Goal: Task Accomplishment & Management: Use online tool/utility

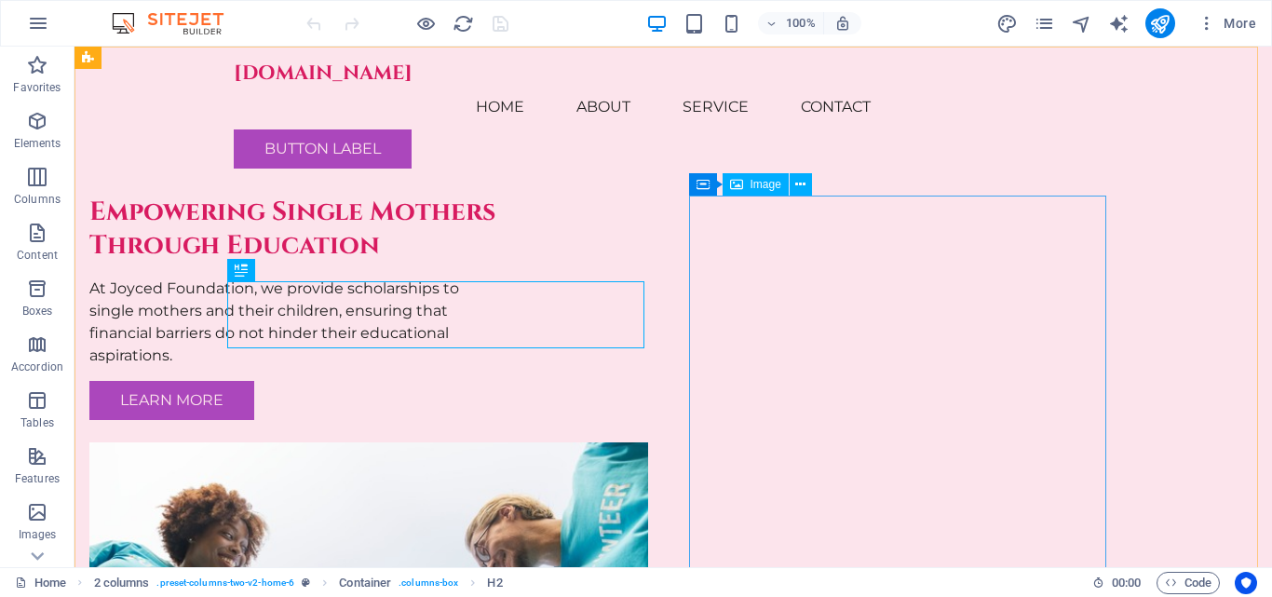
click at [759, 183] on span "Image" at bounding box center [766, 184] width 31 height 11
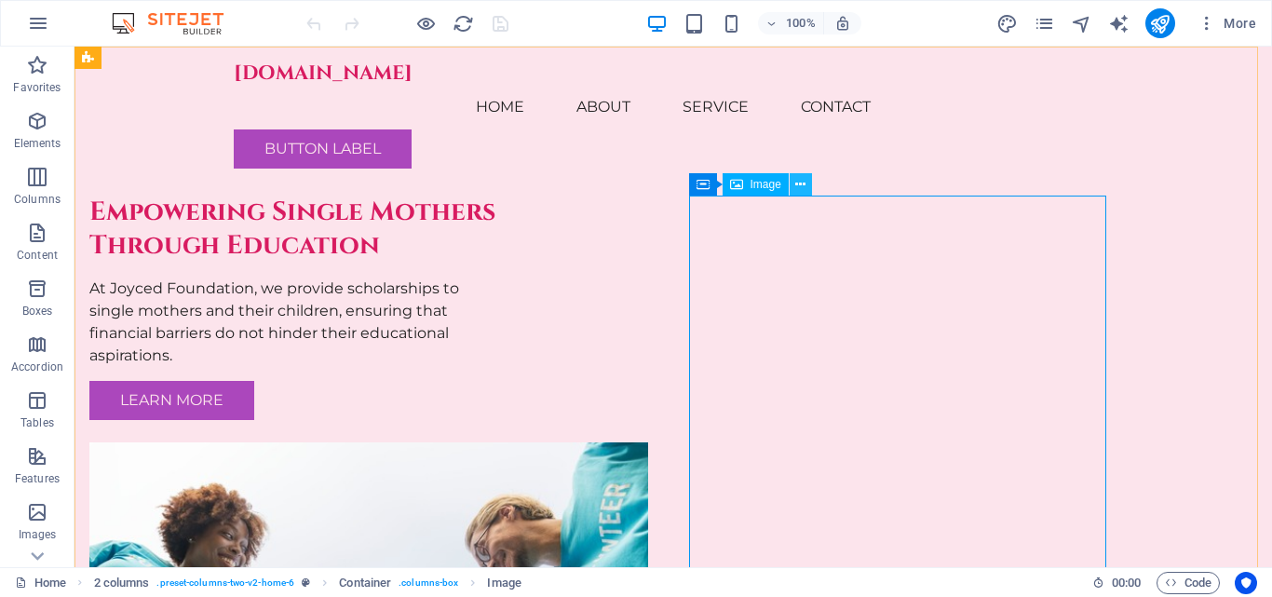
click at [801, 187] on icon at bounding box center [800, 185] width 10 height 20
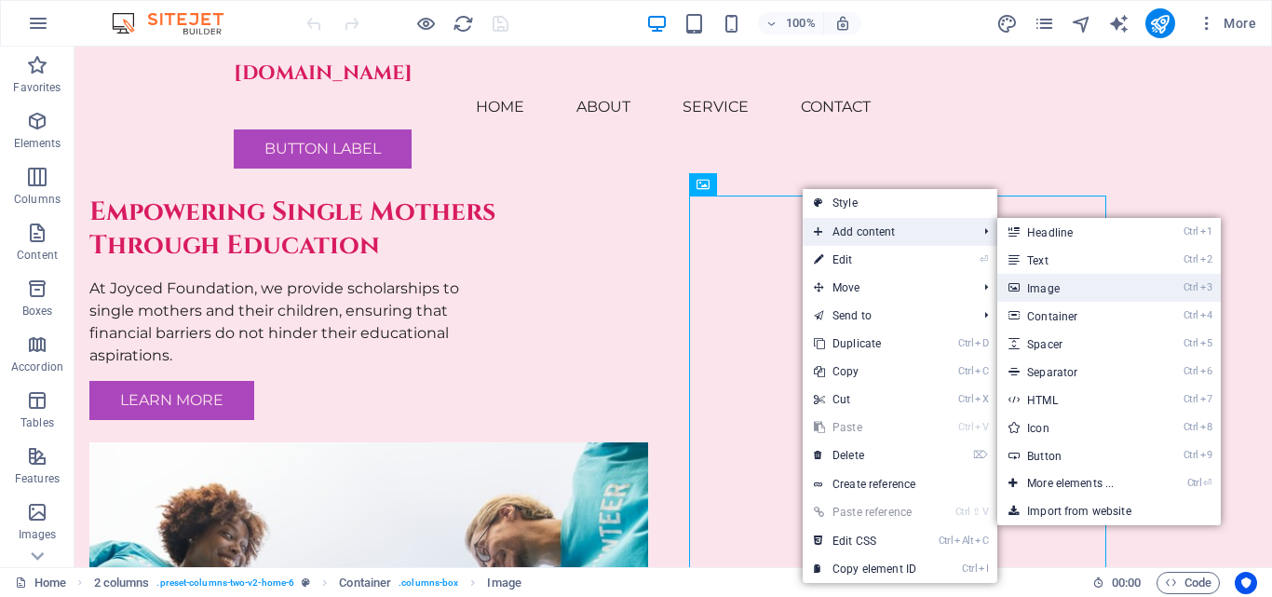
click at [1076, 291] on link "Ctrl 3 Image" at bounding box center [1074, 288] width 154 height 28
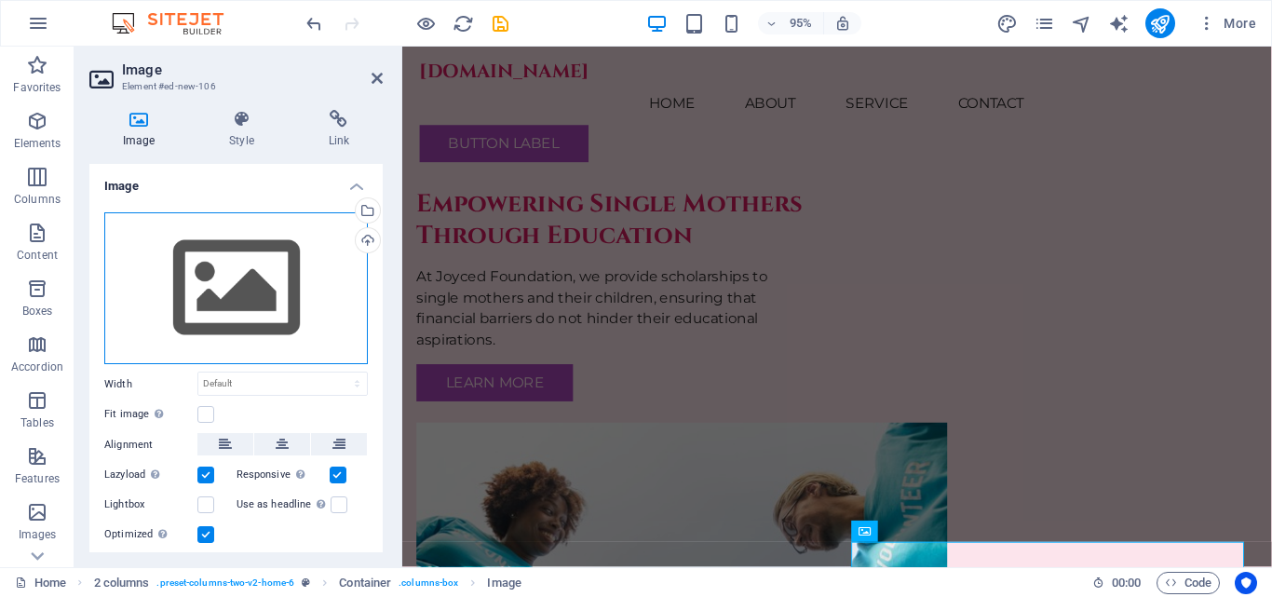
click at [231, 267] on div "Drag files here, click to choose files or select files from Files or our free s…" at bounding box center [236, 288] width 264 height 153
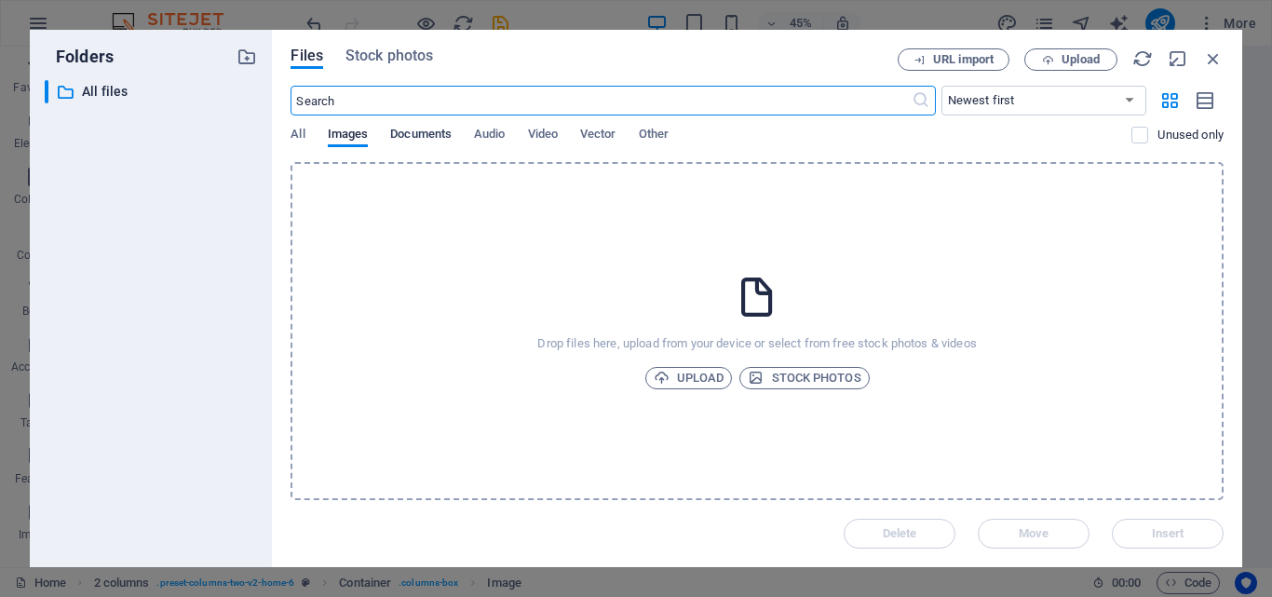
click at [433, 135] on span "Documents" at bounding box center [420, 136] width 61 height 26
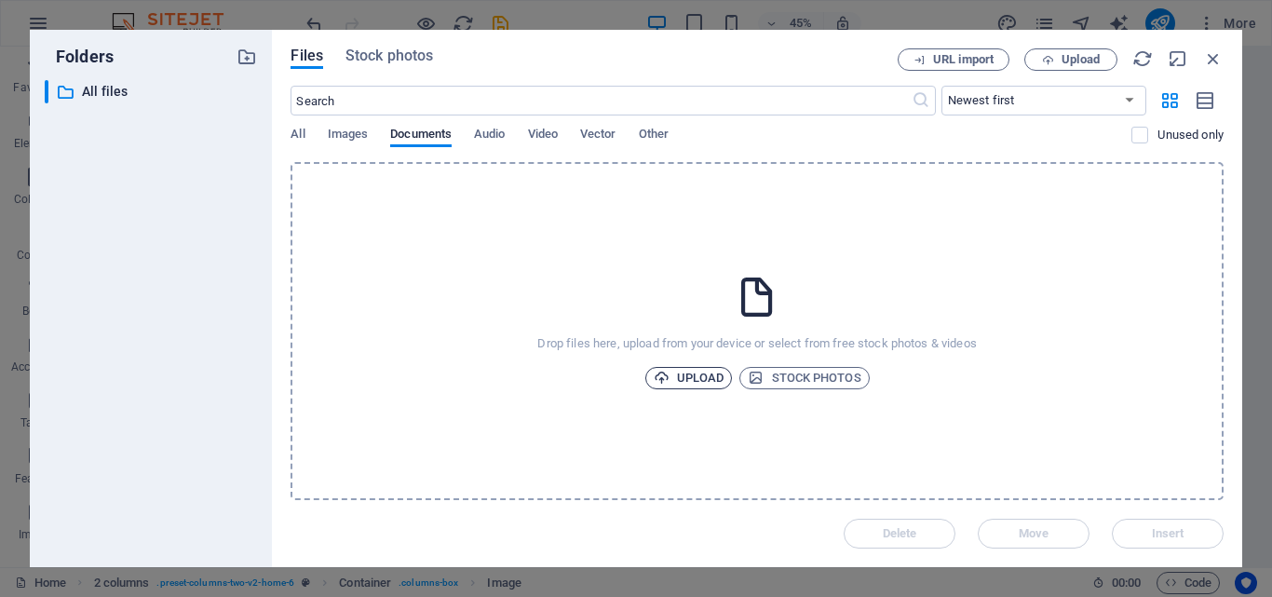
click at [691, 379] on span "Upload" at bounding box center [689, 378] width 71 height 22
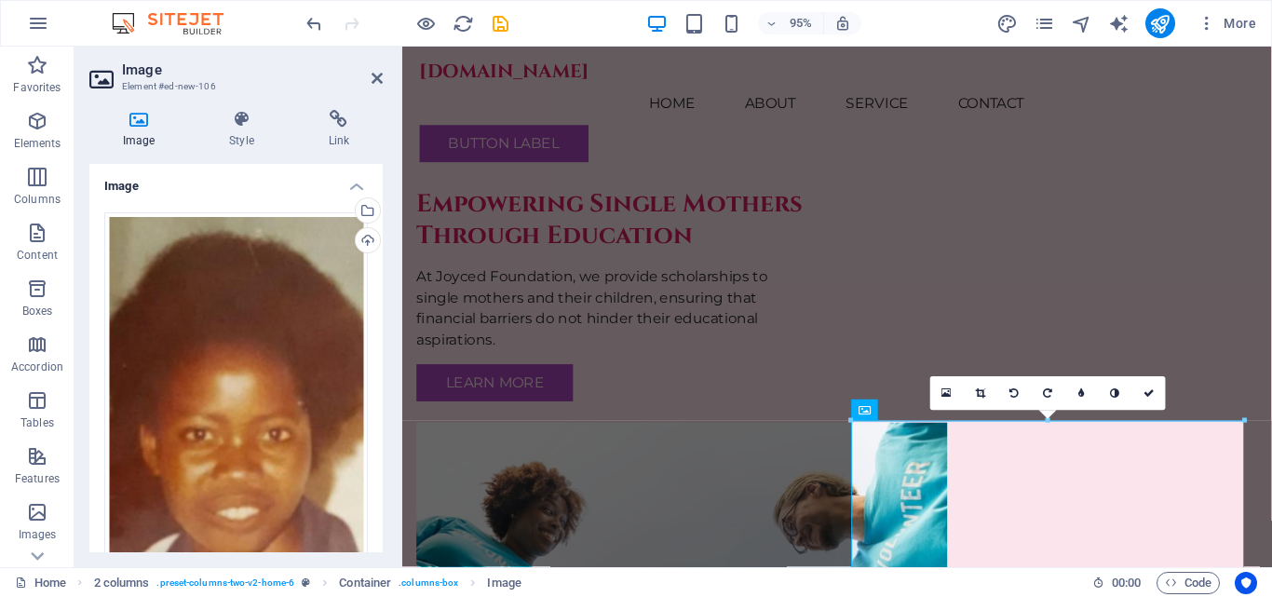
scroll to position [257, 0]
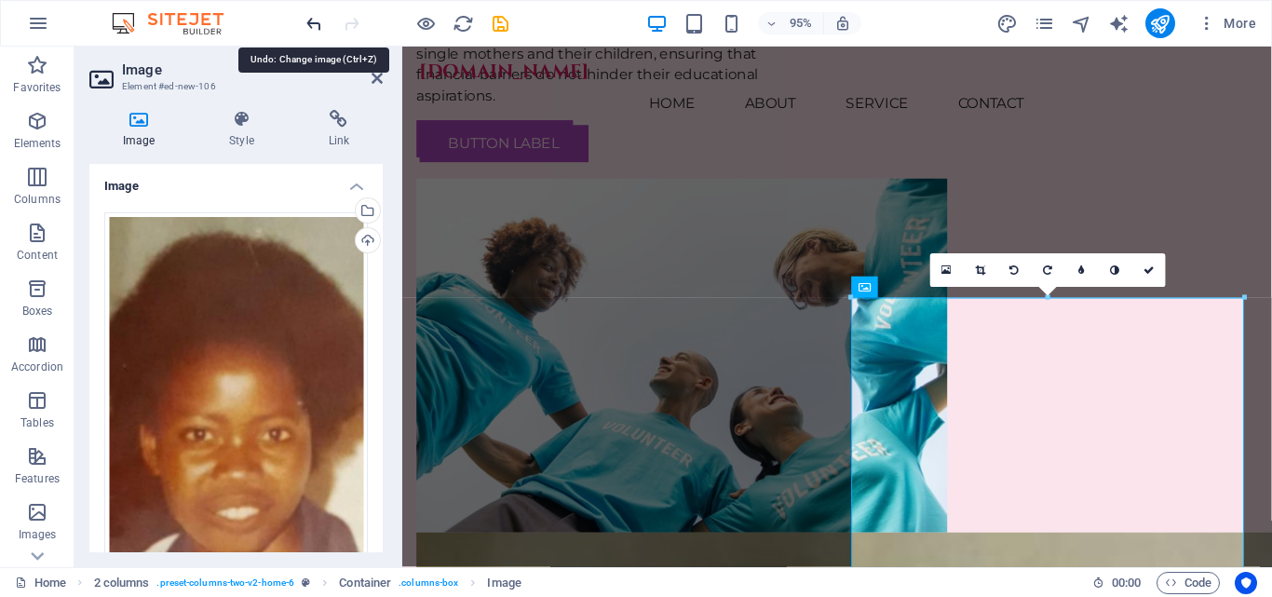
click at [317, 26] on icon "undo" at bounding box center [314, 23] width 21 height 21
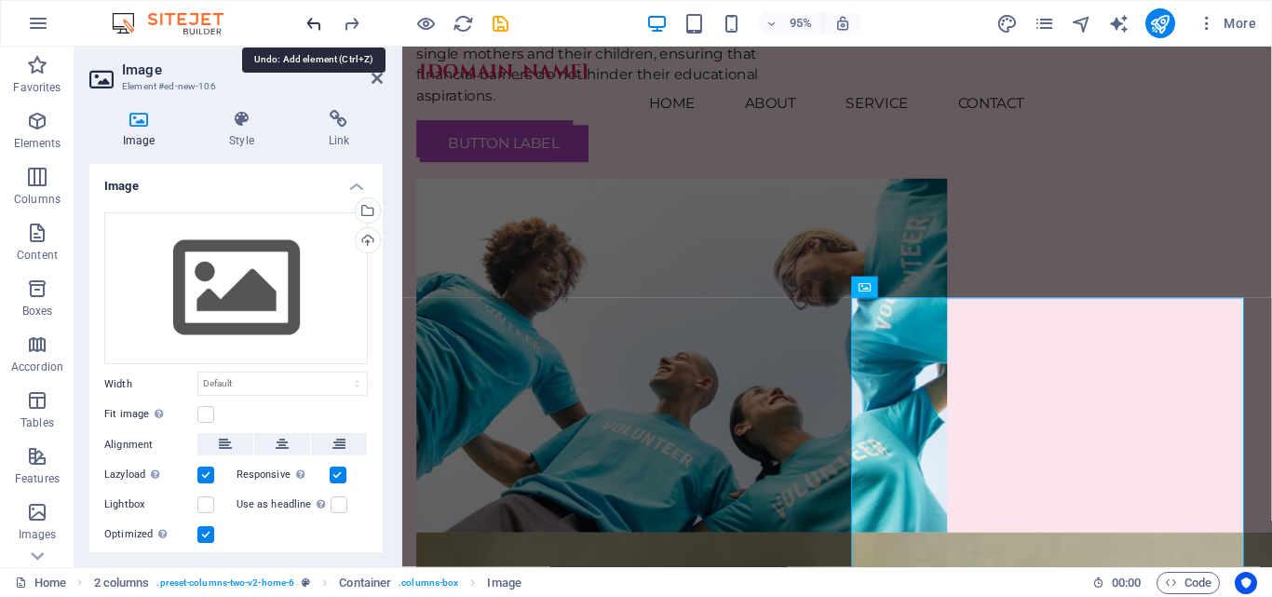
click at [317, 26] on icon "undo" at bounding box center [314, 23] width 21 height 21
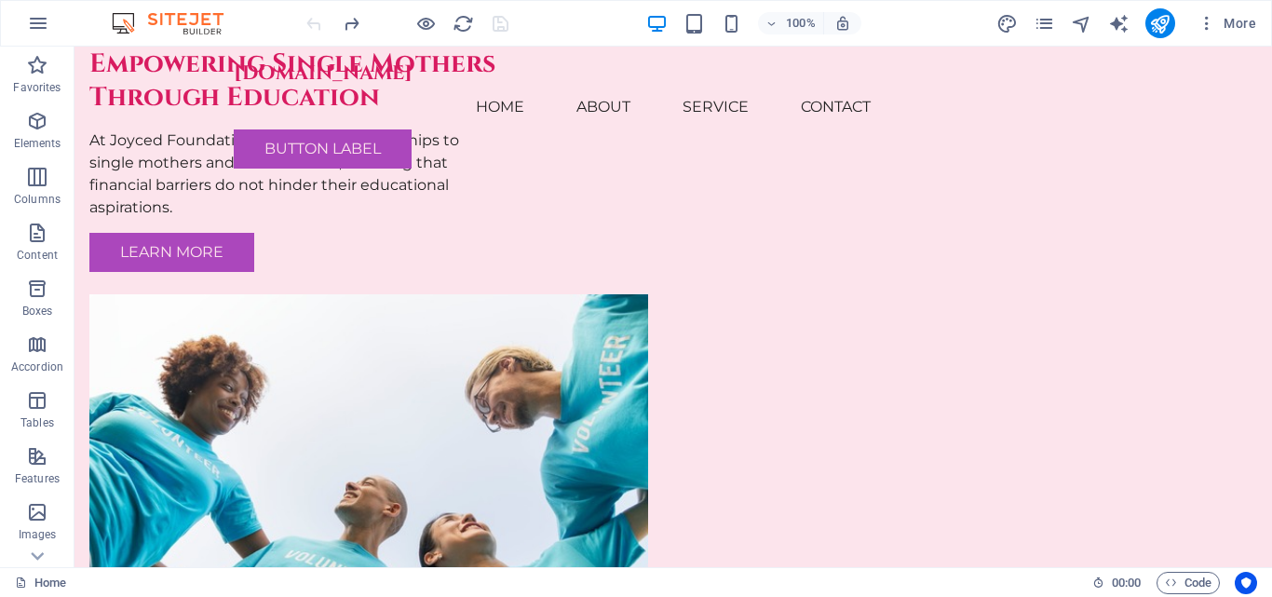
scroll to position [0, 0]
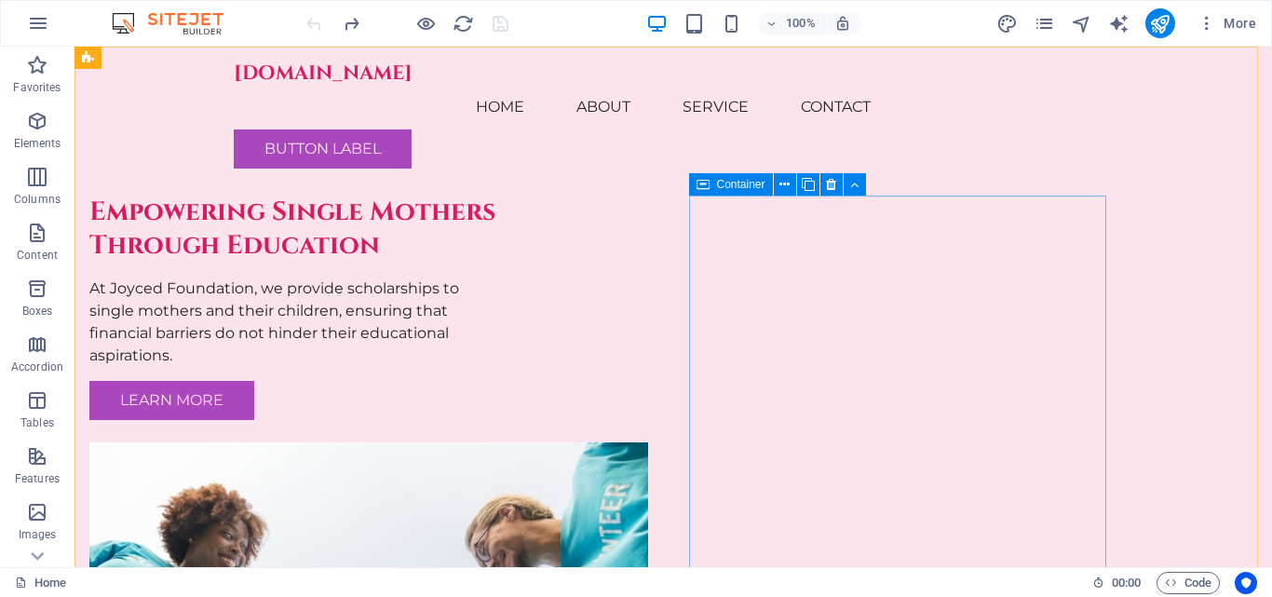
click at [704, 186] on icon at bounding box center [703, 184] width 13 height 22
click at [790, 184] on icon at bounding box center [785, 185] width 10 height 20
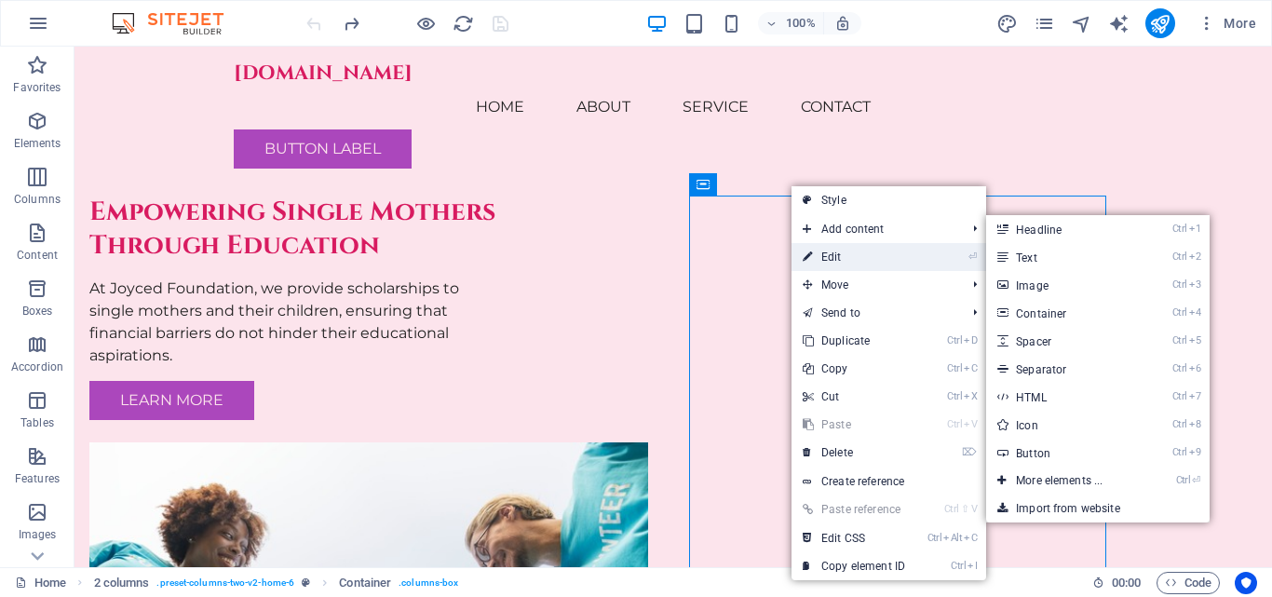
click at [848, 256] on link "⏎ Edit" at bounding box center [854, 257] width 125 height 28
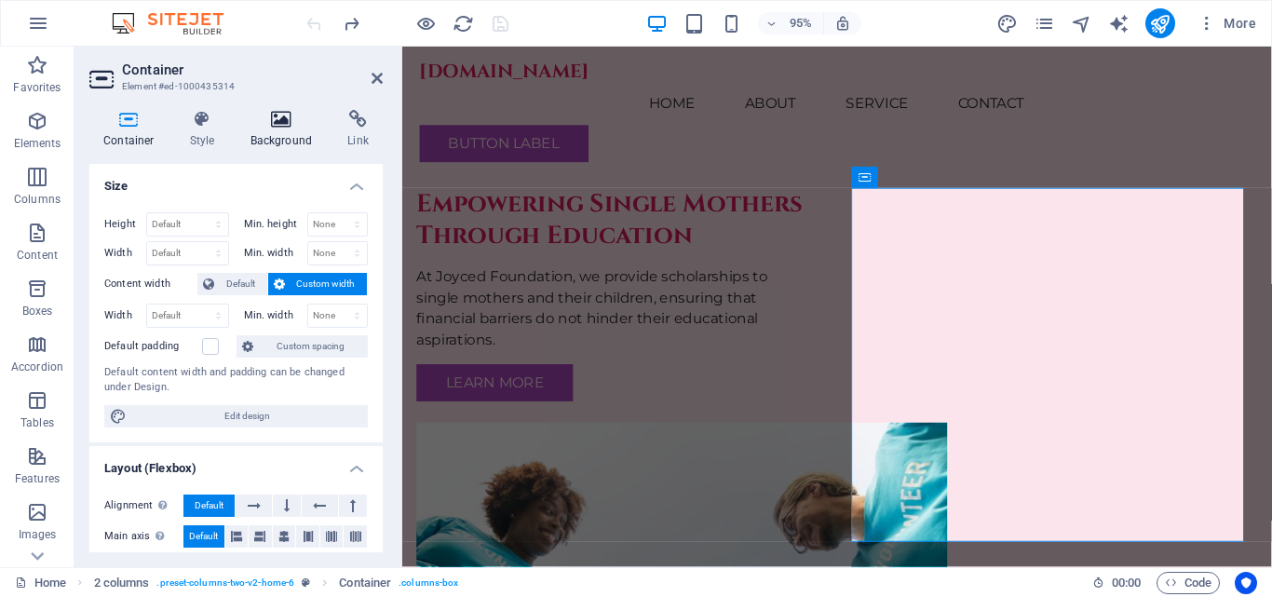
click at [291, 120] on icon at bounding box center [282, 119] width 90 height 19
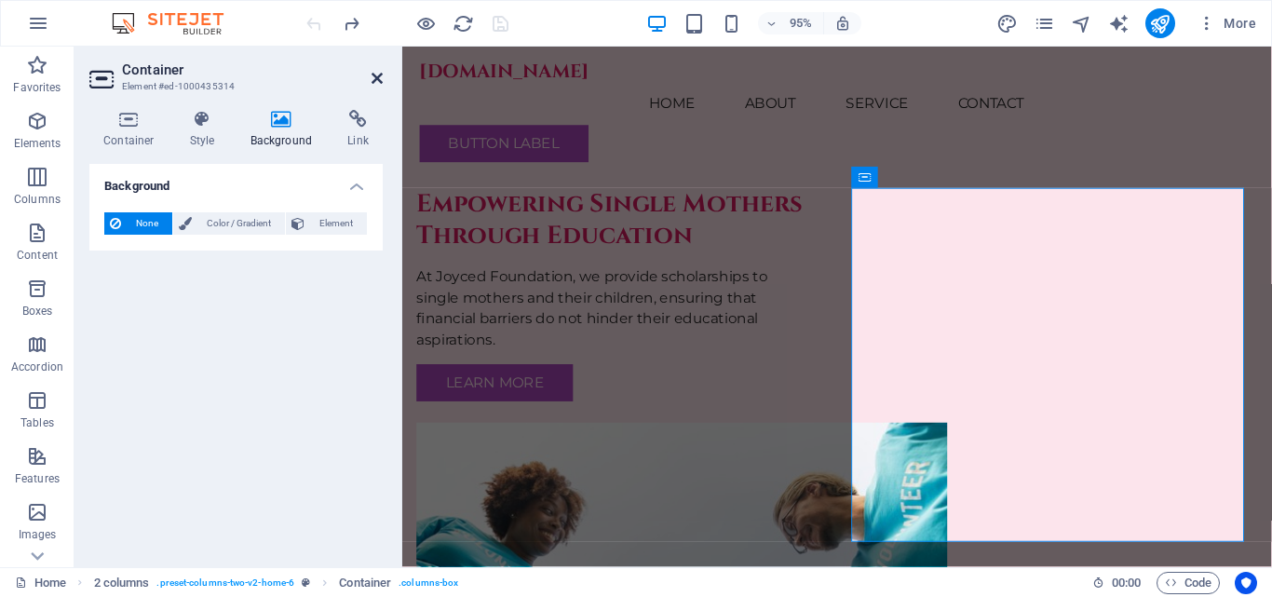
click at [376, 77] on icon at bounding box center [377, 78] width 11 height 15
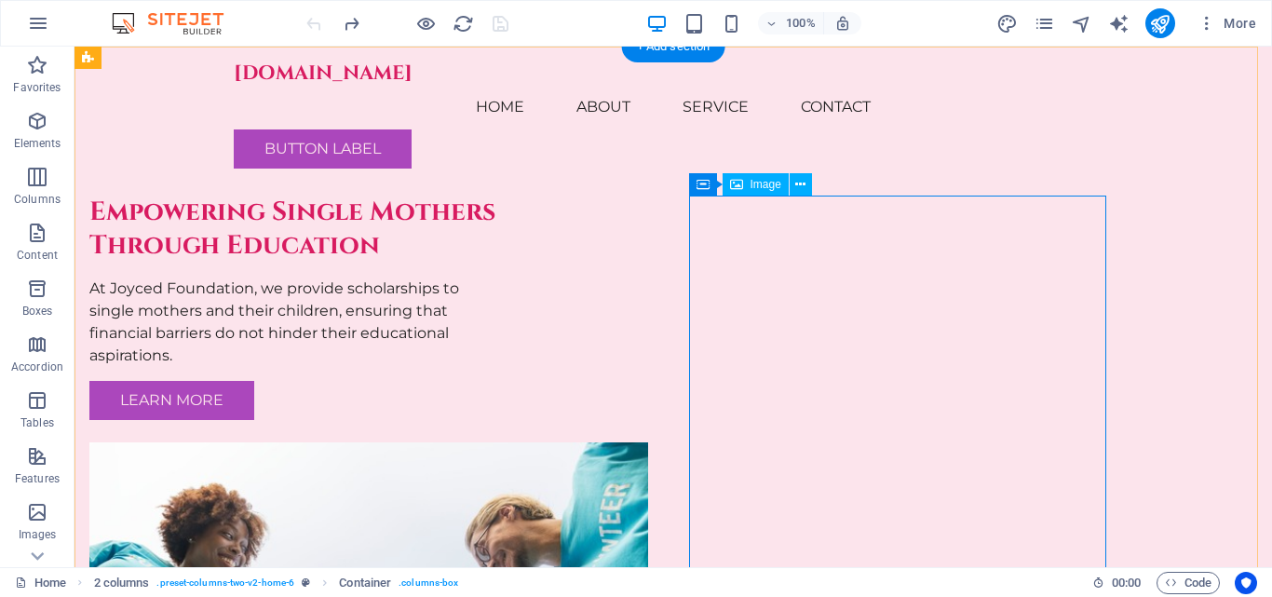
select select "px"
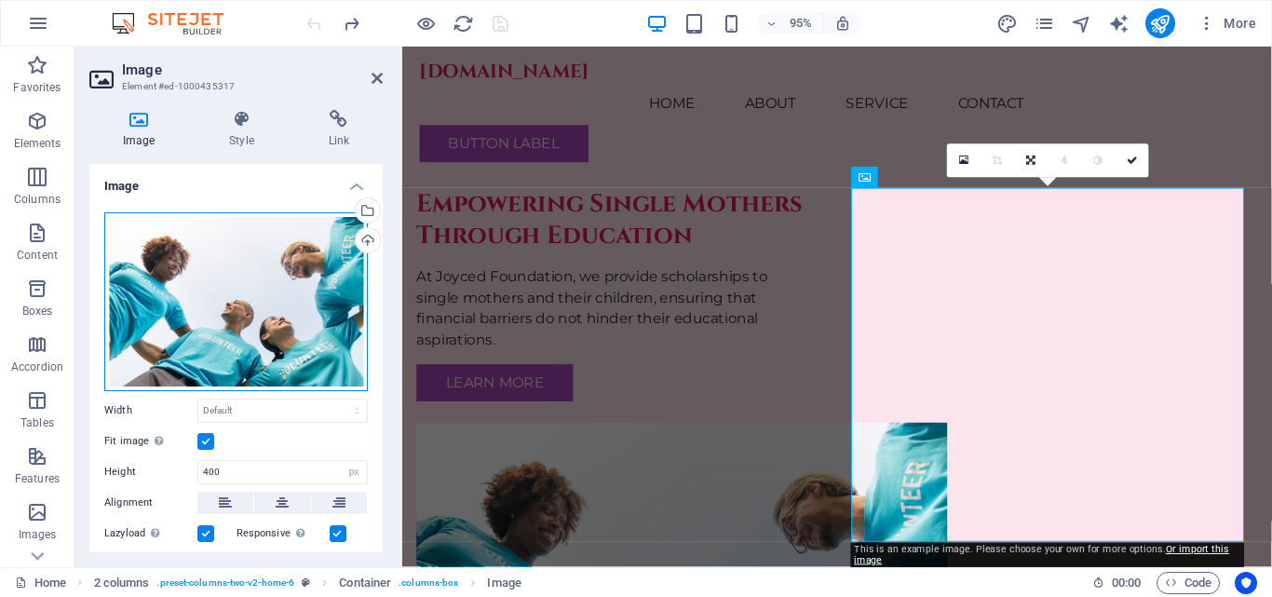
click at [197, 308] on div "Drag files here, click to choose files or select files from Files or our free s…" at bounding box center [236, 301] width 264 height 179
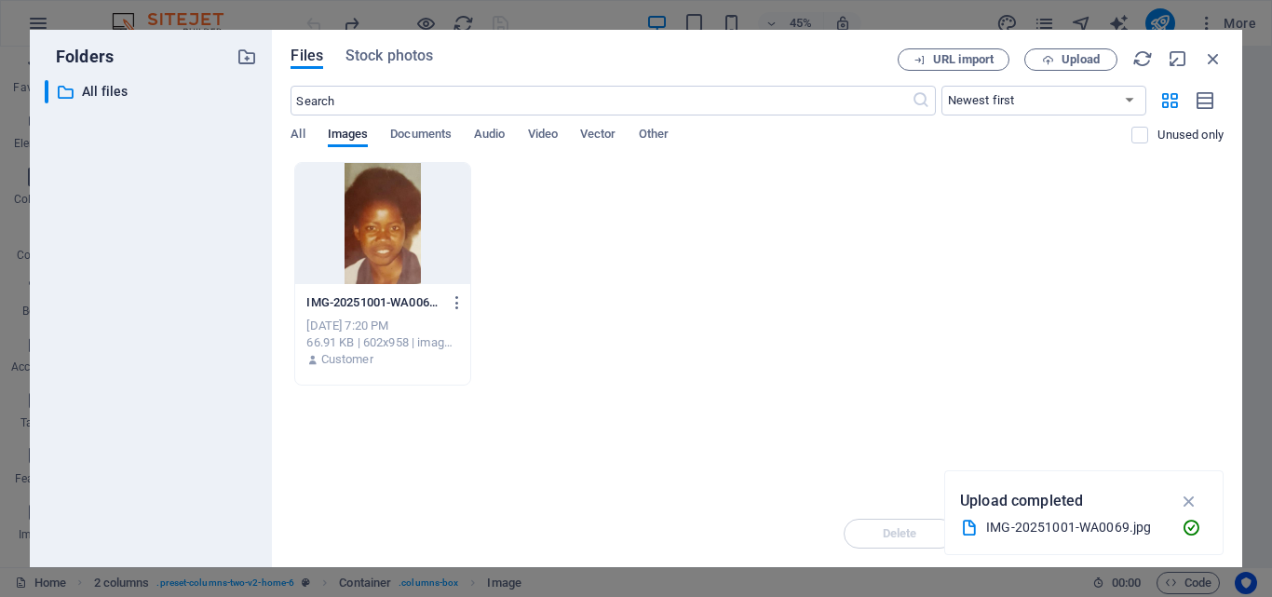
click at [394, 253] on div at bounding box center [382, 223] width 174 height 121
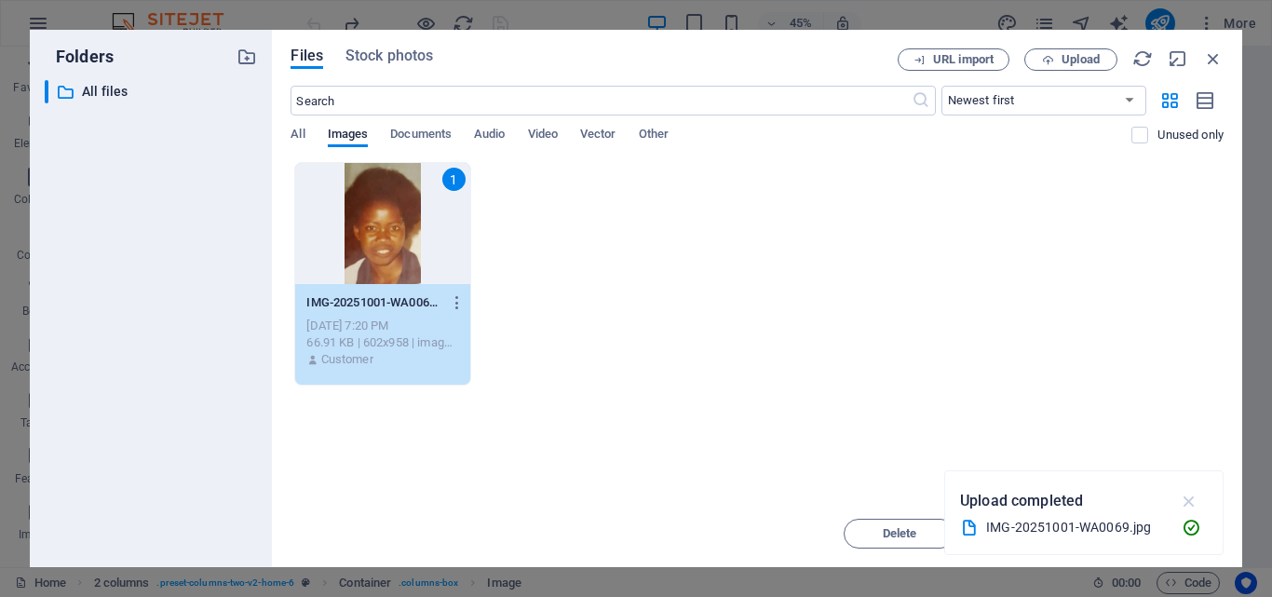
click at [1192, 506] on icon "button" at bounding box center [1189, 501] width 21 height 20
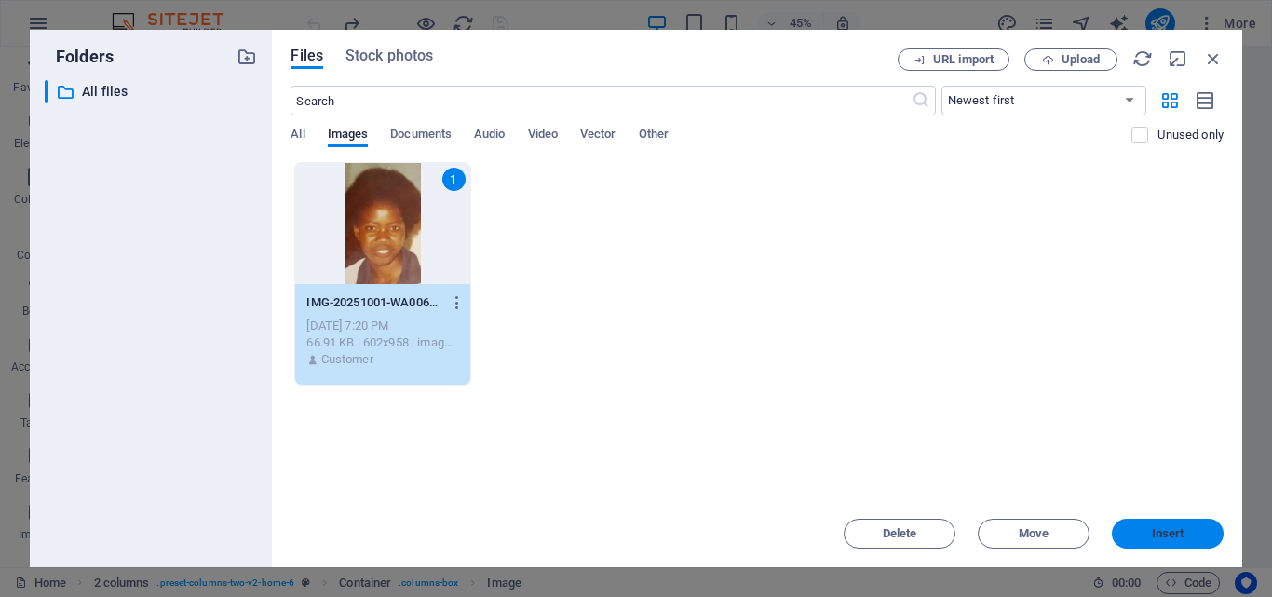
click at [1166, 535] on span "Insert" at bounding box center [1168, 533] width 33 height 11
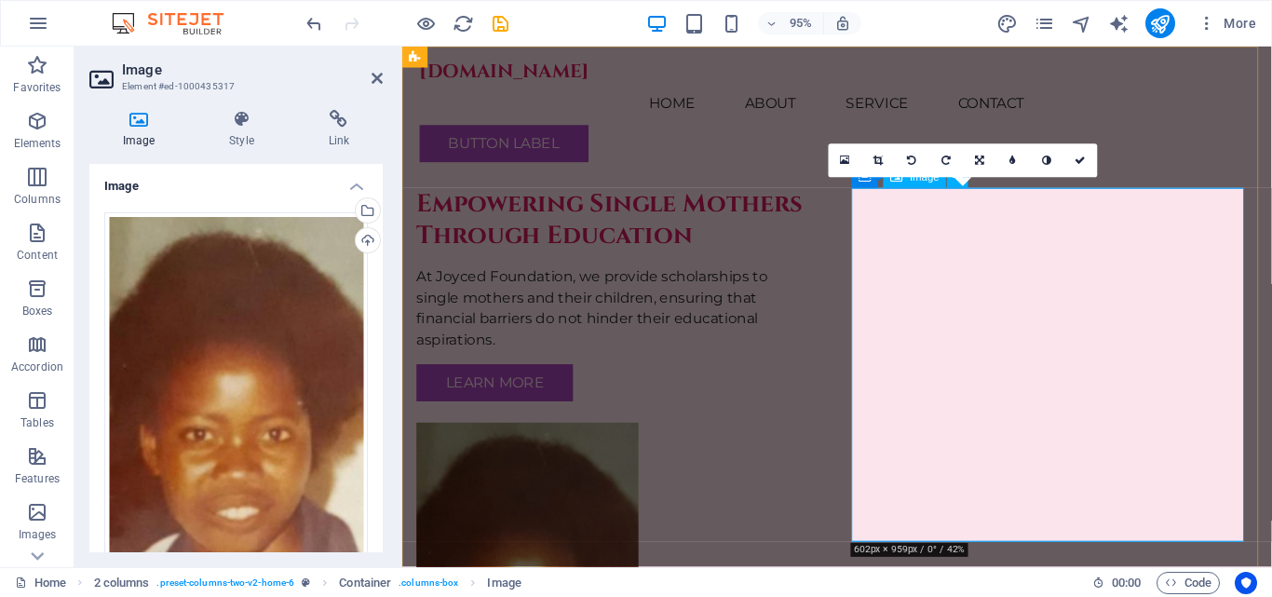
click at [877, 156] on icon at bounding box center [879, 161] width 10 height 10
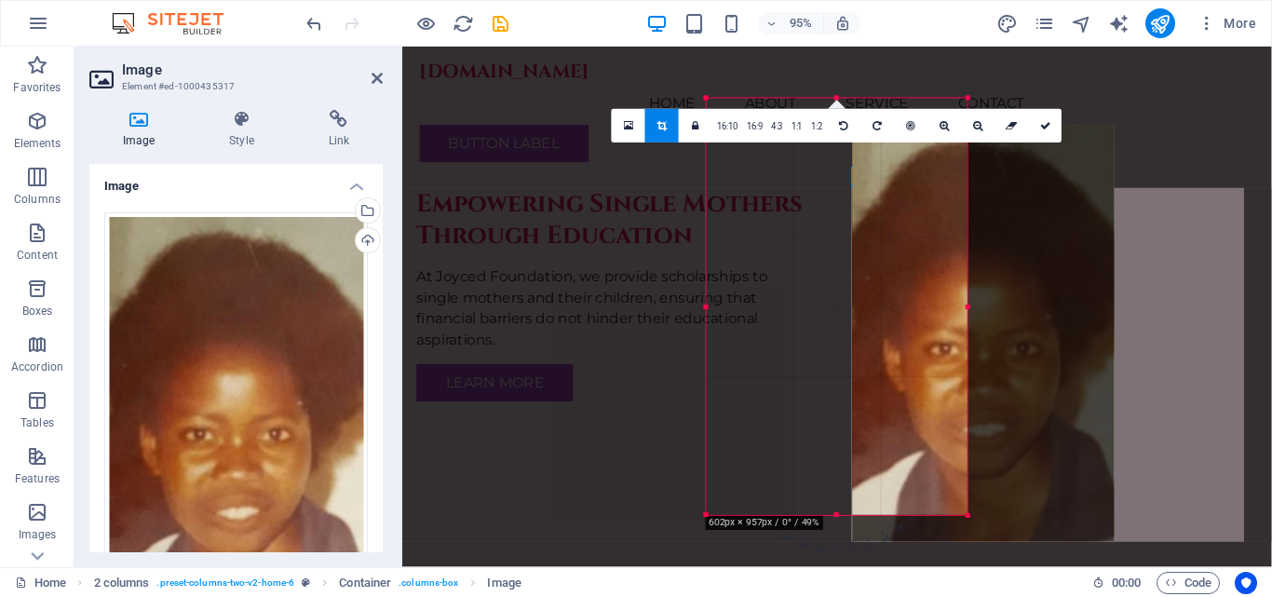
drag, startPoint x: 885, startPoint y: 234, endPoint x: 1038, endPoint y: 262, distance: 156.2
click at [1038, 262] on div at bounding box center [983, 333] width 262 height 416
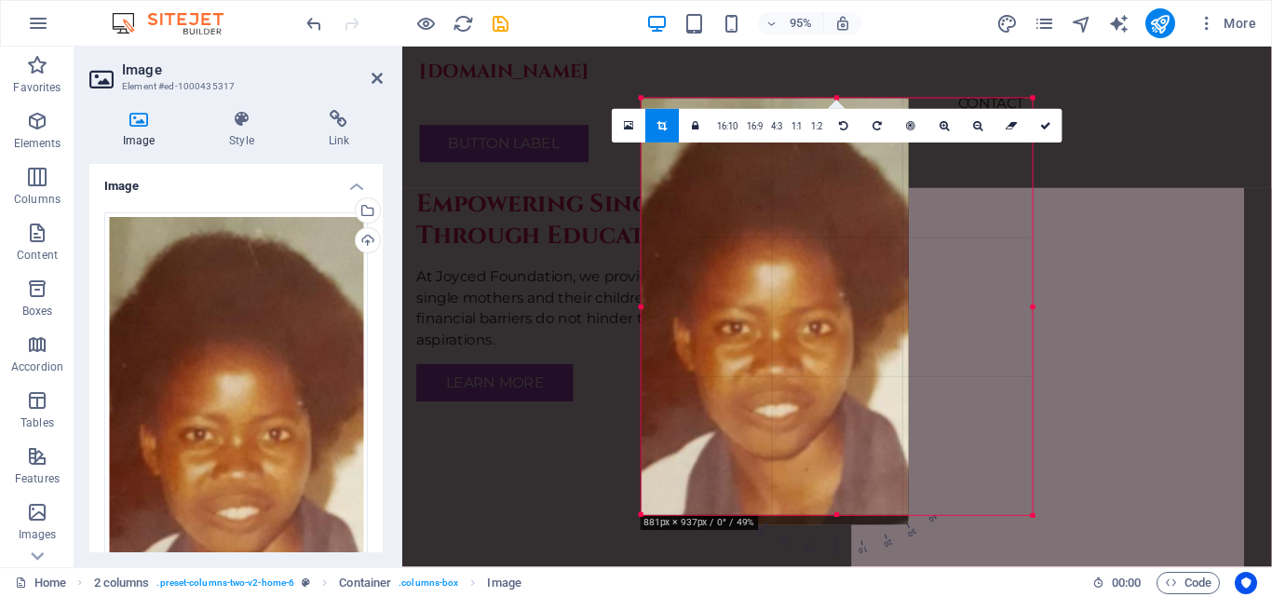
drag, startPoint x: 969, startPoint y: 311, endPoint x: 1106, endPoint y: 321, distance: 137.3
click at [1106, 321] on div "Drag here to replace the existing content. Press “Ctrl” if you want to create a…" at bounding box center [837, 307] width 870 height 521
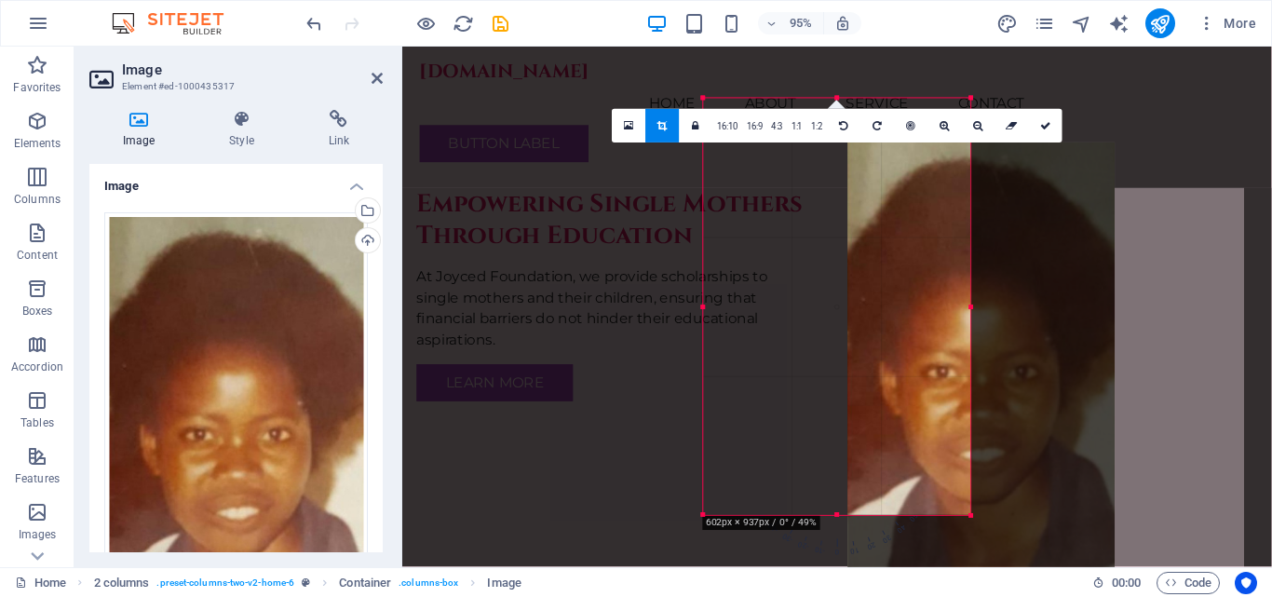
drag, startPoint x: 874, startPoint y: 292, endPoint x: 1025, endPoint y: 339, distance: 158.8
click at [1025, 339] on div at bounding box center [981, 355] width 267 height 426
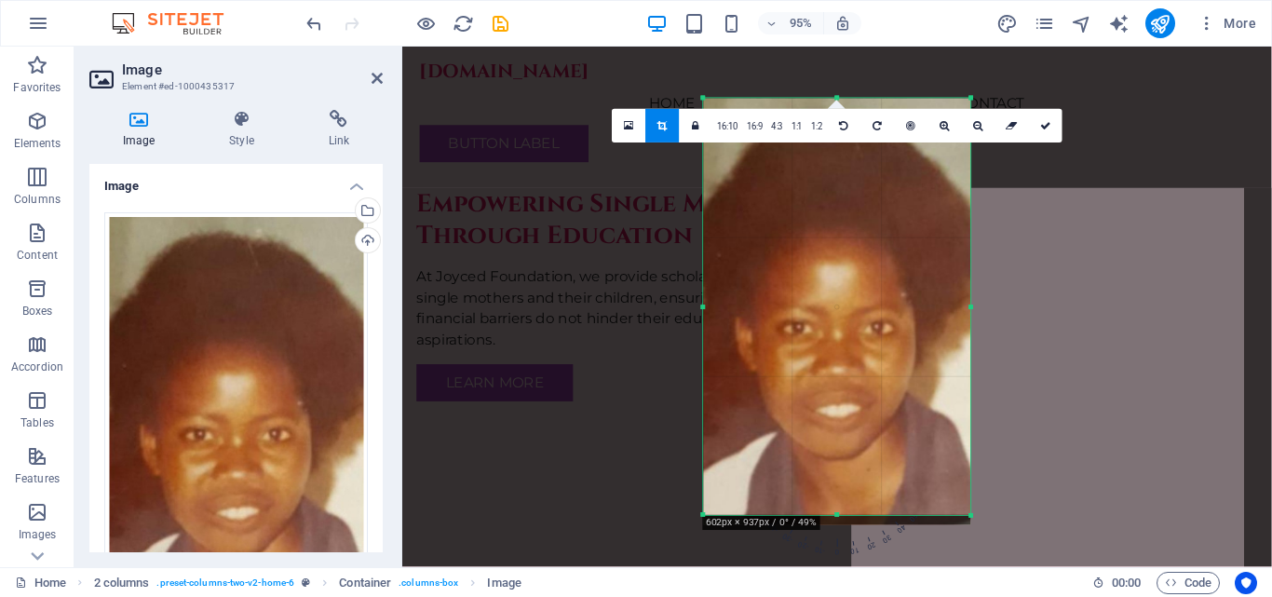
drag, startPoint x: 1263, startPoint y: 72, endPoint x: 1269, endPoint y: 95, distance: 23.9
click at [1269, 95] on div at bounding box center [837, 118] width 870 height 142
click at [726, 129] on link "16:10" at bounding box center [728, 127] width 30 height 34
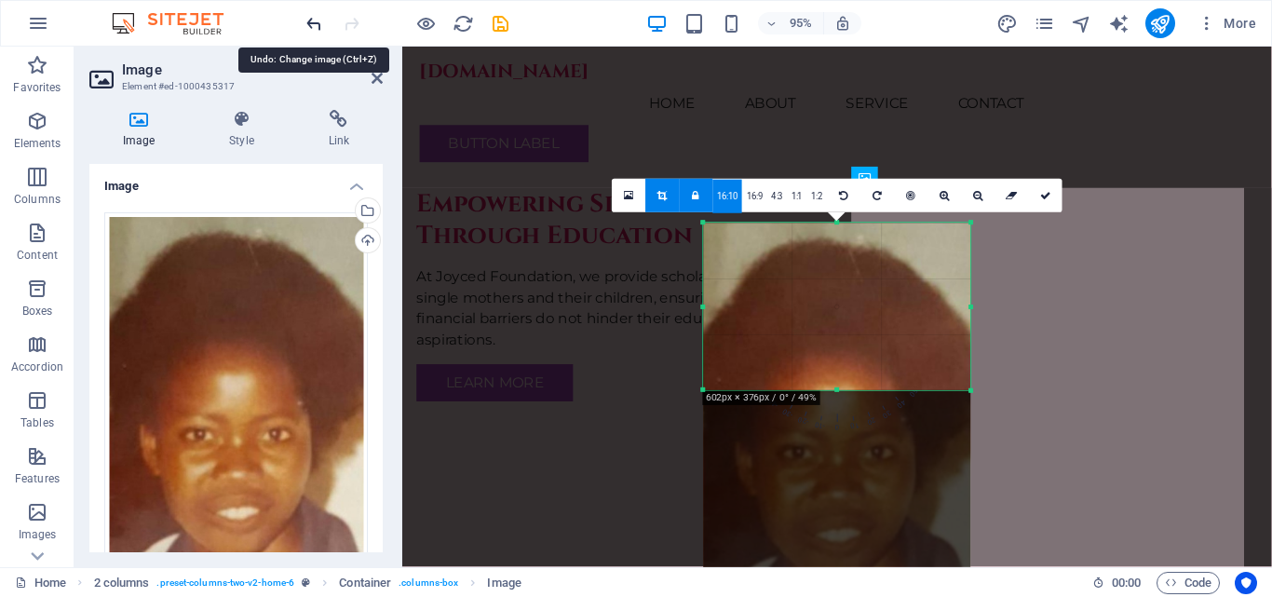
click at [313, 22] on icon "undo" at bounding box center [314, 23] width 21 height 21
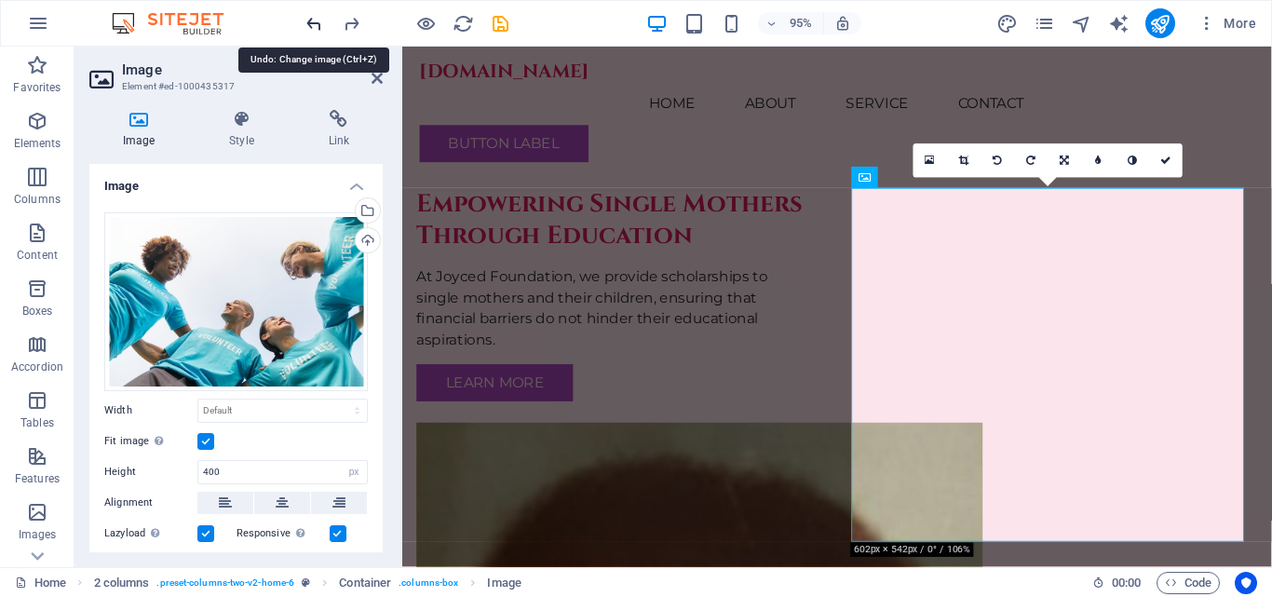
click at [314, 25] on icon "undo" at bounding box center [314, 23] width 21 height 21
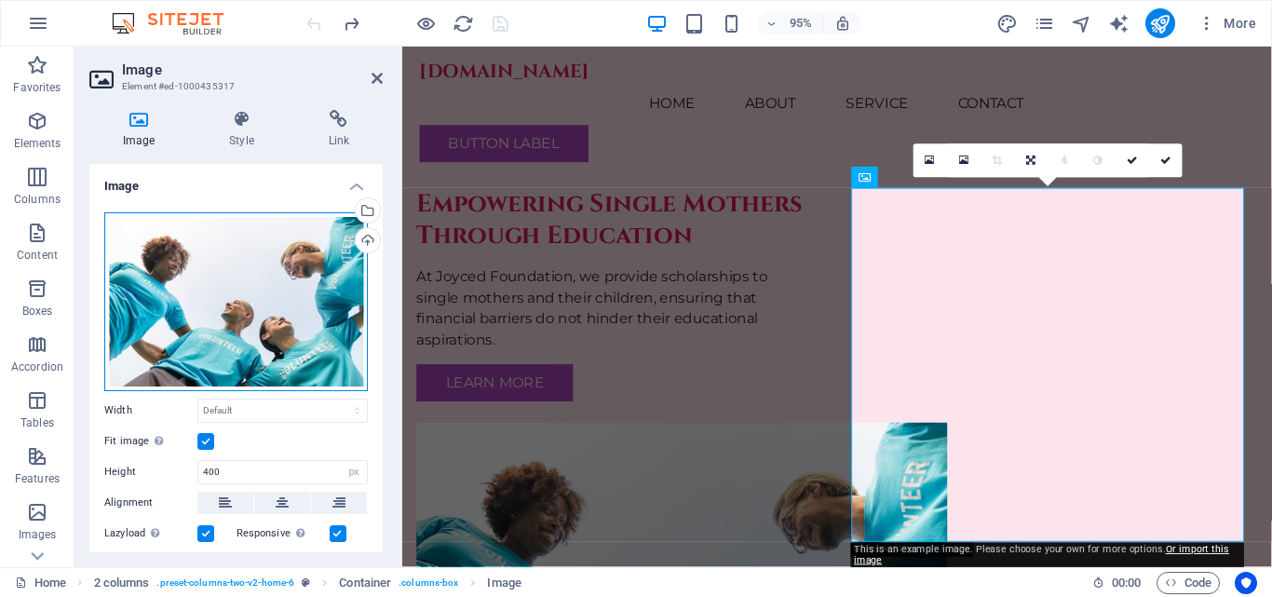
click at [246, 314] on div "Drag files here, click to choose files or select files from Files or our free s…" at bounding box center [236, 301] width 264 height 179
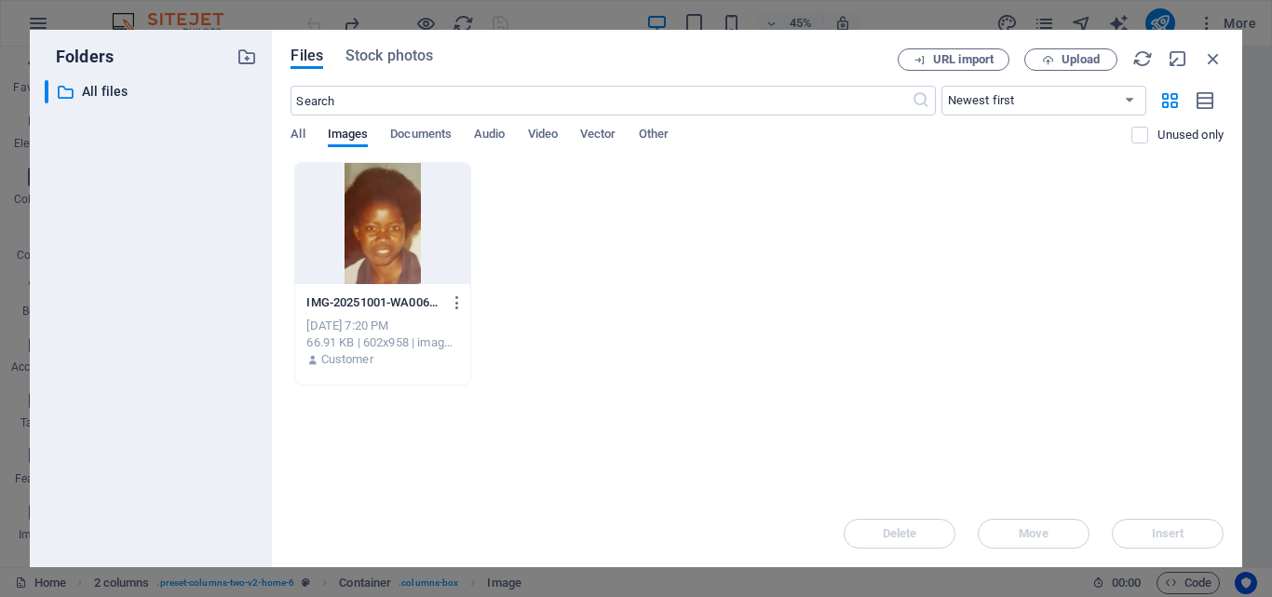
click at [399, 251] on div at bounding box center [382, 223] width 174 height 121
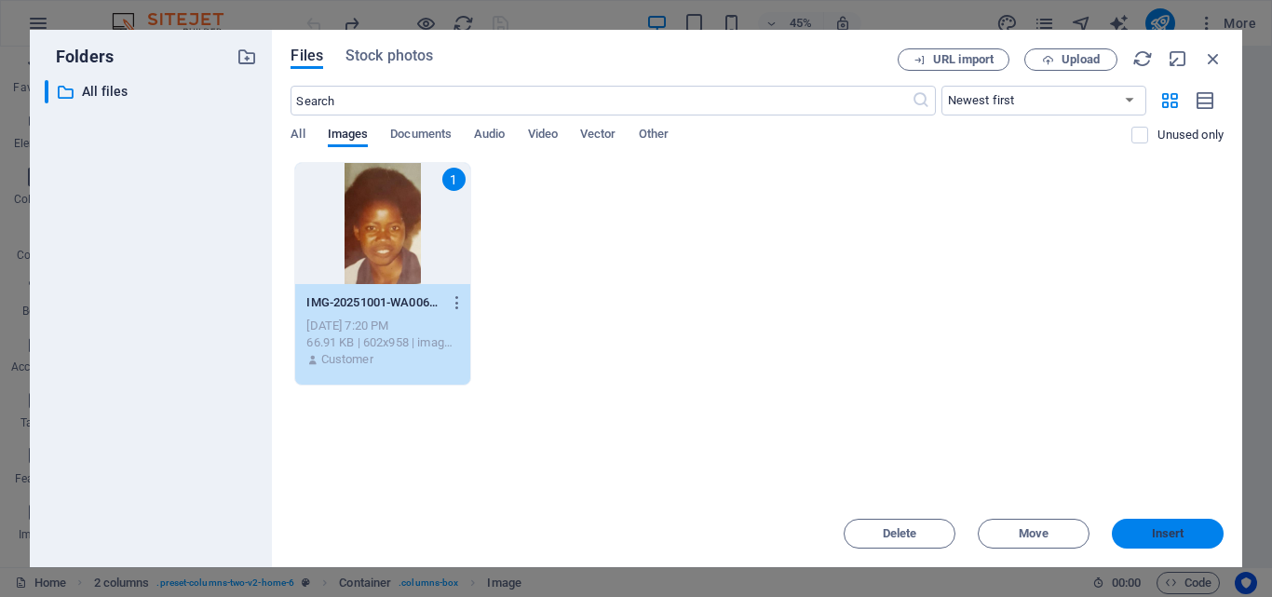
click at [1154, 541] on button "Insert" at bounding box center [1168, 534] width 112 height 30
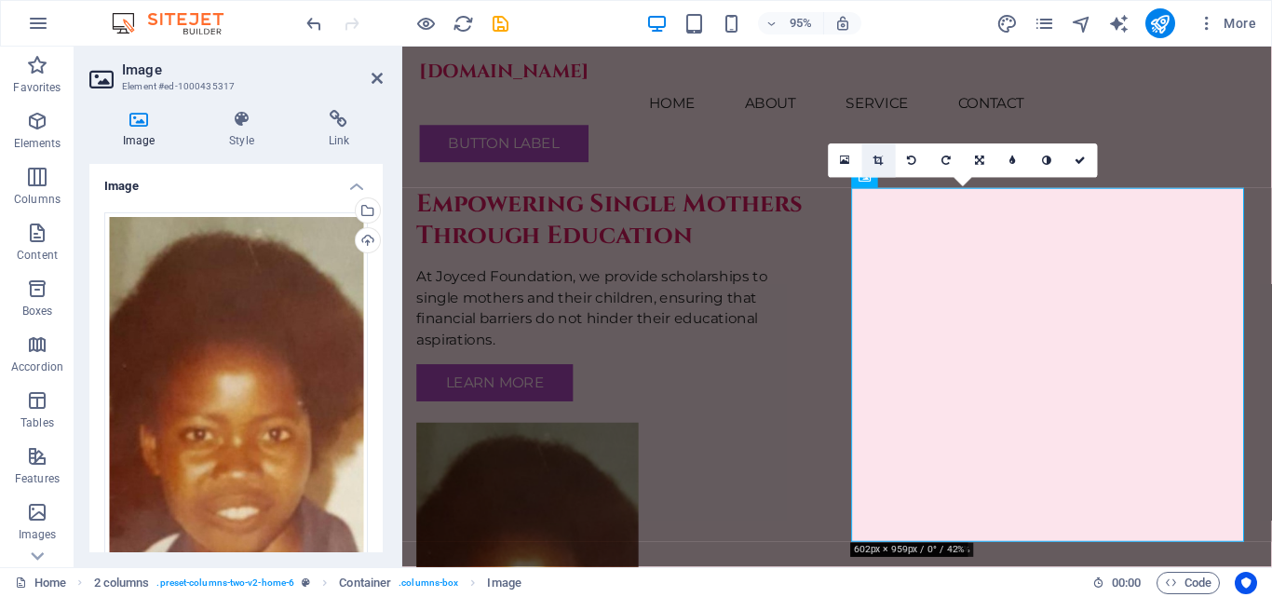
click at [876, 154] on link at bounding box center [879, 161] width 34 height 34
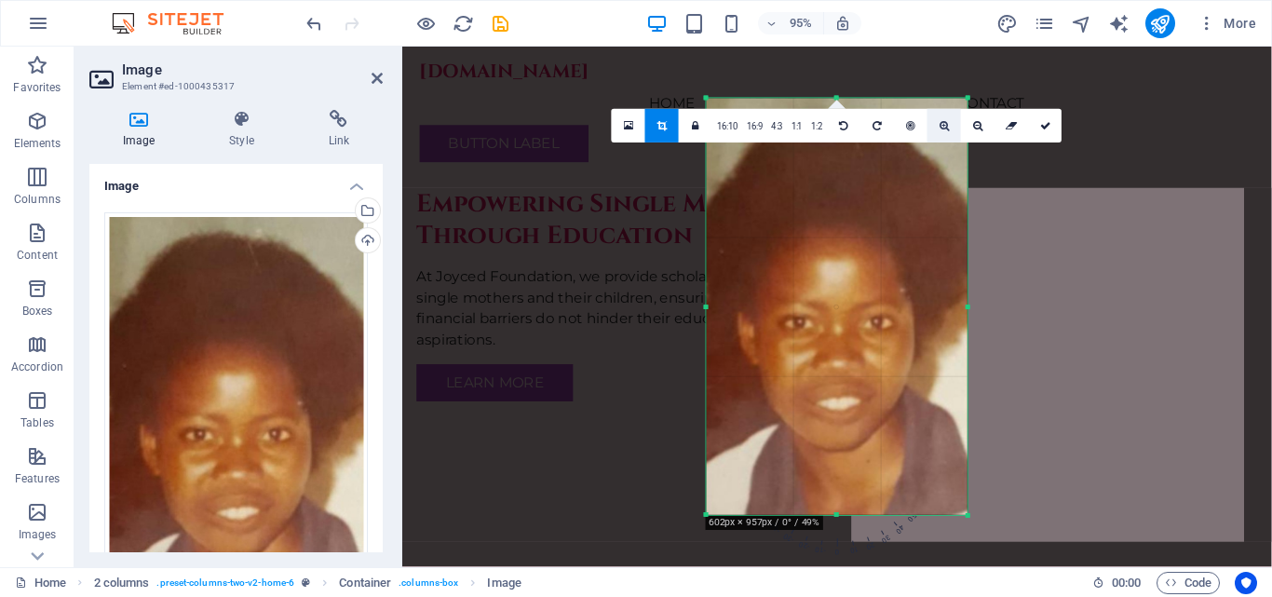
click at [943, 123] on icon at bounding box center [945, 126] width 10 height 10
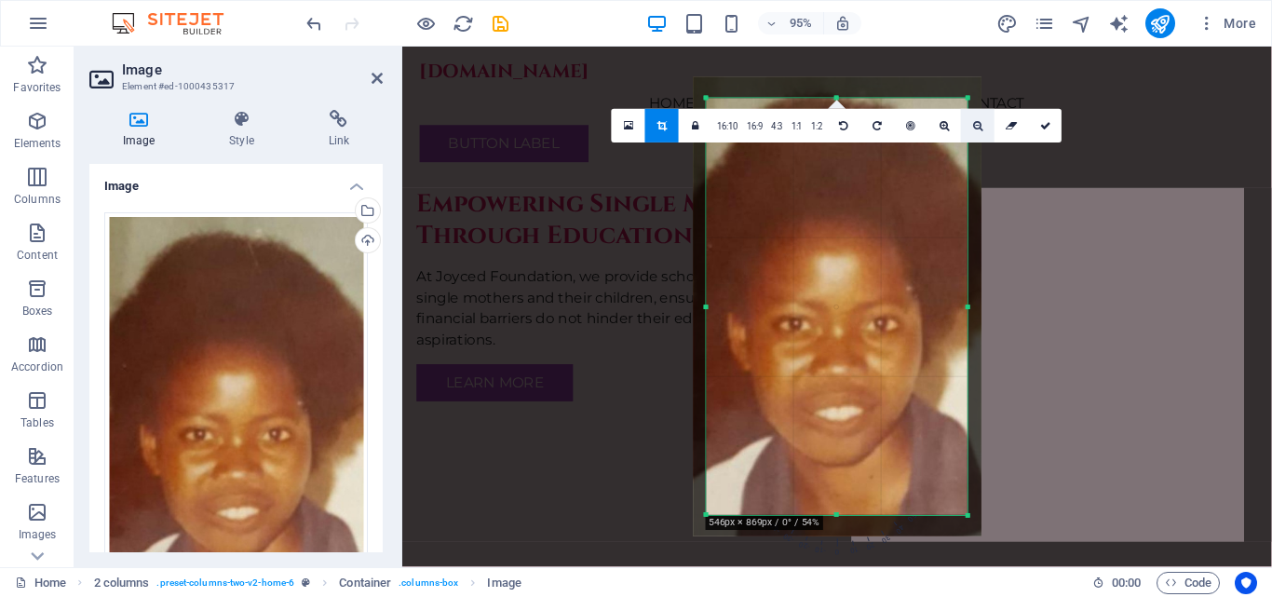
click at [978, 125] on icon at bounding box center [978, 126] width 10 height 10
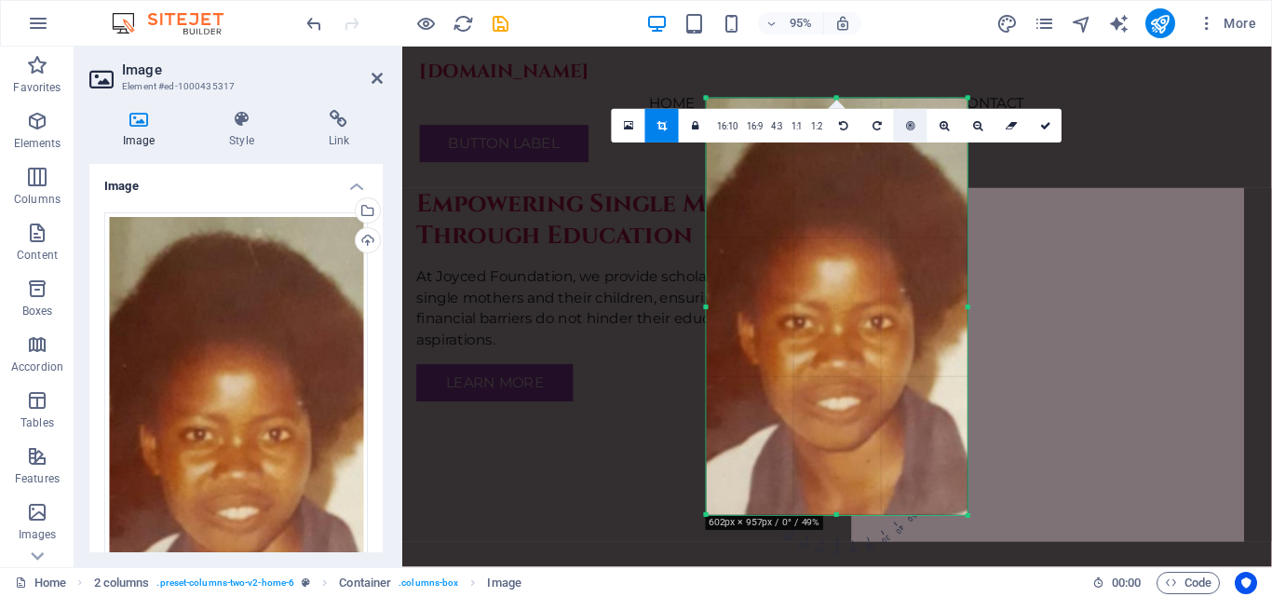
click at [911, 127] on icon at bounding box center [911, 126] width 9 height 10
click at [1044, 126] on icon at bounding box center [1045, 126] width 11 height 10
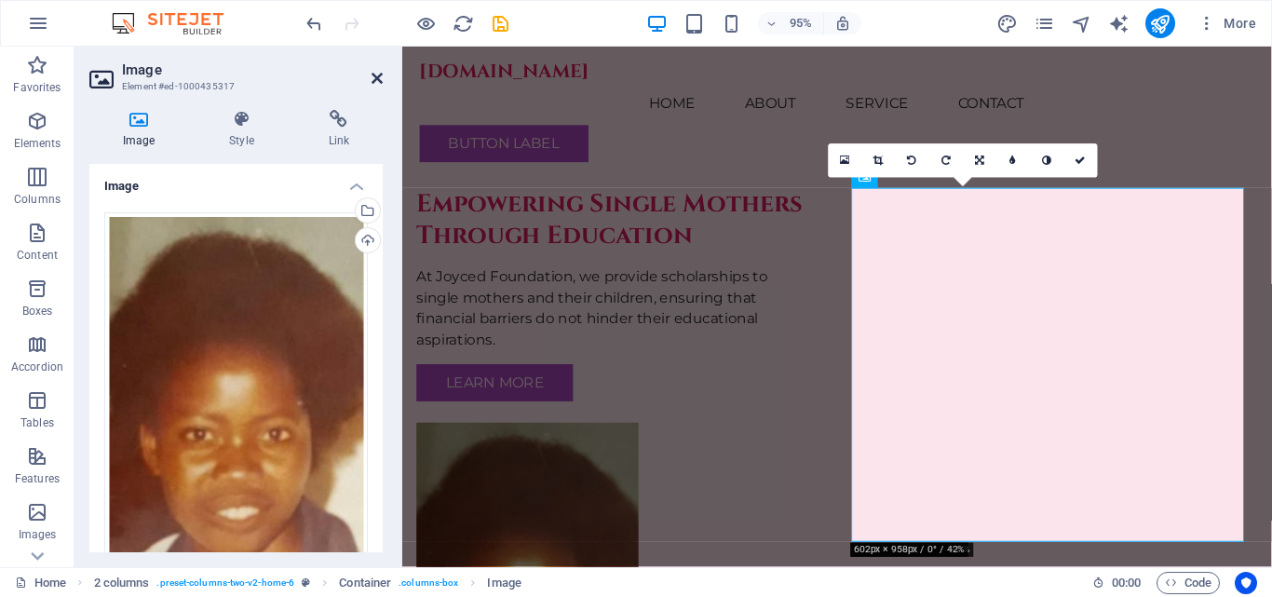
click at [378, 77] on icon at bounding box center [377, 78] width 11 height 15
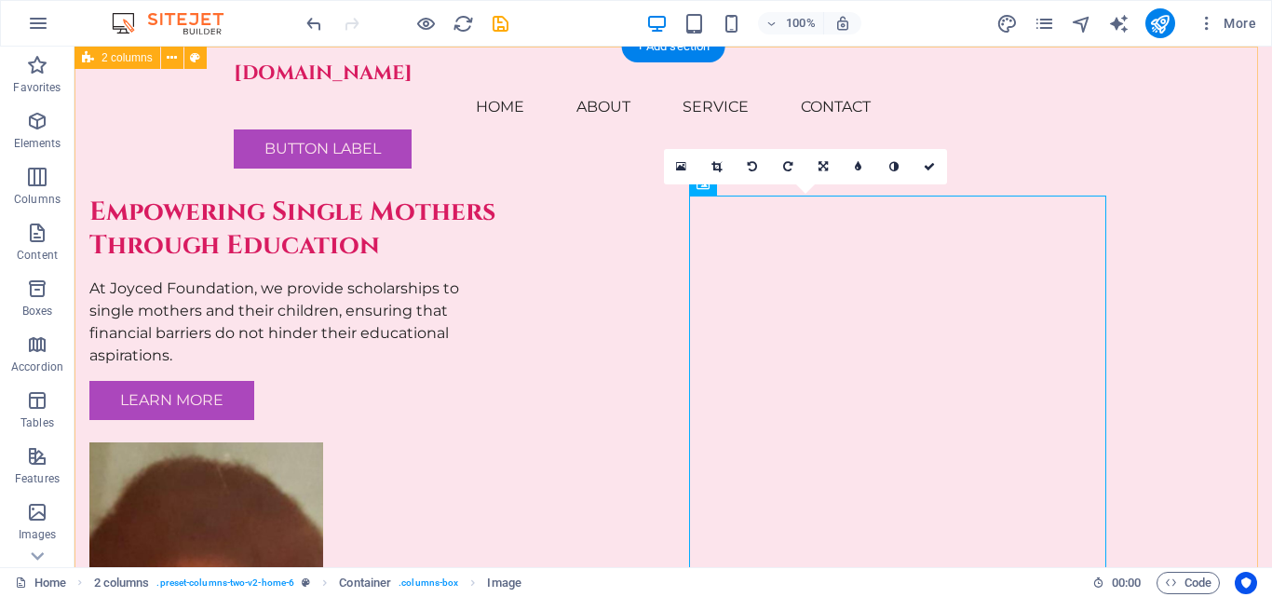
click at [1225, 332] on div "Empowering Single Mothers Through Education At Joyced Foundation, we provide sc…" at bounding box center [674, 468] width 1198 height 843
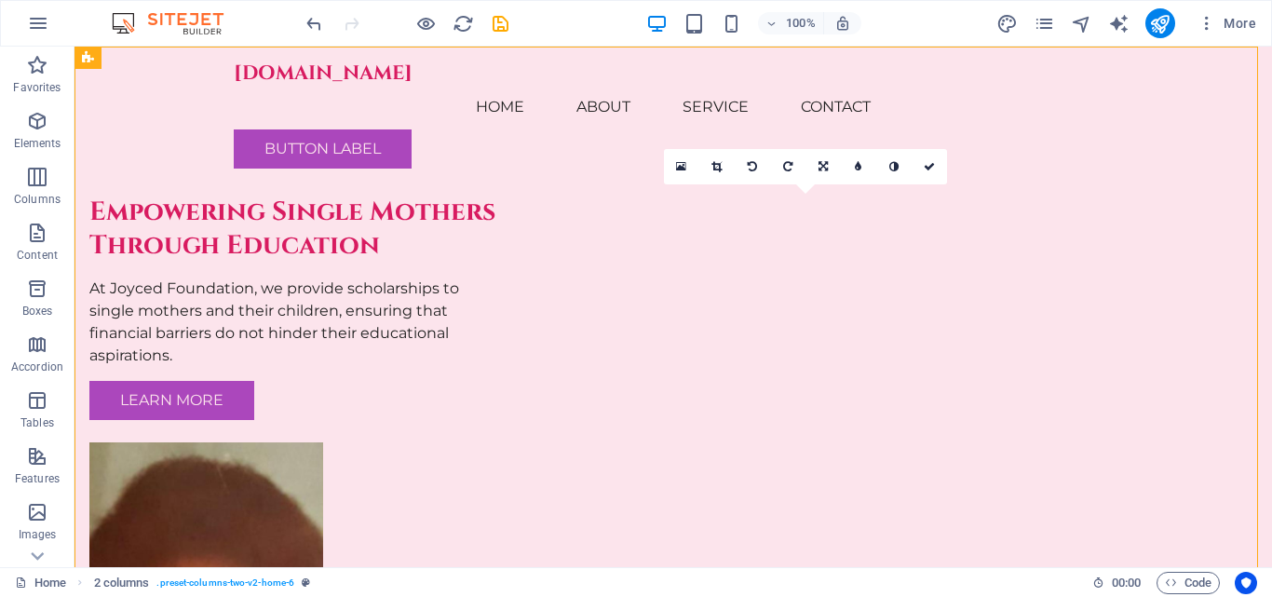
scroll to position [21, 0]
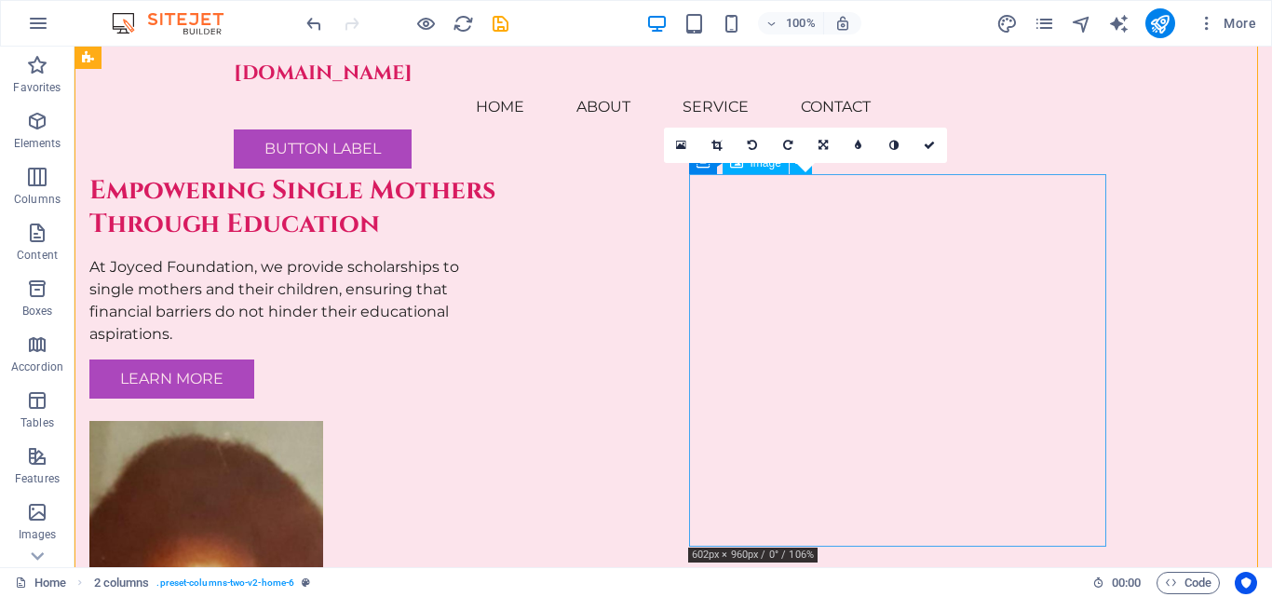
click at [507, 545] on figure at bounding box center [297, 607] width 417 height 373
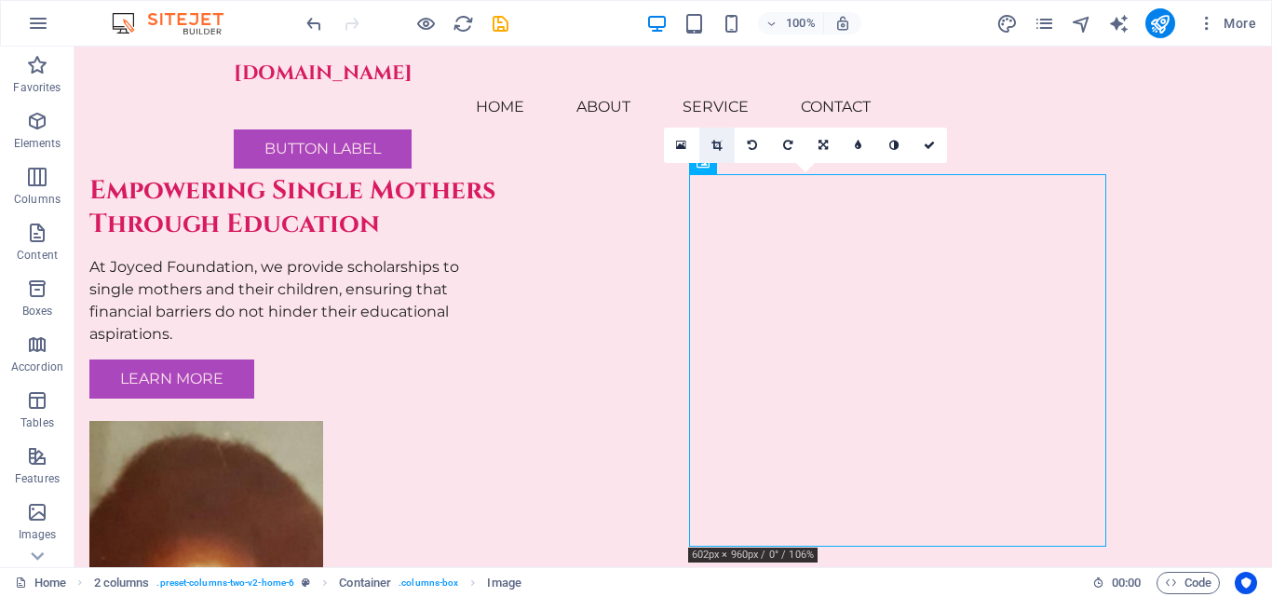
click at [721, 147] on icon at bounding box center [717, 145] width 10 height 11
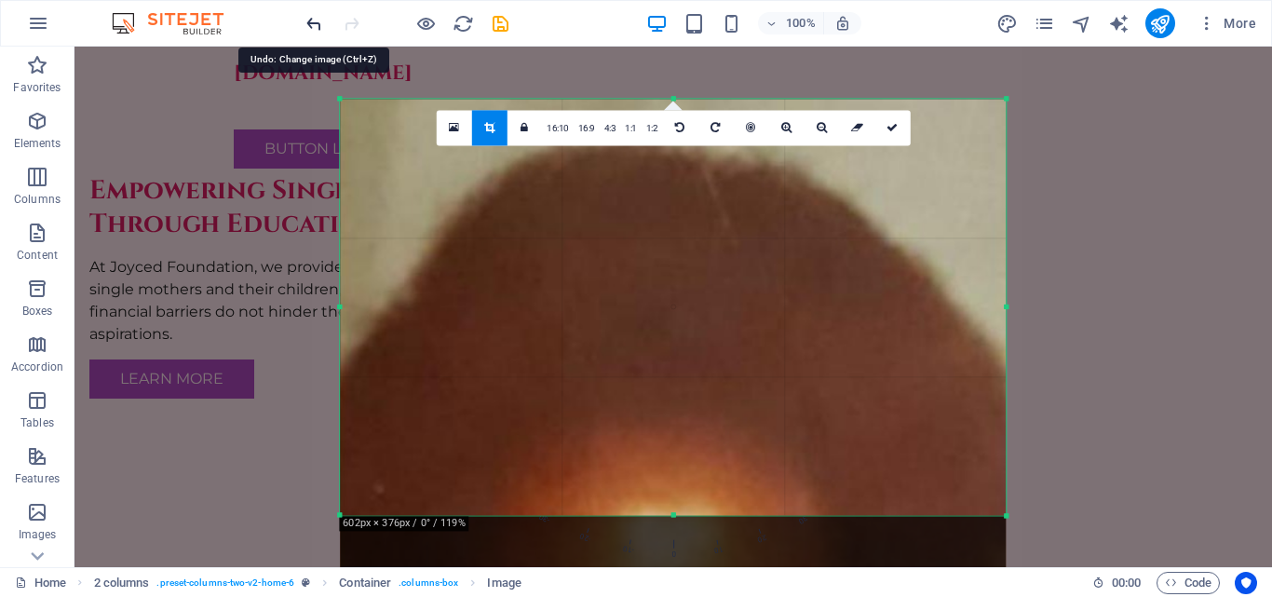
click at [309, 19] on icon "undo" at bounding box center [314, 23] width 21 height 21
click at [319, 24] on icon "undo" at bounding box center [314, 23] width 21 height 21
click at [1086, 196] on div "H2 2 columns Container Container Image Container Image Menu Menu Bar Button Log…" at bounding box center [674, 307] width 1198 height 521
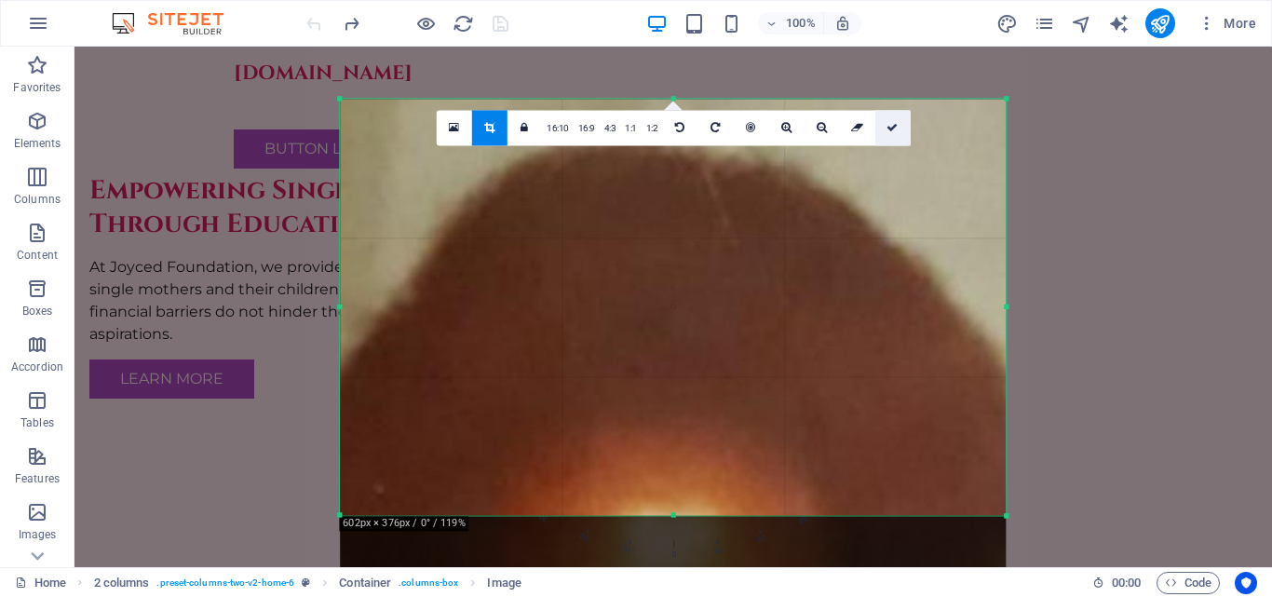
click at [895, 128] on icon at bounding box center [892, 127] width 11 height 11
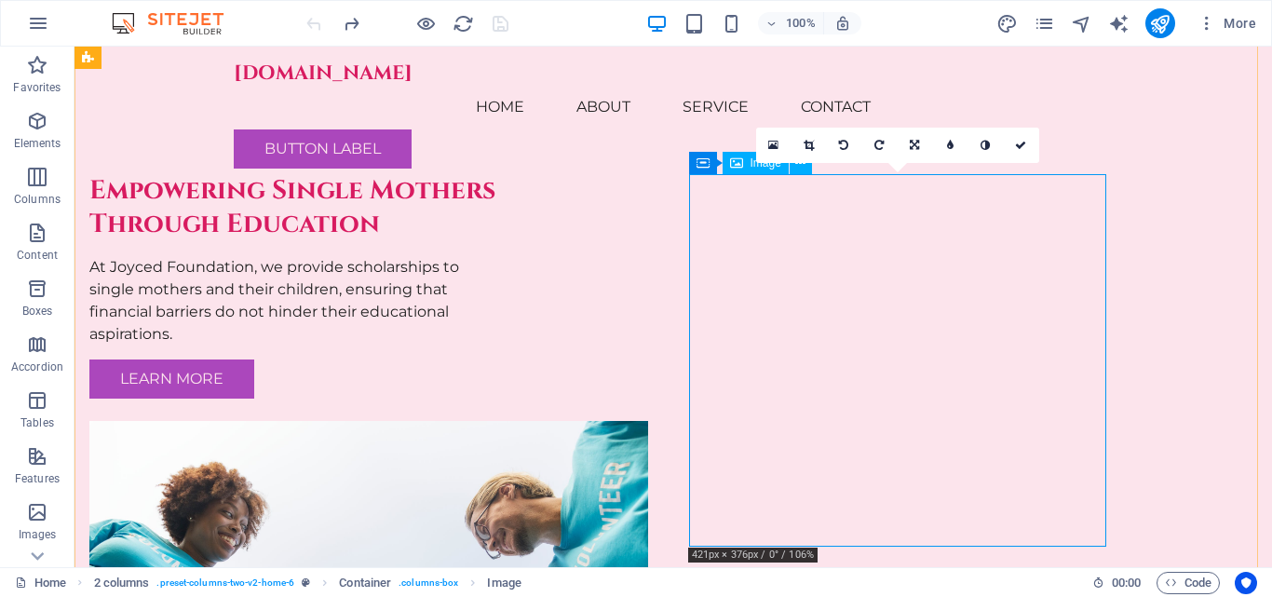
click at [507, 421] on figure at bounding box center [297, 607] width 417 height 373
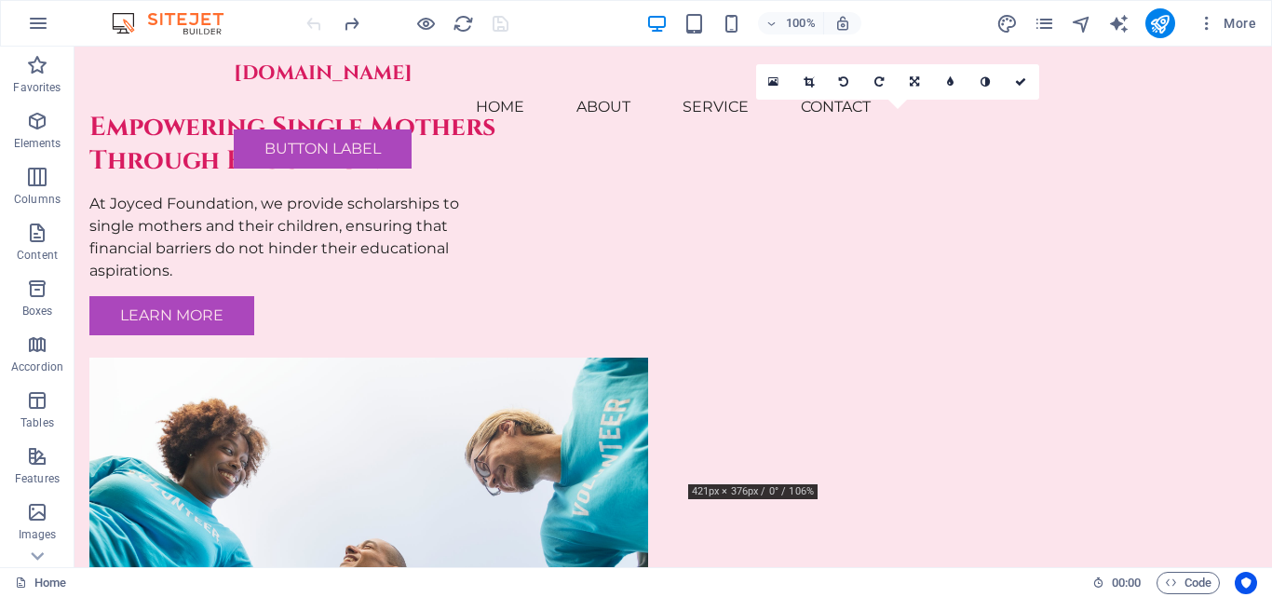
scroll to position [0, 0]
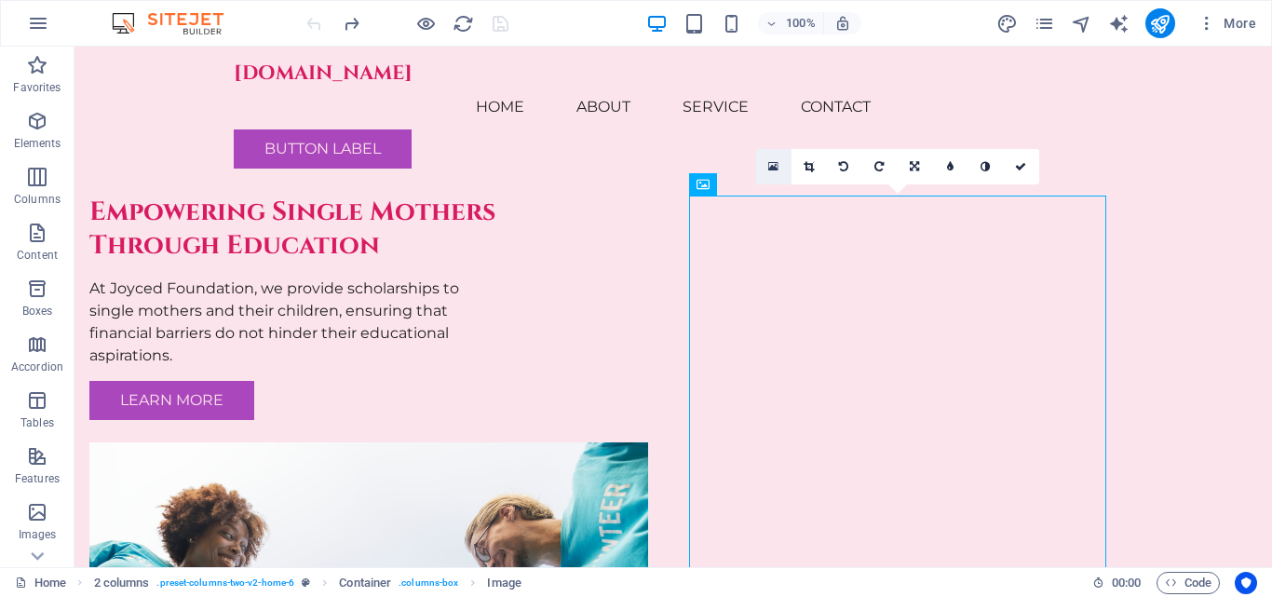
click at [773, 170] on icon at bounding box center [773, 166] width 10 height 13
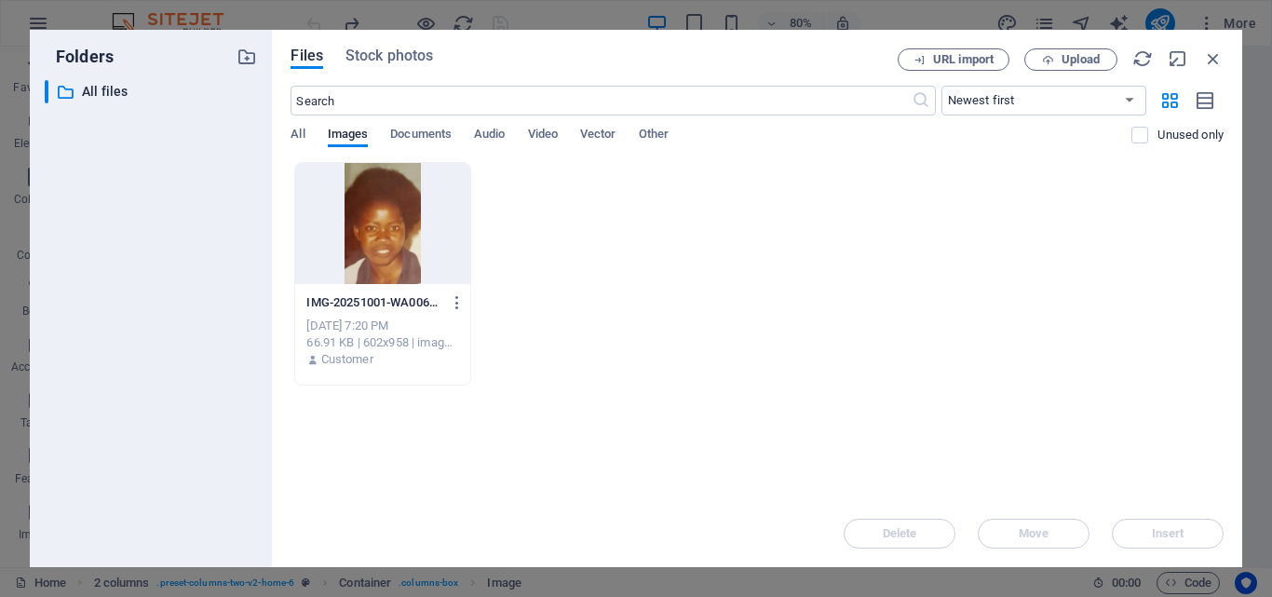
click at [365, 252] on div at bounding box center [382, 223] width 174 height 121
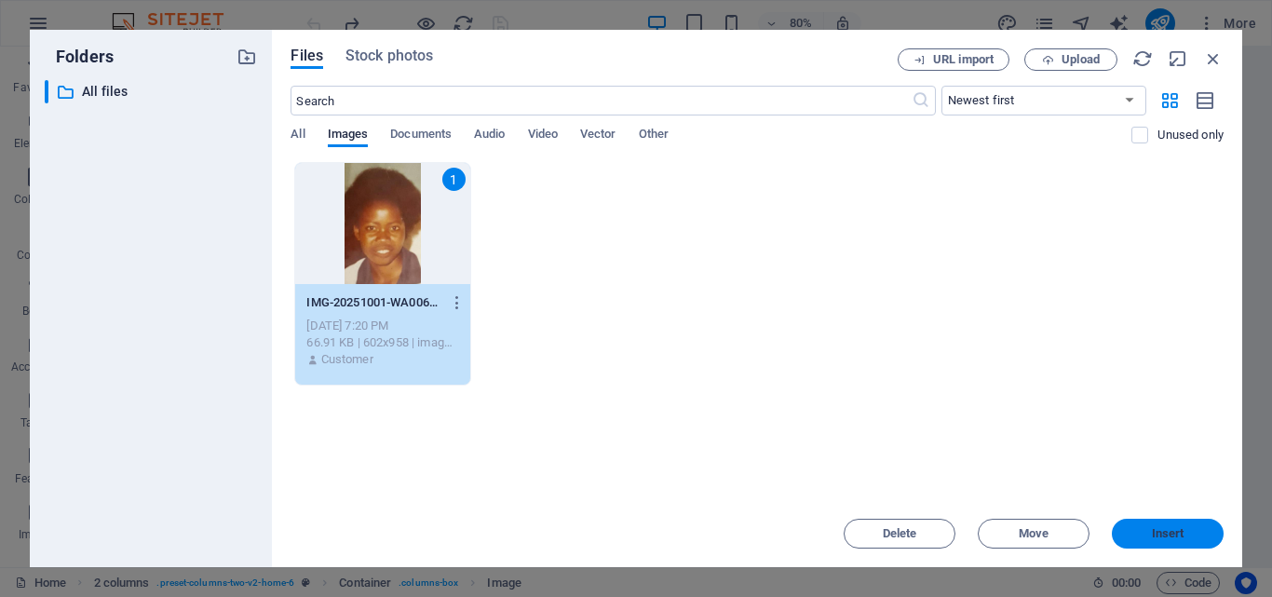
click at [1164, 522] on button "Insert" at bounding box center [1168, 534] width 112 height 30
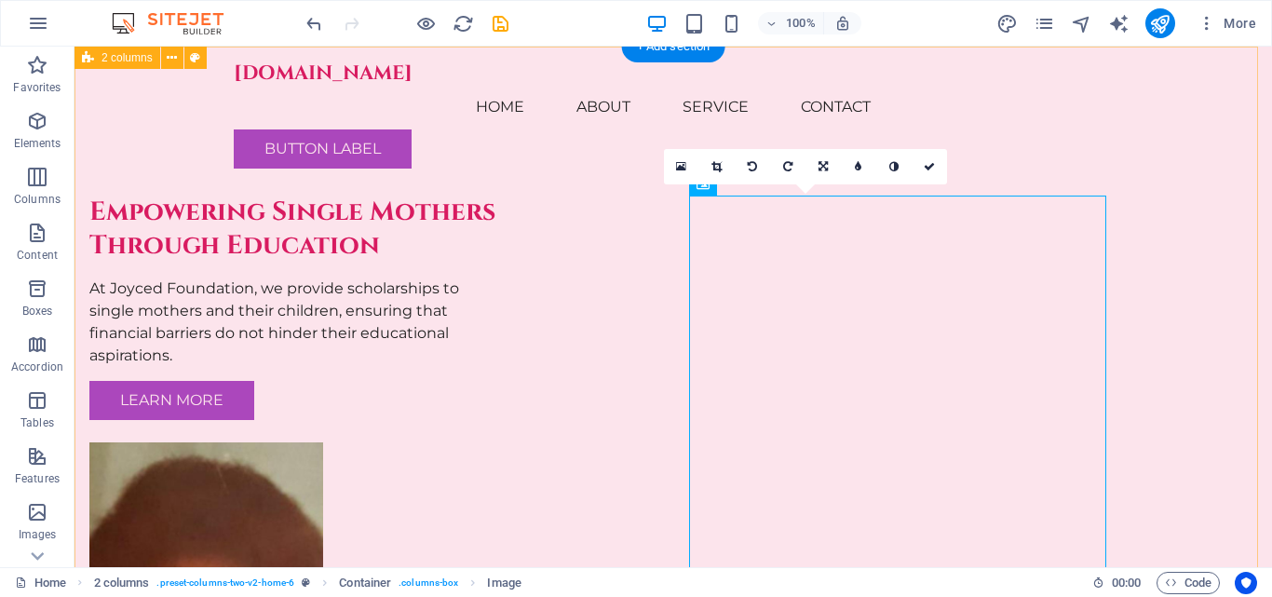
click at [1174, 414] on div "Empowering Single Mothers Through Education At Joyced Foundation, we provide sc…" at bounding box center [674, 468] width 1198 height 843
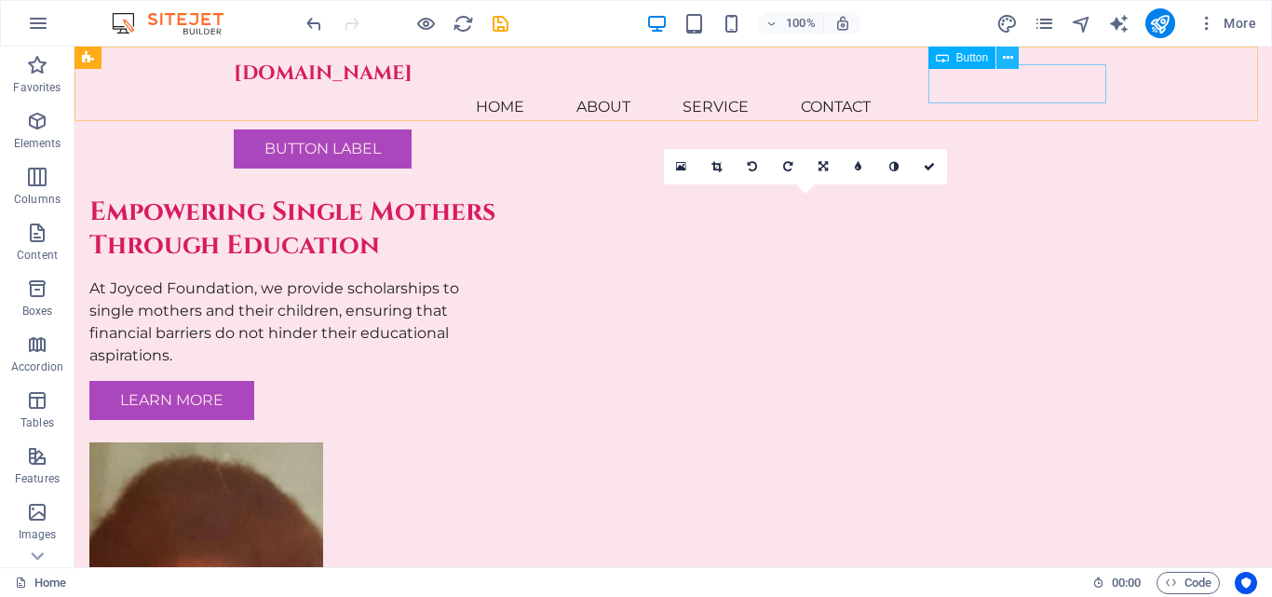
click at [1009, 56] on icon at bounding box center [1008, 58] width 10 height 20
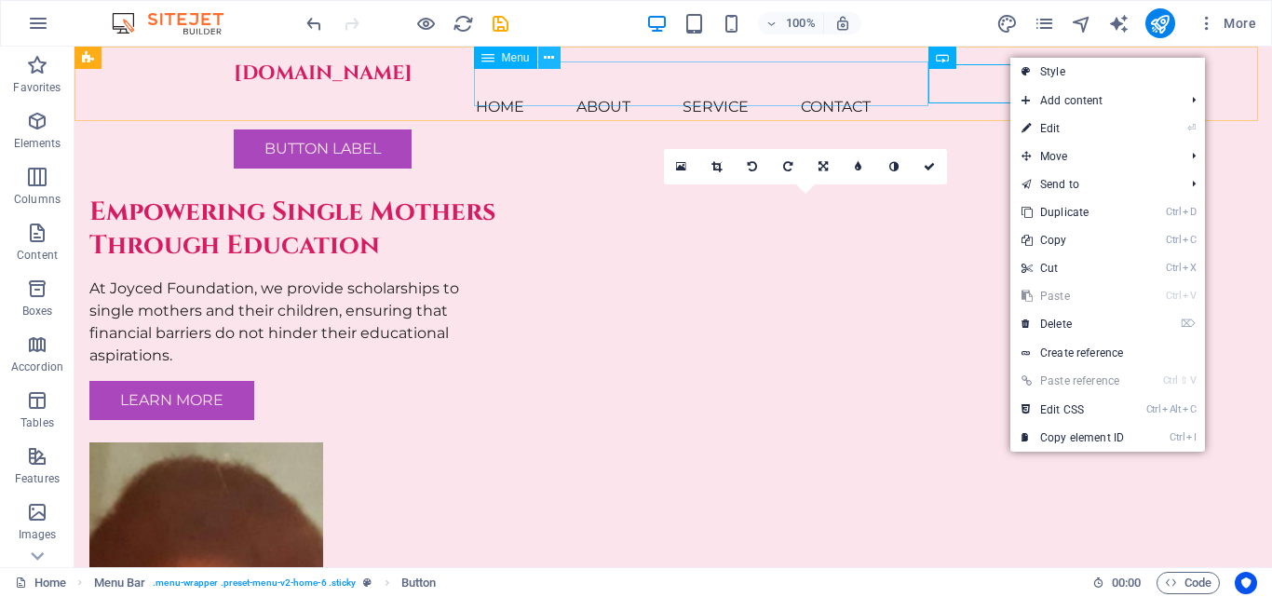
click at [547, 60] on icon at bounding box center [549, 58] width 10 height 20
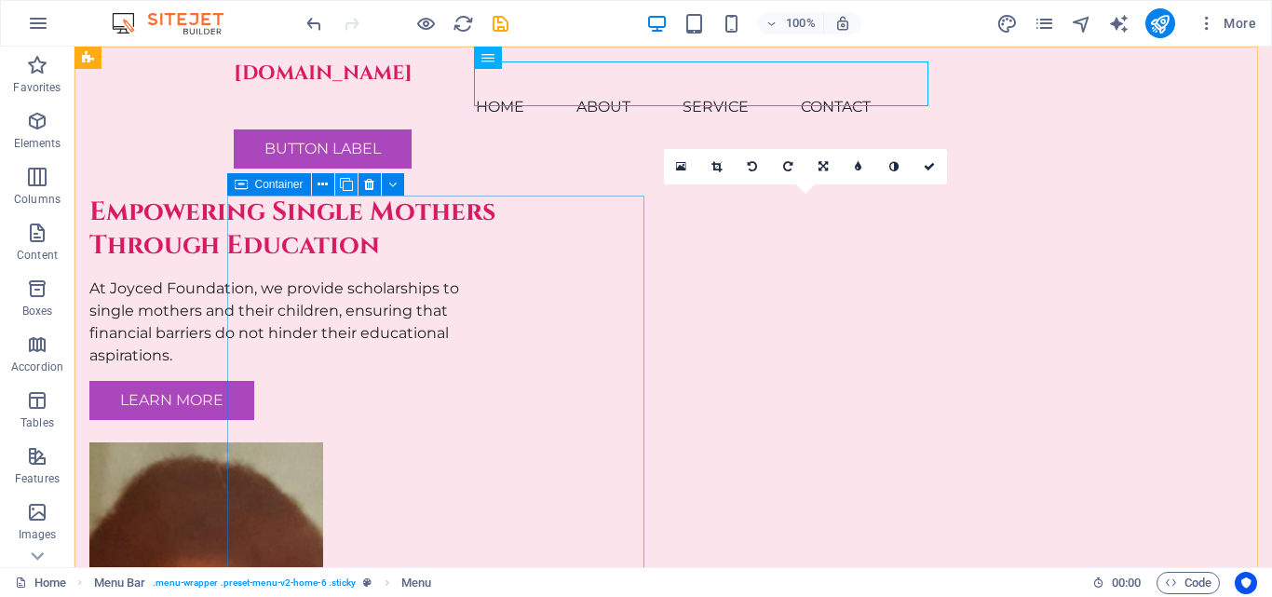
click at [337, 182] on button at bounding box center [346, 184] width 22 height 22
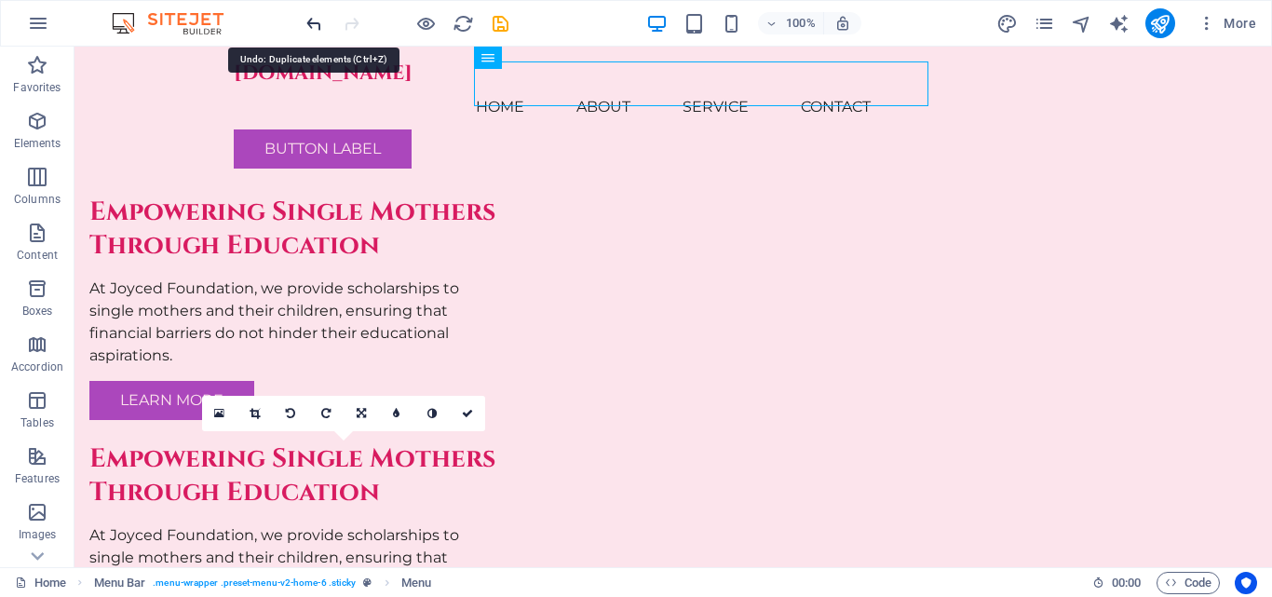
click at [313, 30] on icon "undo" at bounding box center [314, 23] width 21 height 21
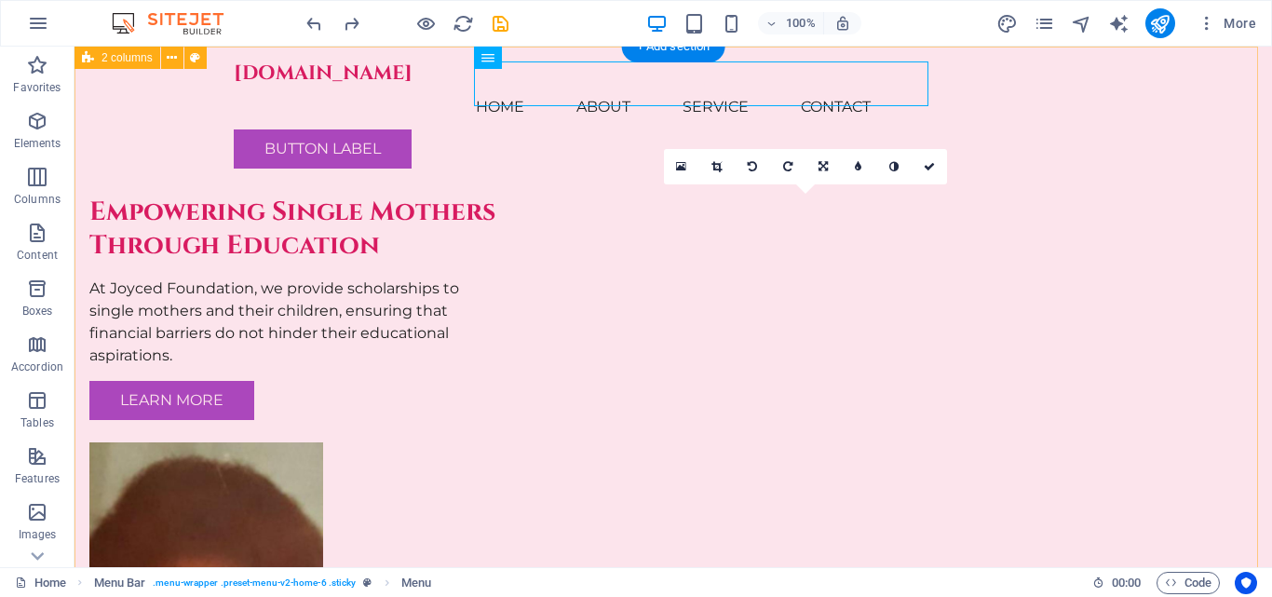
click at [1157, 241] on div "Empowering Single Mothers Through Education At Joyced Foundation, we provide sc…" at bounding box center [674, 468] width 1198 height 843
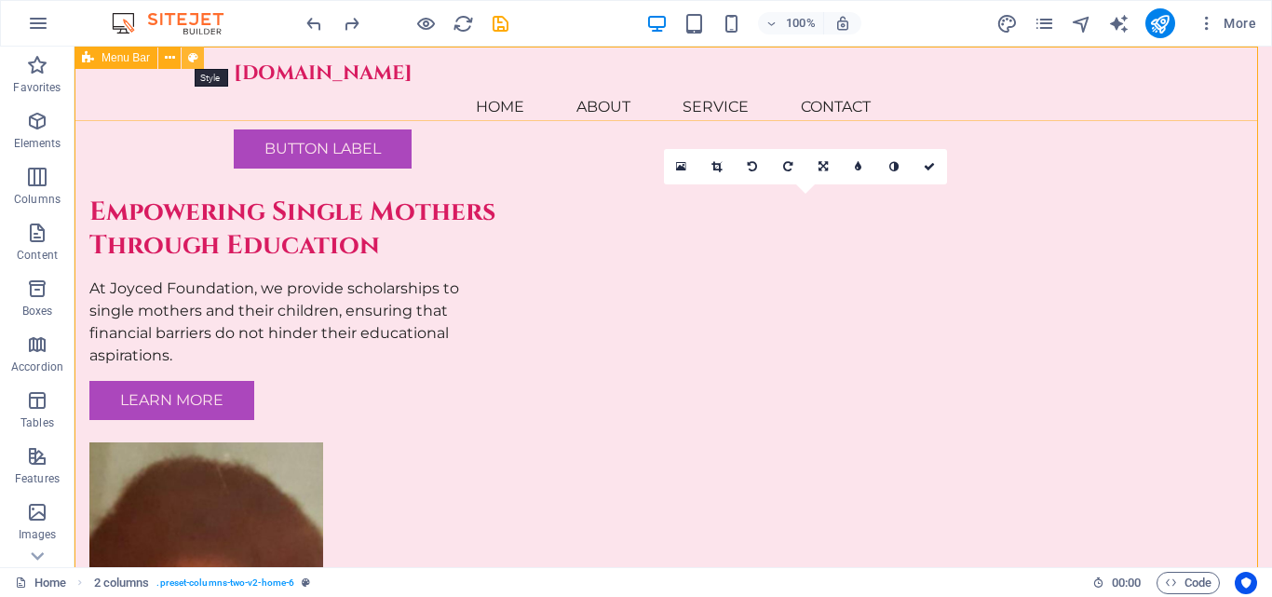
click at [192, 55] on icon at bounding box center [193, 58] width 10 height 20
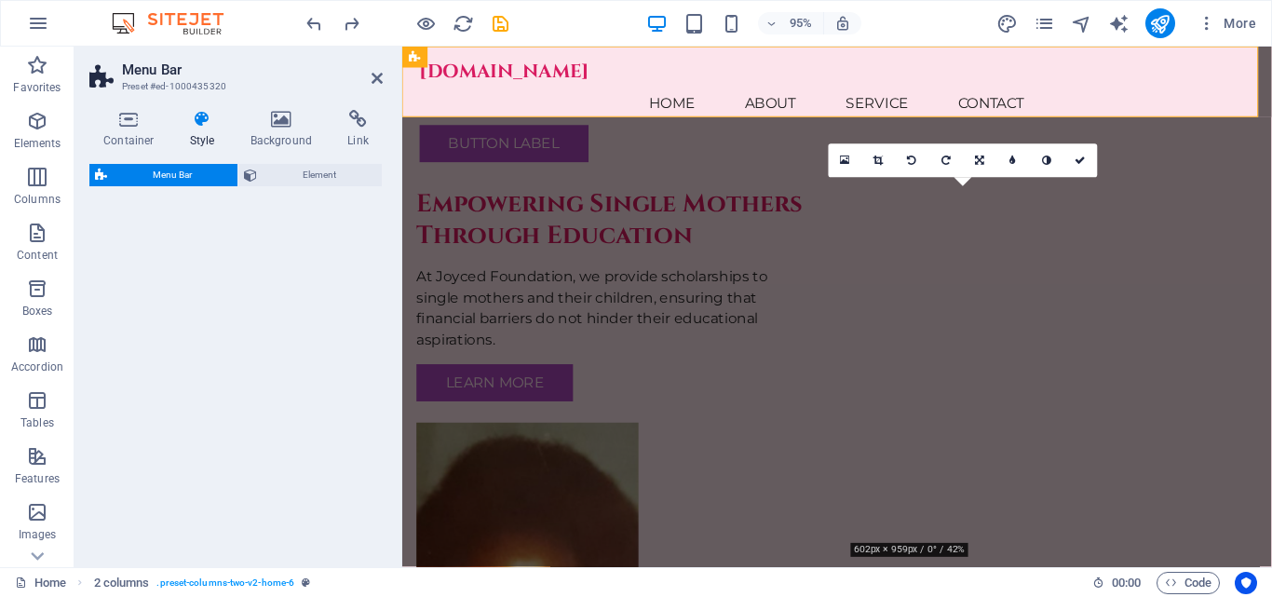
select select "rem"
select select "preset-menu-v2-home-6"
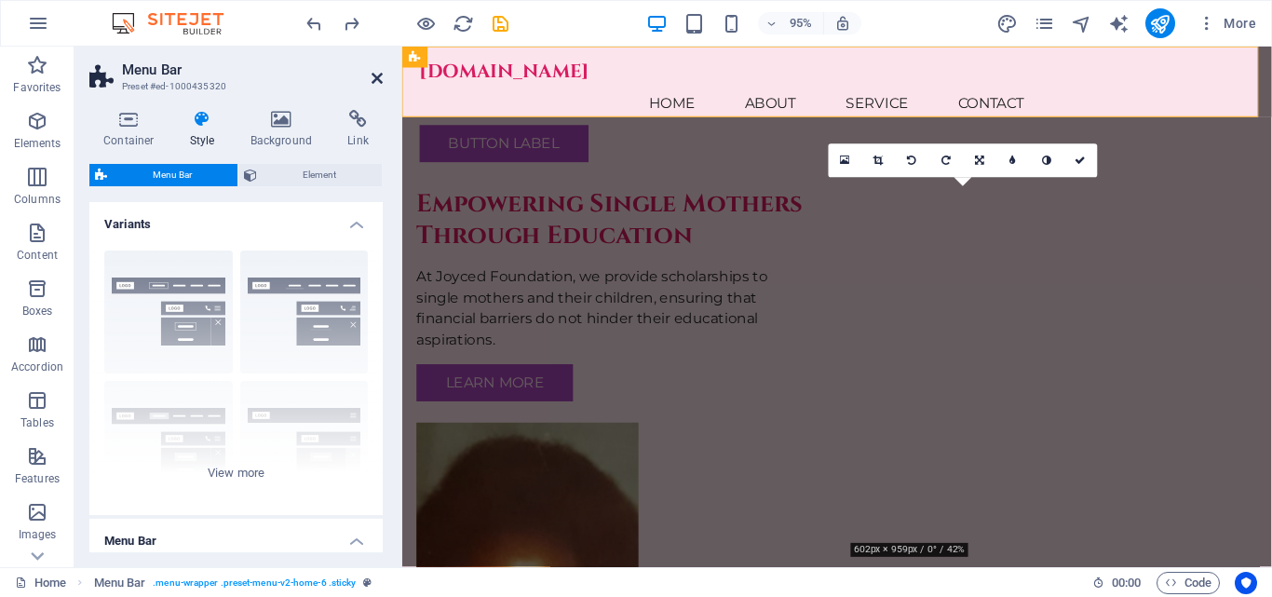
click at [374, 78] on icon at bounding box center [377, 78] width 11 height 15
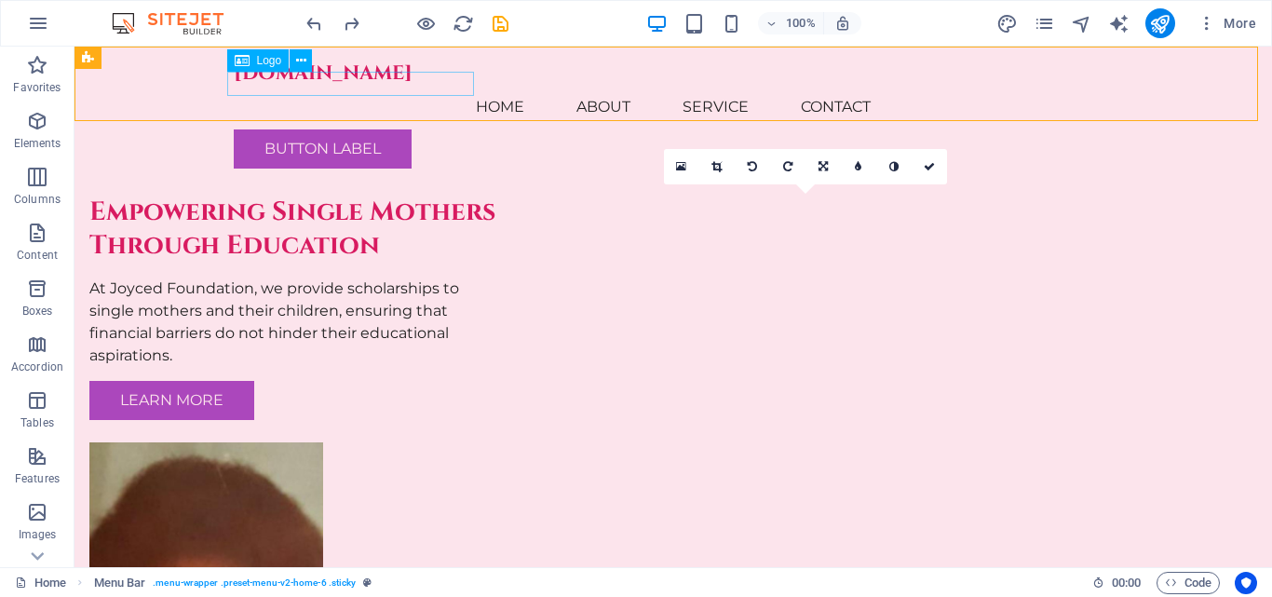
click at [267, 58] on span "Logo" at bounding box center [269, 60] width 25 height 11
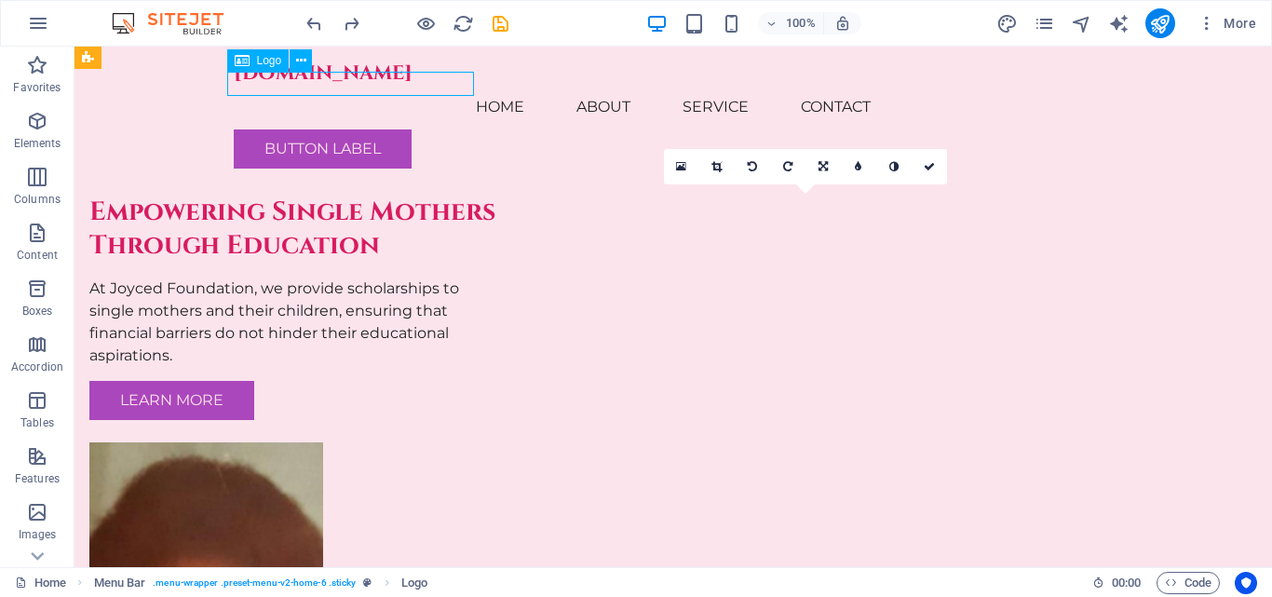
click at [267, 65] on span "Logo" at bounding box center [269, 60] width 25 height 11
click at [298, 65] on icon at bounding box center [301, 61] width 10 height 20
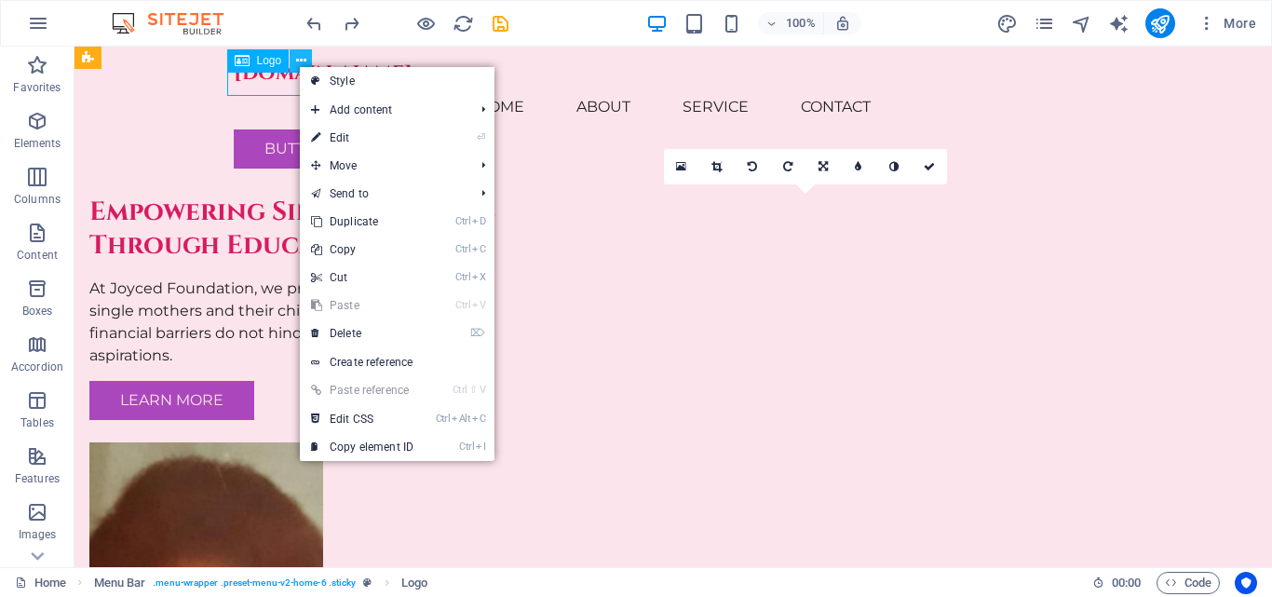
click at [298, 65] on icon at bounding box center [301, 61] width 10 height 20
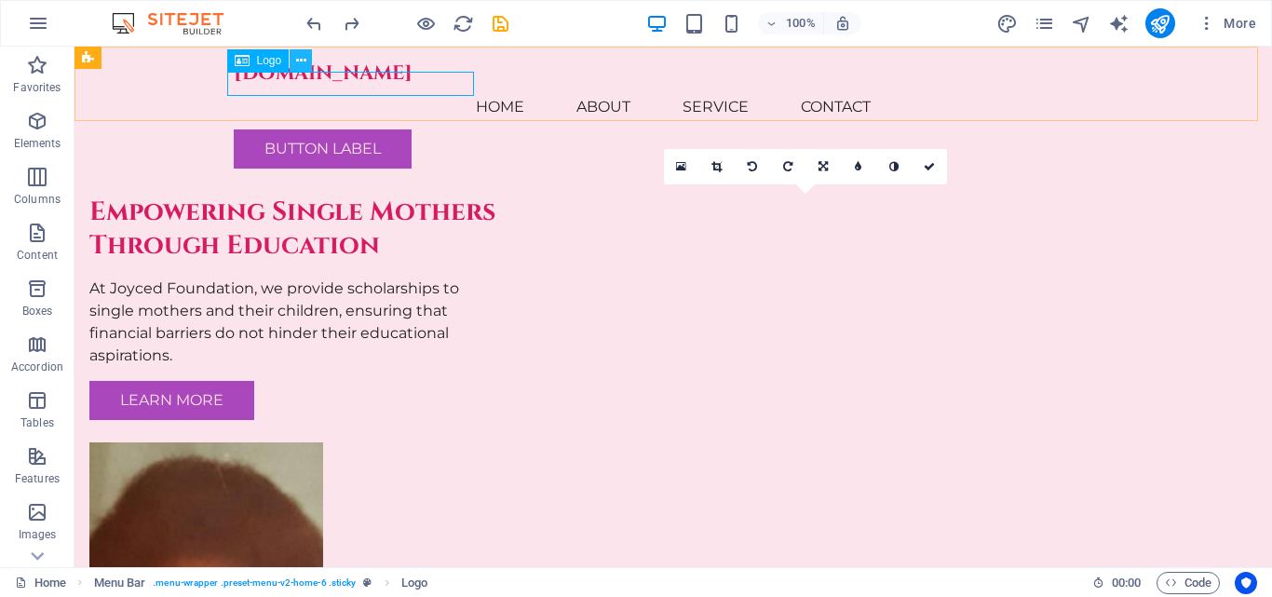
click at [301, 63] on icon at bounding box center [301, 61] width 10 height 20
click at [299, 62] on icon at bounding box center [301, 61] width 10 height 20
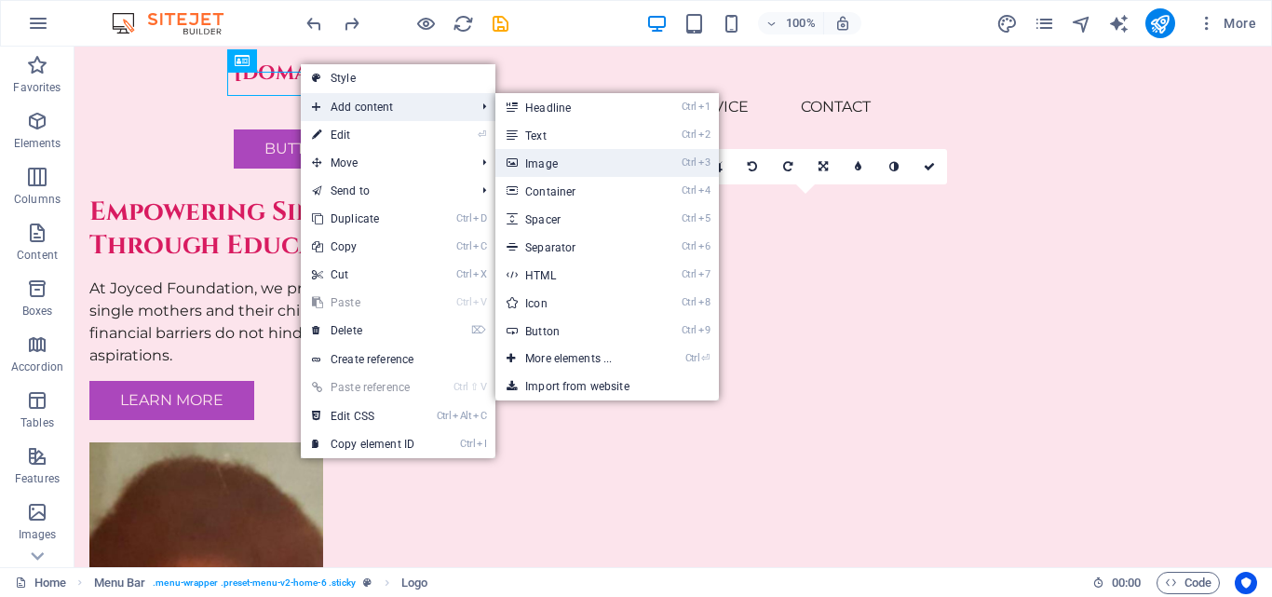
click at [557, 162] on link "Ctrl 3 Image" at bounding box center [572, 163] width 154 height 28
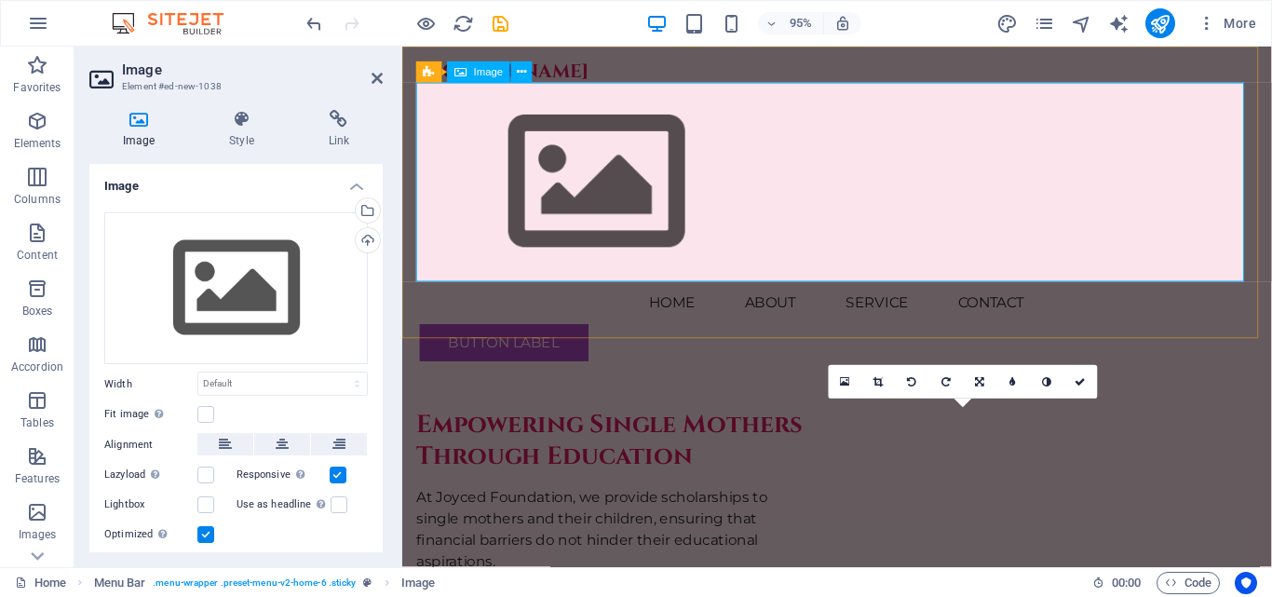
click at [592, 200] on figure at bounding box center [860, 190] width 879 height 210
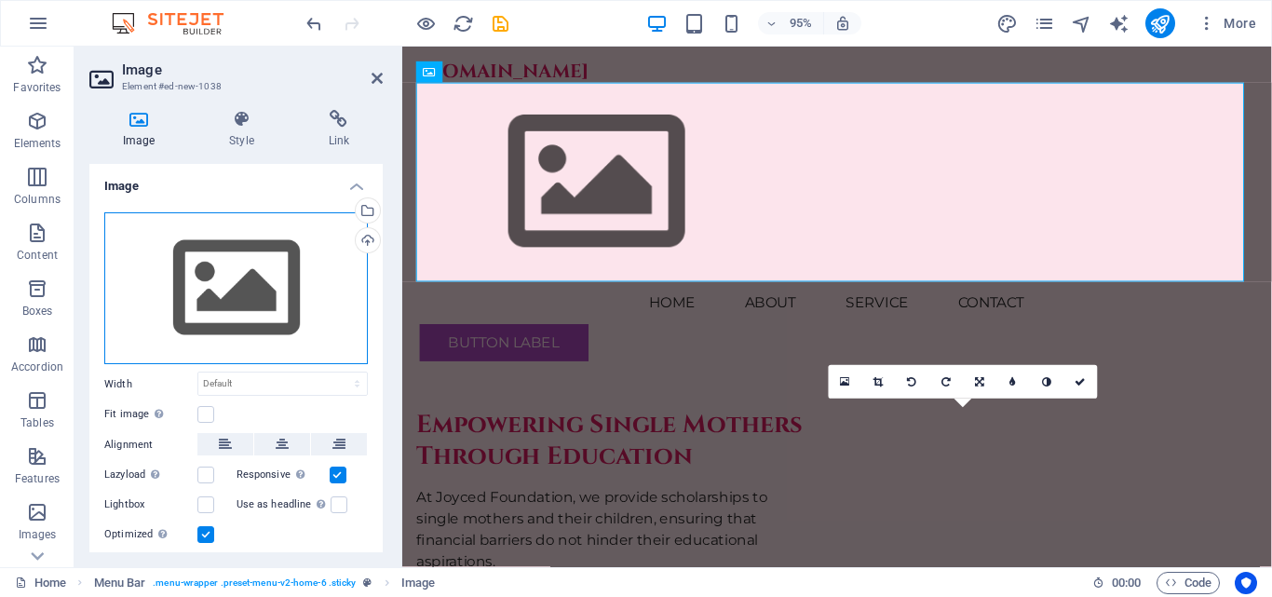
click at [279, 312] on div "Drag files here, click to choose files or select files from Files or our free s…" at bounding box center [236, 288] width 264 height 153
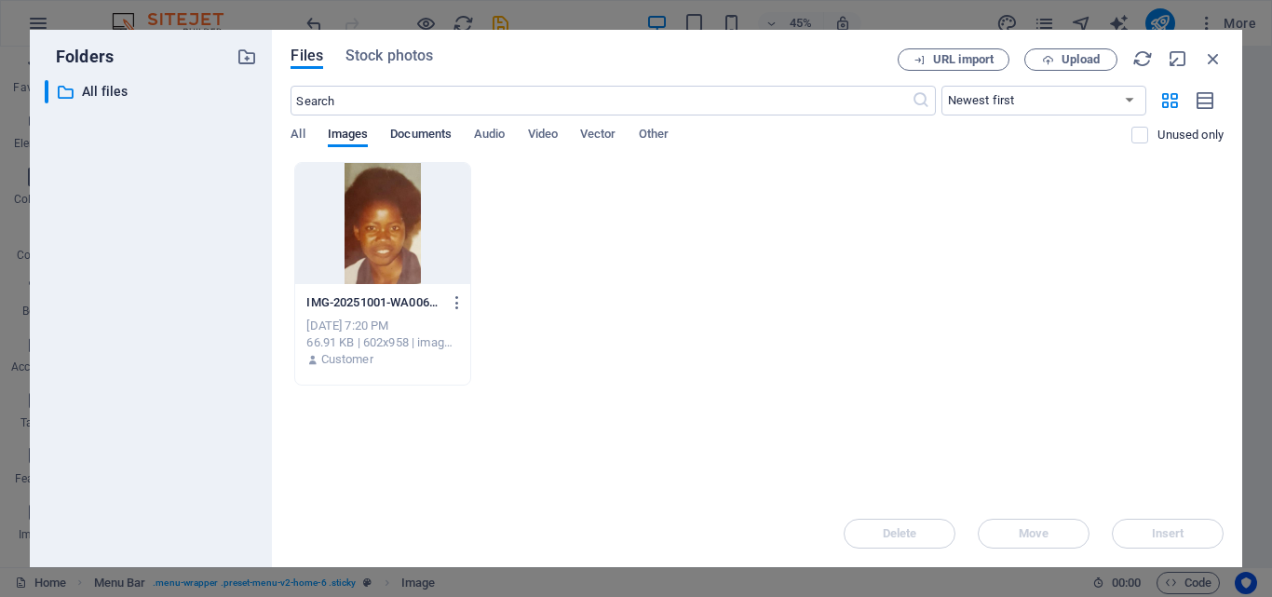
click at [416, 140] on span "Documents" at bounding box center [420, 136] width 61 height 26
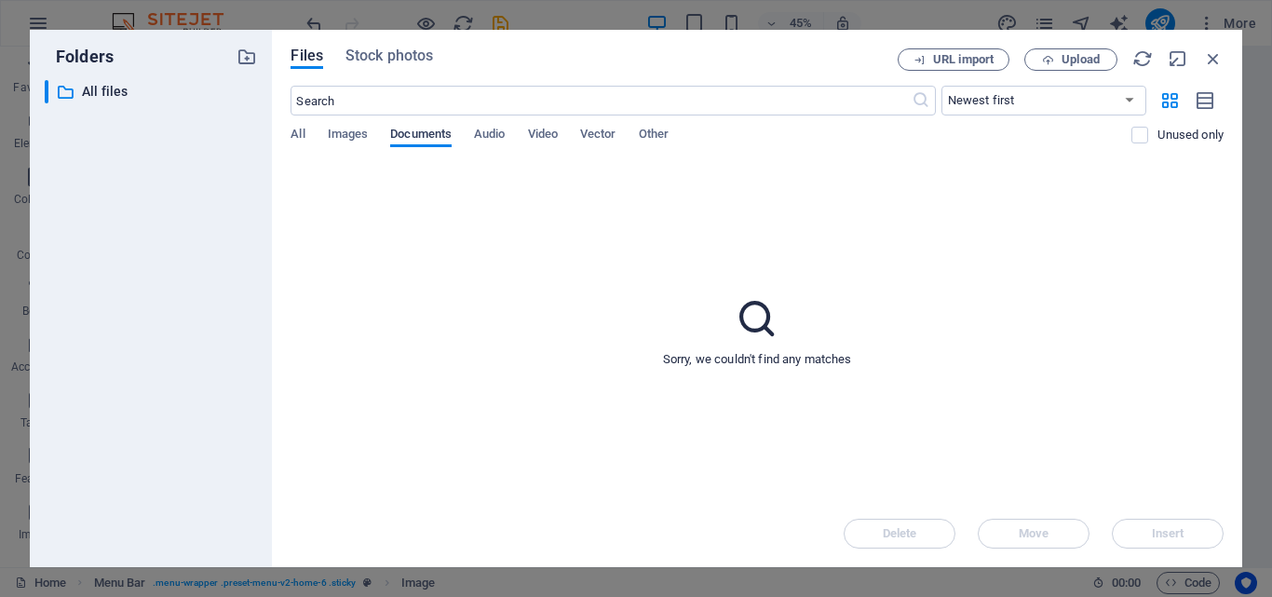
click at [417, 139] on span "Documents" at bounding box center [420, 136] width 61 height 26
click at [1218, 58] on icon "button" at bounding box center [1213, 58] width 20 height 20
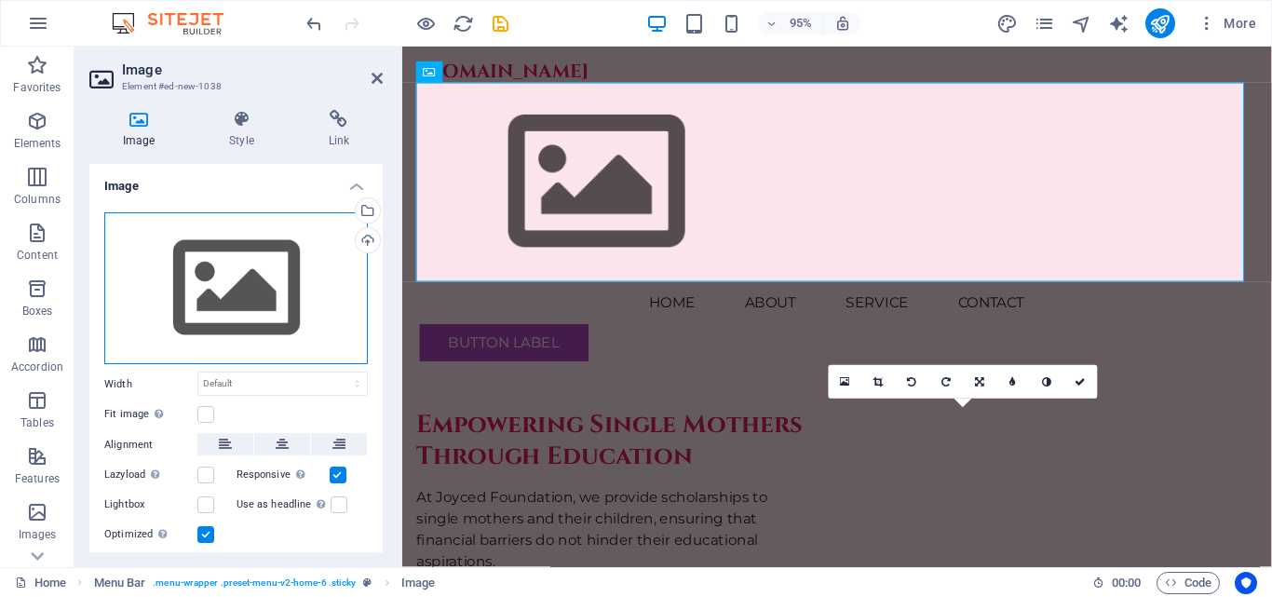
click at [210, 308] on div "Drag files here, click to choose files or select files from Files or our free s…" at bounding box center [236, 288] width 264 height 153
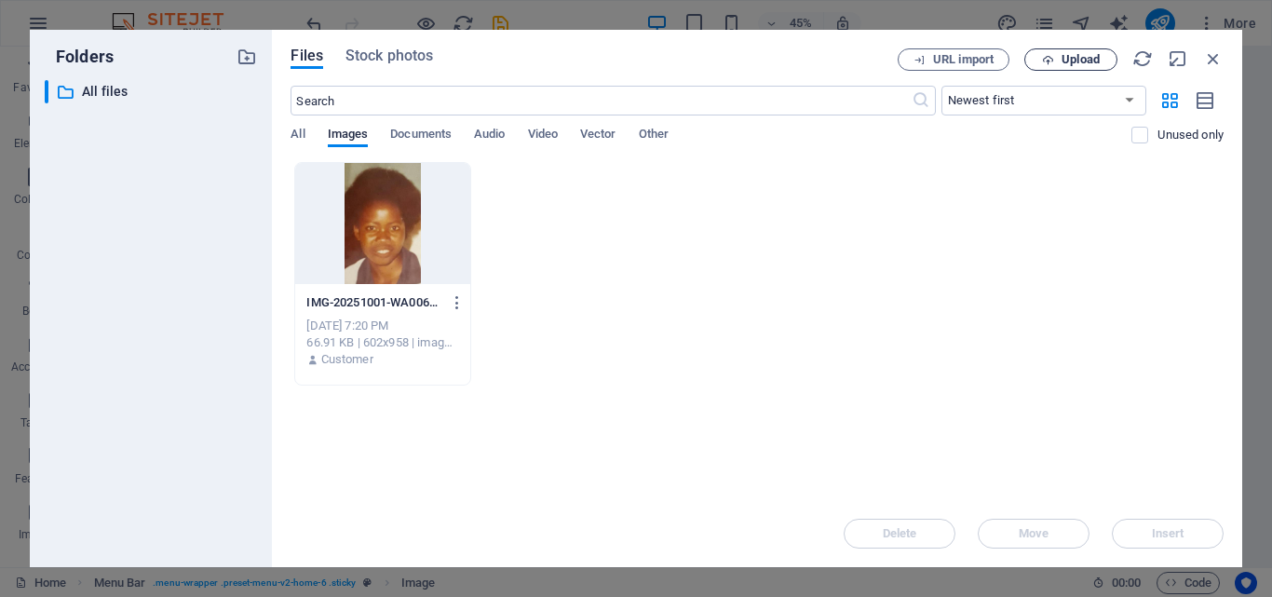
click at [1067, 60] on span "Upload" at bounding box center [1081, 59] width 38 height 11
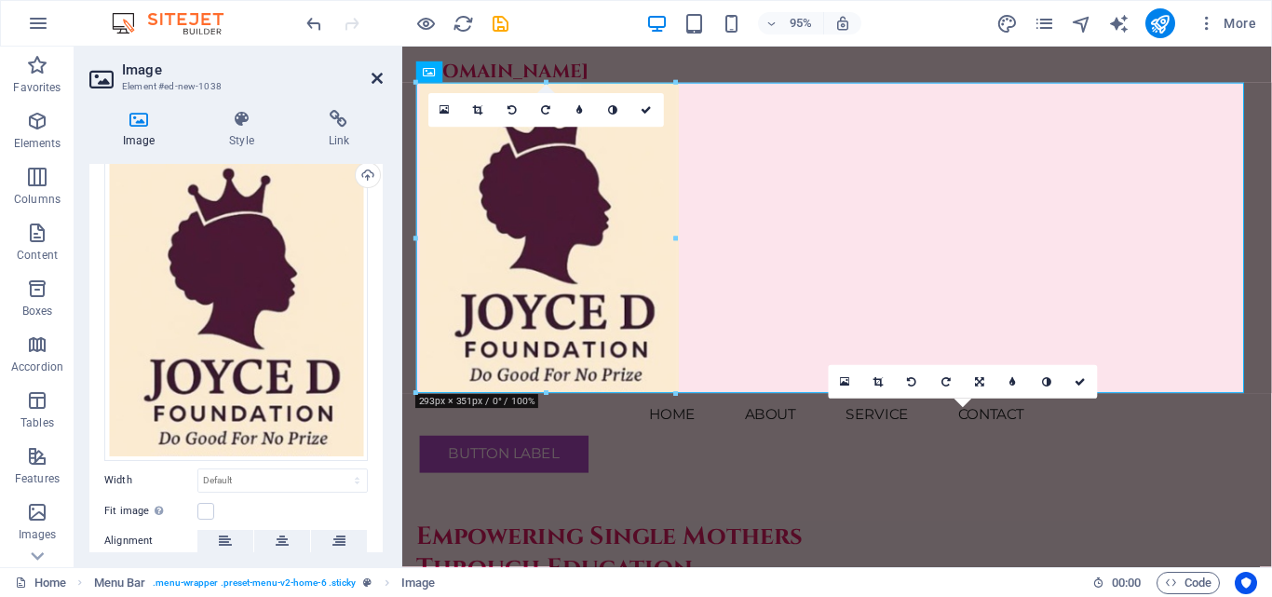
click at [375, 75] on icon at bounding box center [377, 78] width 11 height 15
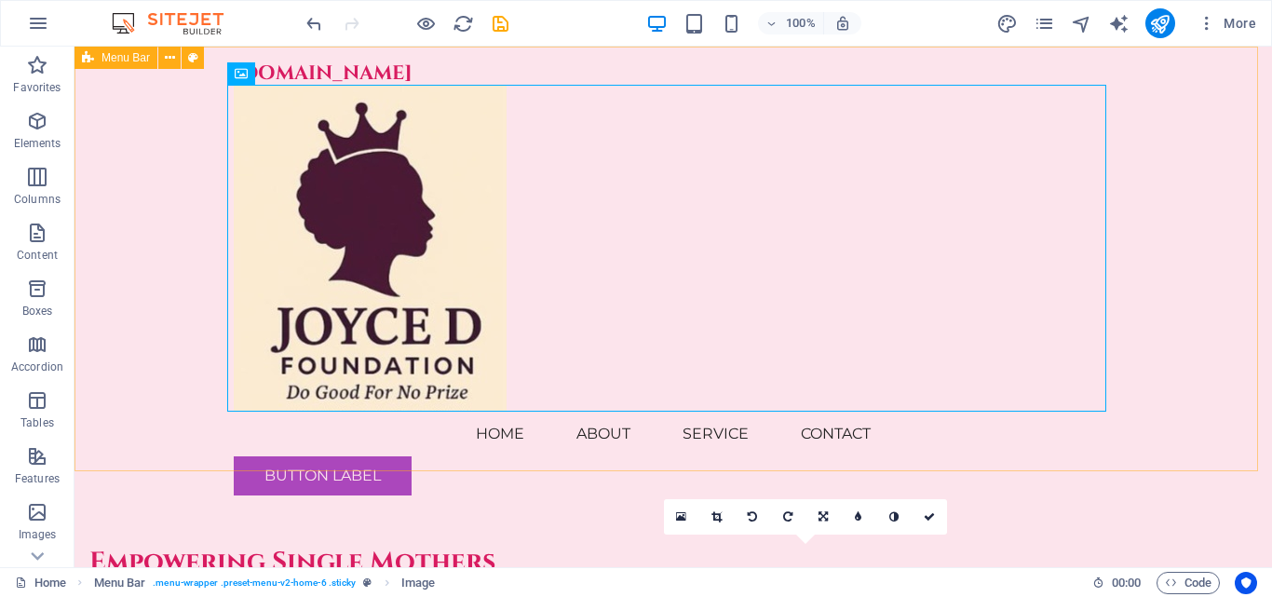
click at [1154, 362] on div "[DOMAIN_NAME] Menu Home About Service Contact Button label" at bounding box center [674, 279] width 1198 height 464
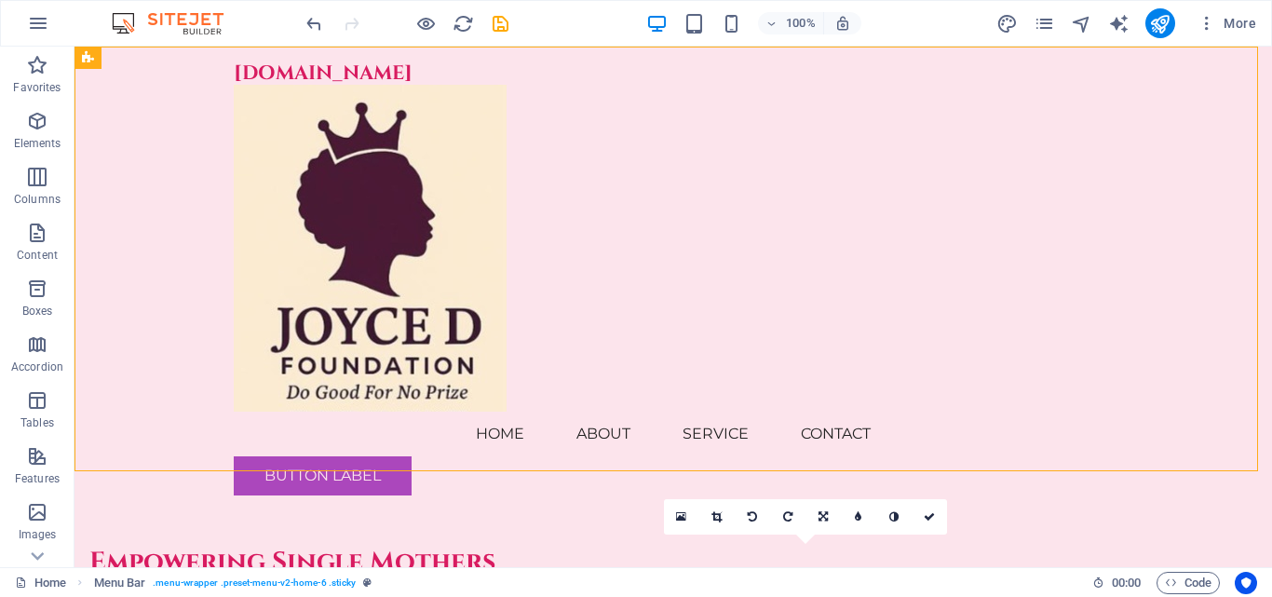
drag, startPoint x: 1266, startPoint y: 79, endPoint x: 1339, endPoint y: 89, distance: 74.3
click at [88, 59] on icon at bounding box center [88, 58] width 12 height 22
click at [114, 58] on span "Menu Bar" at bounding box center [126, 57] width 48 height 11
click at [317, 21] on icon "undo" at bounding box center [314, 23] width 21 height 21
click at [314, 21] on icon "undo" at bounding box center [314, 23] width 21 height 21
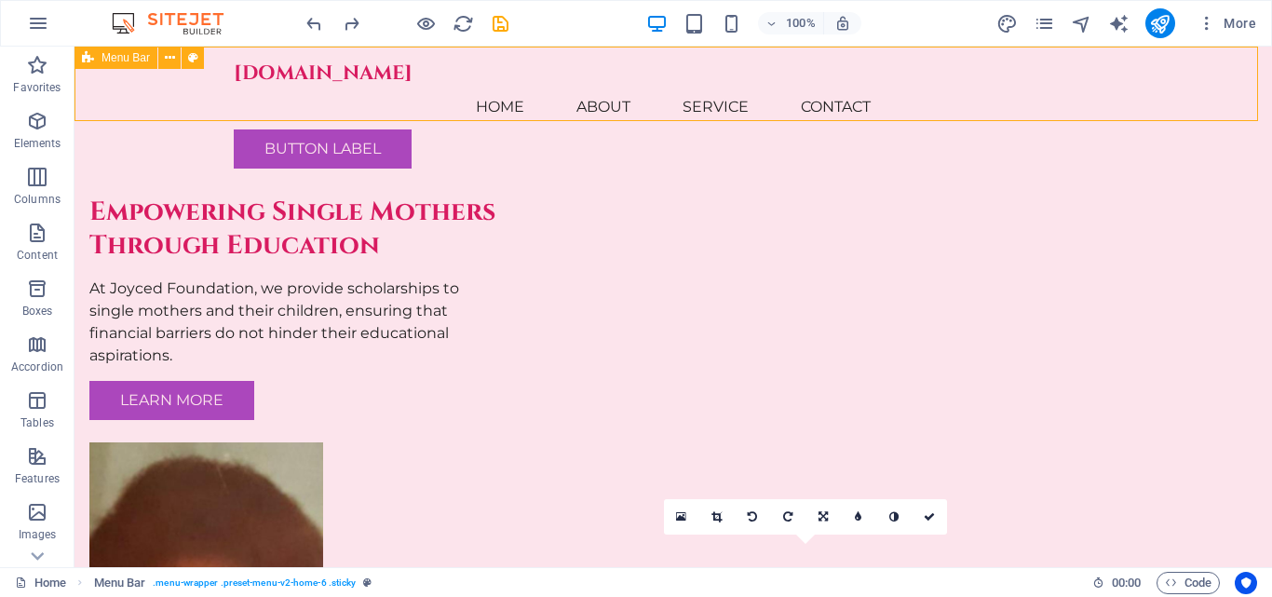
click at [1193, 228] on div "Empowering Single Mothers Through Education At Joyced Foundation, we provide sc…" at bounding box center [674, 468] width 1198 height 843
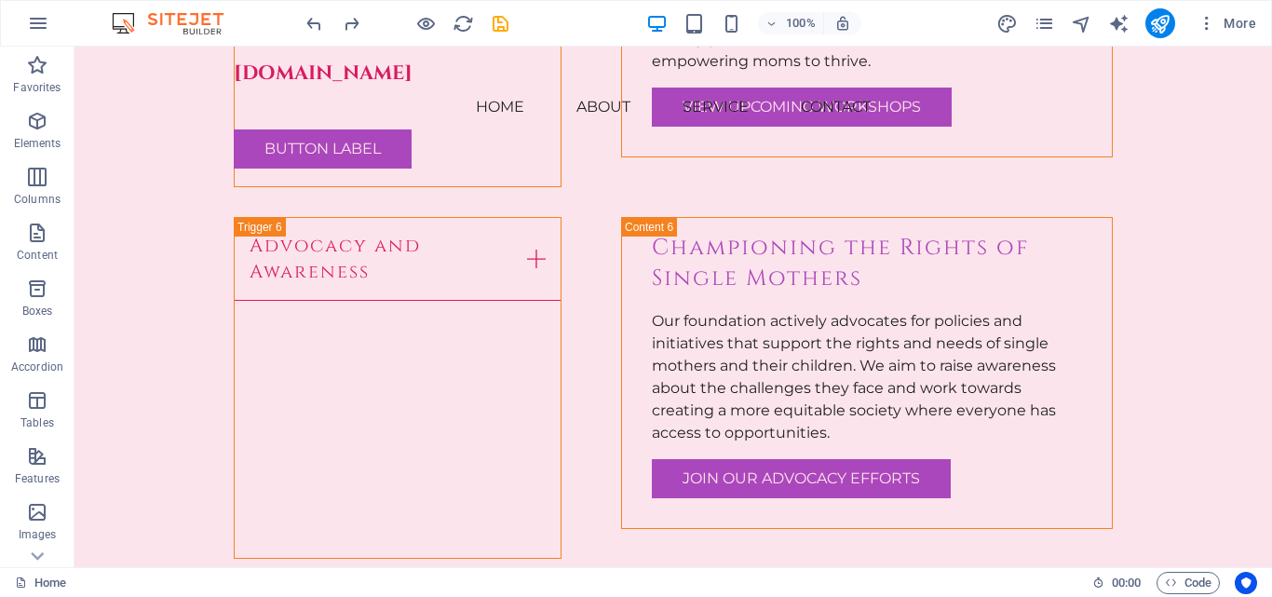
scroll to position [4942, 0]
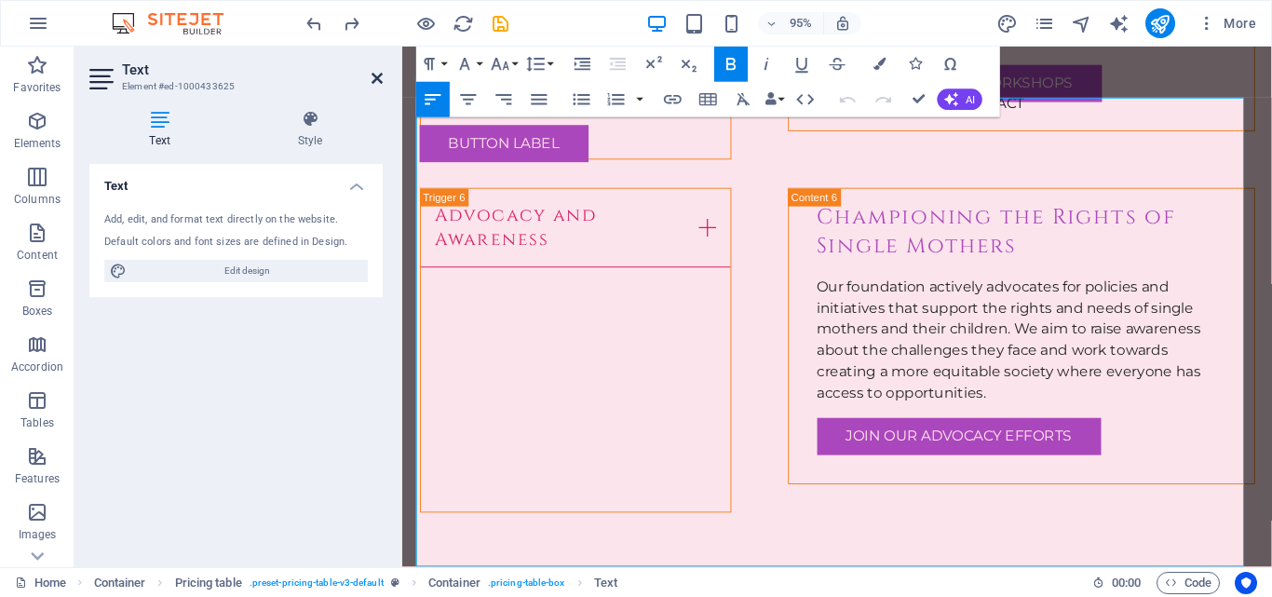
scroll to position [4869, 0]
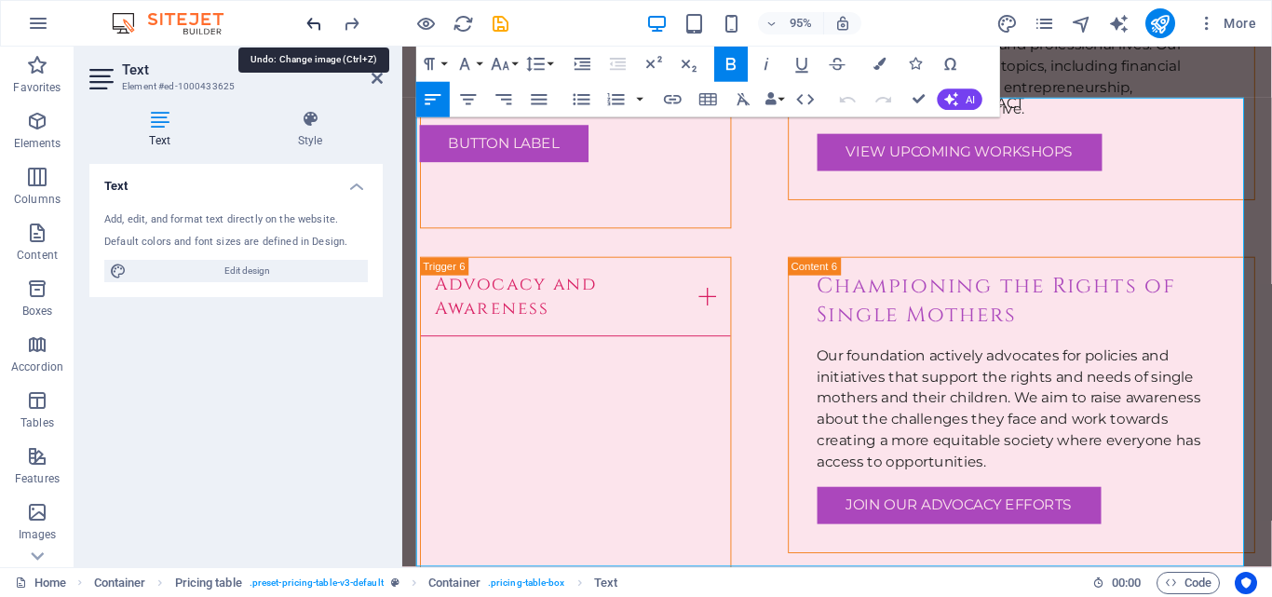
click at [318, 23] on icon "undo" at bounding box center [314, 23] width 21 height 21
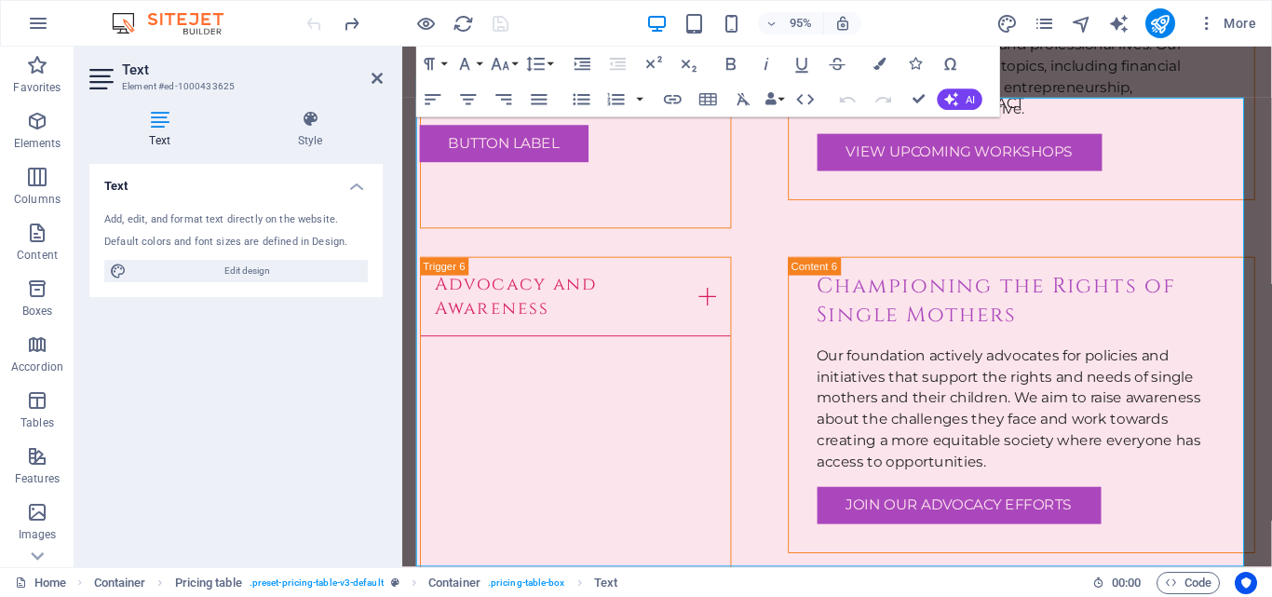
scroll to position [61, 0]
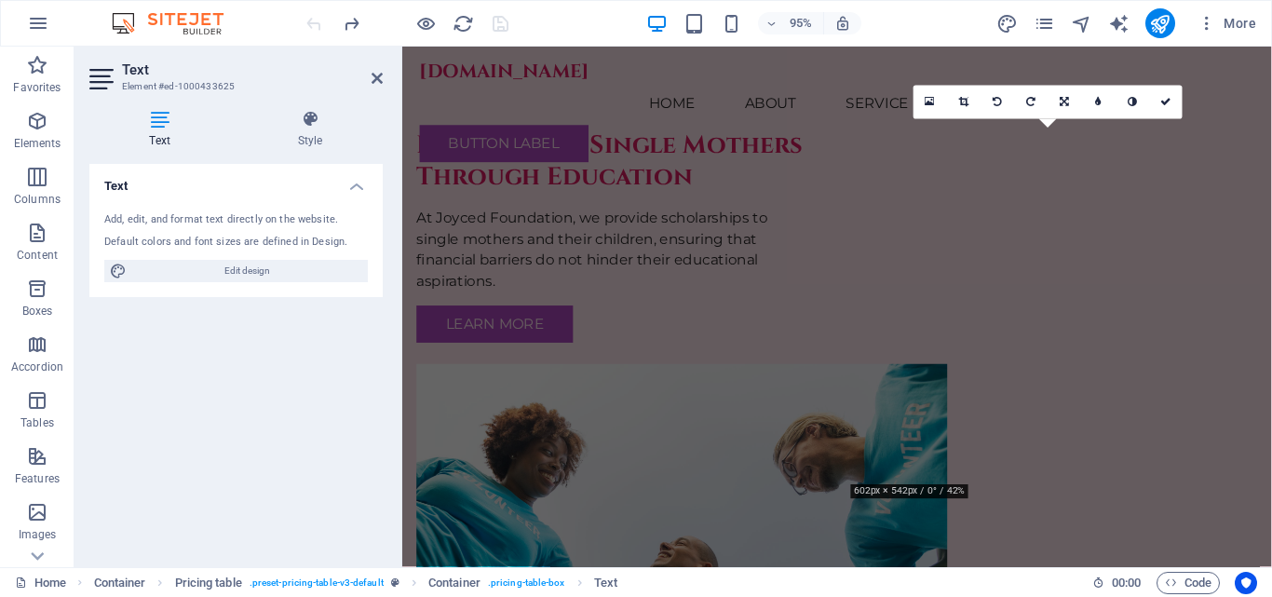
click at [295, 453] on div "Text Add, edit, and format text directly on the website. Default colors and fon…" at bounding box center [235, 358] width 293 height 388
click at [357, 18] on icon "redo" at bounding box center [351, 23] width 21 height 21
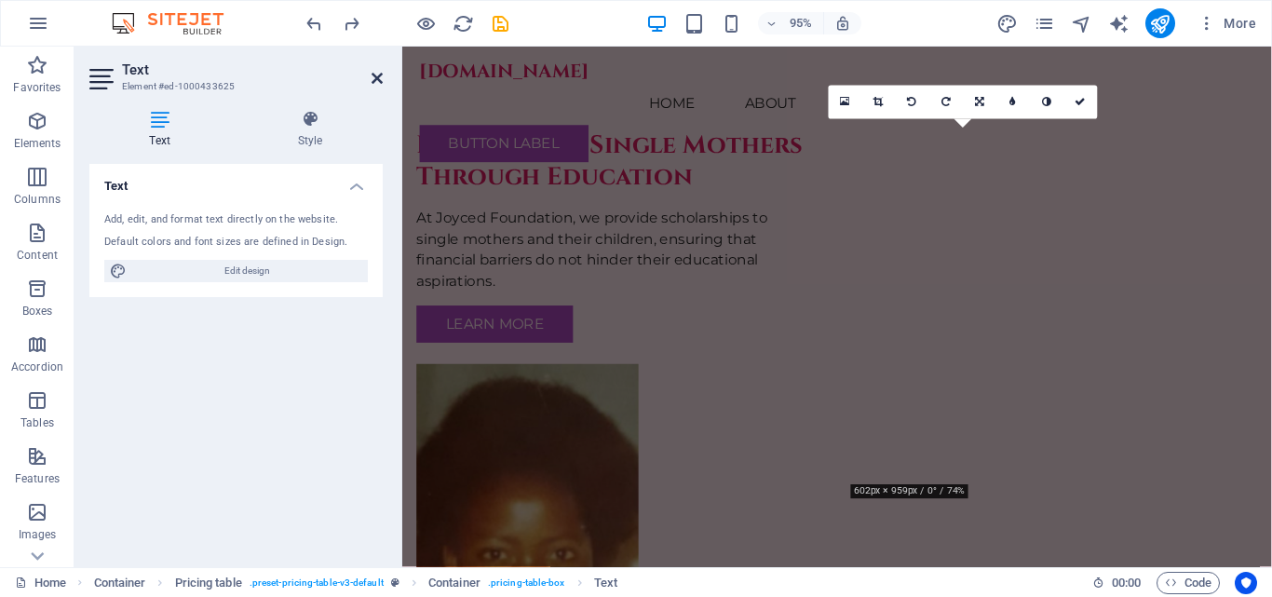
click at [373, 80] on icon at bounding box center [377, 78] width 11 height 15
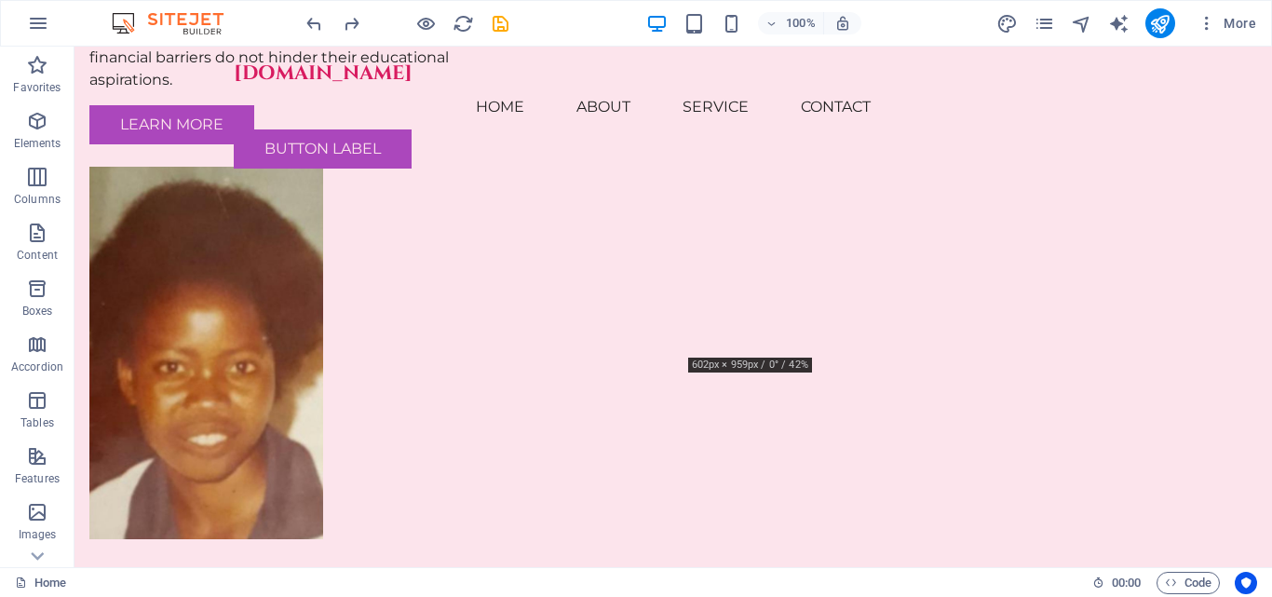
scroll to position [0, 0]
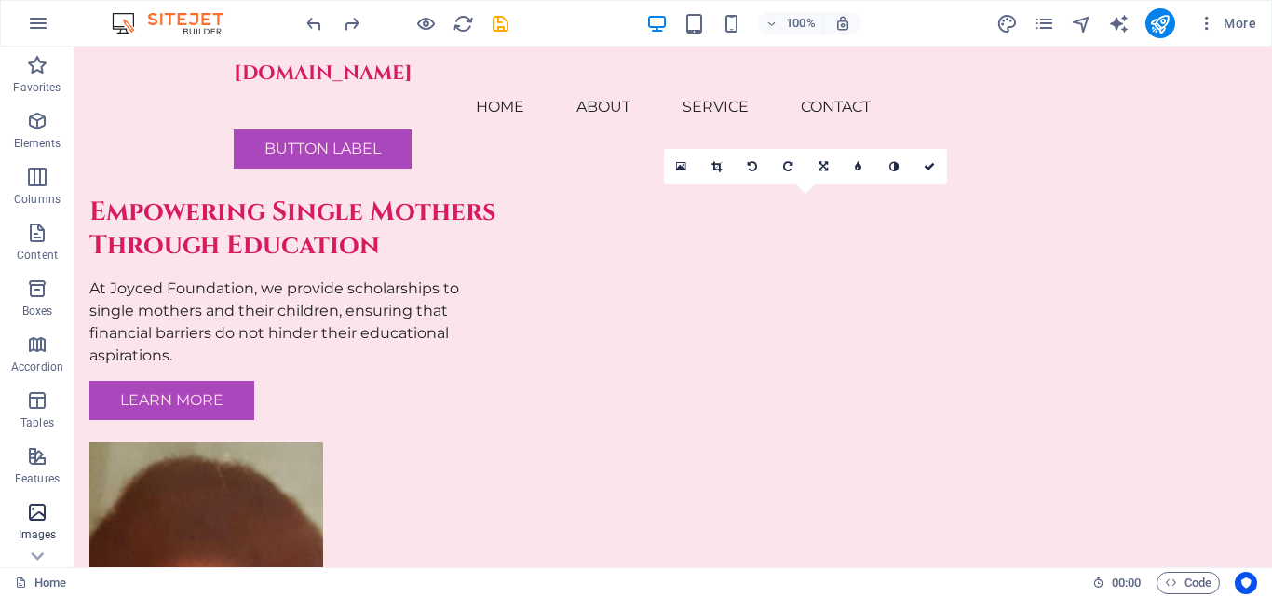
click at [34, 525] on span "Images" at bounding box center [37, 523] width 75 height 45
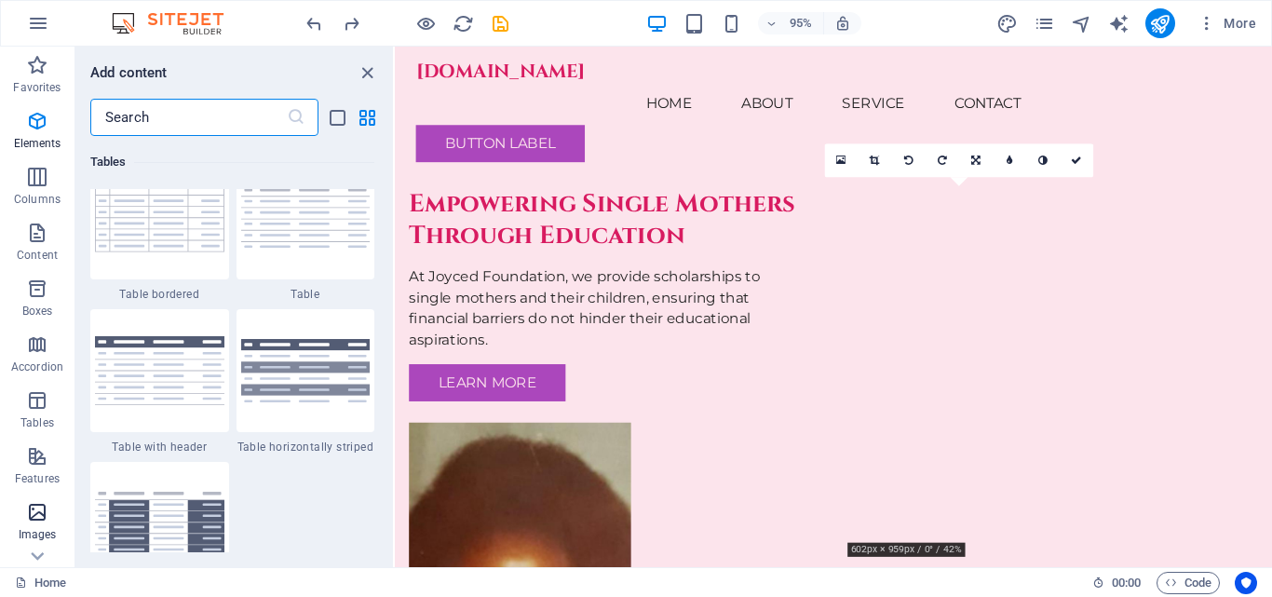
scroll to position [9444, 0]
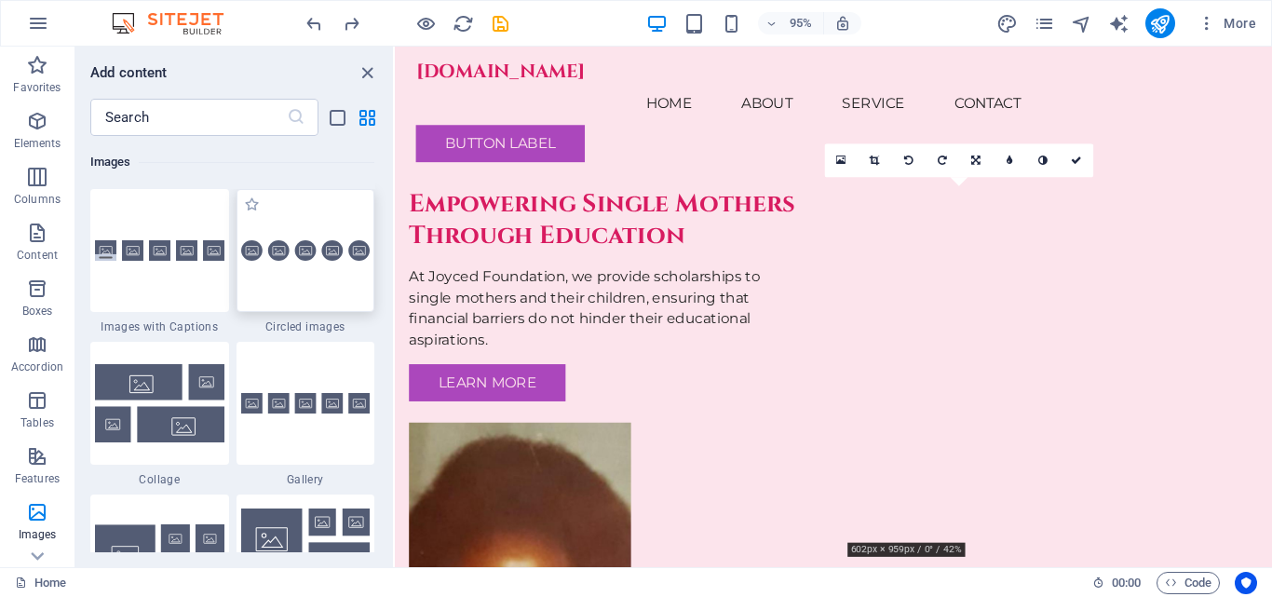
click at [252, 252] on img at bounding box center [305, 250] width 129 height 21
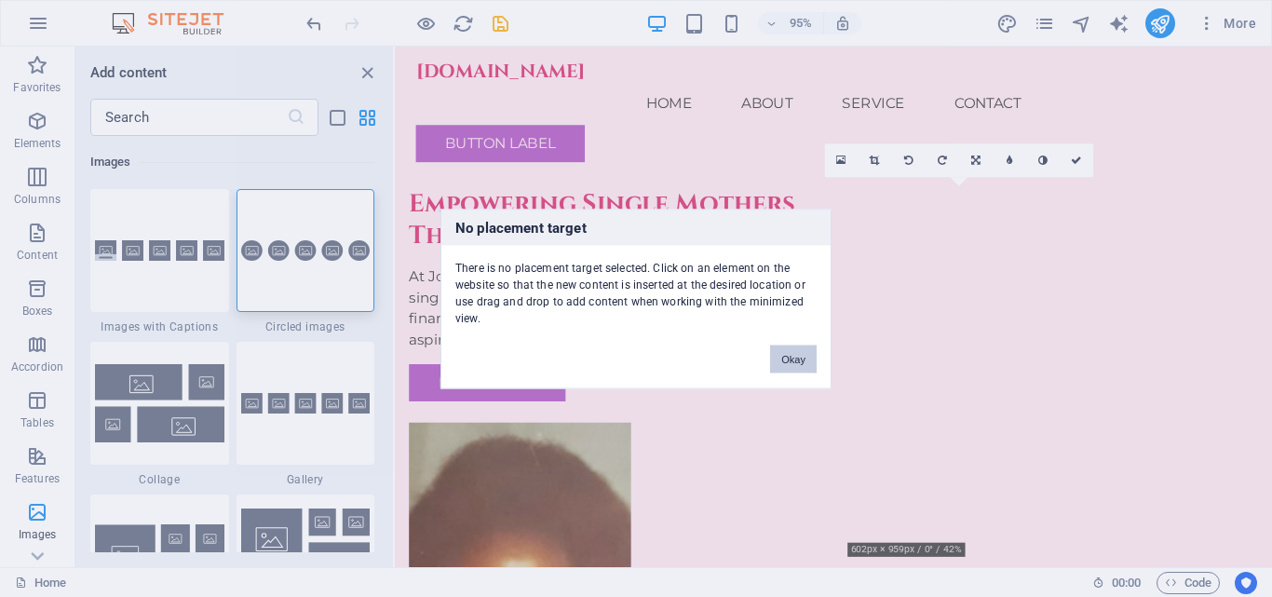
click at [797, 357] on button "Okay" at bounding box center [793, 359] width 47 height 28
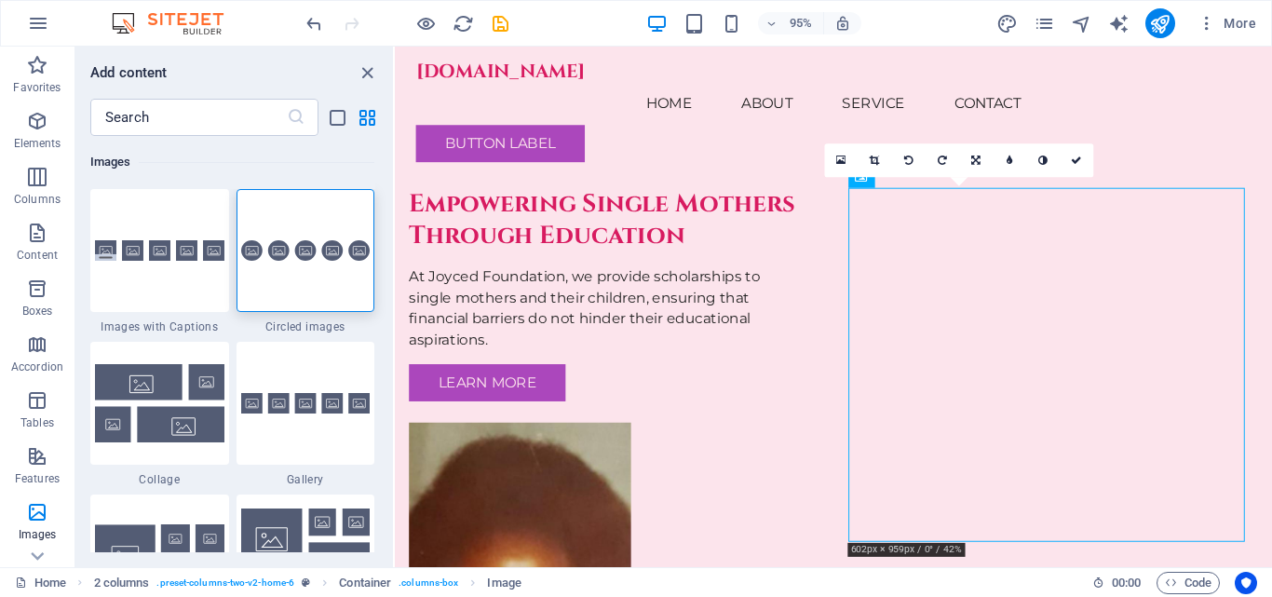
click at [292, 292] on div at bounding box center [306, 250] width 139 height 123
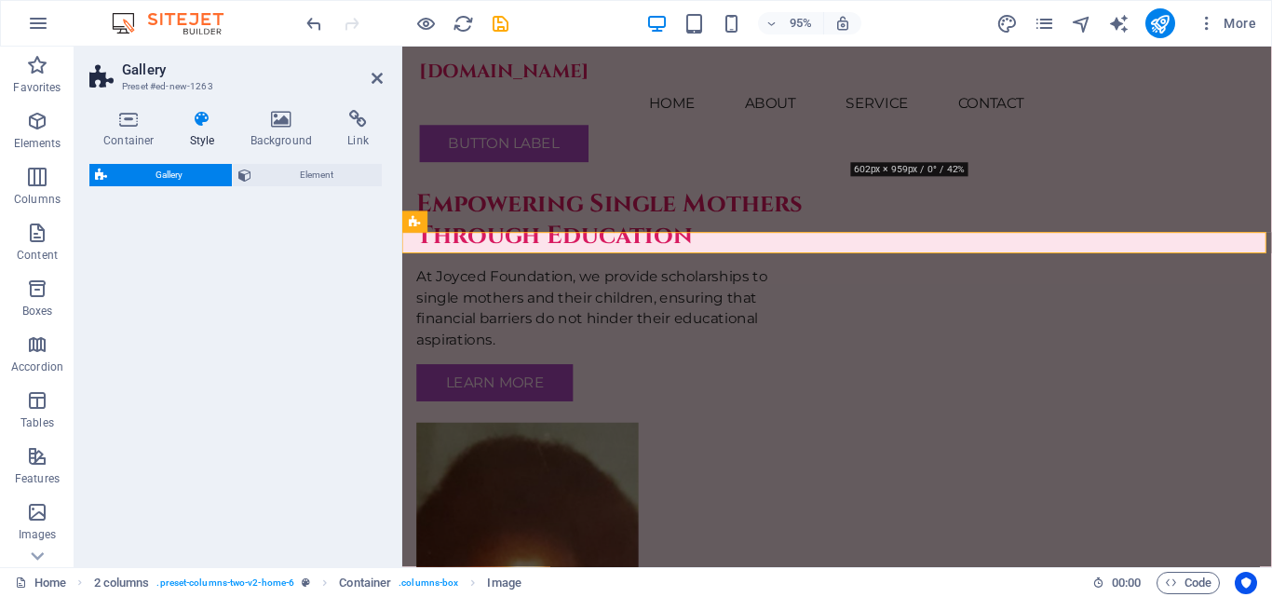
select select "rem"
select select "preset-gallery-v3-circle"
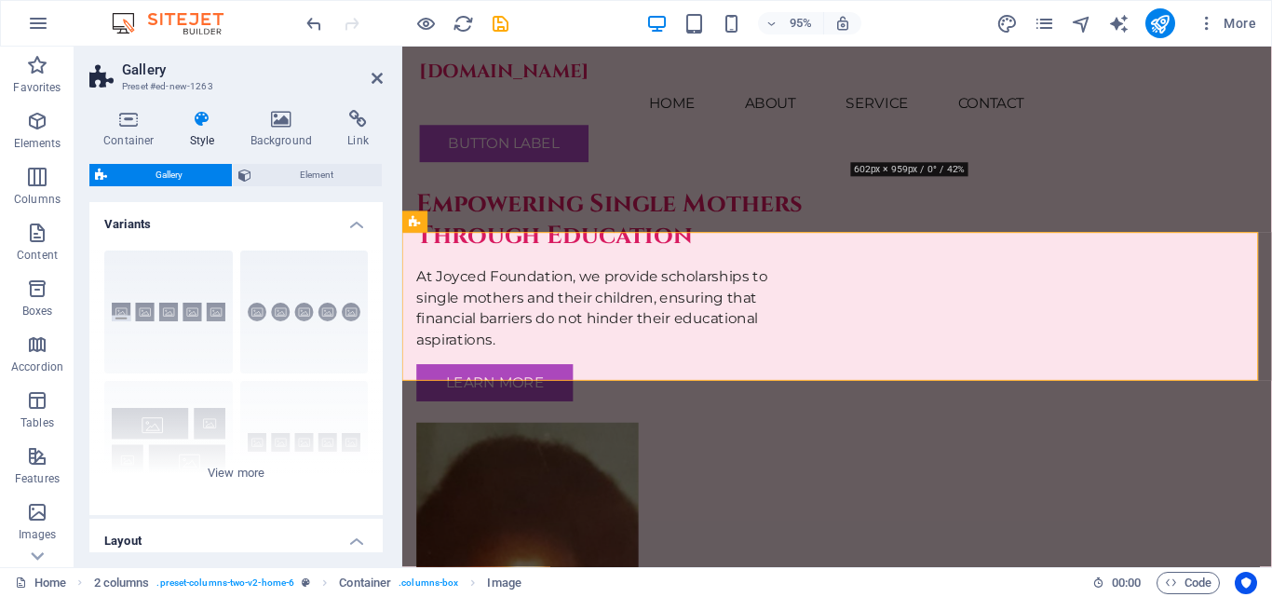
scroll to position [400, 0]
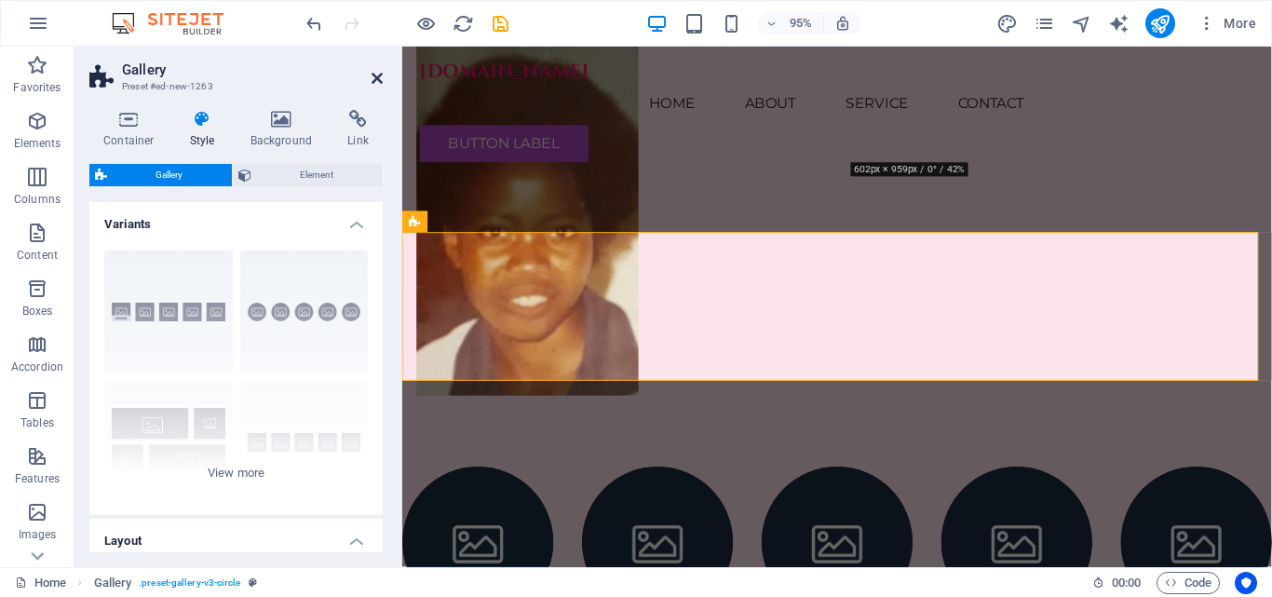
click at [375, 77] on icon at bounding box center [377, 78] width 11 height 15
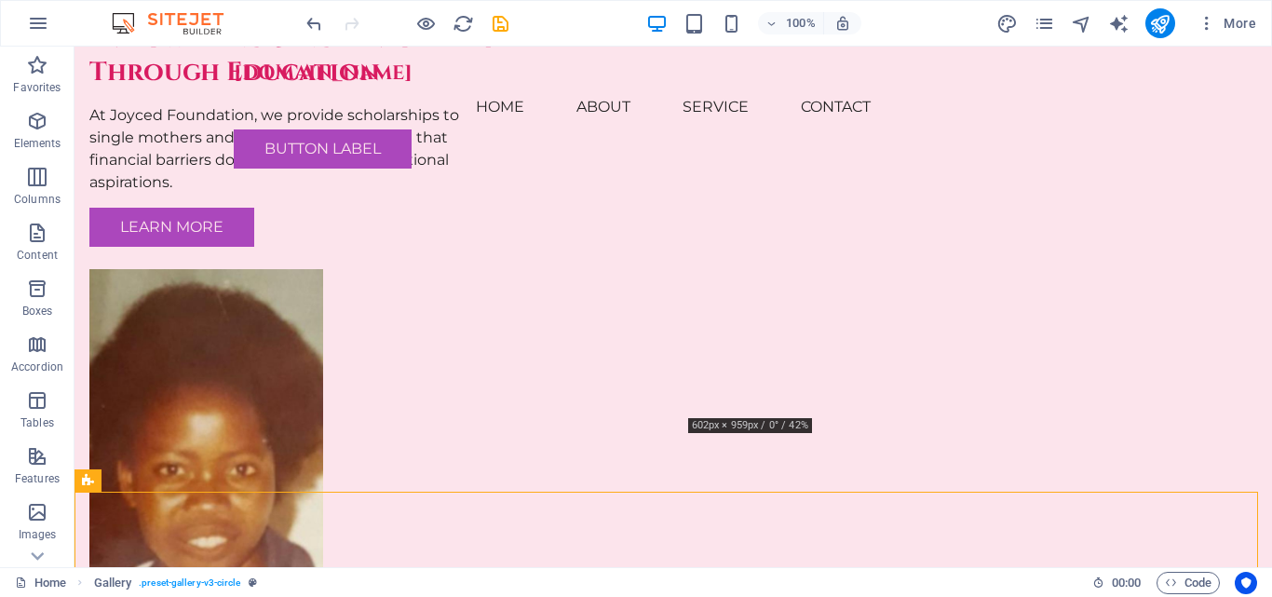
scroll to position [64, 0]
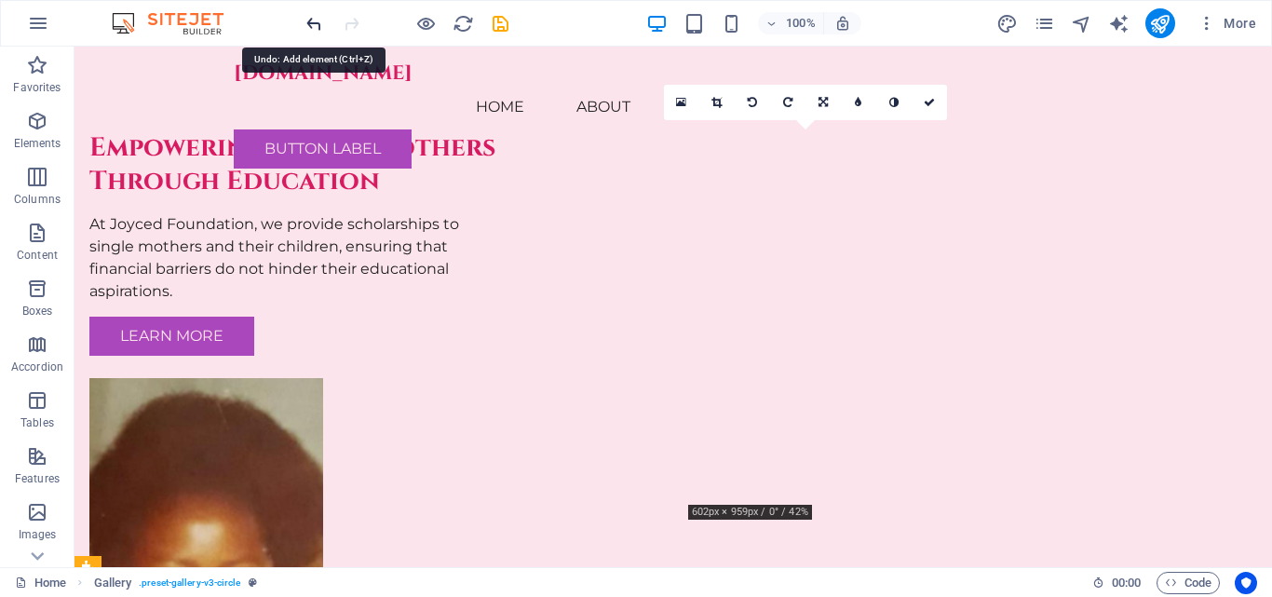
click at [315, 25] on icon "undo" at bounding box center [314, 23] width 21 height 21
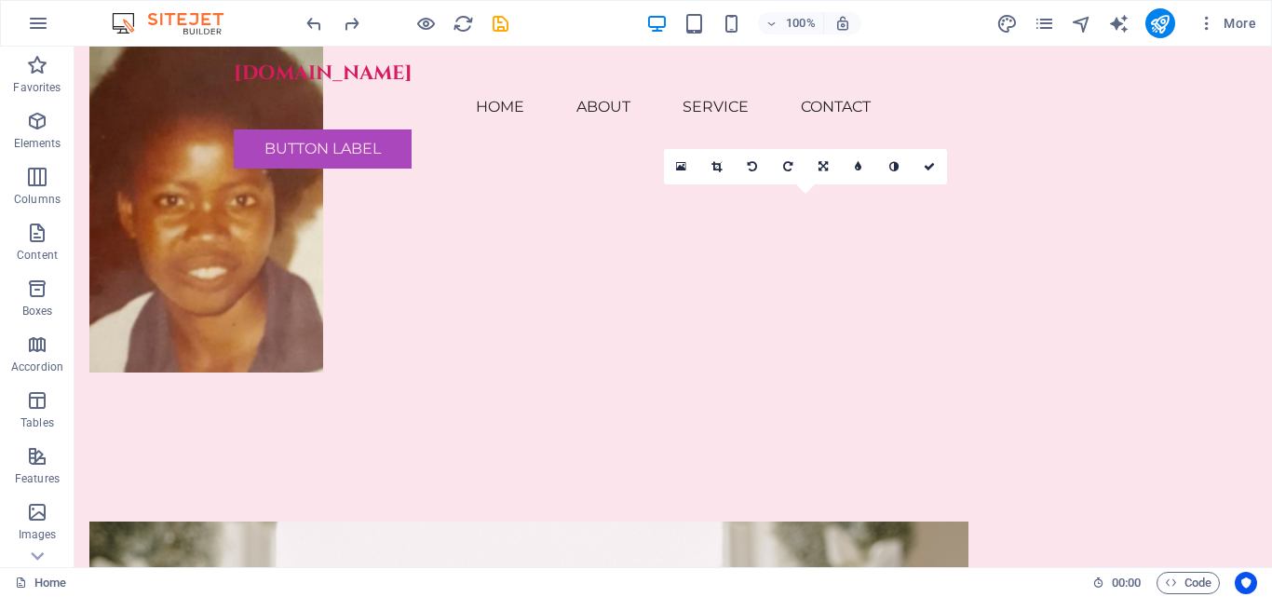
scroll to position [0, 0]
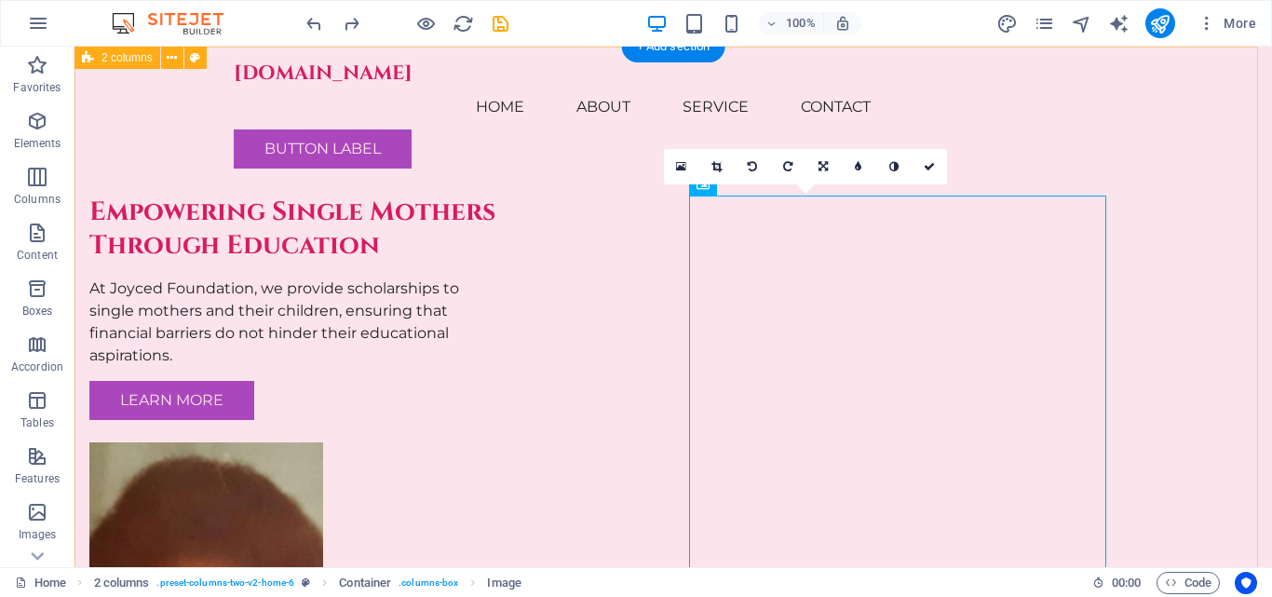
click at [1055, 150] on div "Empowering Single Mothers Through Education At Joyced Foundation, we provide sc…" at bounding box center [674, 468] width 1198 height 843
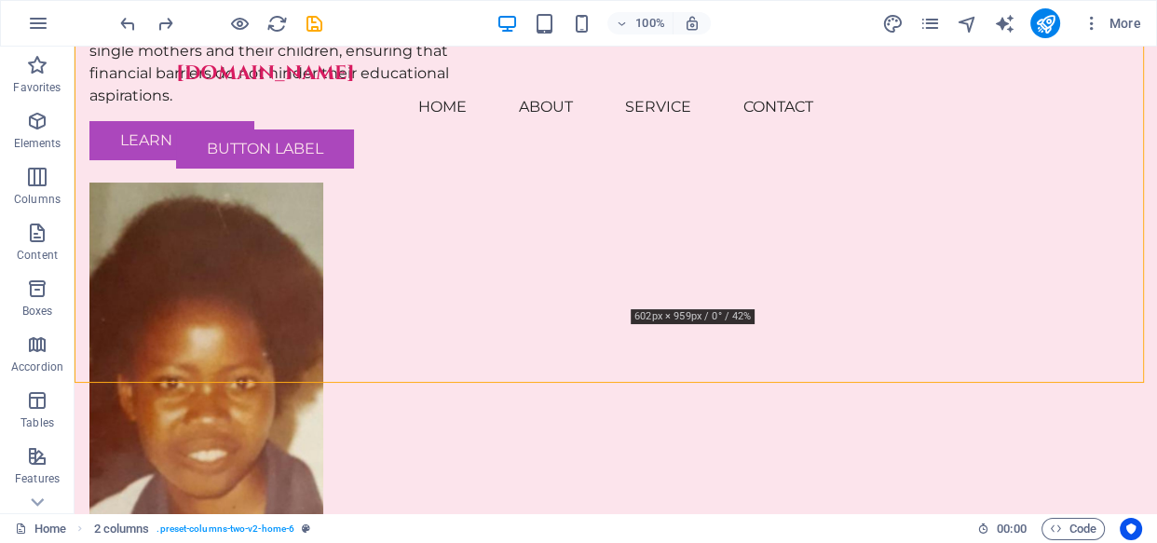
scroll to position [238, 0]
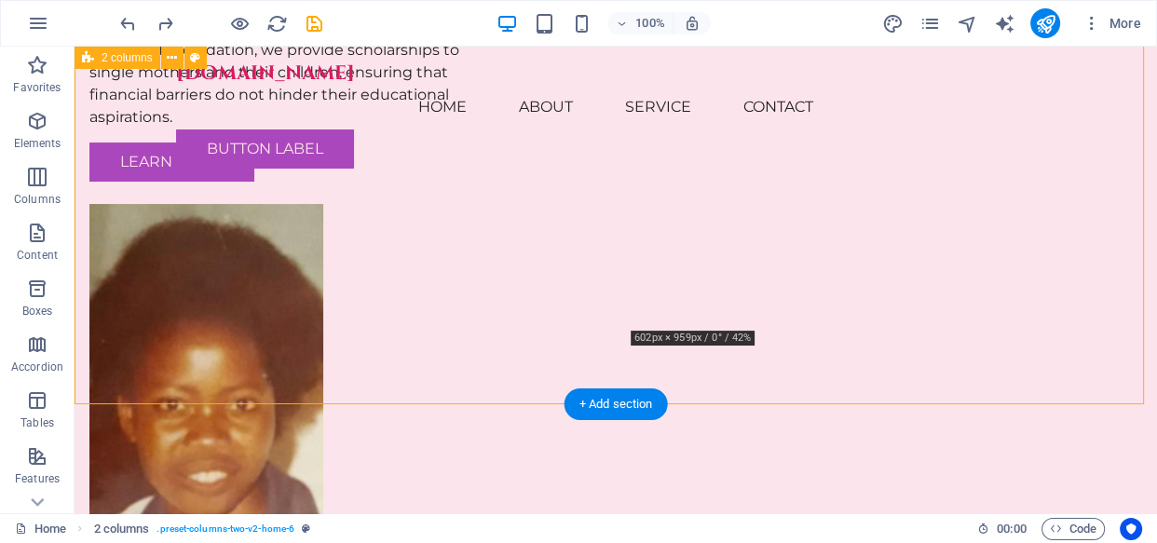
click at [507, 328] on figure at bounding box center [297, 390] width 417 height 373
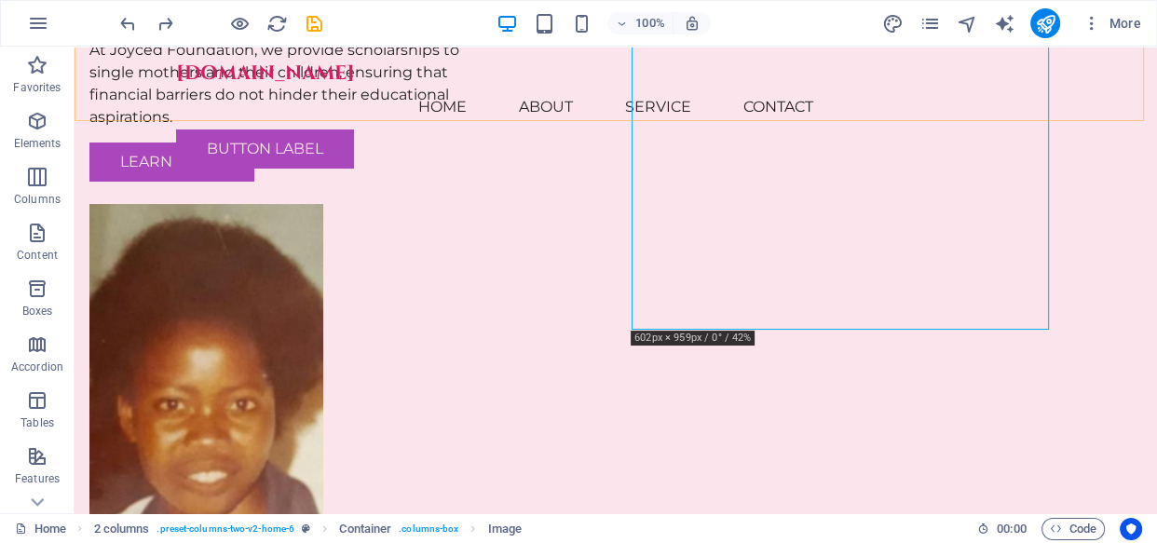
click at [691, 60] on div "[DOMAIN_NAME] Menu Home About Service Contact Button label" at bounding box center [616, 115] width 1082 height 137
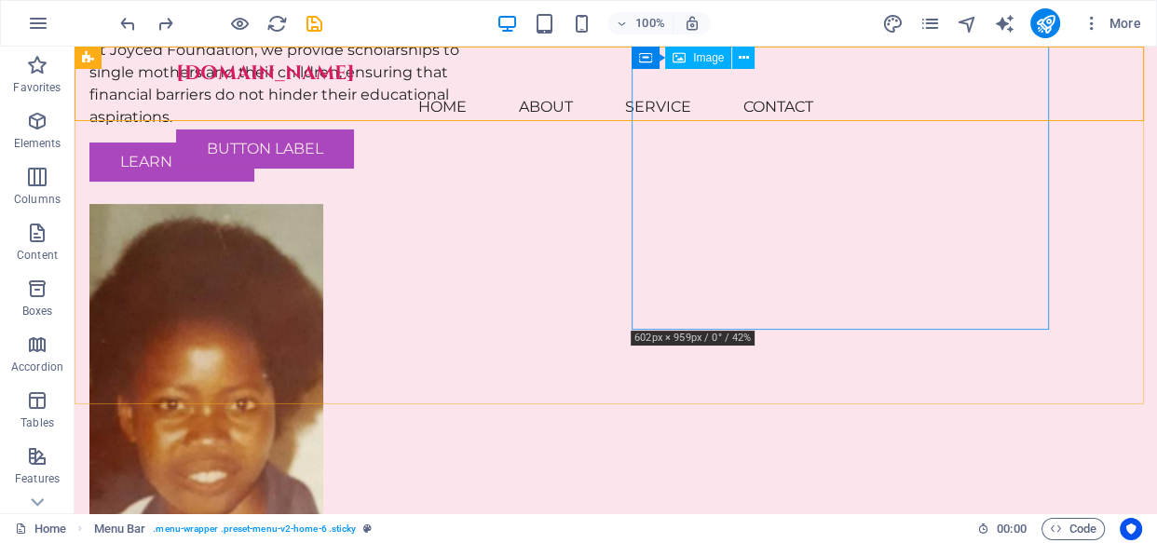
click at [695, 55] on span "Image" at bounding box center [708, 57] width 31 height 11
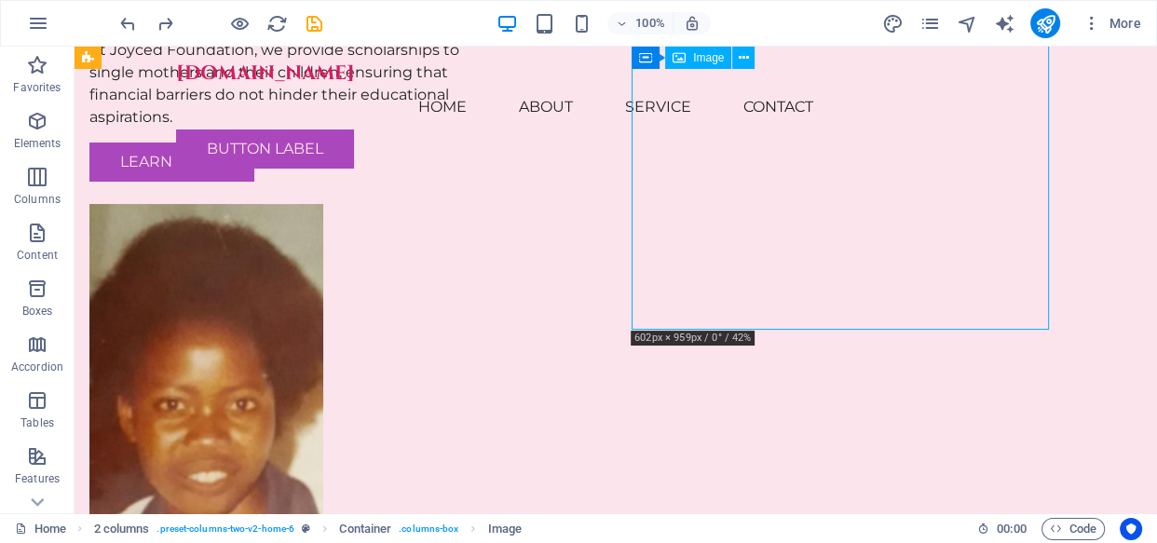
click at [695, 55] on span "Image" at bounding box center [708, 57] width 31 height 11
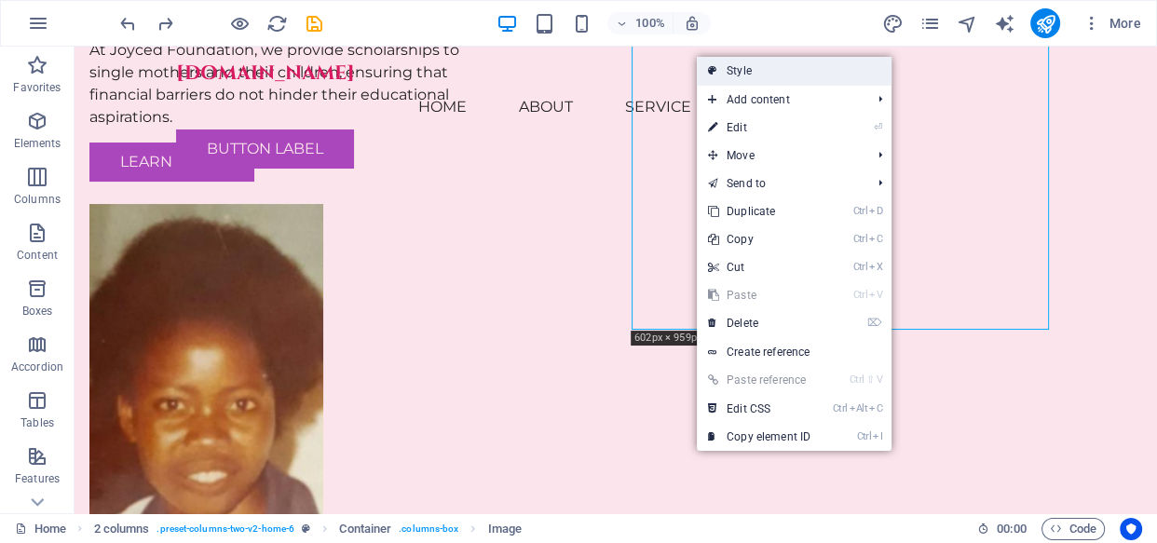
click at [739, 77] on link "Style" at bounding box center [794, 71] width 195 height 28
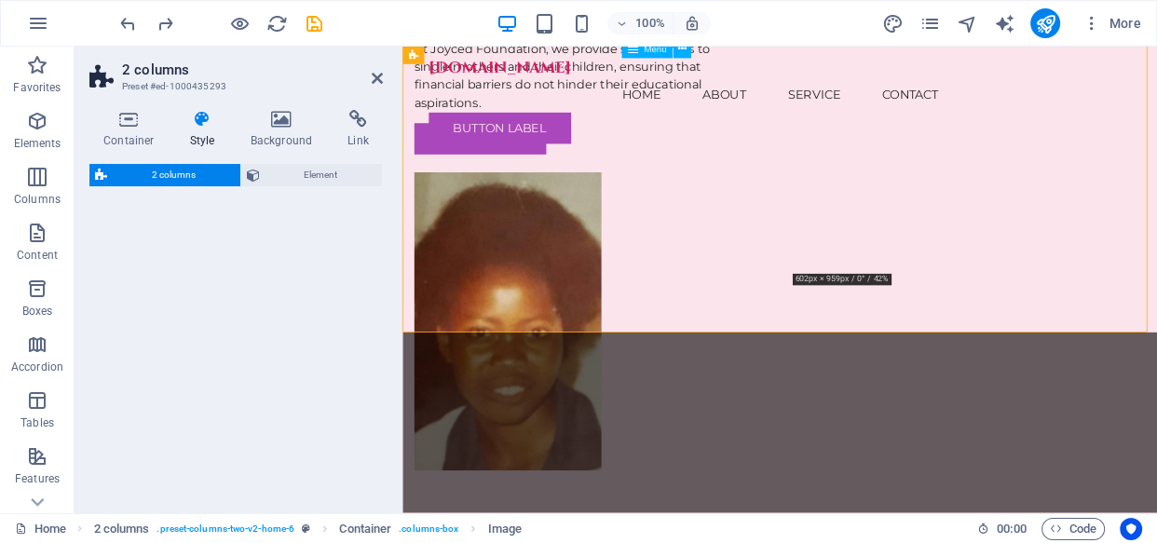
select select "rem"
select select "preset-columns-two-v2-home-6"
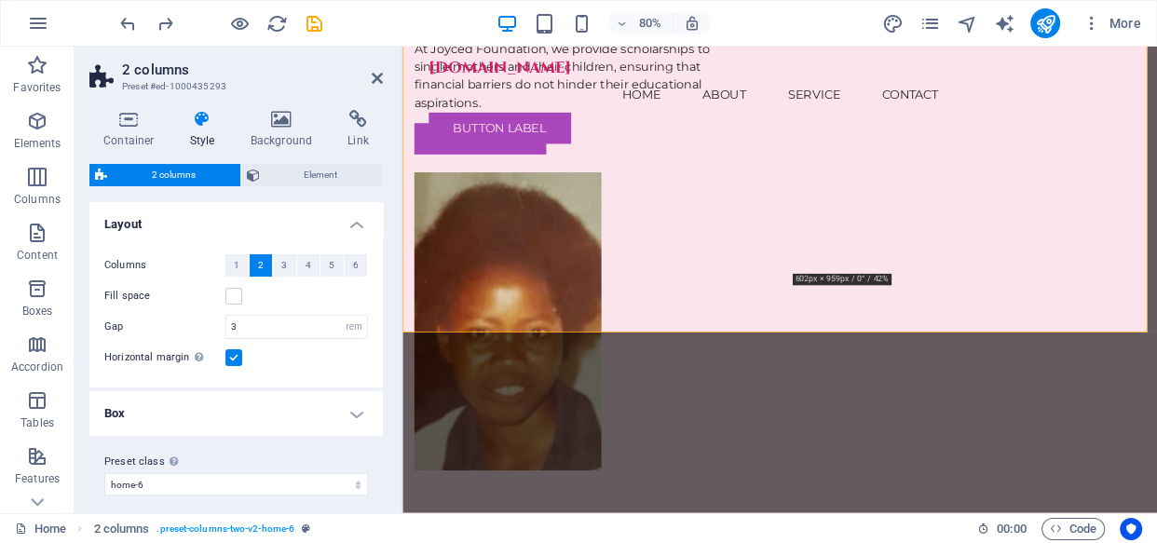
click at [351, 414] on h4 "Box" at bounding box center [235, 413] width 293 height 45
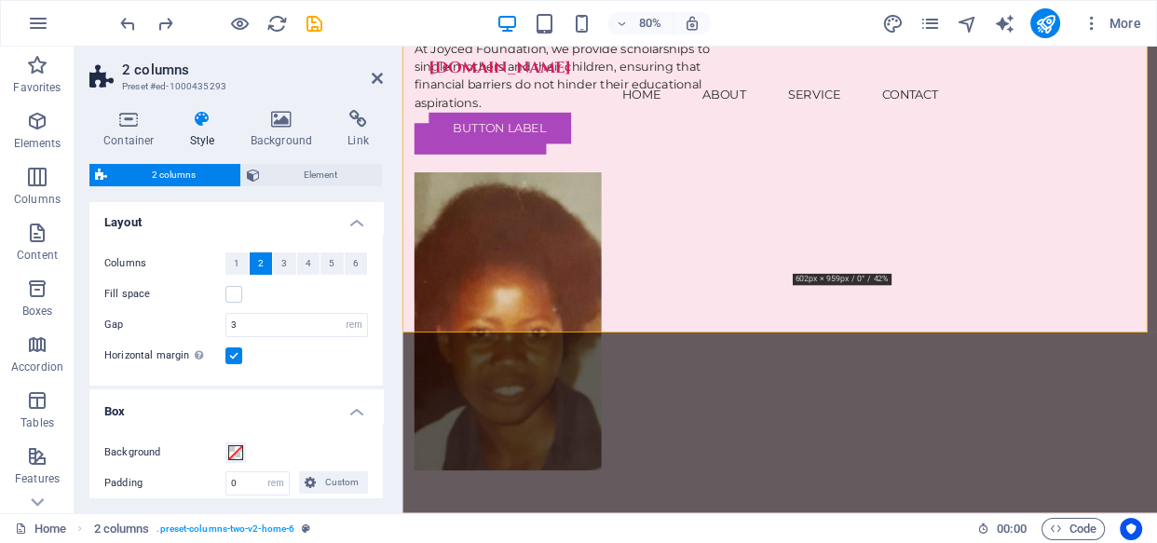
scroll to position [0, 0]
click at [233, 292] on label at bounding box center [233, 296] width 17 height 17
click at [0, 0] on input "Fill space" at bounding box center [0, 0] width 0 height 0
drag, startPoint x: 375, startPoint y: 73, endPoint x: 301, endPoint y: 34, distance: 84.2
click at [375, 73] on icon at bounding box center [377, 78] width 11 height 15
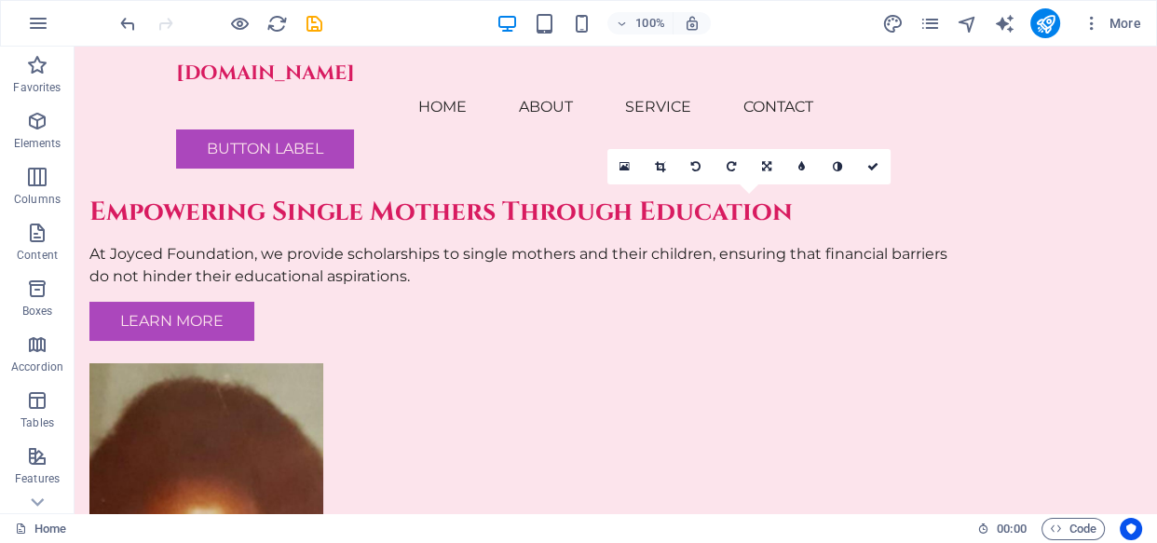
click at [755, 363] on figure at bounding box center [528, 549] width 879 height 373
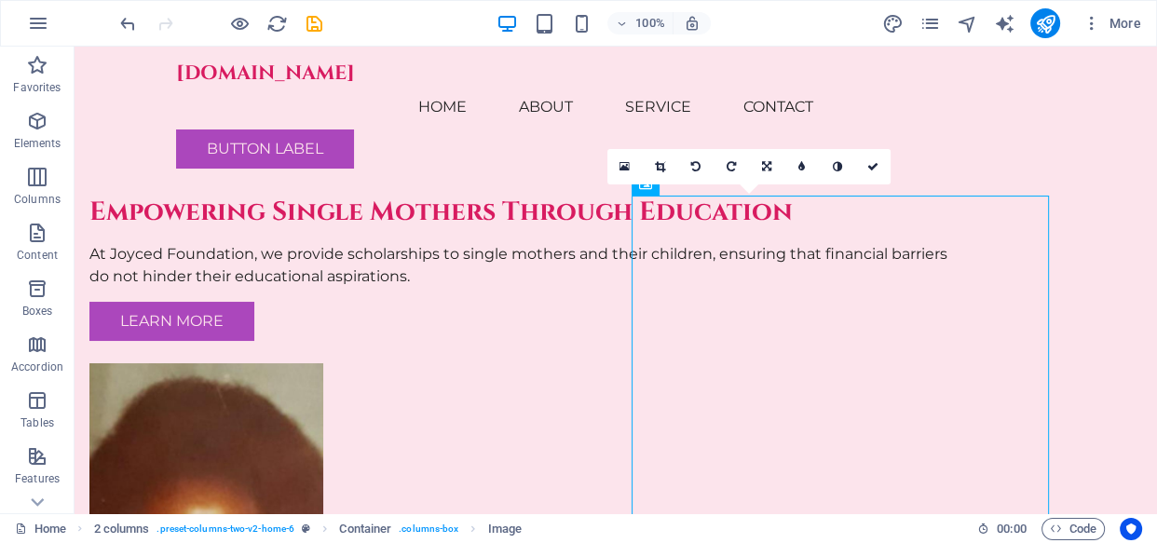
click at [699, 184] on div "16:10 16:9 4:3 1:1 1:2 0" at bounding box center [748, 166] width 283 height 35
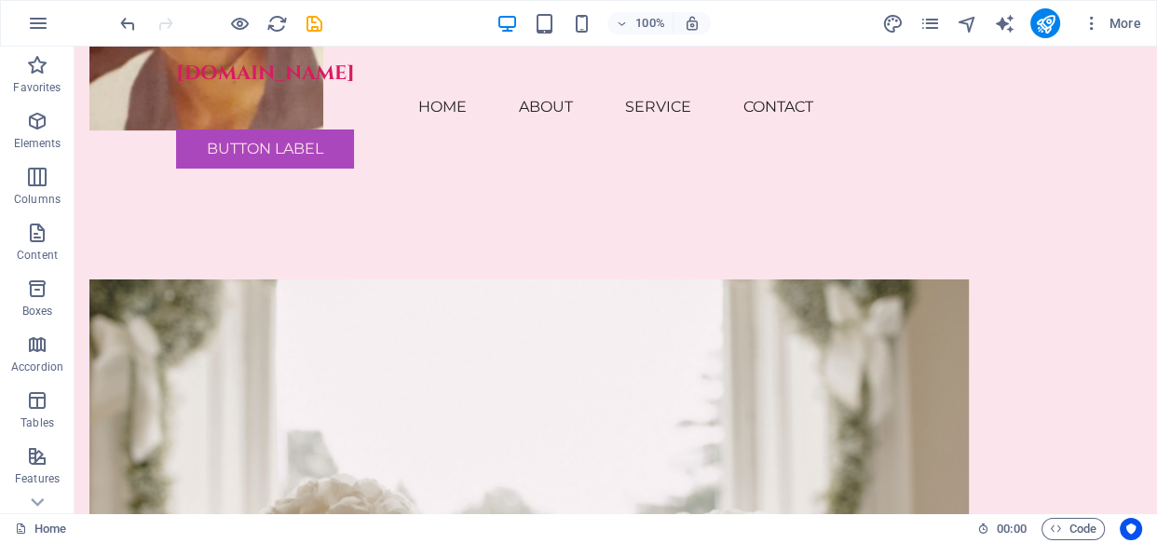
scroll to position [584, 0]
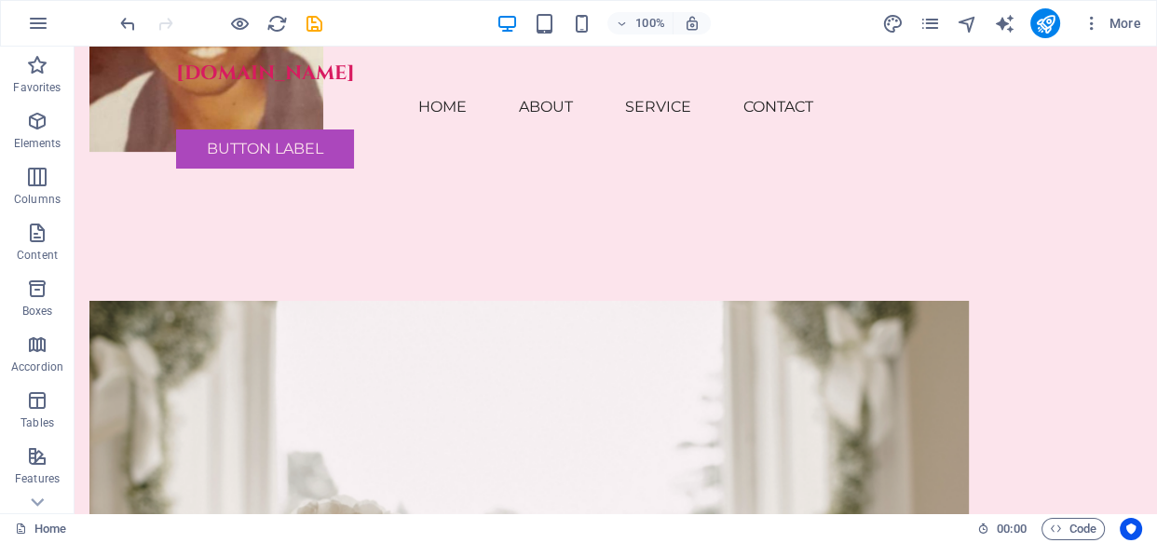
click at [415, 335] on figure at bounding box center [528, 499] width 879 height 397
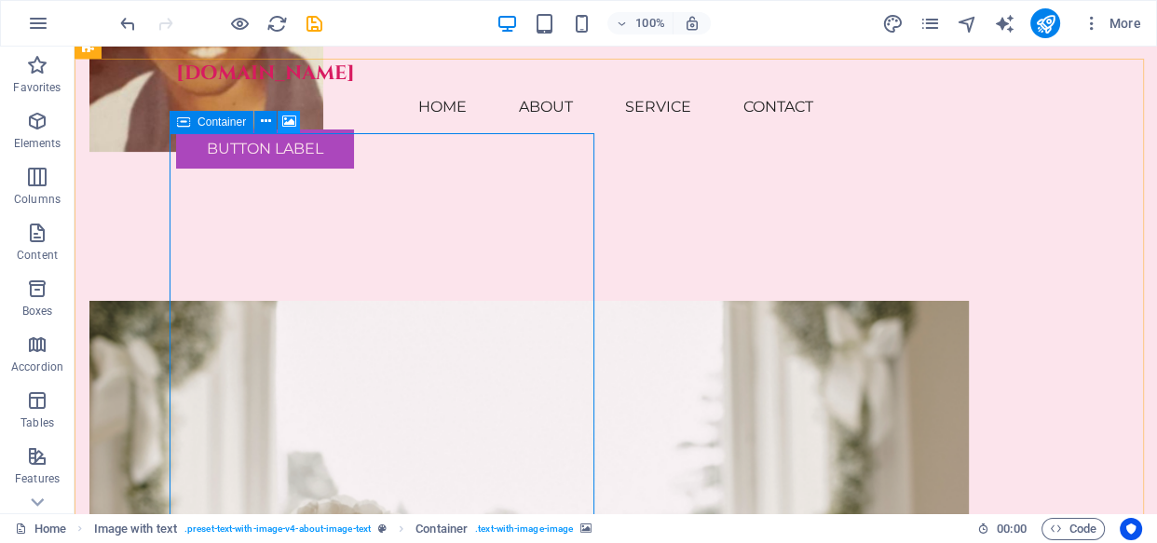
click at [288, 112] on icon at bounding box center [289, 122] width 14 height 20
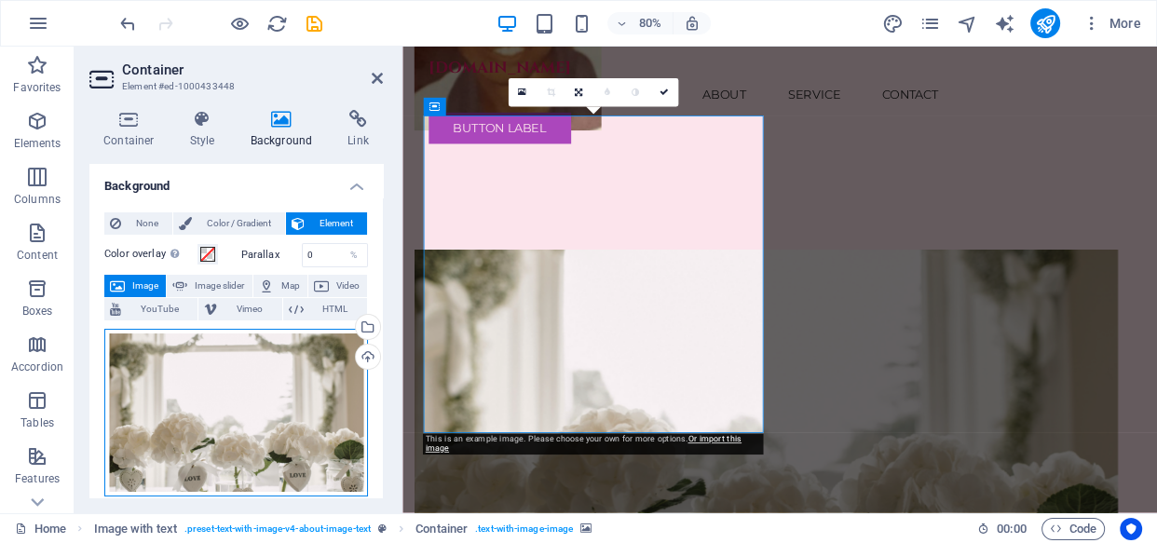
click at [279, 392] on div "Drag files here, click to choose files or select files from Files or our free s…" at bounding box center [236, 413] width 264 height 169
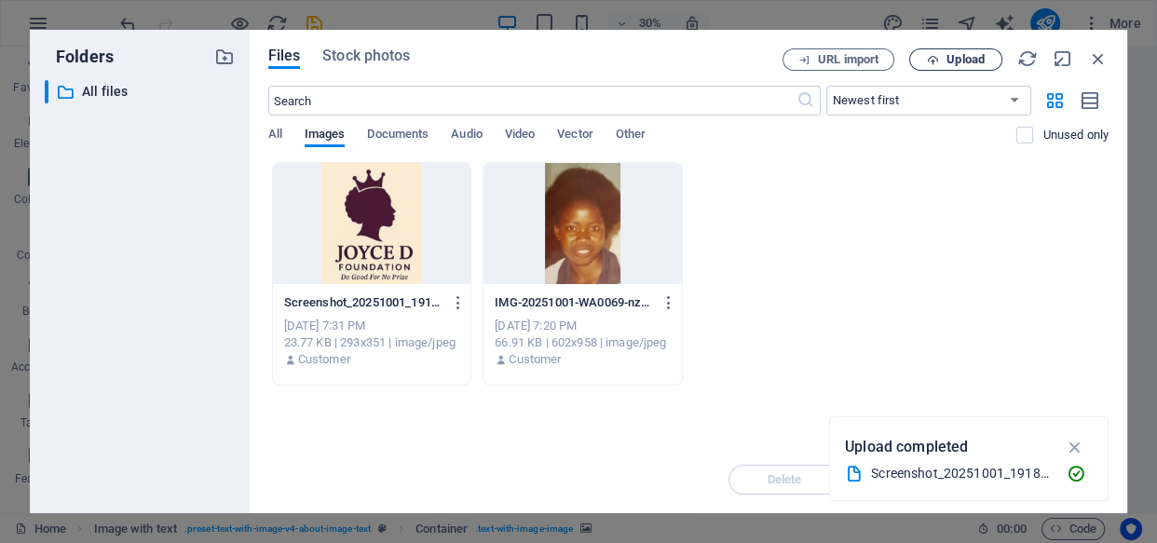
click at [973, 54] on span "Upload" at bounding box center [965, 59] width 38 height 11
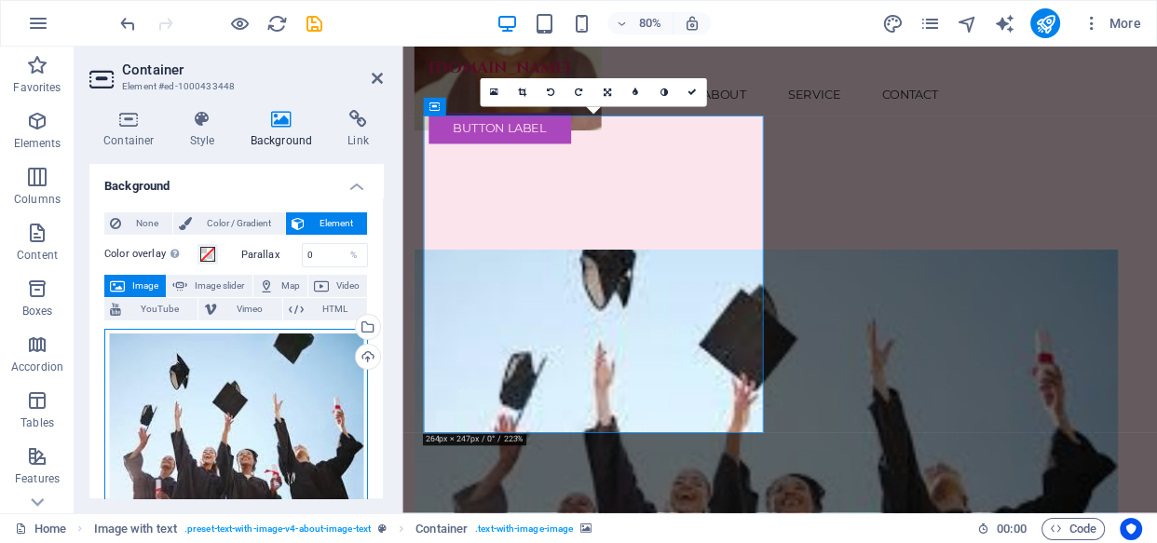
click at [248, 397] on div "Drag files here, click to choose files or select files from Files or our free s…" at bounding box center [236, 426] width 264 height 194
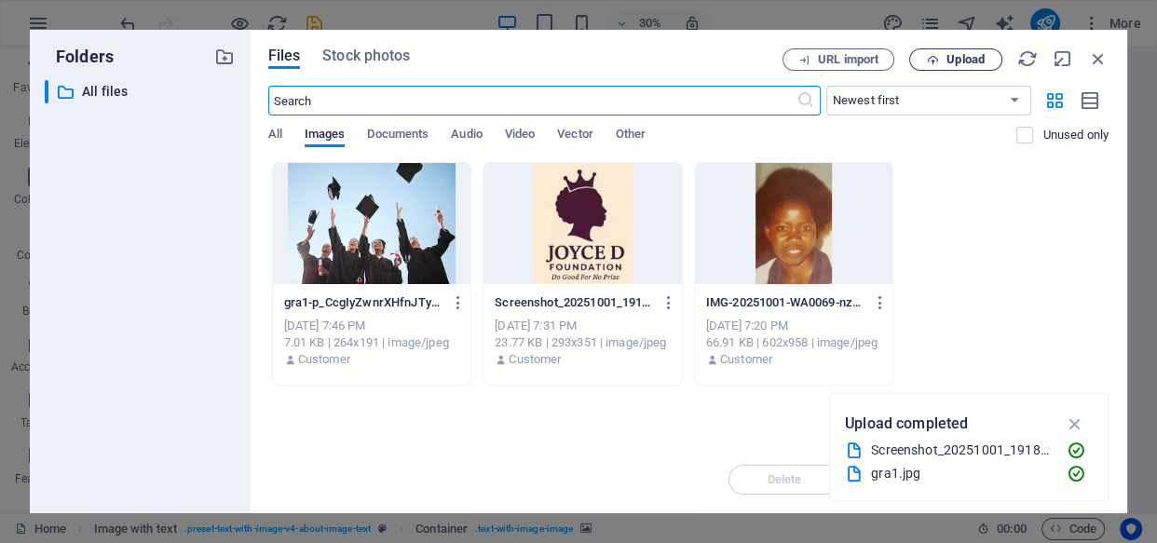
click at [970, 59] on span "Upload" at bounding box center [965, 59] width 38 height 11
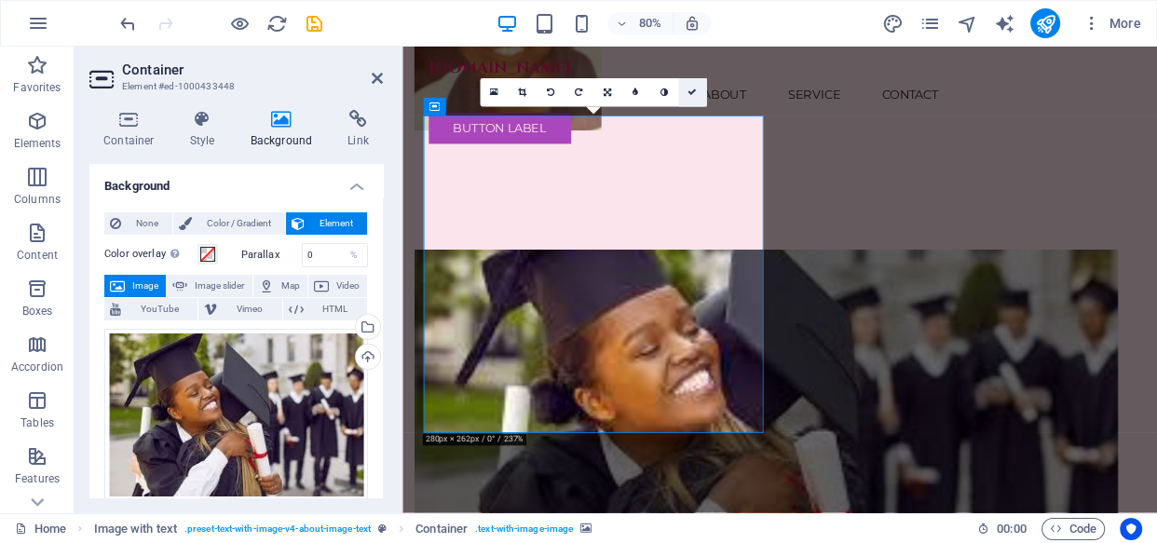
click at [689, 90] on icon at bounding box center [691, 92] width 9 height 9
click at [1017, 90] on nav "Home About Service Contact" at bounding box center [874, 107] width 879 height 45
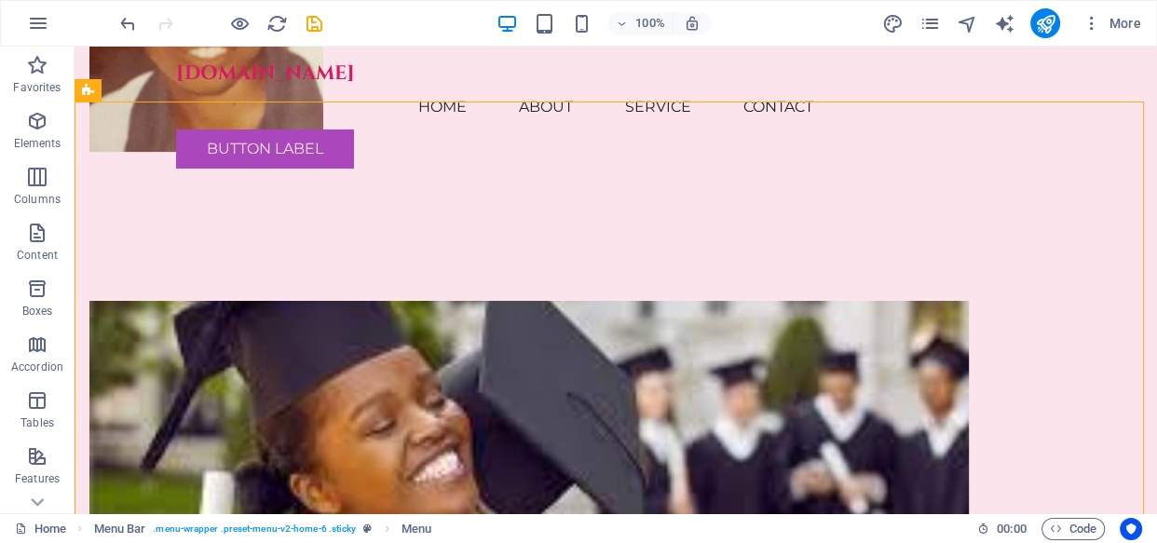
scroll to position [540, 0]
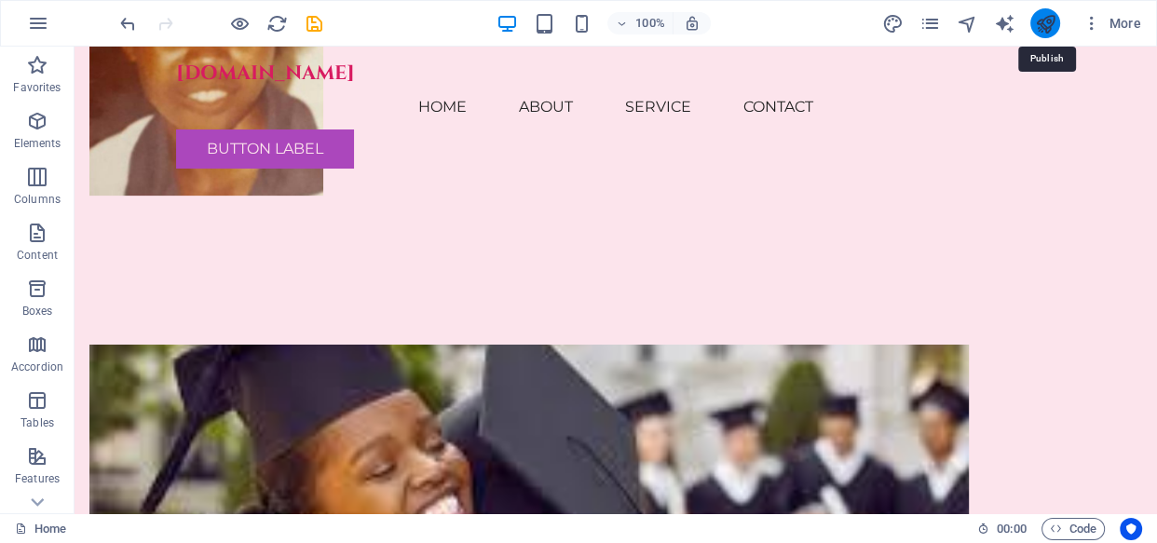
click at [1044, 29] on icon "publish" at bounding box center [1044, 23] width 21 height 21
checkbox input "false"
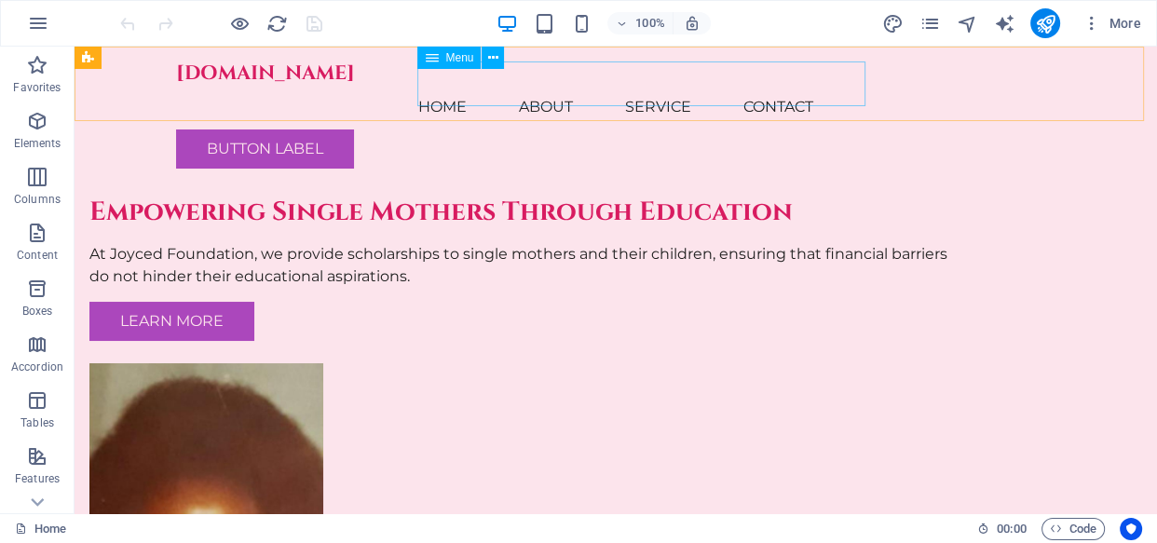
click at [447, 60] on span "Menu" at bounding box center [459, 57] width 28 height 11
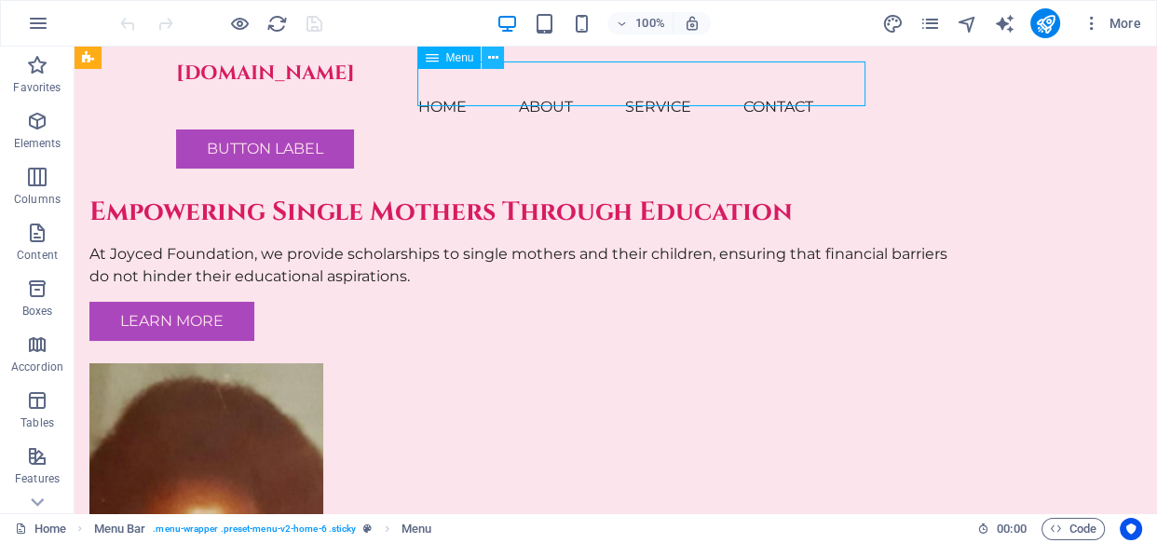
click at [495, 59] on icon at bounding box center [493, 58] width 10 height 20
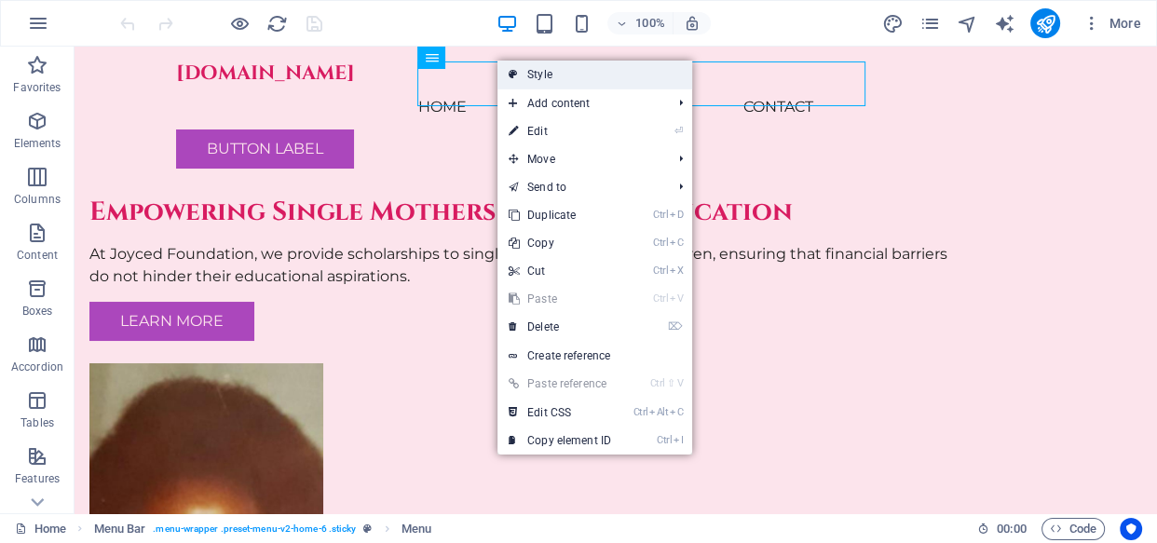
click at [559, 75] on link "Style" at bounding box center [594, 75] width 195 height 28
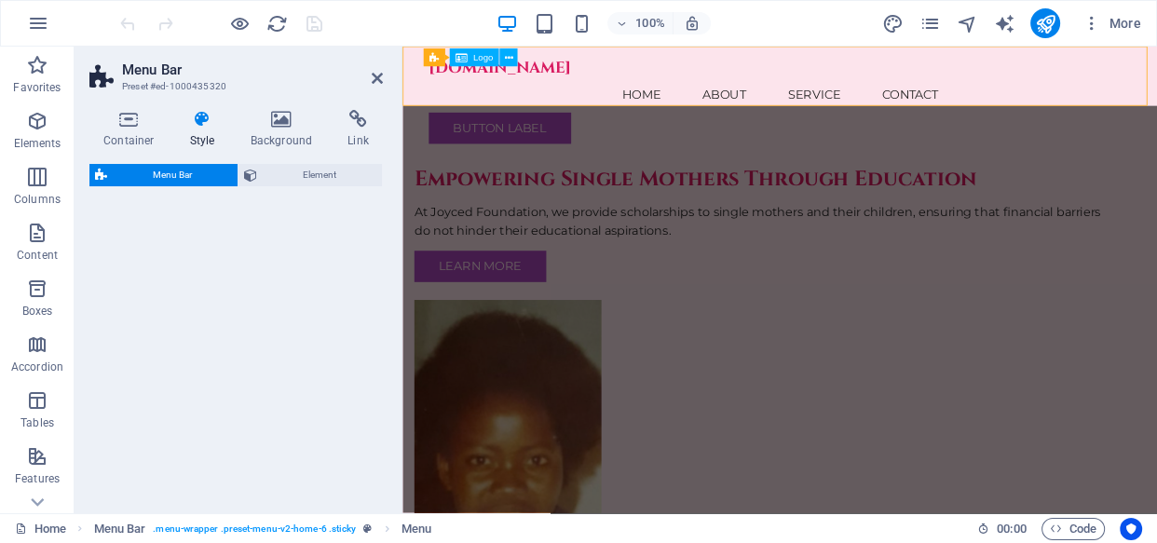
select select "rem"
select select "preset-menu-v2-home-6"
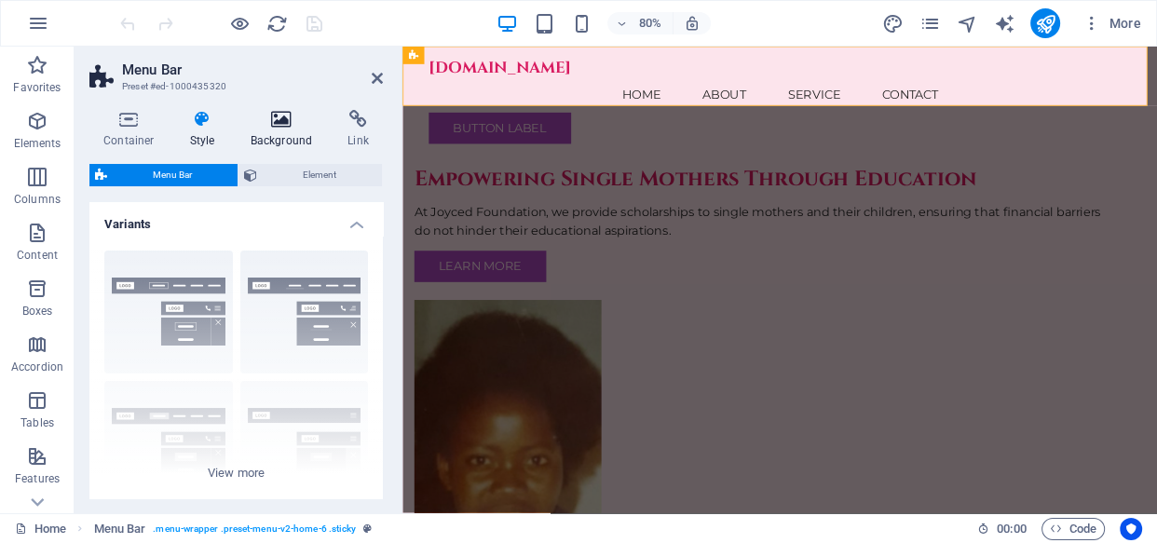
click at [289, 140] on h4 "Background" at bounding box center [286, 129] width 98 height 39
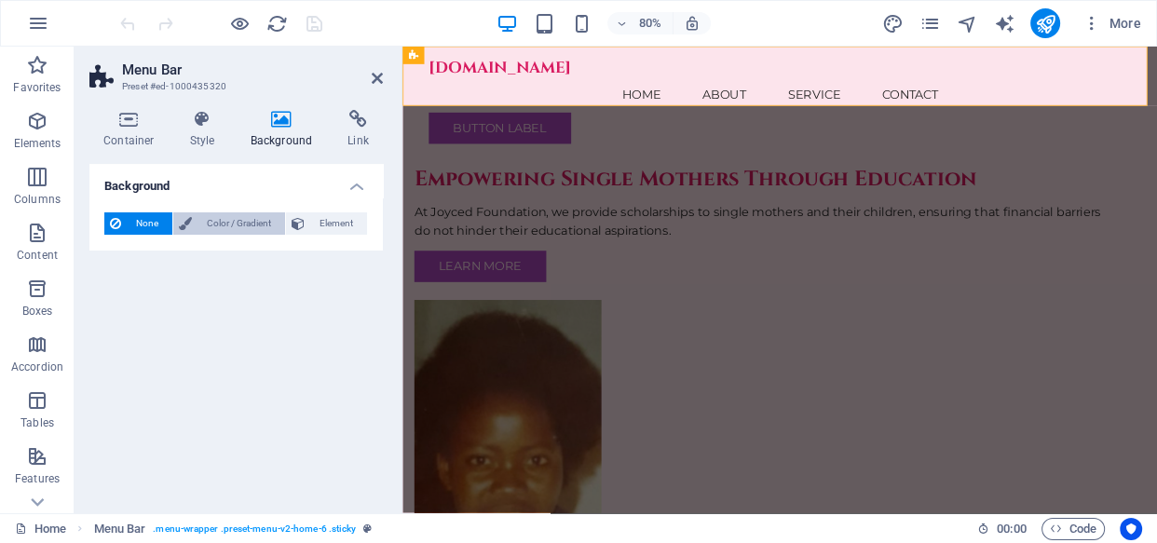
click at [245, 218] on span "Color / Gradient" at bounding box center [238, 223] width 82 height 22
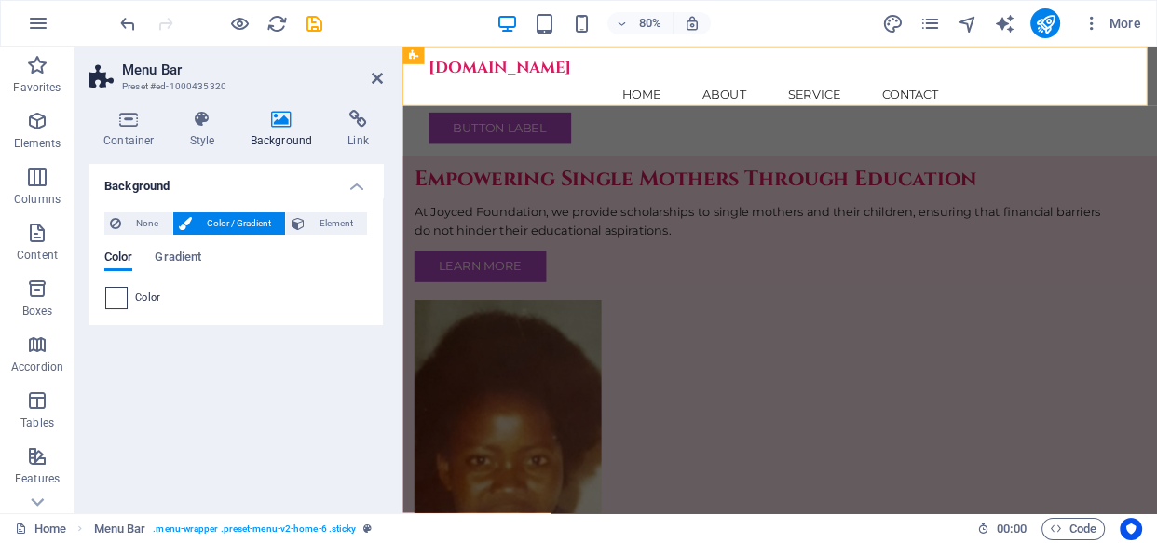
click at [117, 300] on span at bounding box center [116, 298] width 20 height 20
click at [0, 0] on li "Background color #FCE4EC" at bounding box center [0, 0] width 0 height 0
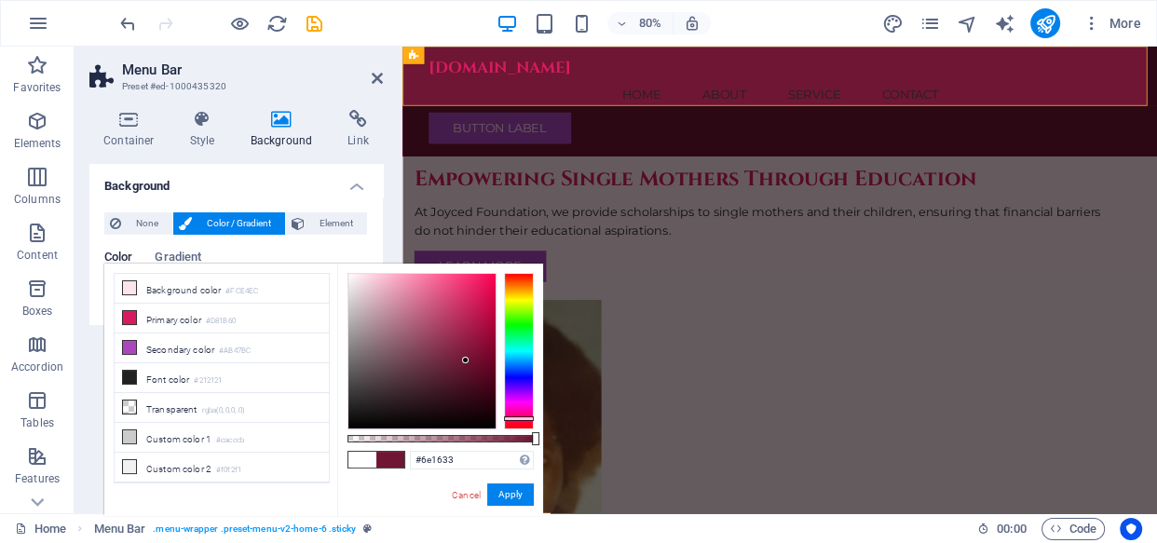
click at [466, 360] on div at bounding box center [421, 351] width 147 height 155
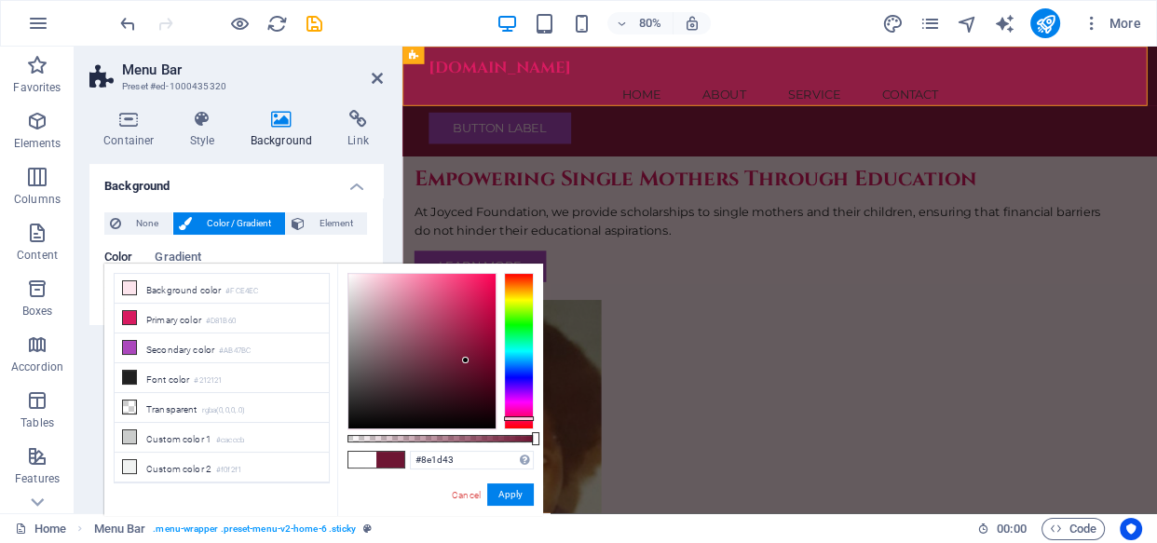
click at [465, 341] on div at bounding box center [421, 351] width 147 height 155
click at [464, 320] on div at bounding box center [421, 351] width 147 height 155
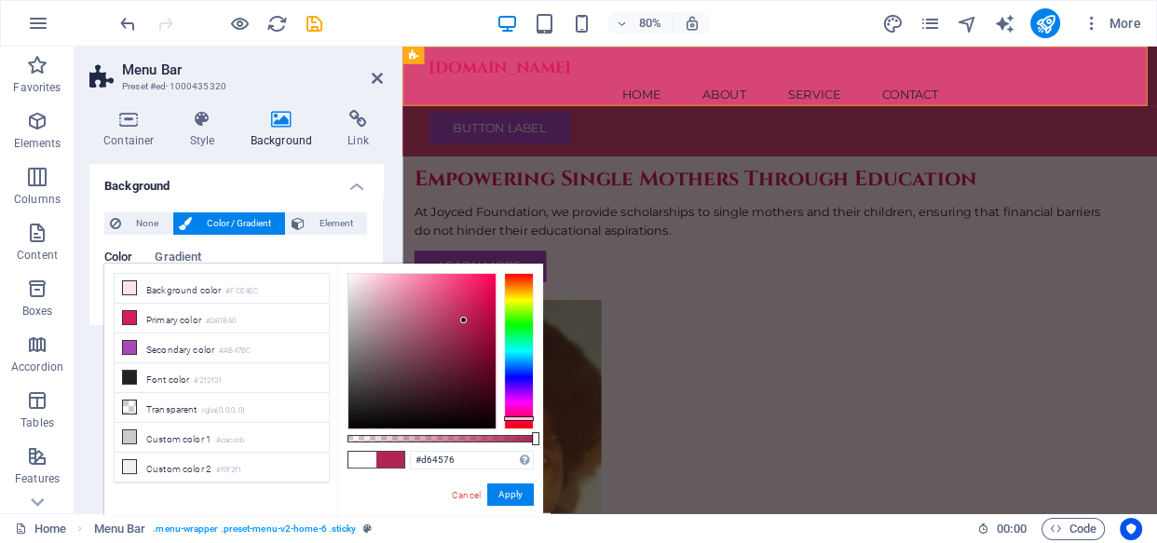
click at [447, 297] on div at bounding box center [421, 351] width 147 height 155
click at [424, 284] on div at bounding box center [421, 351] width 147 height 155
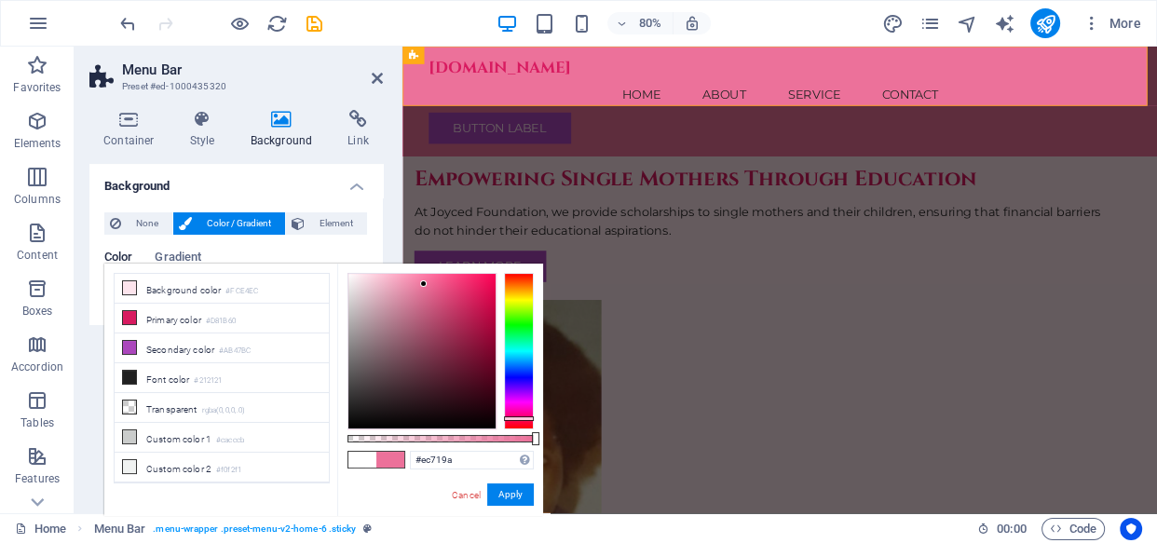
type input "#f399b7"
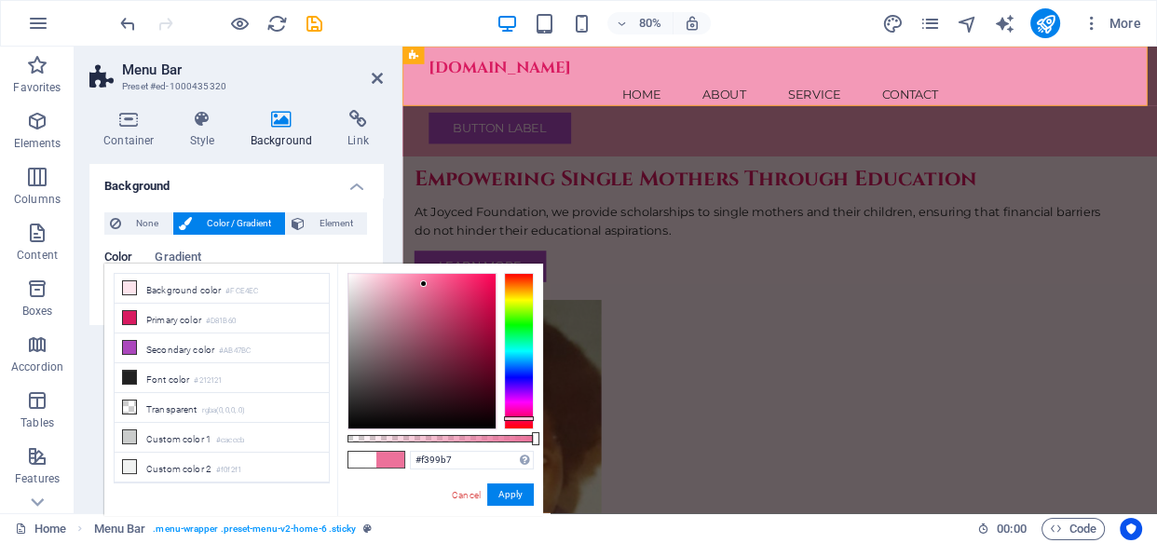
click at [402, 279] on div at bounding box center [421, 351] width 147 height 155
click at [516, 490] on button "Apply" at bounding box center [510, 494] width 47 height 22
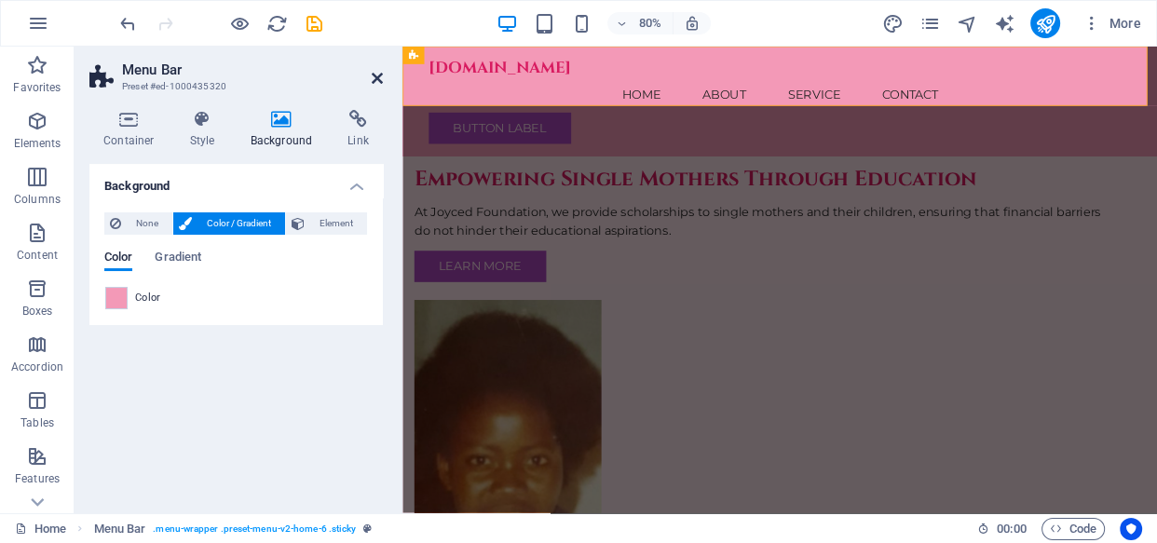
click at [380, 78] on icon at bounding box center [377, 78] width 11 height 15
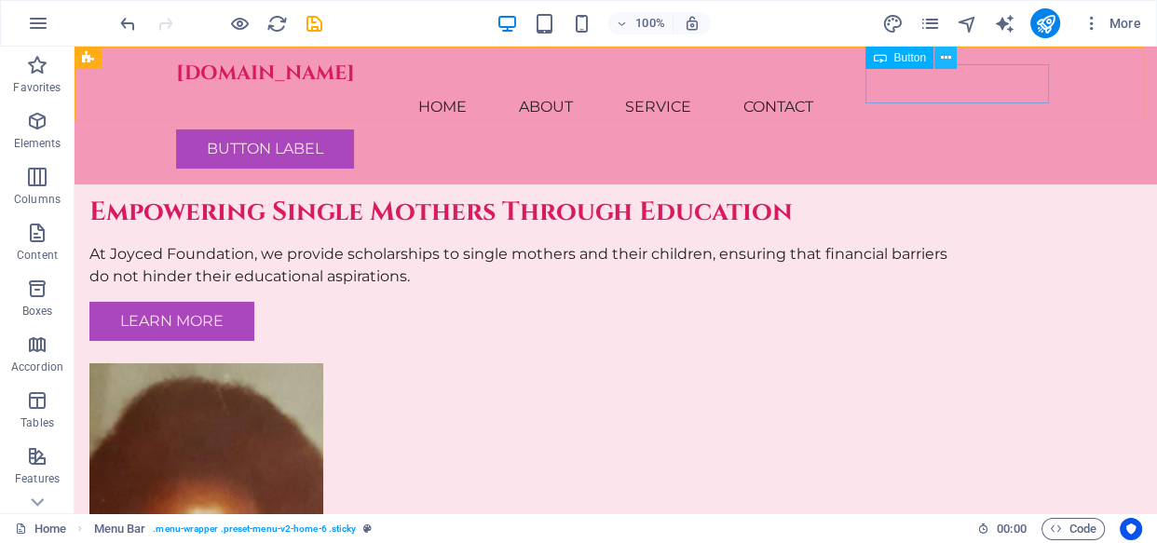
click at [942, 57] on icon at bounding box center [946, 58] width 10 height 20
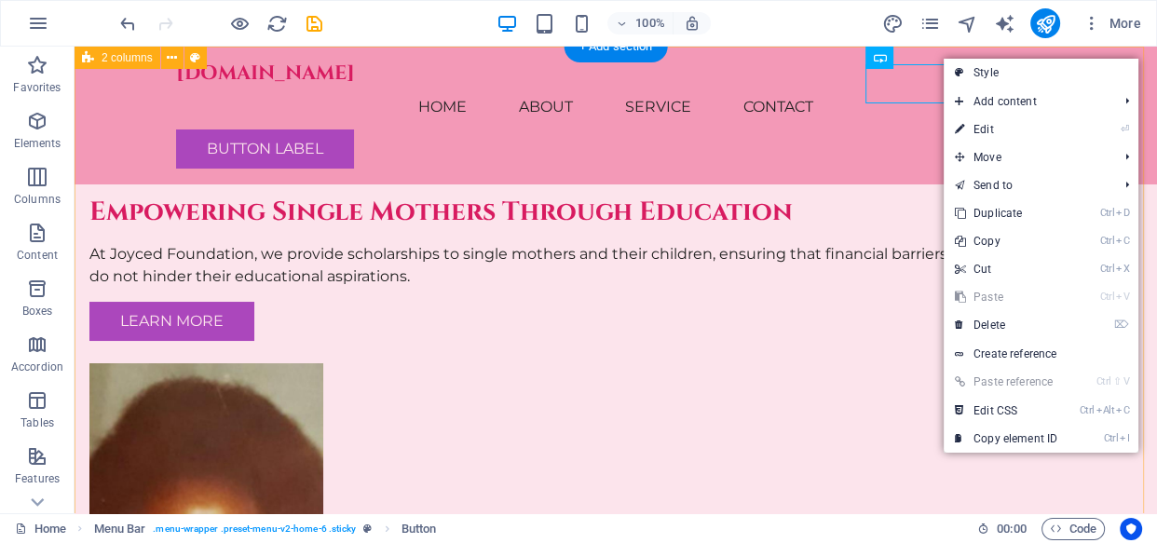
click at [856, 154] on div "Empowering Single Mothers Through Education At Joyced Foundation, we provide sc…" at bounding box center [616, 429] width 1082 height 764
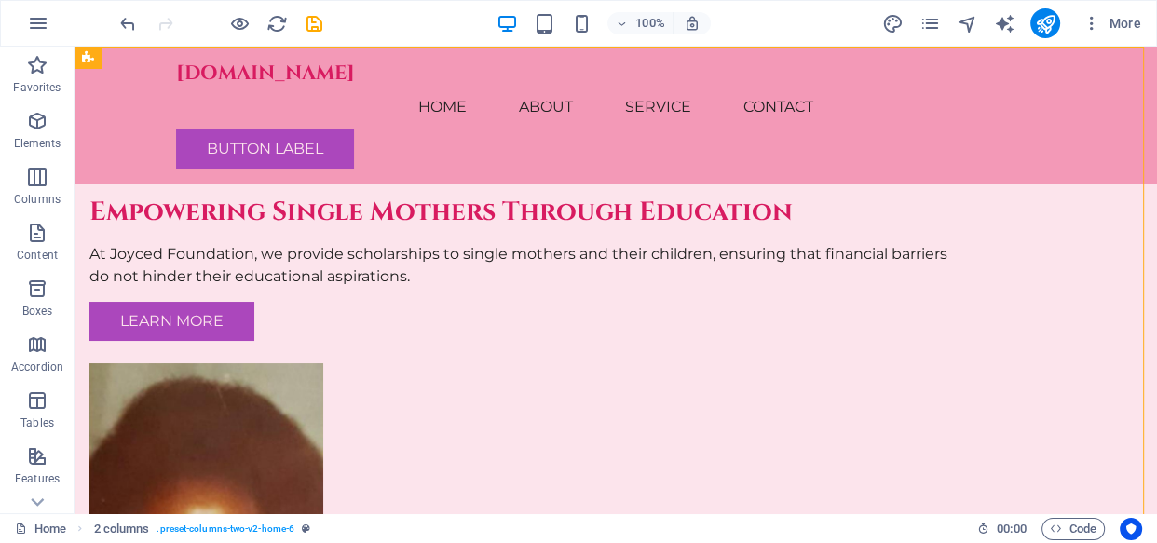
drag, startPoint x: 1149, startPoint y: 71, endPoint x: 1228, endPoint y: 90, distance: 81.5
click at [373, 103] on div "[DOMAIN_NAME] Menu Home About Service Contact Button label" at bounding box center [616, 115] width 1082 height 137
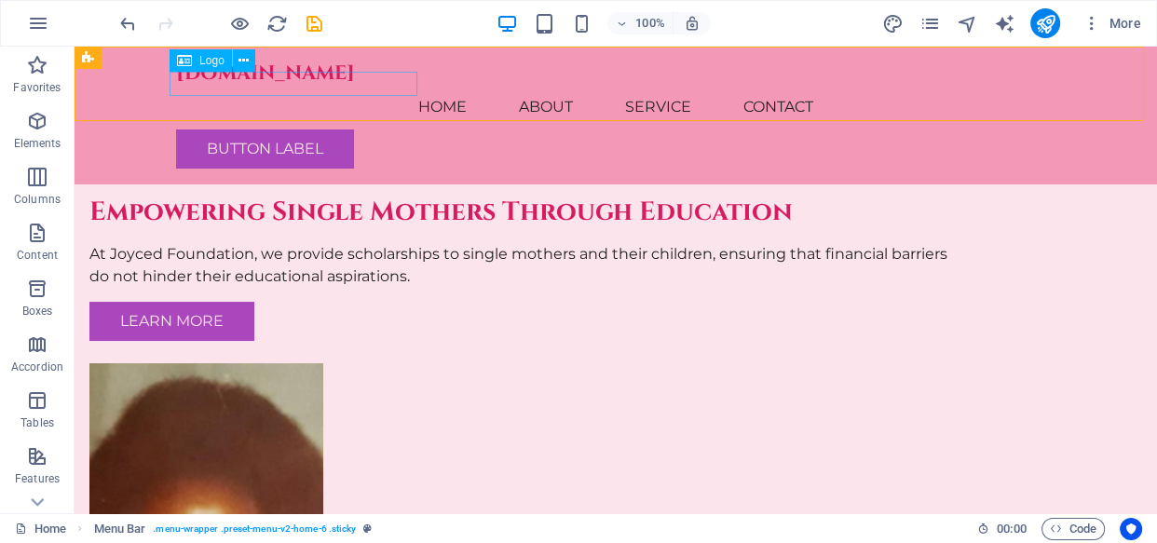
click at [357, 85] on div "[DOMAIN_NAME]" at bounding box center [615, 72] width 879 height 23
click at [243, 65] on icon at bounding box center [243, 61] width 10 height 20
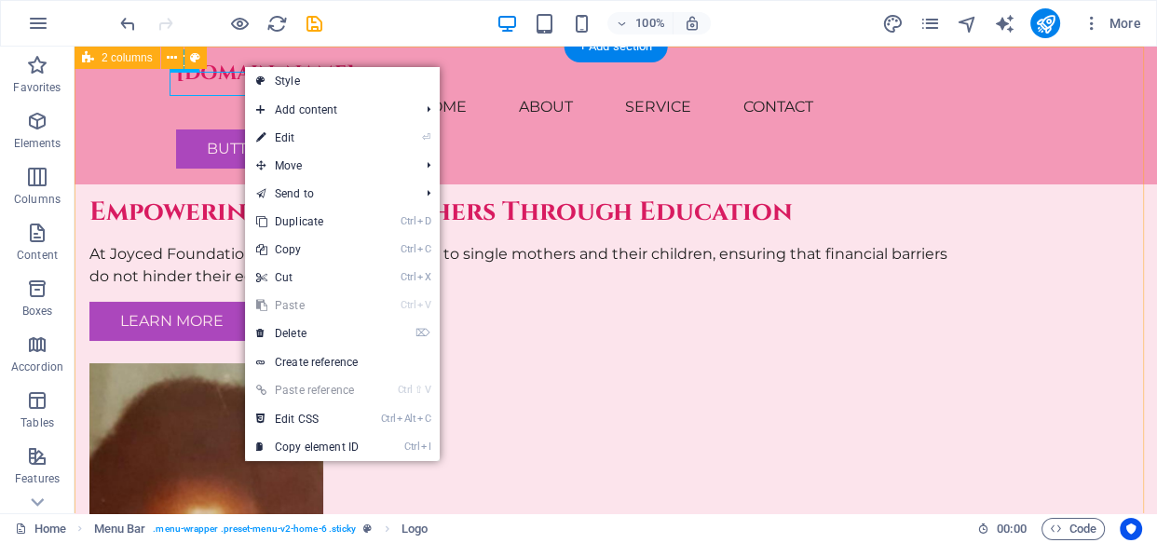
click at [170, 189] on div "Empowering Single Mothers Through Education At Joyced Foundation, we provide sc…" at bounding box center [616, 429] width 1082 height 764
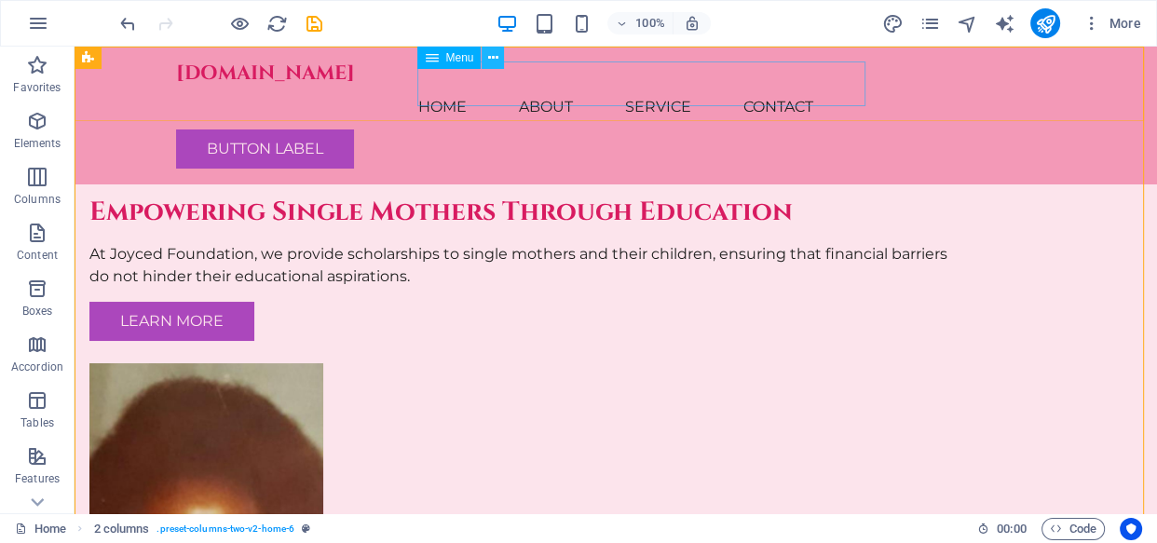
click at [493, 61] on icon at bounding box center [493, 58] width 10 height 20
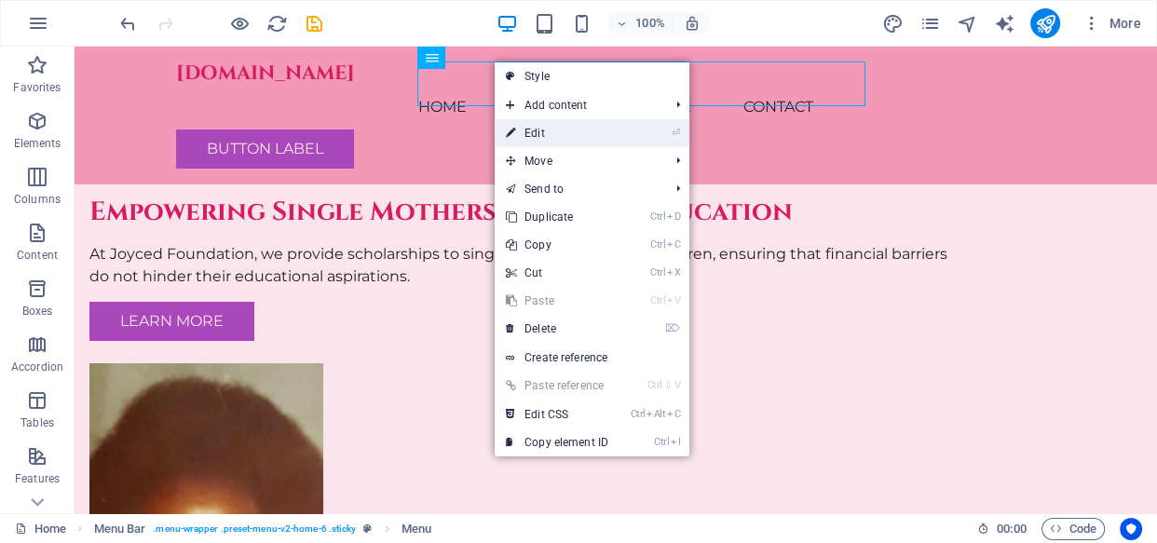
click at [525, 127] on link "⏎ Edit" at bounding box center [557, 133] width 125 height 28
select select
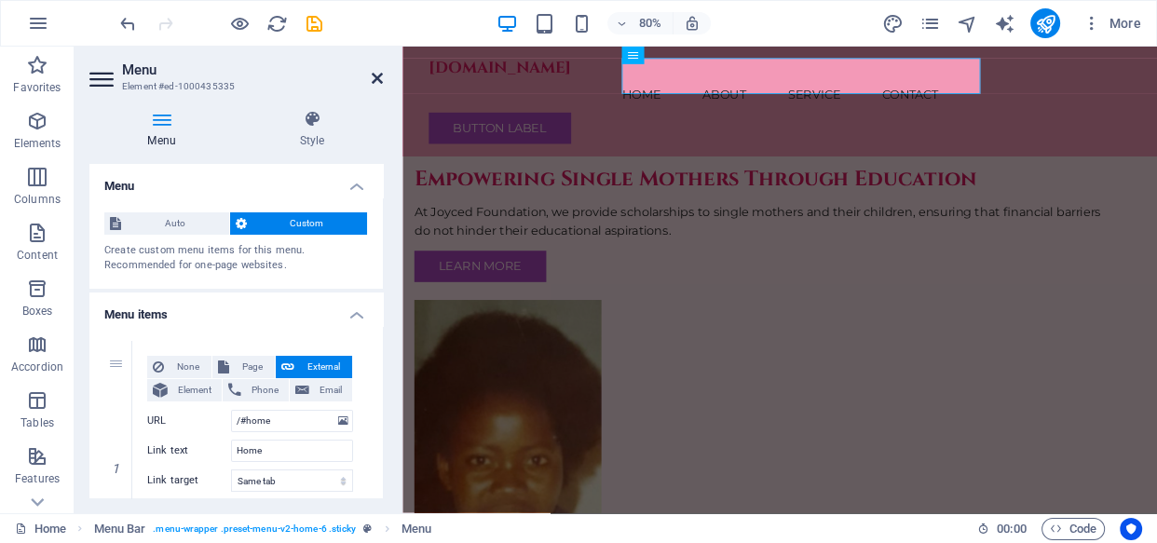
click at [373, 78] on icon at bounding box center [377, 78] width 11 height 15
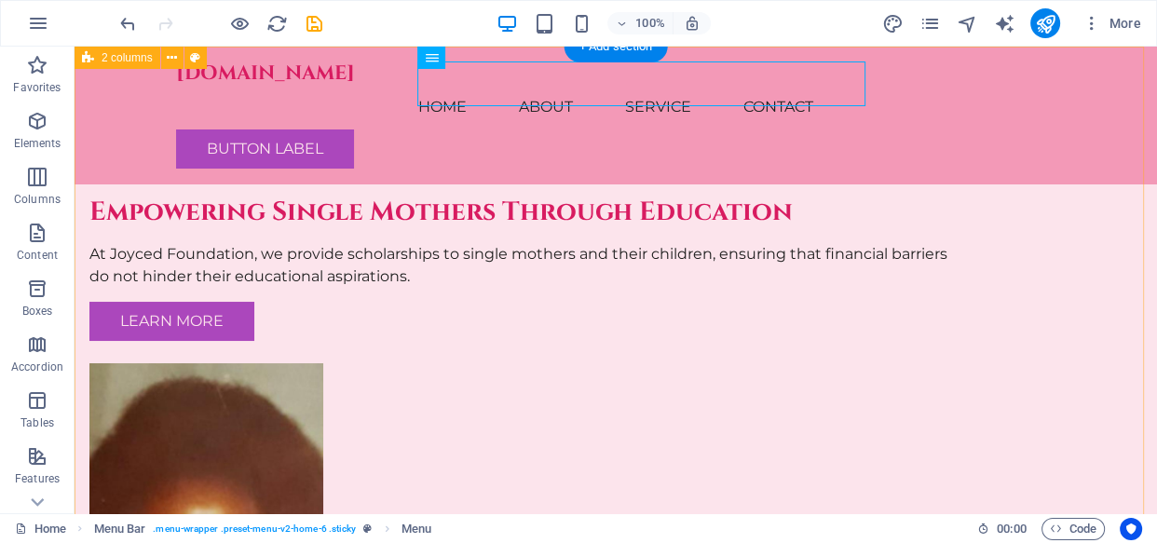
click at [969, 363] on figure at bounding box center [528, 549] width 879 height 373
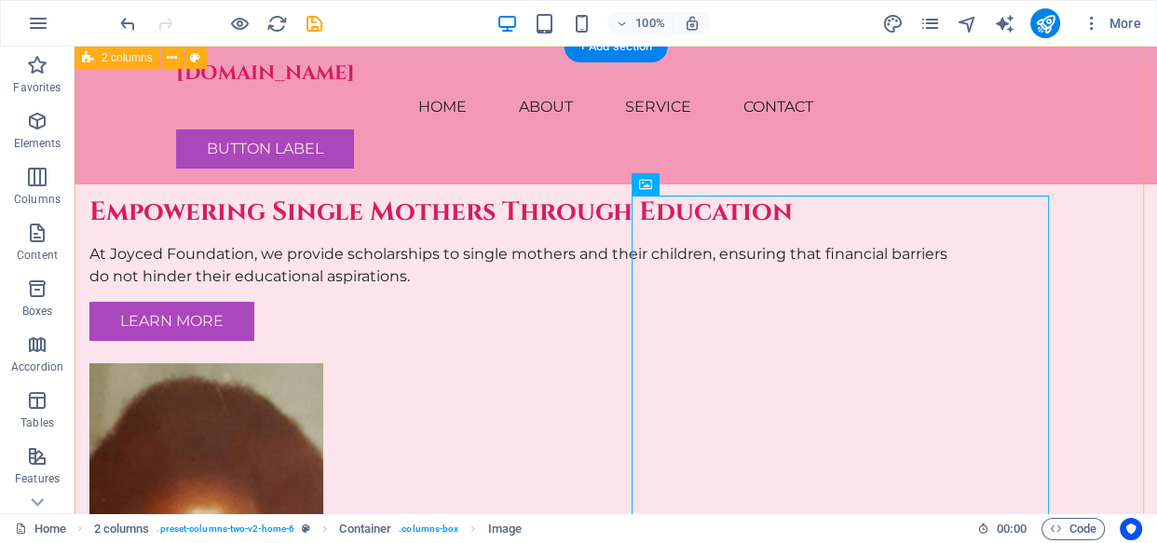
click at [1075, 201] on div "Empowering Single Mothers Through Education At Joyced Foundation, we provide sc…" at bounding box center [616, 429] width 1082 height 764
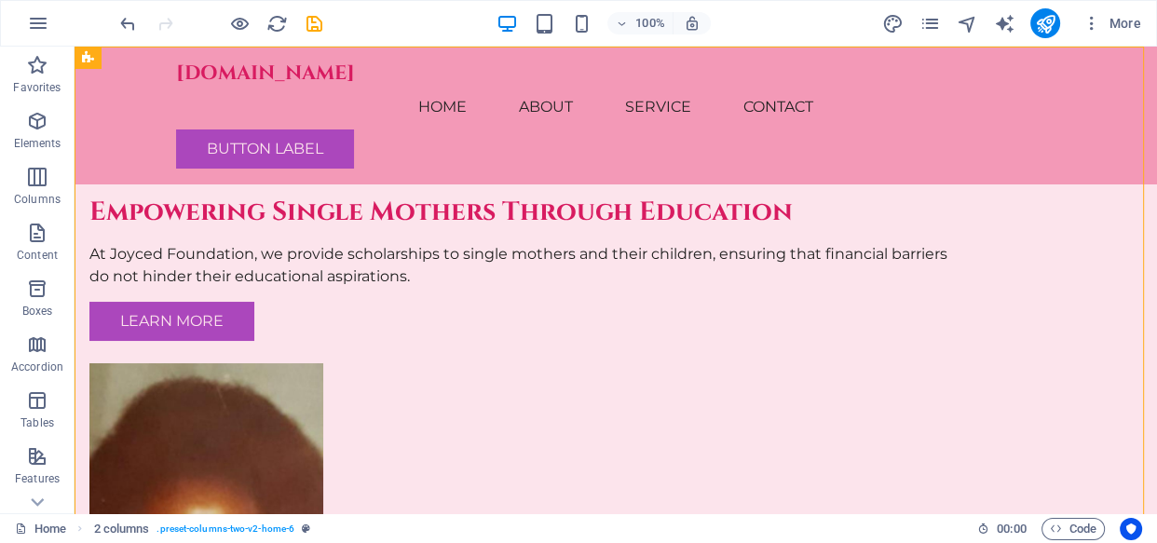
drag, startPoint x: 1150, startPoint y: 73, endPoint x: 1217, endPoint y: 86, distance: 68.3
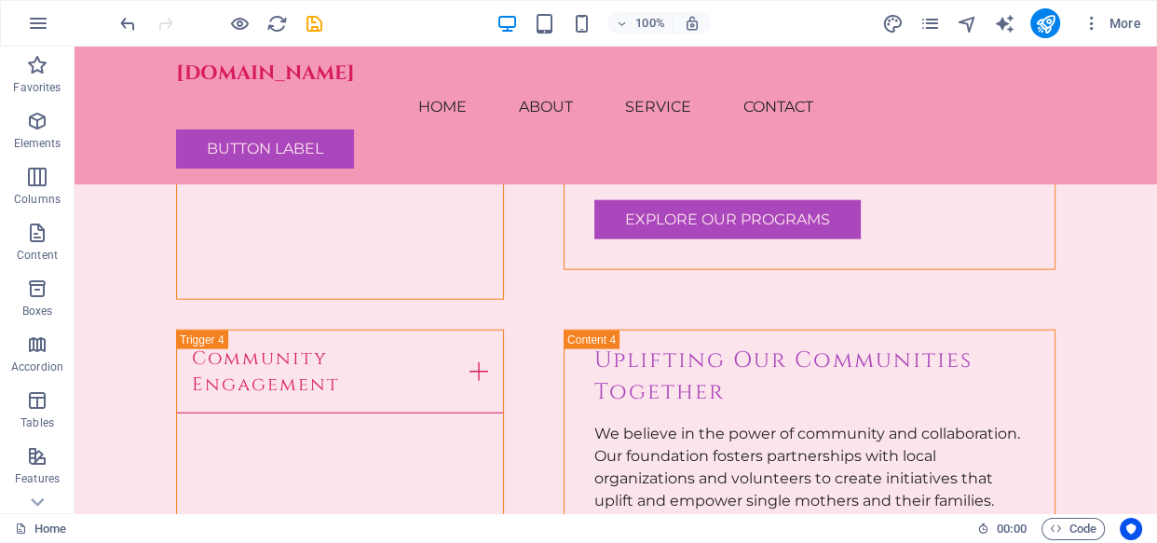
scroll to position [4005, 0]
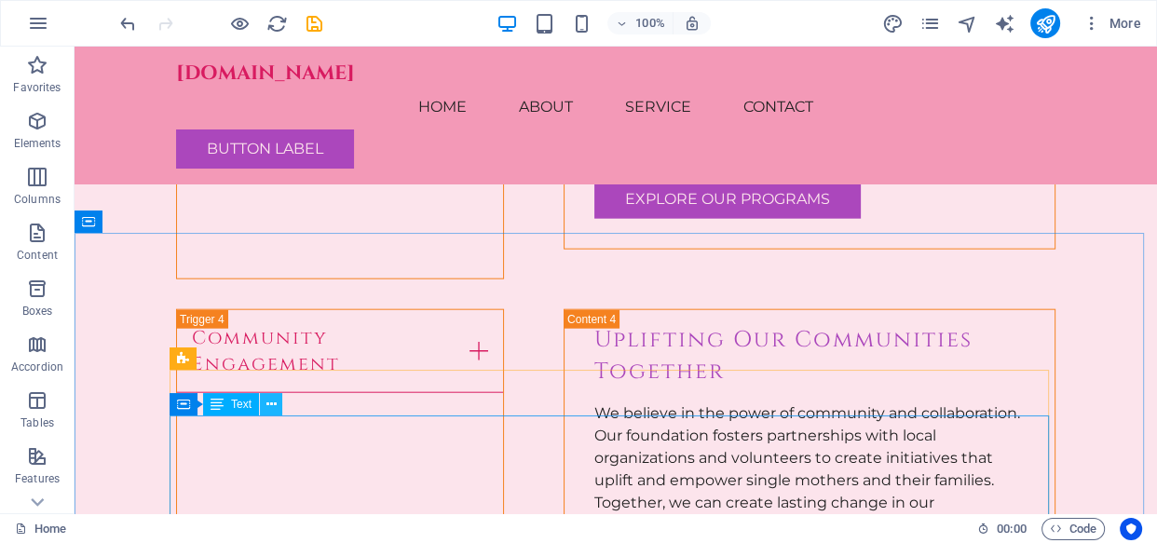
click at [274, 406] on icon at bounding box center [271, 405] width 10 height 20
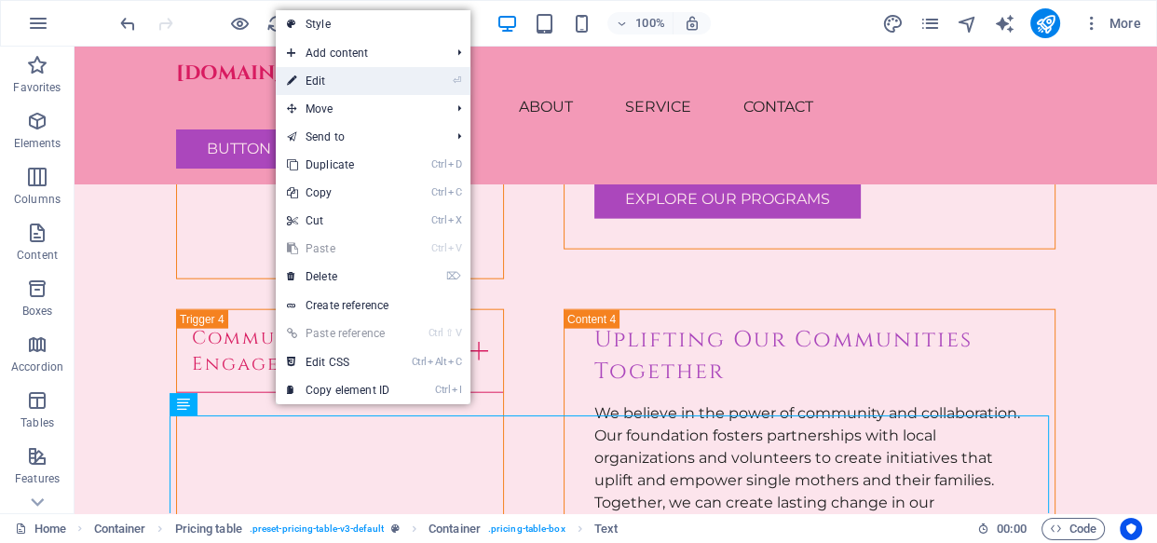
click at [388, 80] on link "⏎ Edit" at bounding box center [338, 81] width 125 height 28
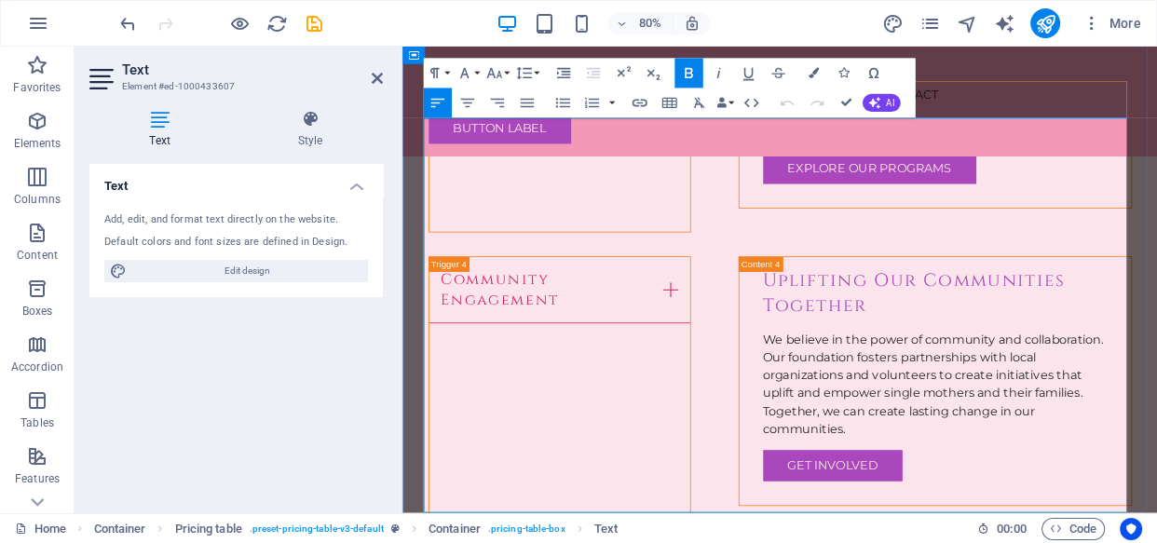
scroll to position [4284, 0]
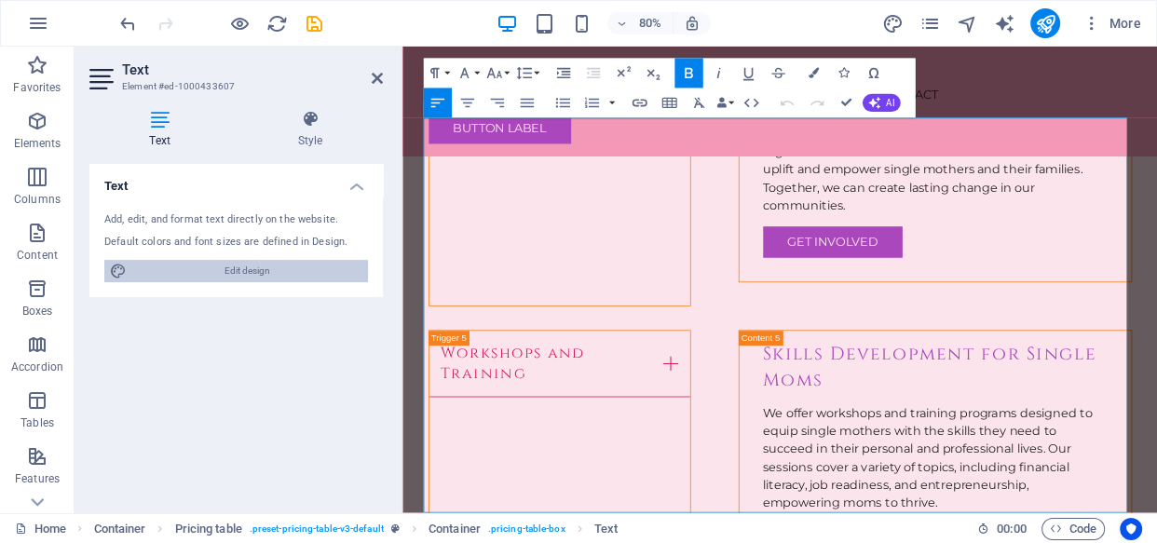
click at [287, 271] on span "Edit design" at bounding box center [247, 271] width 230 height 22
select select "px"
select select "200"
select select "px"
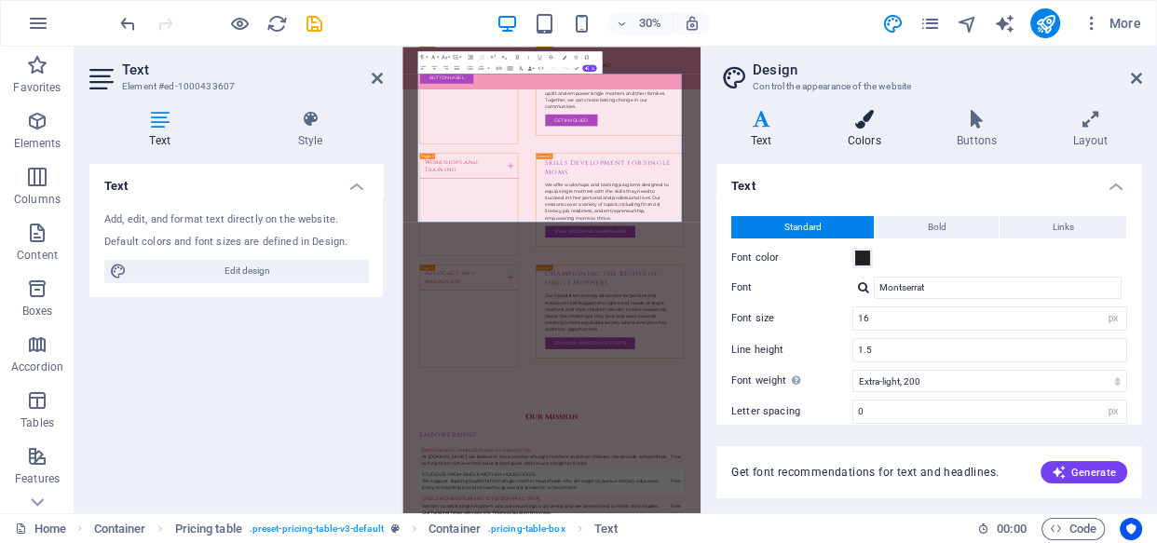
click at [870, 135] on h4 "Colors" at bounding box center [867, 129] width 109 height 39
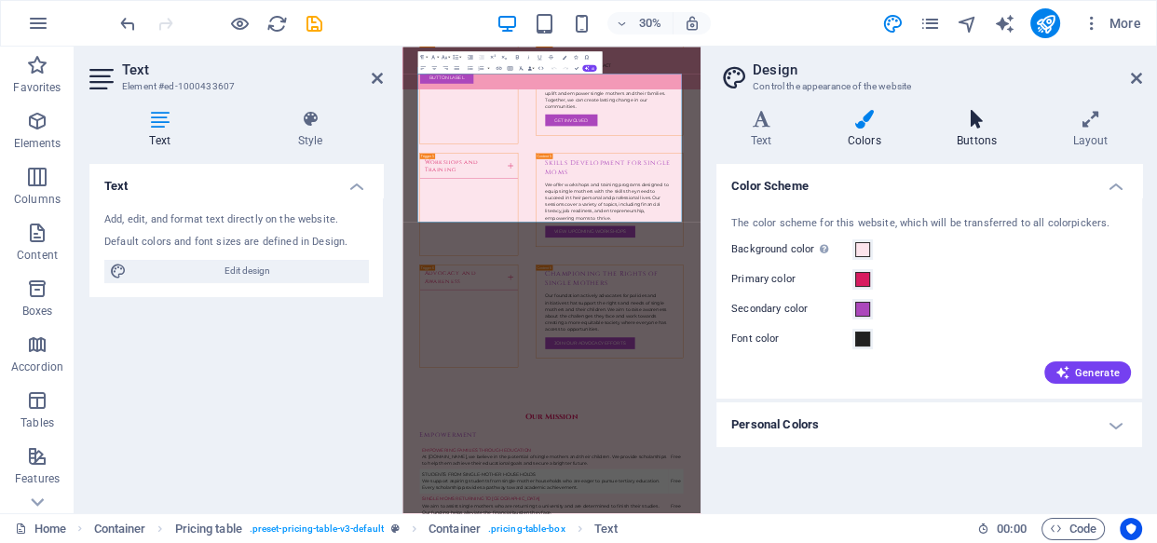
click at [970, 122] on icon at bounding box center [976, 119] width 108 height 19
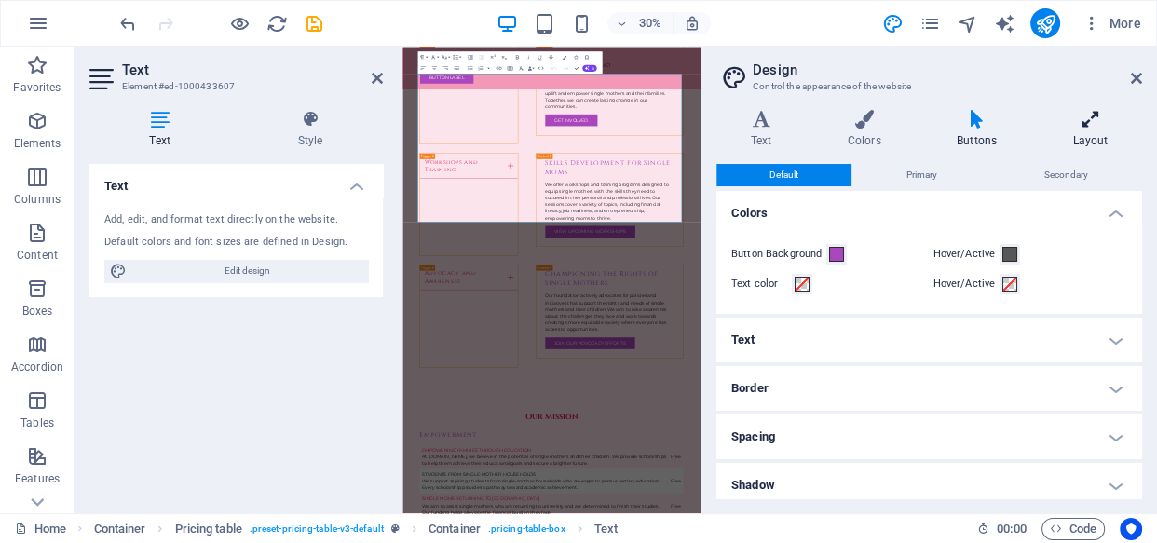
click at [1094, 130] on h4 "Layout" at bounding box center [1089, 129] width 103 height 39
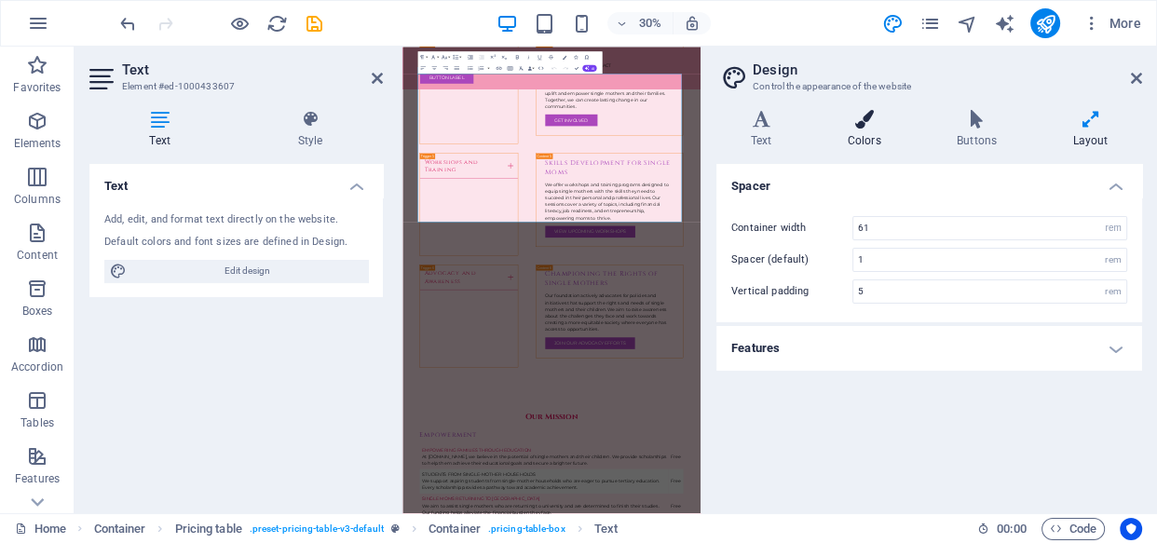
click at [864, 129] on h4 "Colors" at bounding box center [867, 129] width 109 height 39
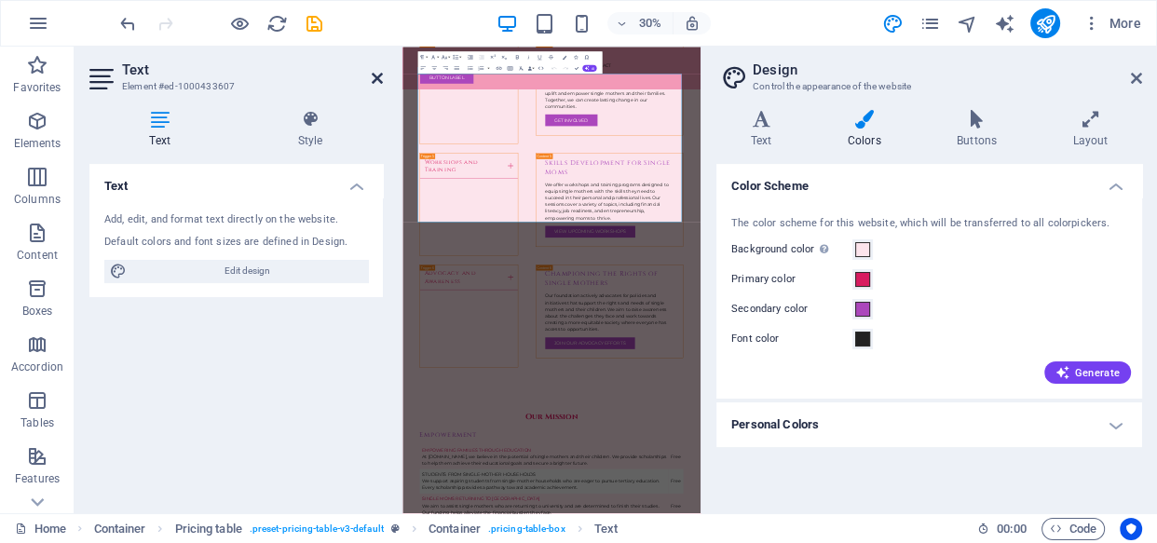
click at [377, 75] on icon at bounding box center [377, 78] width 11 height 15
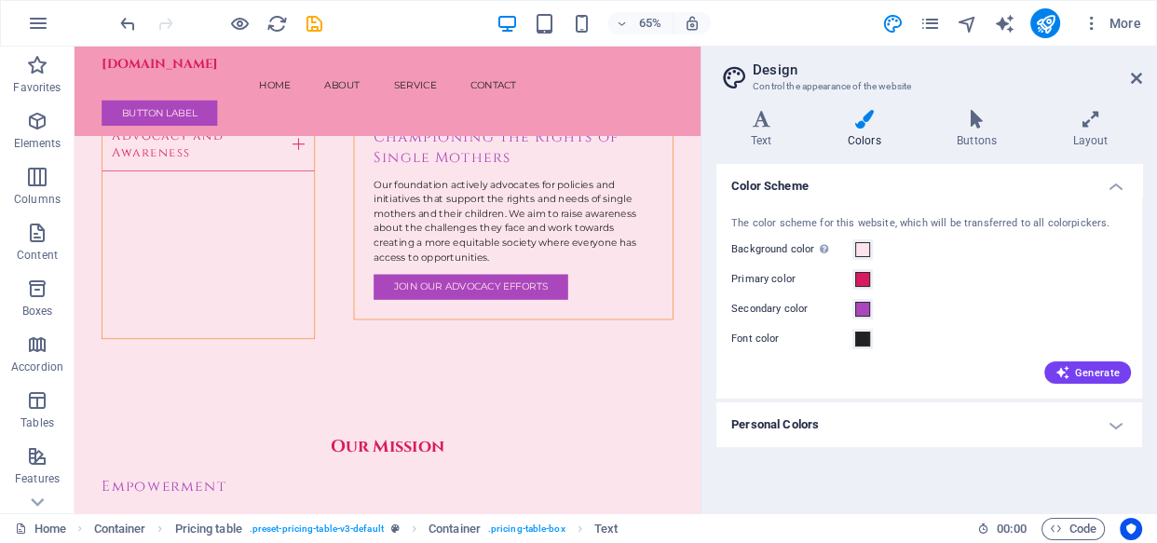
scroll to position [4944, 0]
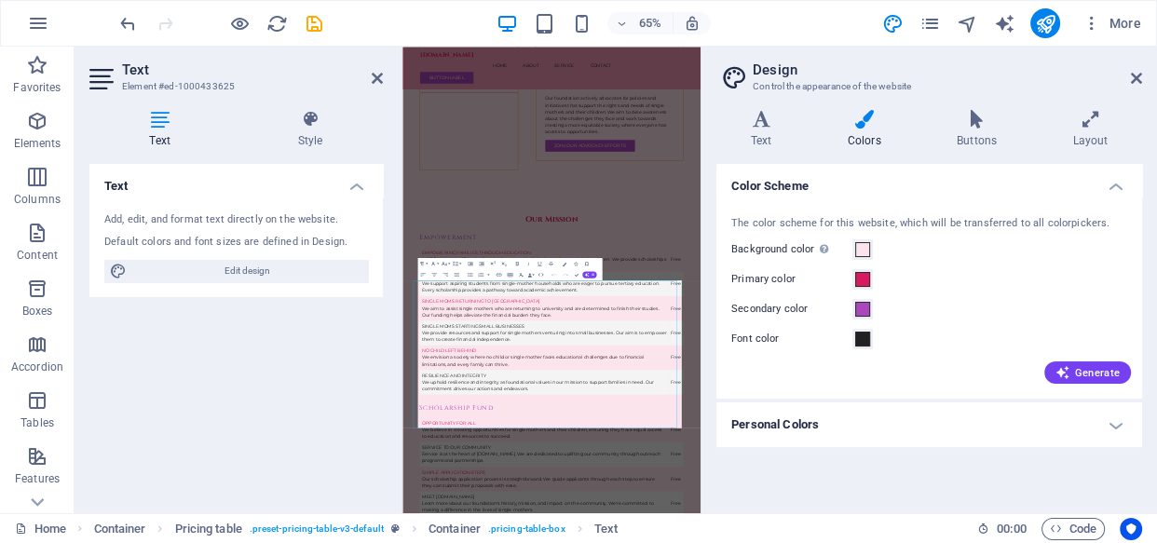
scroll to position [4164, 0]
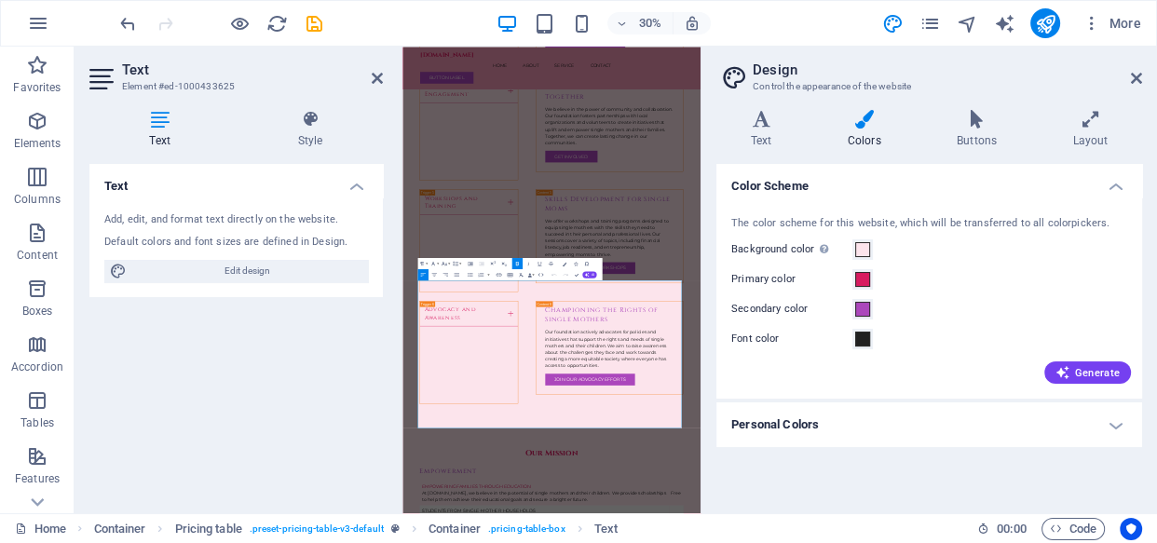
click at [156, 123] on icon at bounding box center [159, 119] width 141 height 19
click at [48, 242] on span "Content" at bounding box center [37, 244] width 75 height 45
click at [36, 238] on icon "button" at bounding box center [37, 233] width 22 height 22
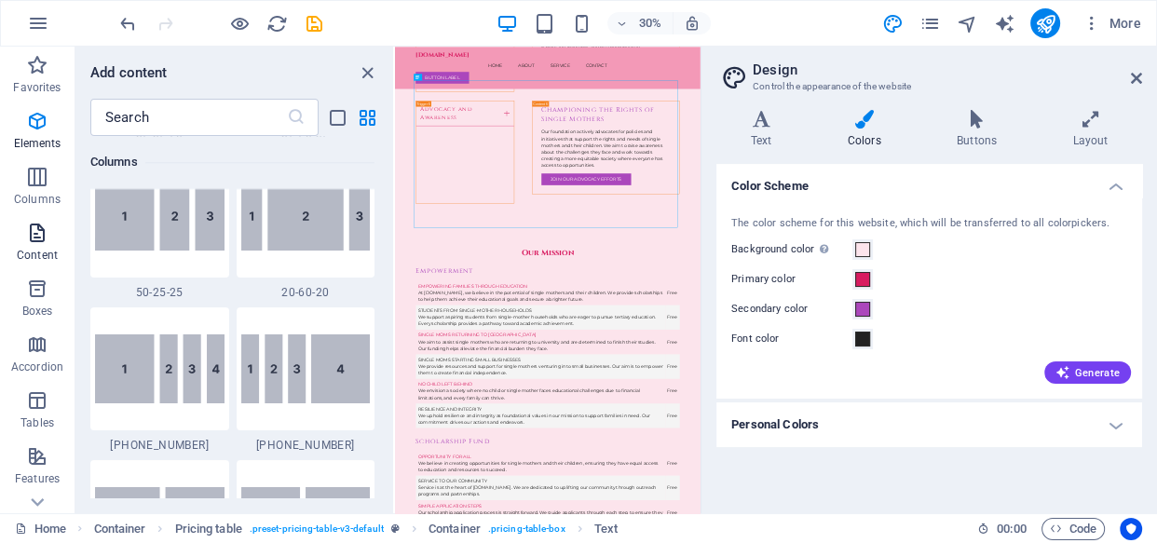
scroll to position [3258, 0]
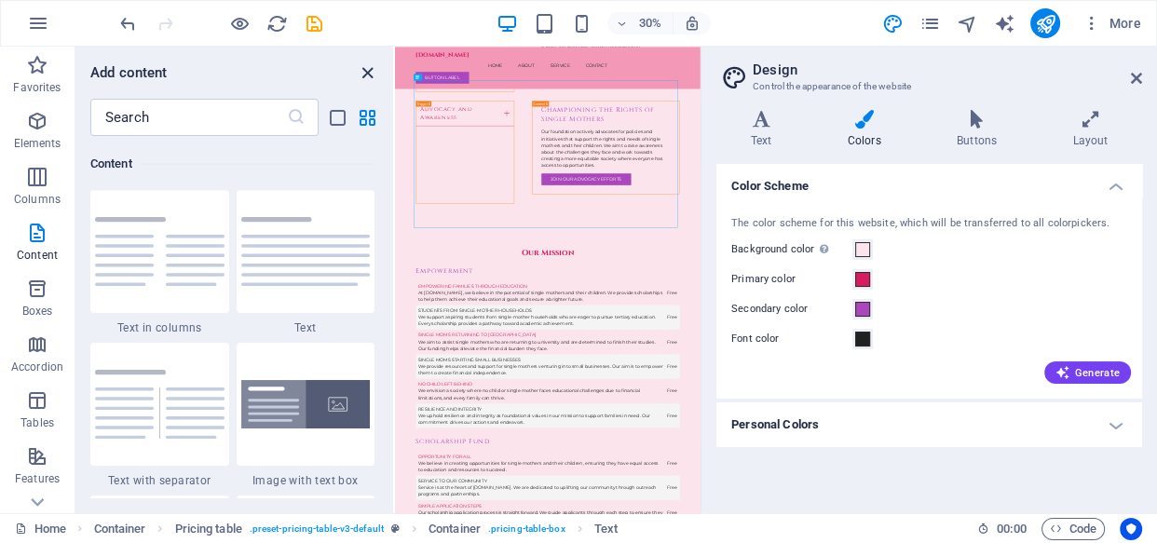
click at [370, 73] on icon "close panel" at bounding box center [367, 72] width 21 height 21
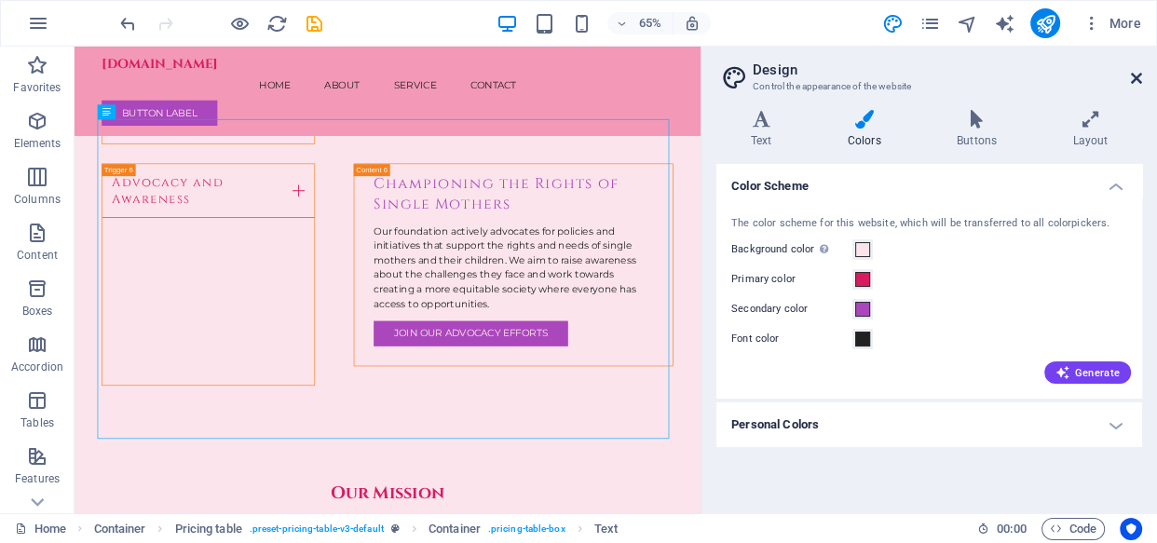
click at [1133, 79] on icon at bounding box center [1136, 78] width 11 height 15
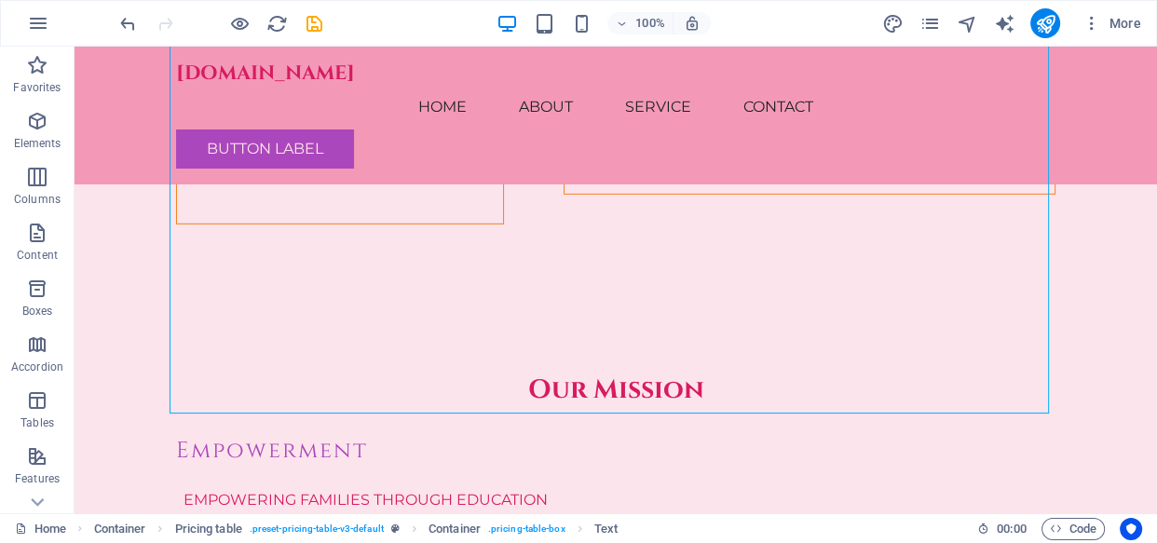
scroll to position [5067, 0]
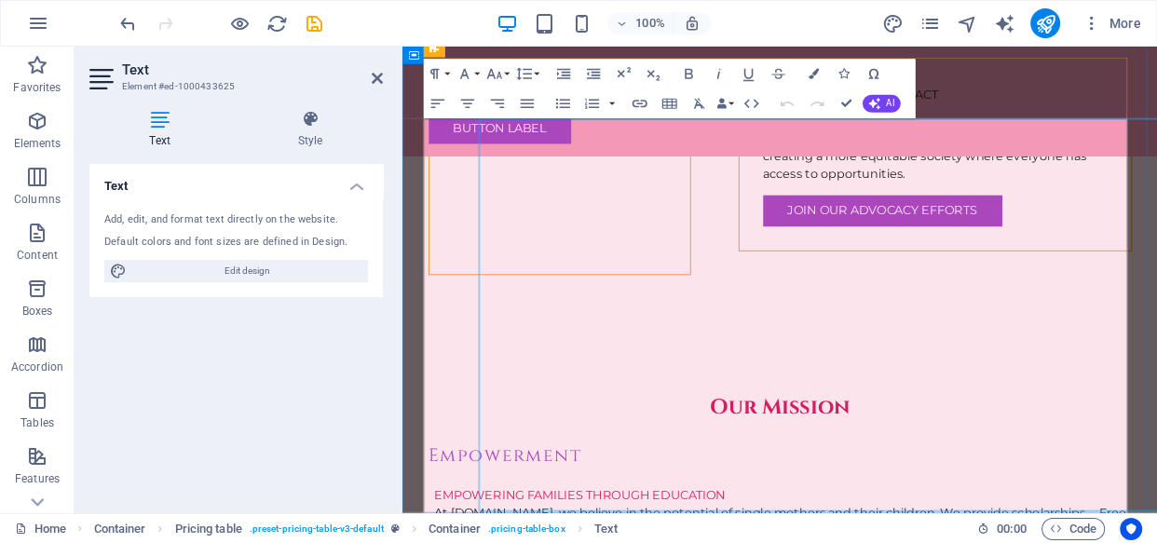
scroll to position [4852, 0]
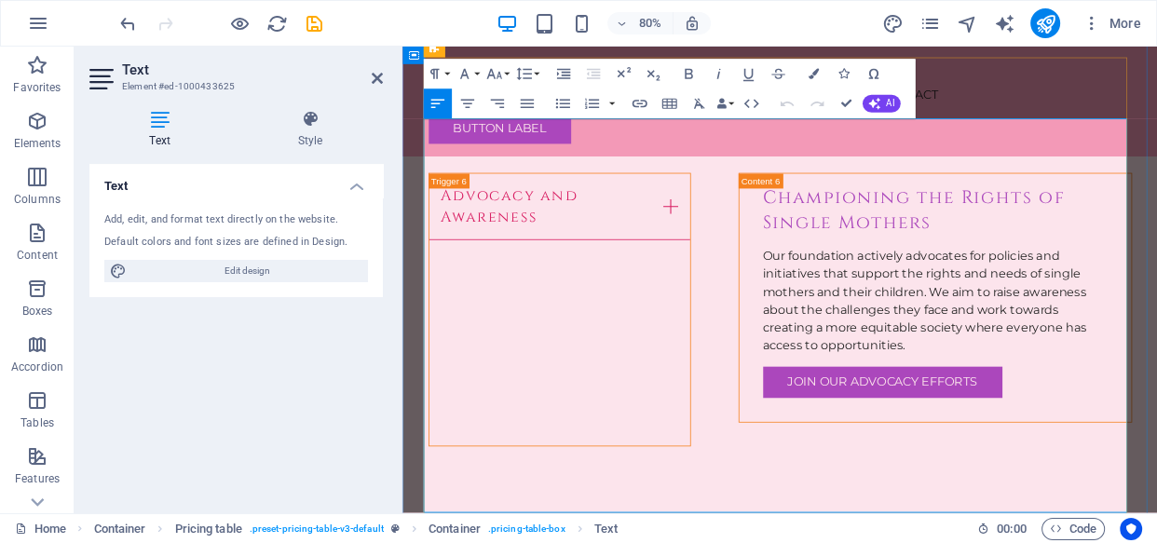
drag, startPoint x: 692, startPoint y: 526, endPoint x: 438, endPoint y: 487, distance: 257.3
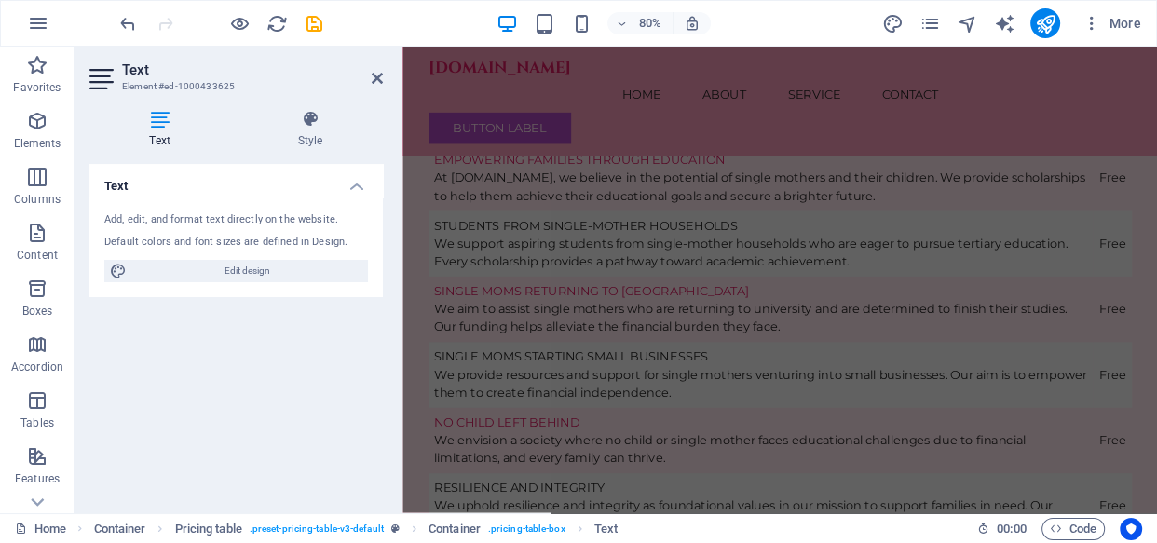
scroll to position [5537, 0]
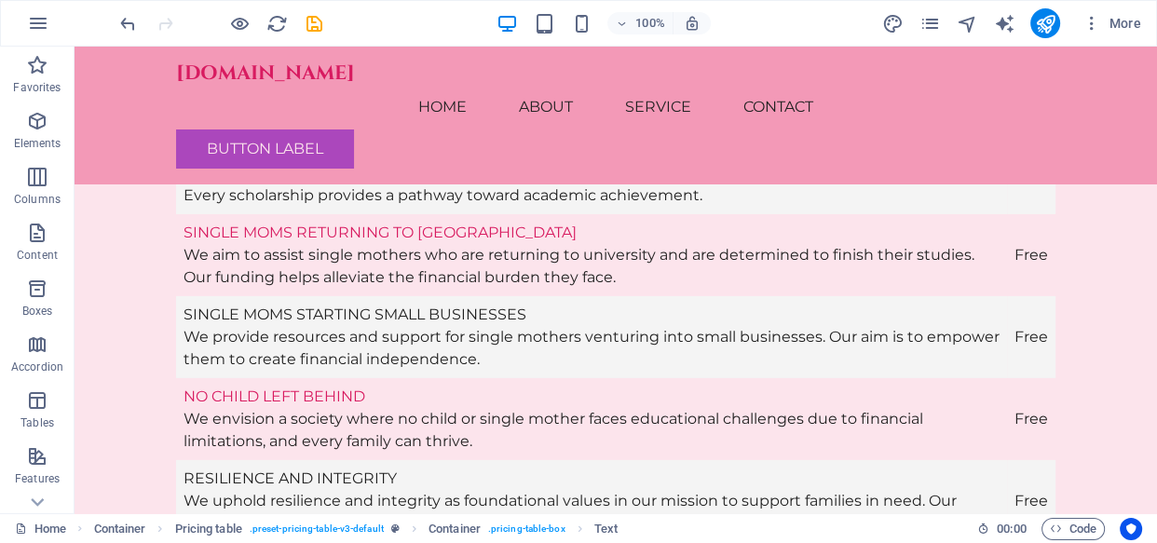
scroll to position [5649, 0]
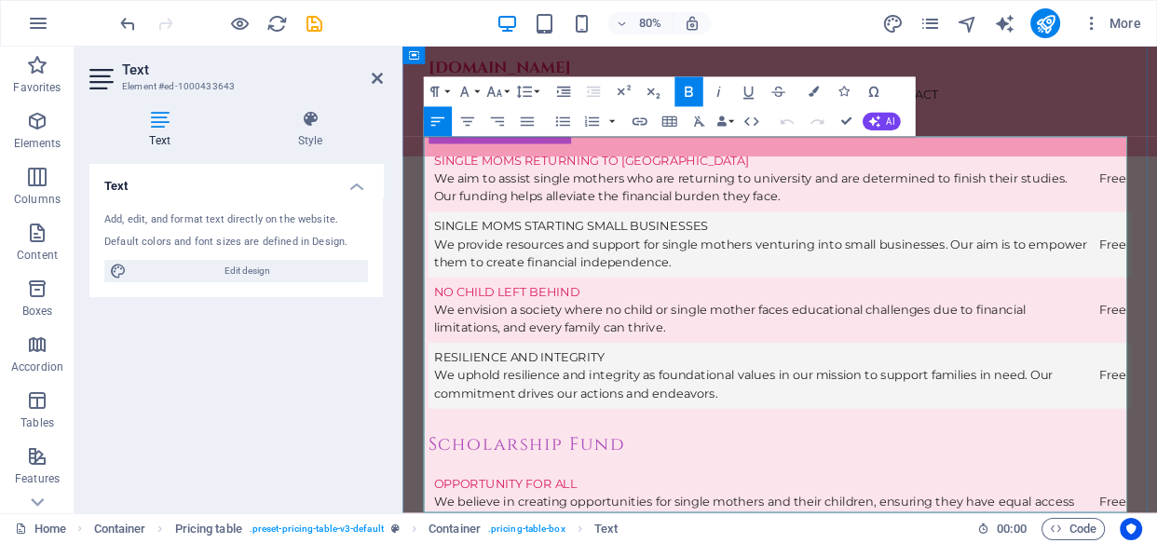
scroll to position [5353, 0]
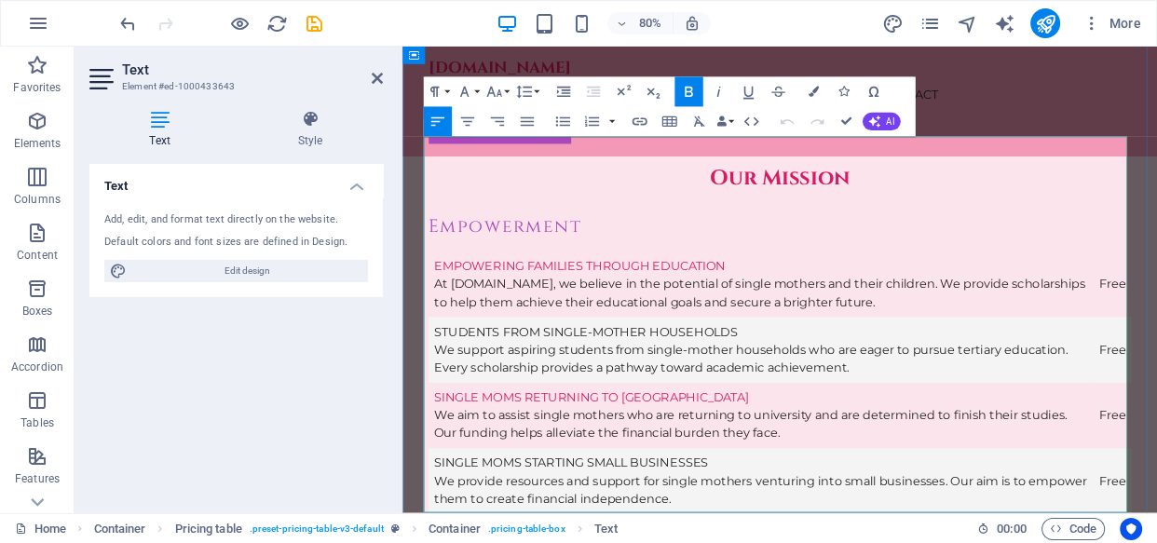
drag, startPoint x: 771, startPoint y: 611, endPoint x: 438, endPoint y: 590, distance: 334.1
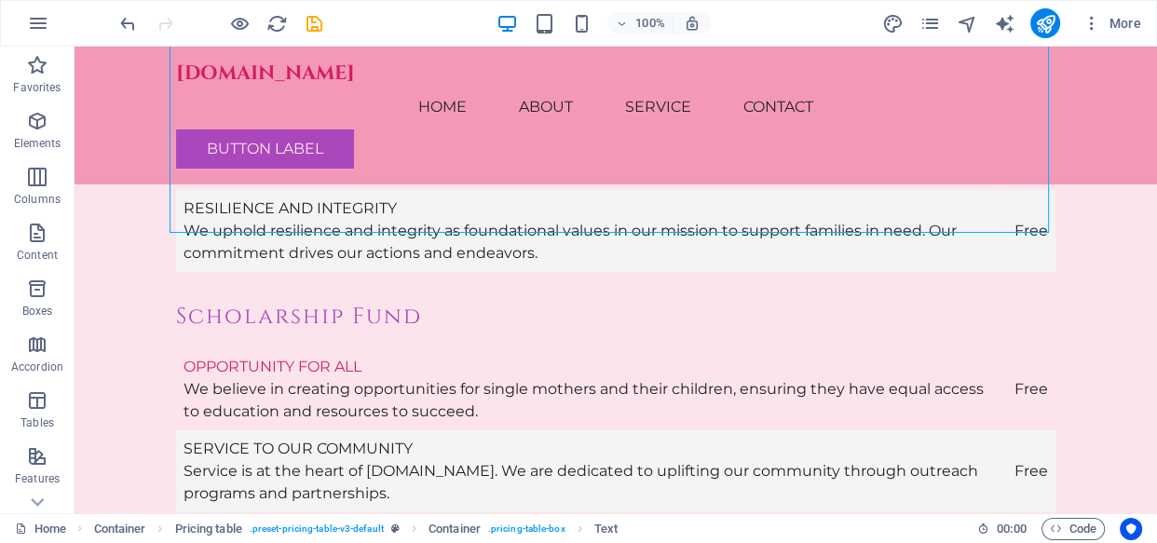
scroll to position [5597, 0]
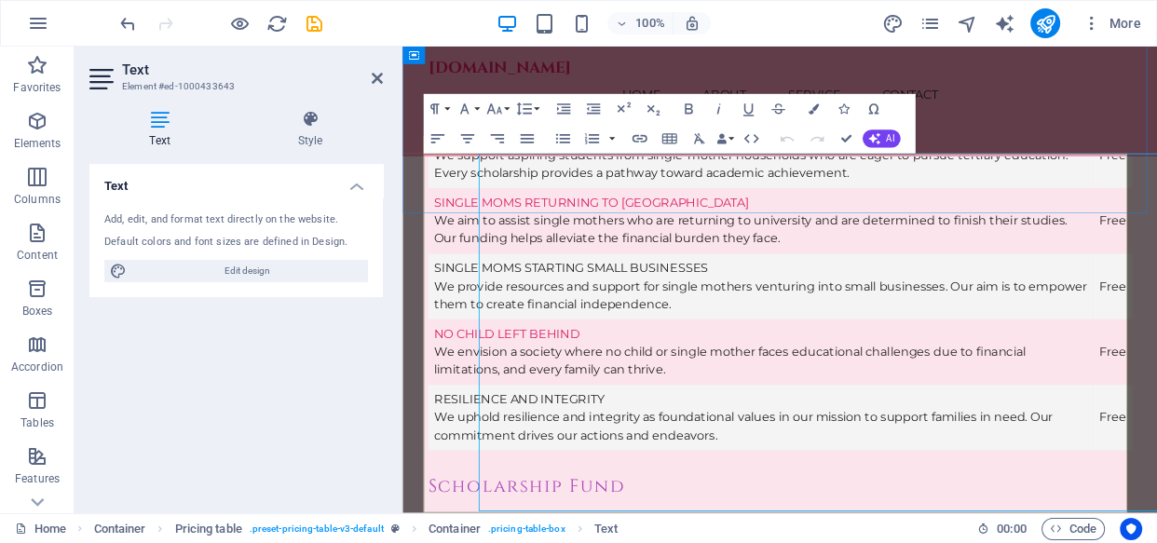
scroll to position [5330, 0]
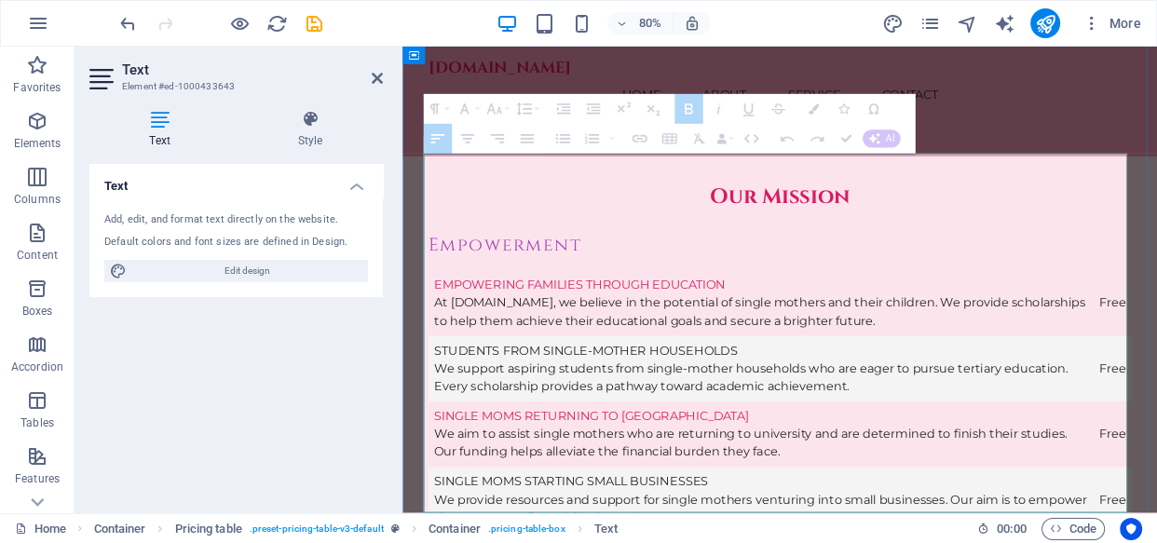
drag, startPoint x: 436, startPoint y: 198, endPoint x: 529, endPoint y: 289, distance: 129.8
drag, startPoint x: 441, startPoint y: 197, endPoint x: 514, endPoint y: 281, distance: 112.2
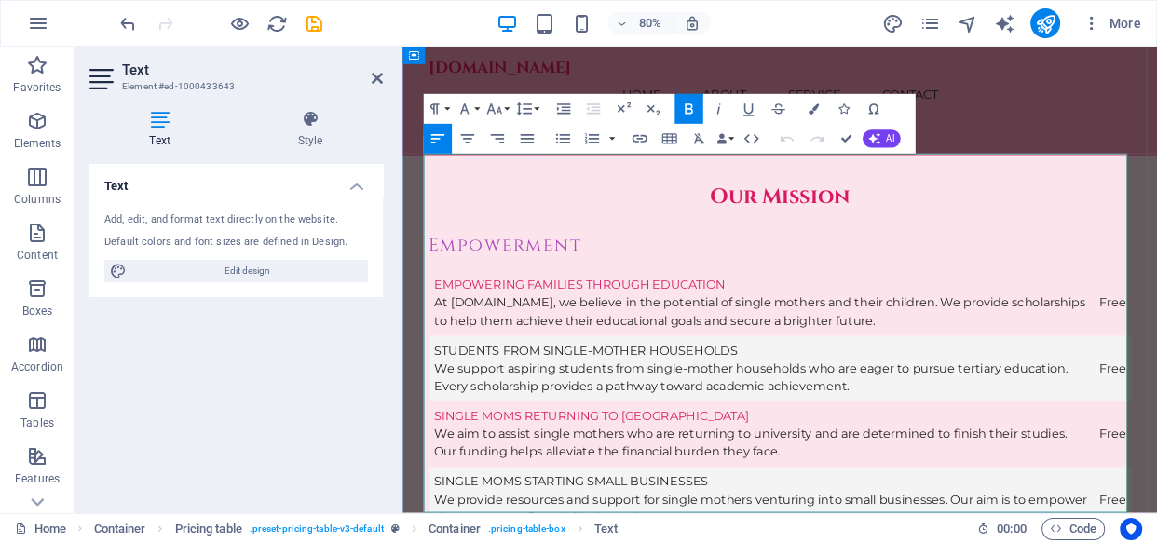
drag, startPoint x: 514, startPoint y: 281, endPoint x: 451, endPoint y: 212, distance: 93.6
drag, startPoint x: 433, startPoint y: 202, endPoint x: 648, endPoint y: 246, distance: 219.6
click at [613, 135] on button "button" at bounding box center [611, 140] width 12 height 30
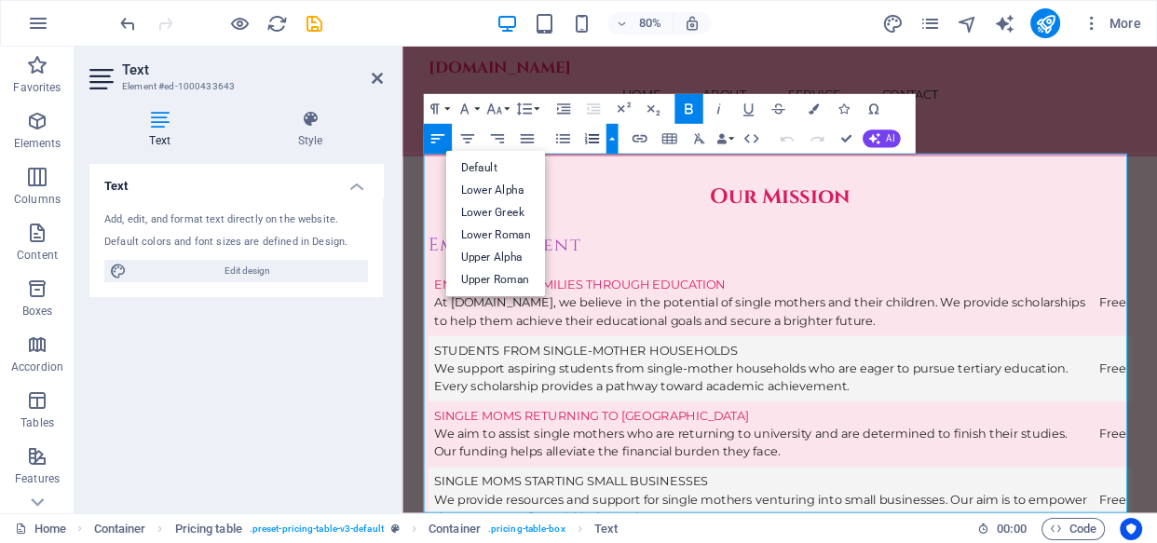
click at [596, 135] on icon "button" at bounding box center [591, 139] width 14 height 10
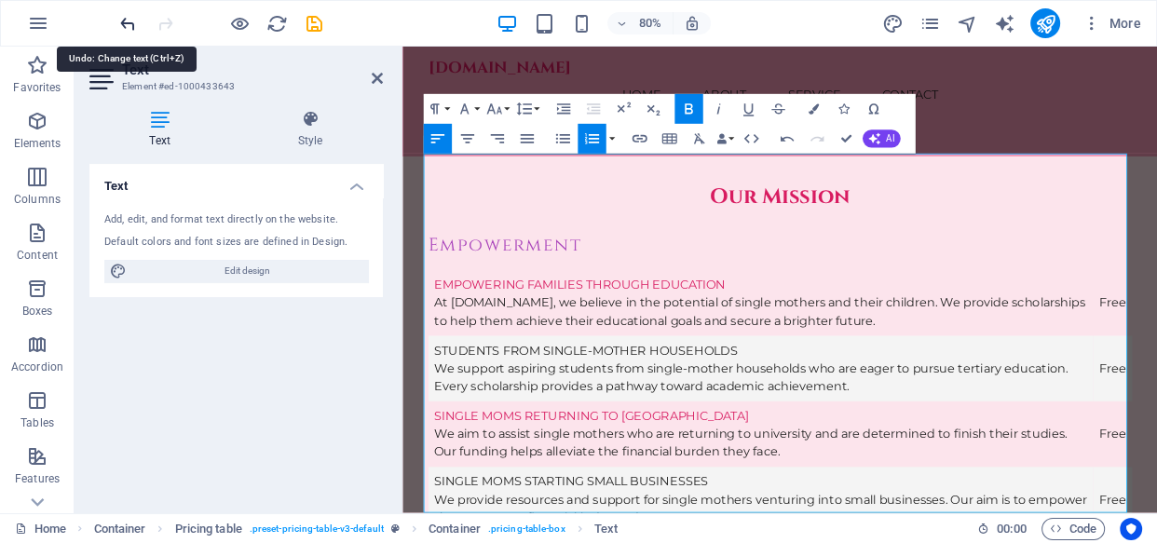
click at [130, 20] on icon "undo" at bounding box center [127, 23] width 21 height 21
click at [129, 20] on icon "undo" at bounding box center [127, 23] width 21 height 21
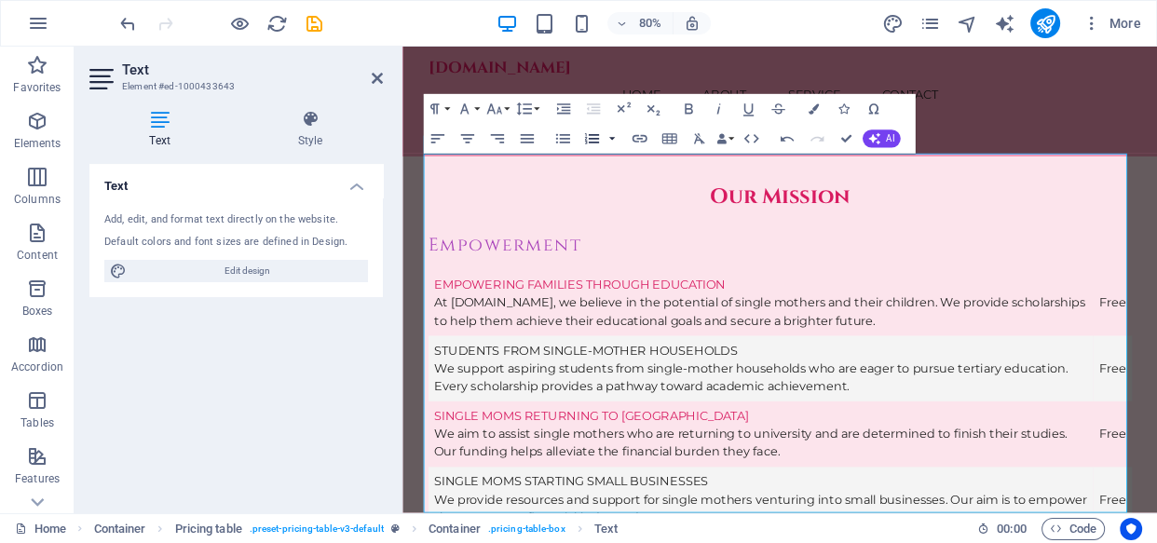
click at [612, 139] on button "button" at bounding box center [611, 140] width 12 height 30
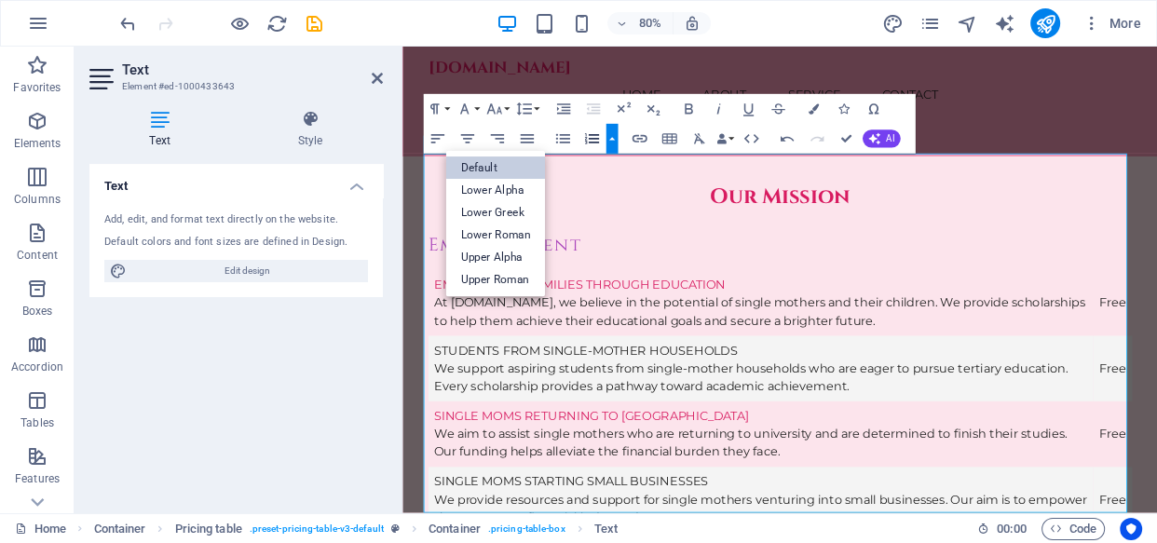
click at [509, 170] on link "Default" at bounding box center [495, 168] width 100 height 22
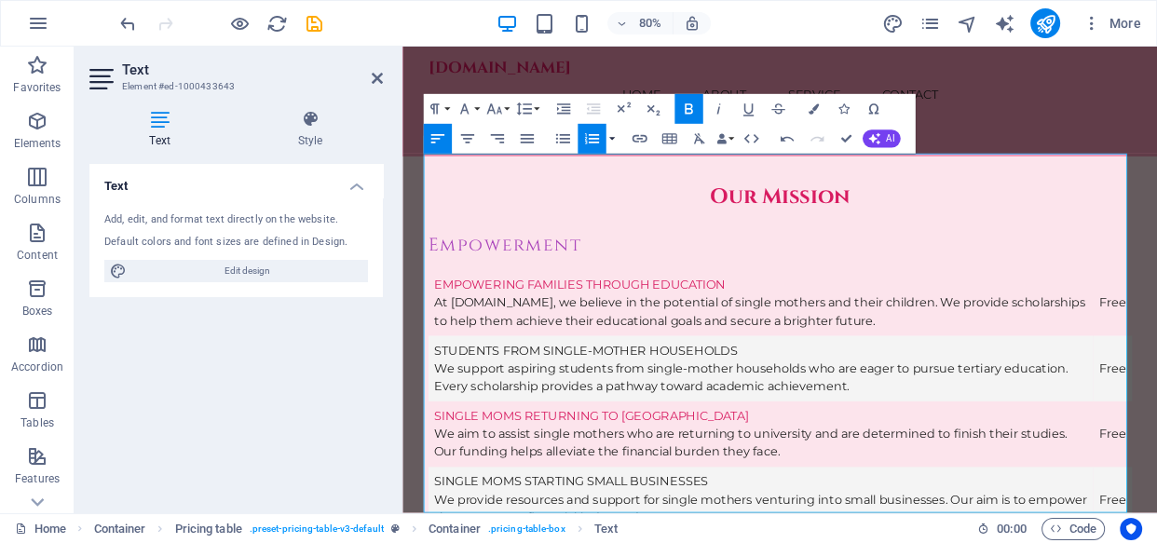
click at [611, 138] on button "button" at bounding box center [611, 140] width 12 height 30
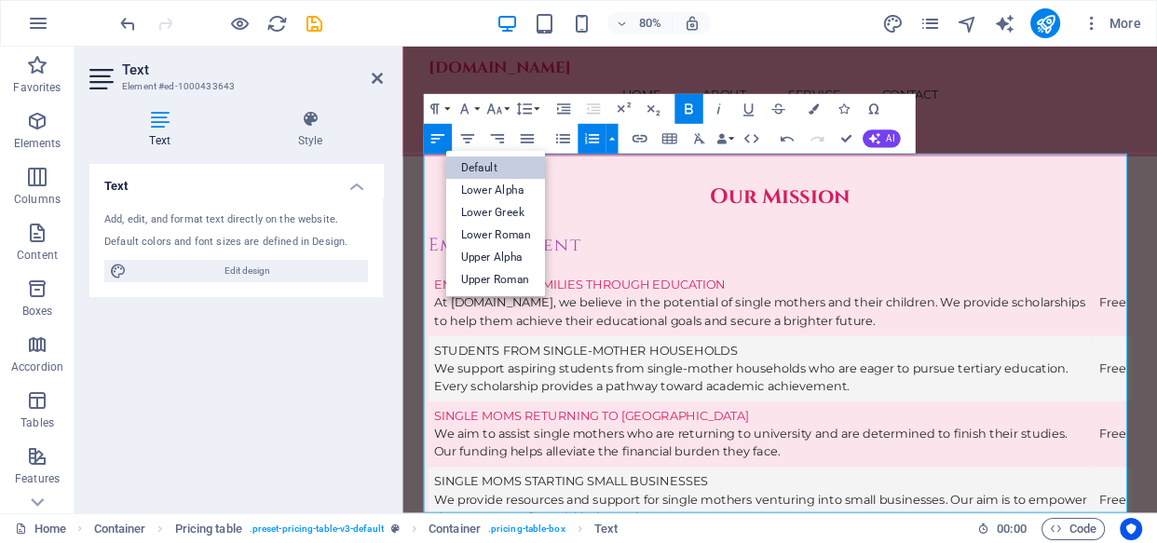
click at [492, 170] on link "Default" at bounding box center [495, 168] width 100 height 22
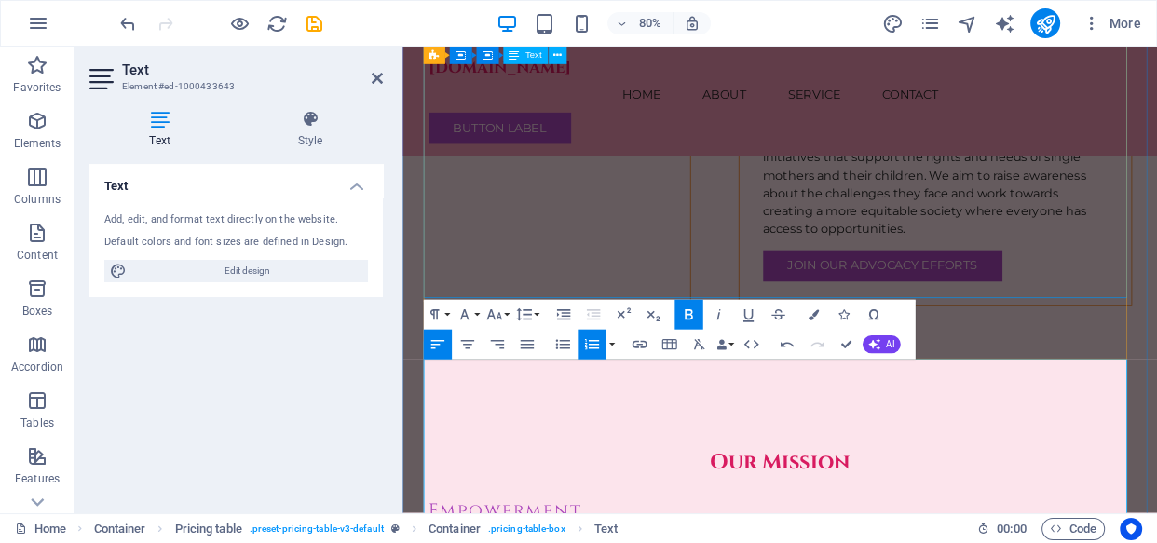
scroll to position [5082, 0]
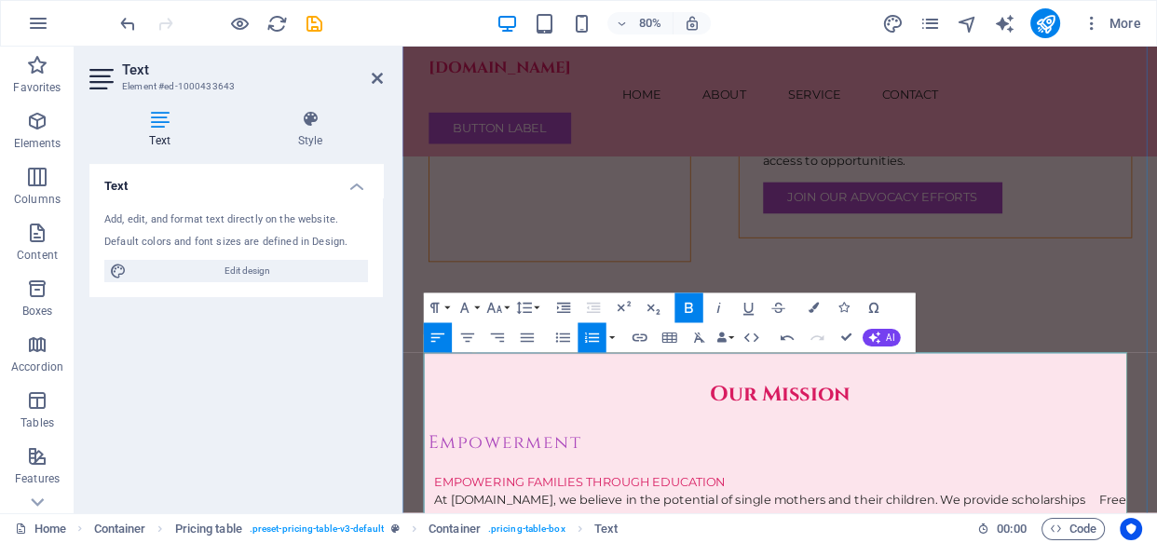
click at [559, 341] on icon "button" at bounding box center [562, 336] width 14 height 9
drag, startPoint x: 21, startPoint y: 278, endPoint x: 313, endPoint y: 196, distance: 303.1
click at [313, 196] on li "Text Add, edit, and format text directly on the website. Default colors and fon…" at bounding box center [235, 230] width 293 height 133
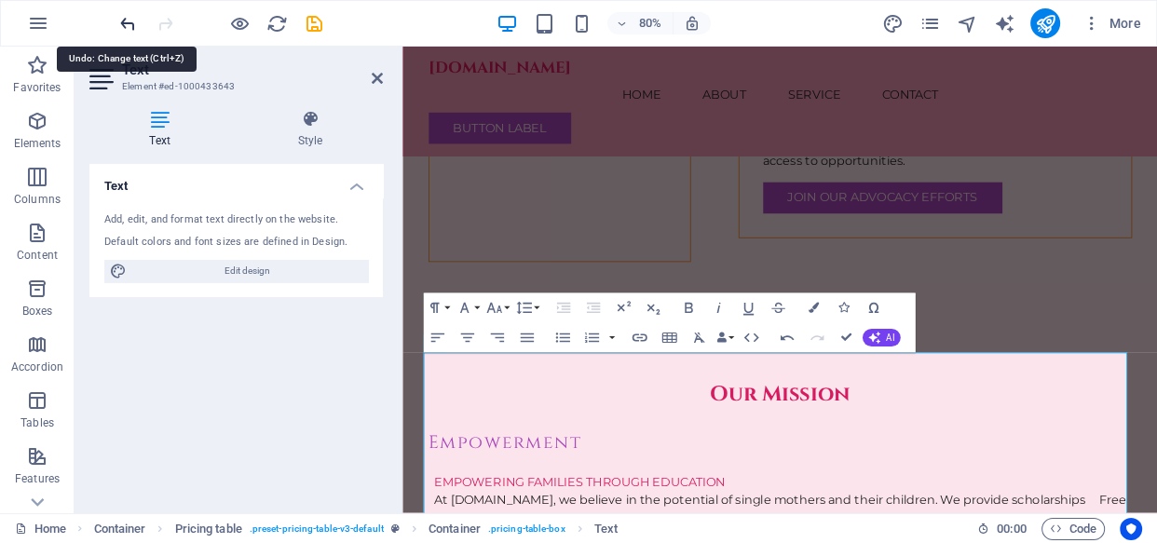
click at [123, 23] on icon "undo" at bounding box center [127, 23] width 21 height 21
click at [129, 19] on icon "undo" at bounding box center [127, 23] width 21 height 21
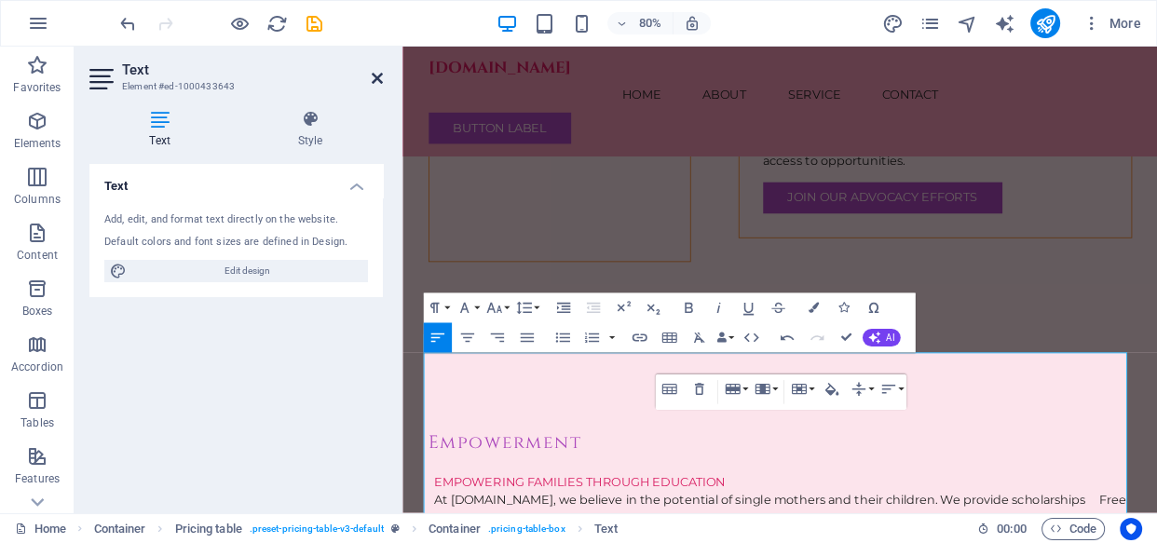
click at [375, 79] on icon at bounding box center [377, 78] width 11 height 15
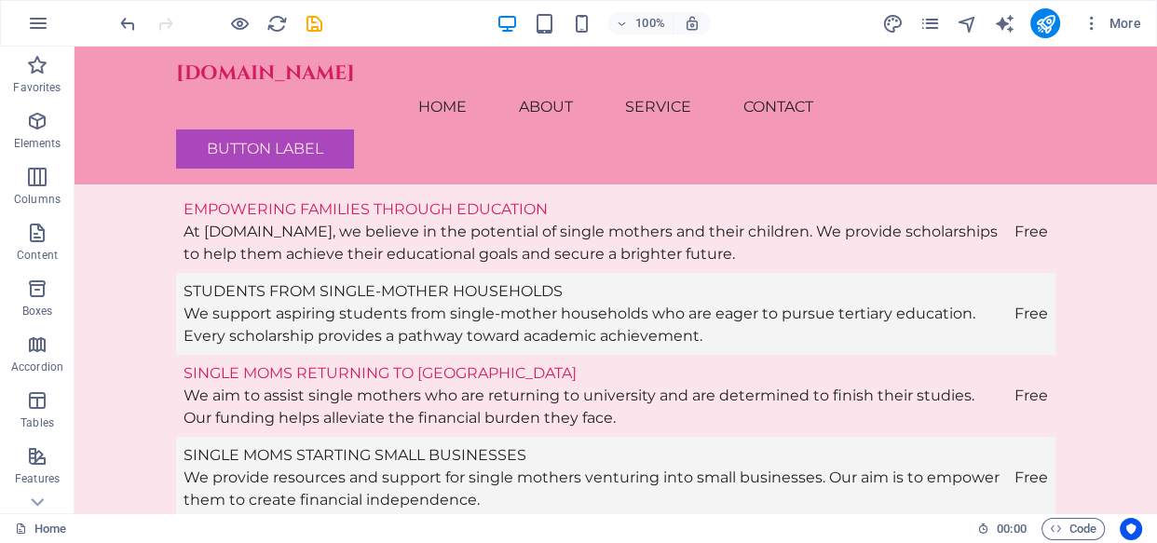
scroll to position [5400, 0]
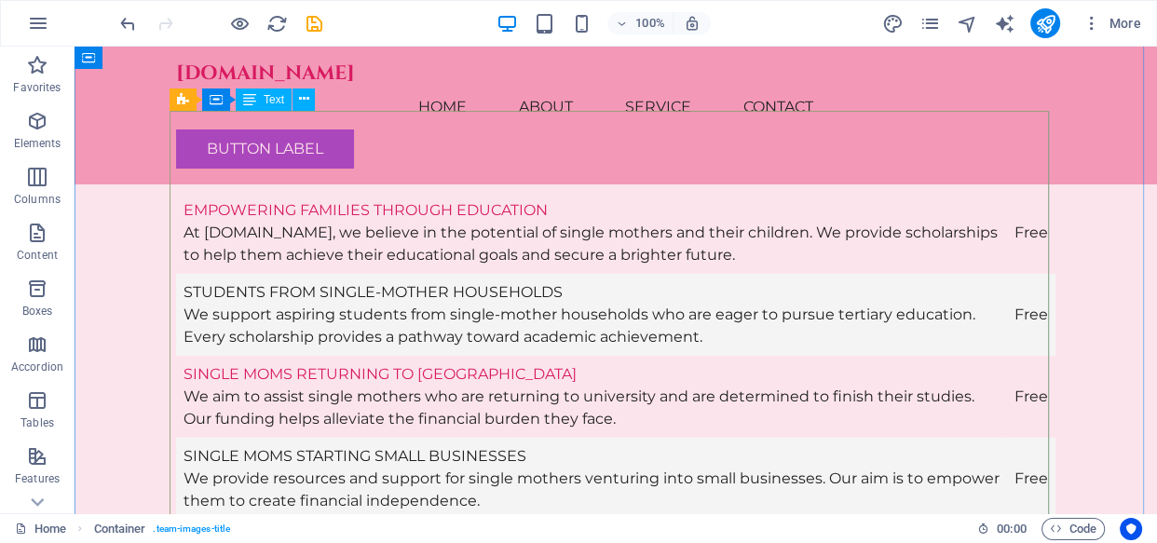
scroll to position [5292, 0]
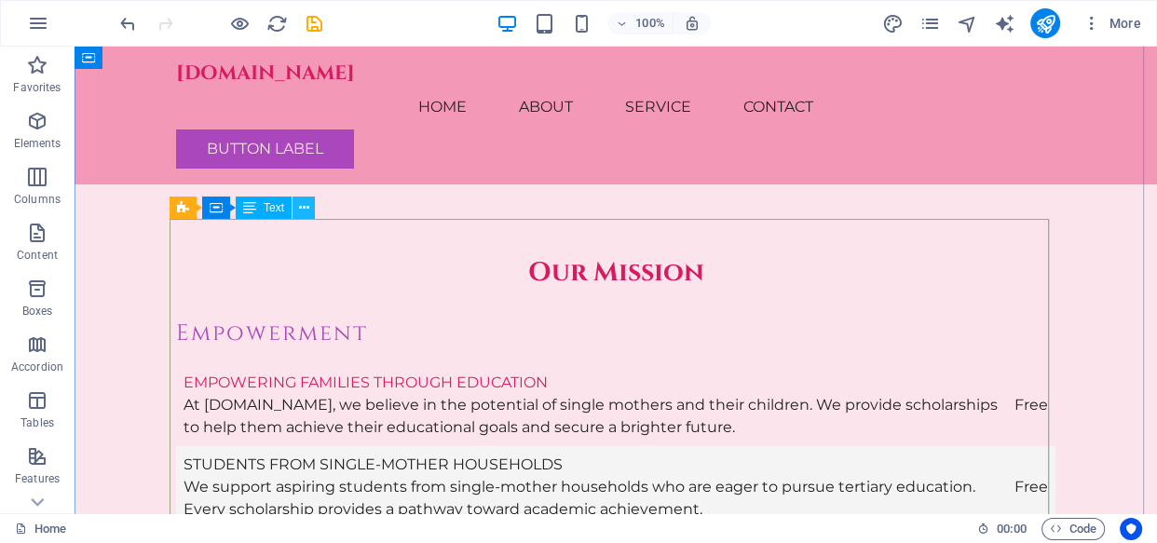
click at [306, 200] on icon at bounding box center [304, 208] width 10 height 20
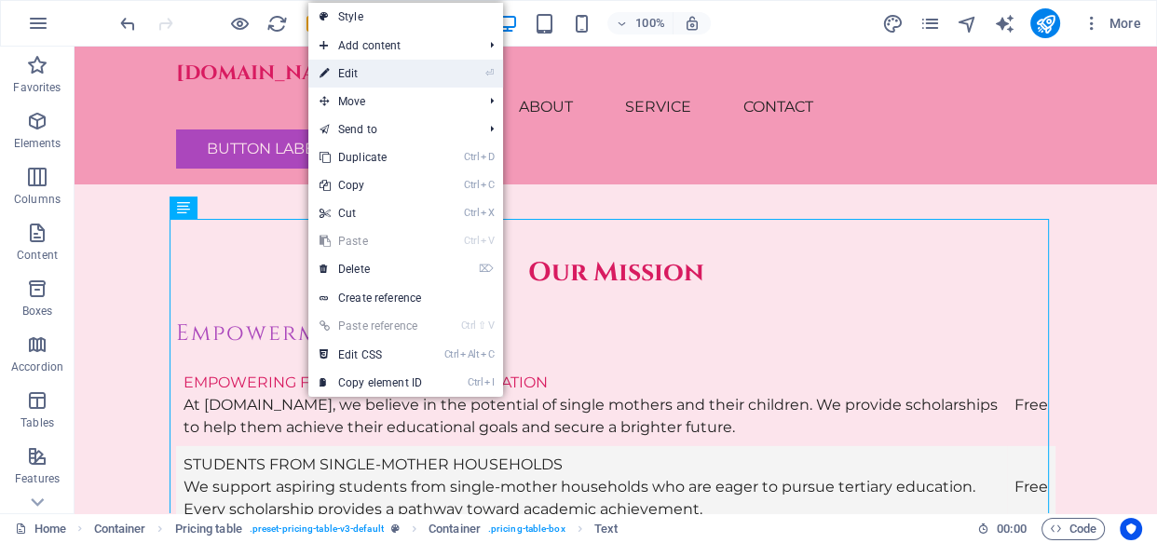
click at [388, 75] on link "⏎ Edit" at bounding box center [370, 74] width 125 height 28
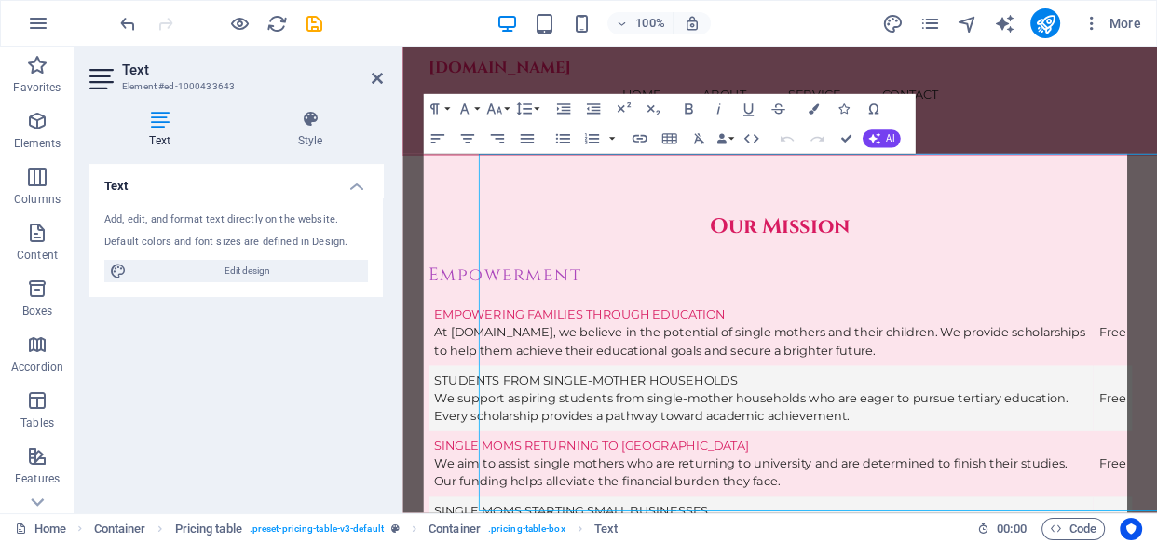
scroll to position [5330, 0]
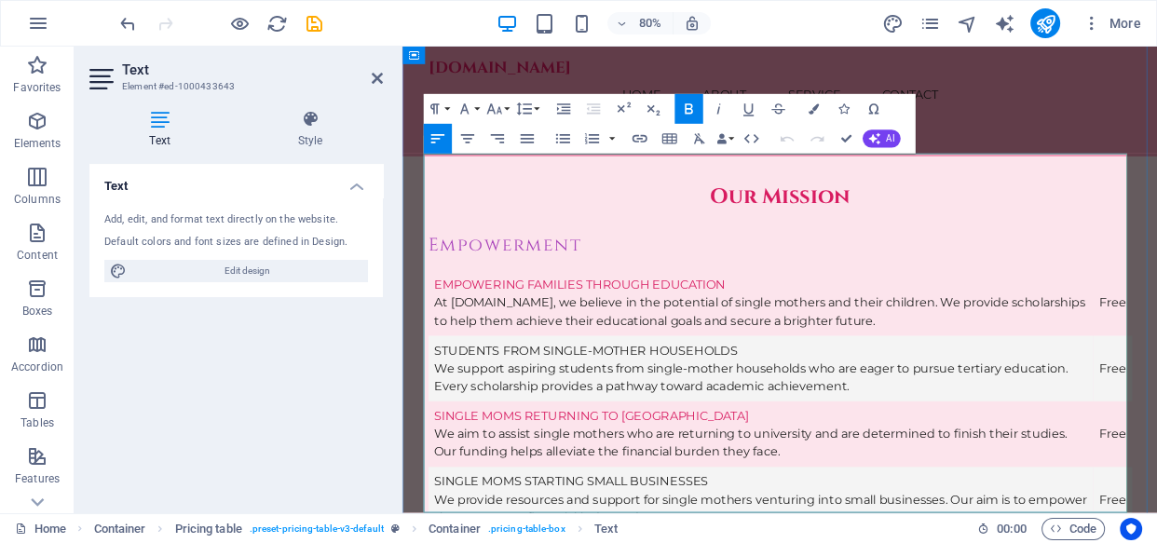
drag, startPoint x: 694, startPoint y: 244, endPoint x: 432, endPoint y: 193, distance: 266.7
click at [529, 134] on icon "button" at bounding box center [527, 139] width 18 height 18
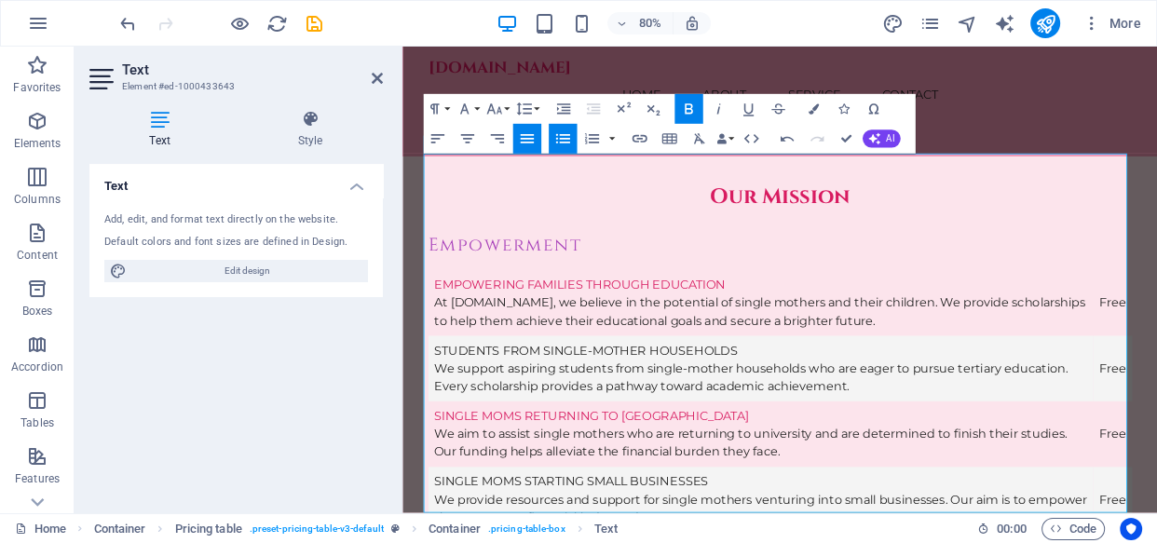
click at [561, 140] on icon "button" at bounding box center [562, 138] width 14 height 9
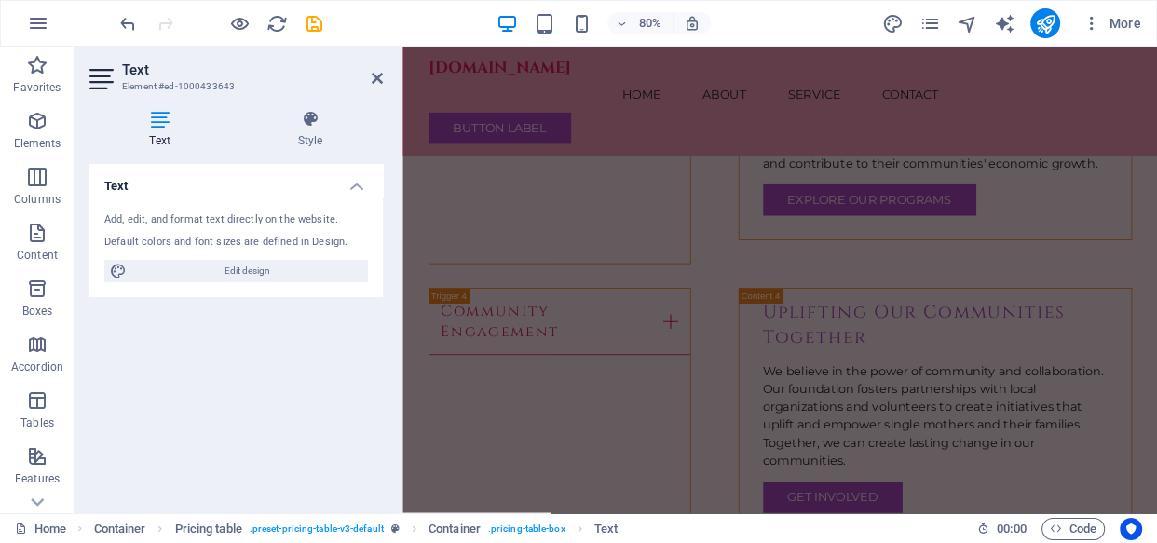
scroll to position [4034, 0]
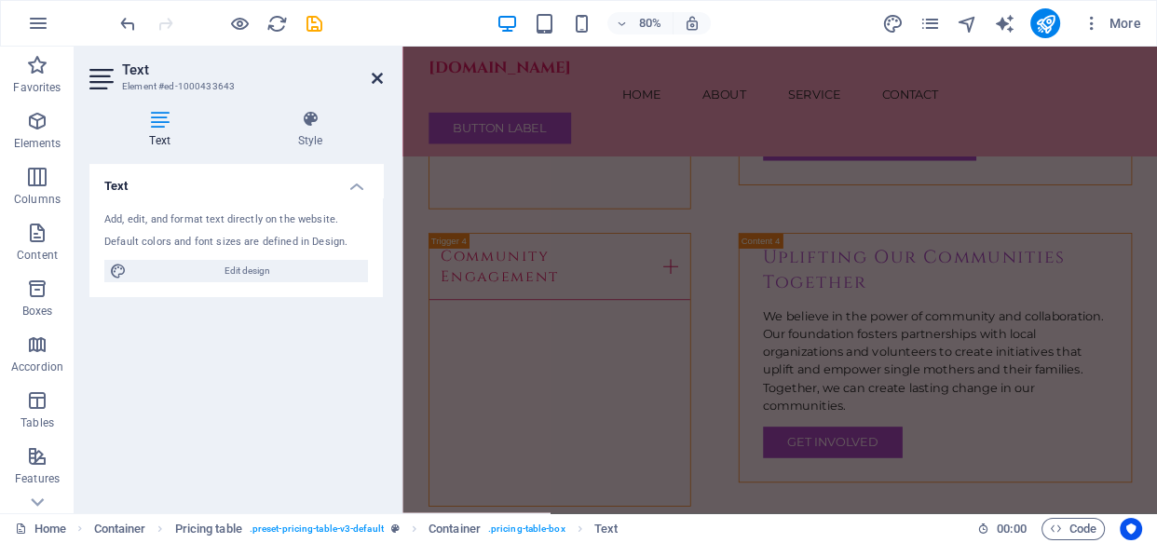
click at [377, 75] on icon at bounding box center [377, 78] width 11 height 15
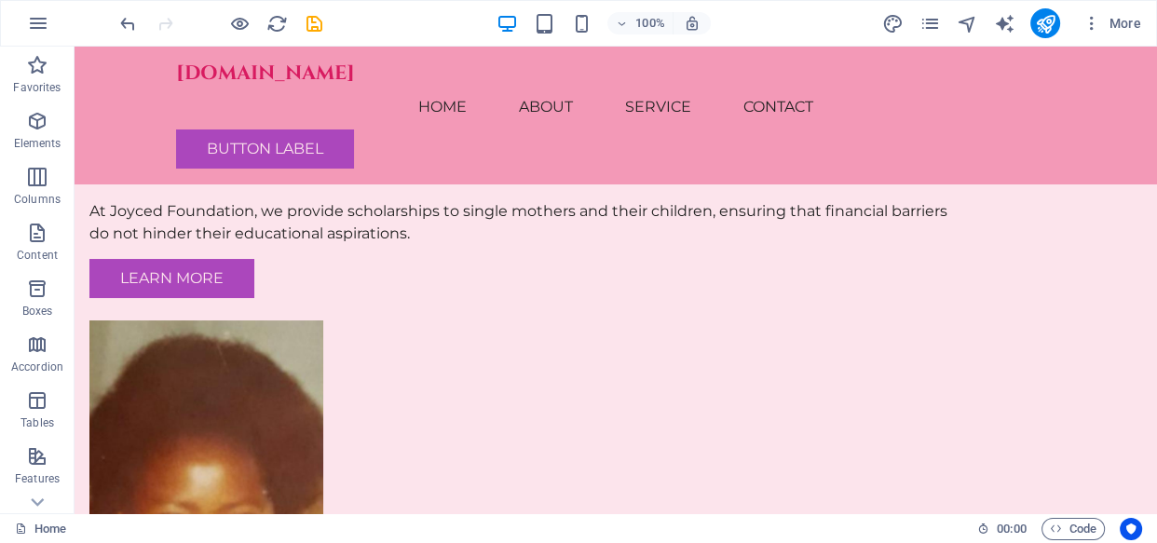
scroll to position [0, 0]
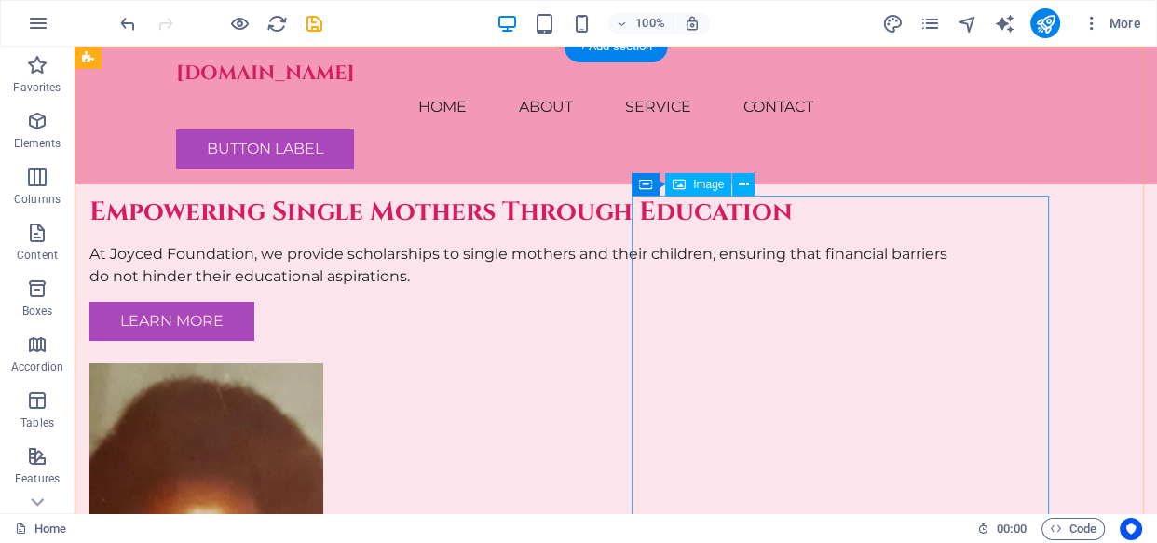
click at [719, 363] on figure at bounding box center [528, 549] width 879 height 373
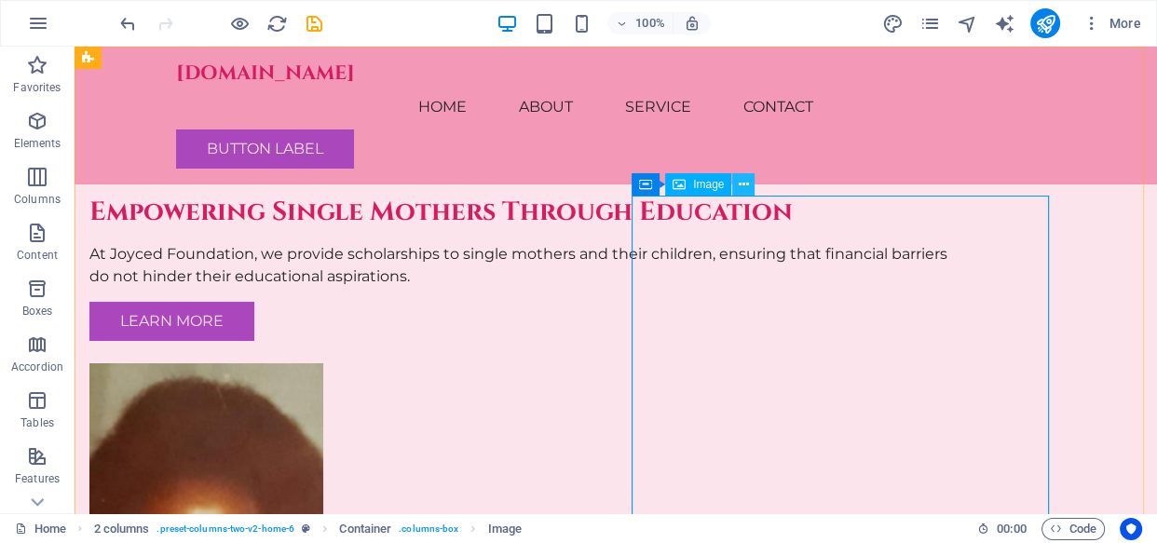
click at [739, 183] on icon at bounding box center [744, 185] width 10 height 20
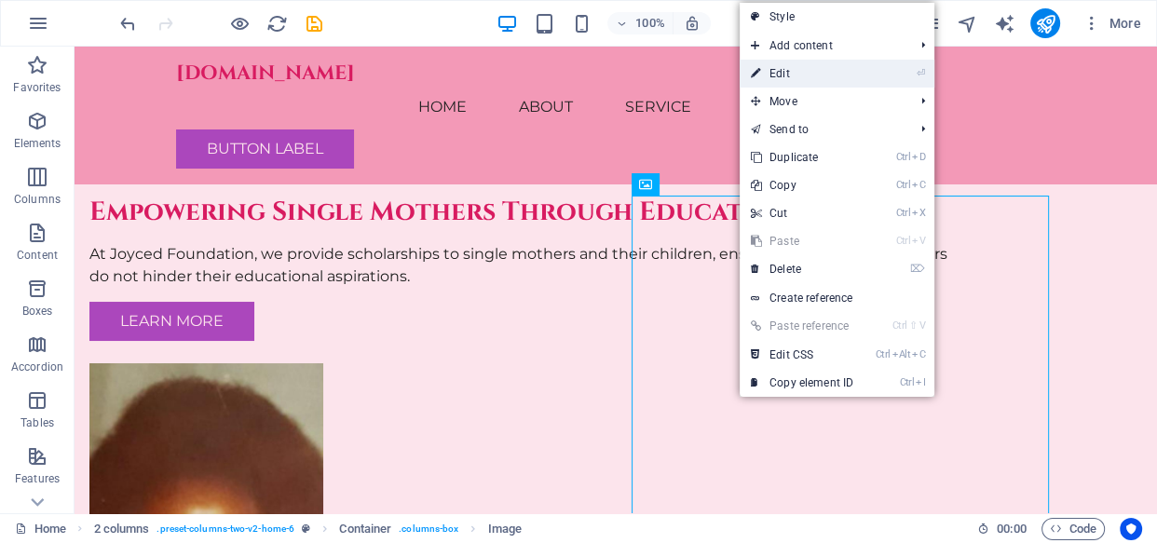
click at [829, 77] on link "⏎ Edit" at bounding box center [802, 74] width 125 height 28
select select "px"
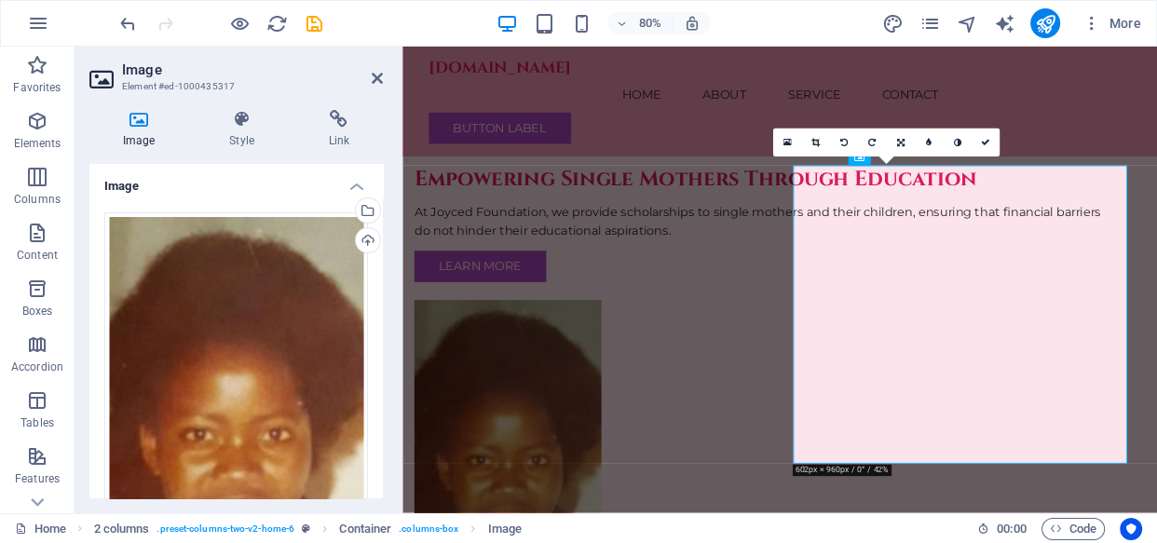
drag, startPoint x: 379, startPoint y: 255, endPoint x: 375, endPoint y: 282, distance: 27.3
drag, startPoint x: 383, startPoint y: 272, endPoint x: 380, endPoint y: 287, distance: 15.2
click at [380, 287] on div "Image Style Link Image Drag files here, click to choose files or select files f…" at bounding box center [236, 304] width 323 height 418
drag, startPoint x: 378, startPoint y: 278, endPoint x: 374, endPoint y: 308, distance: 31.0
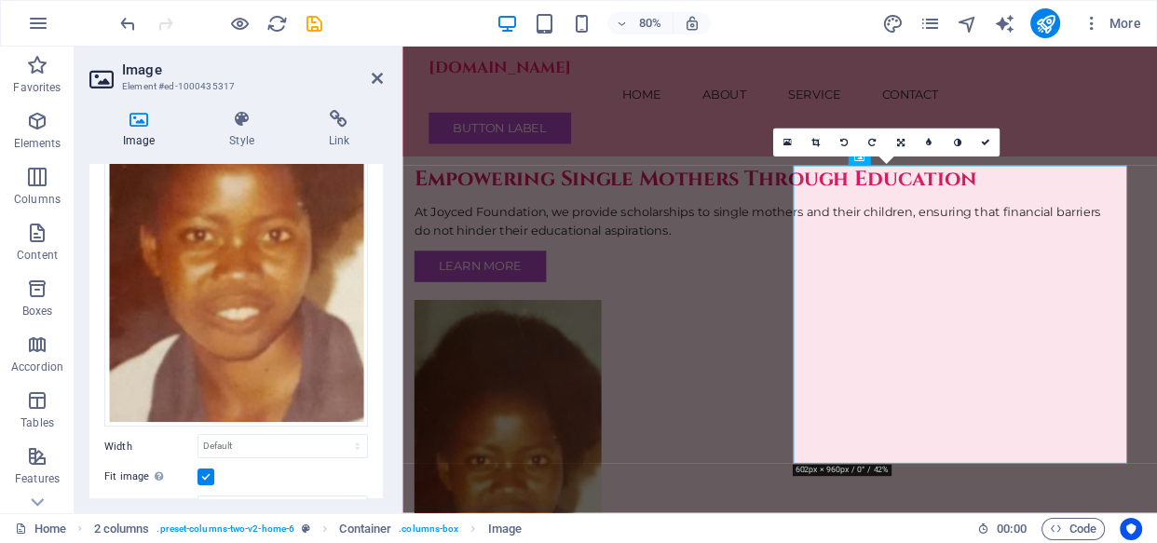
scroll to position [223, 0]
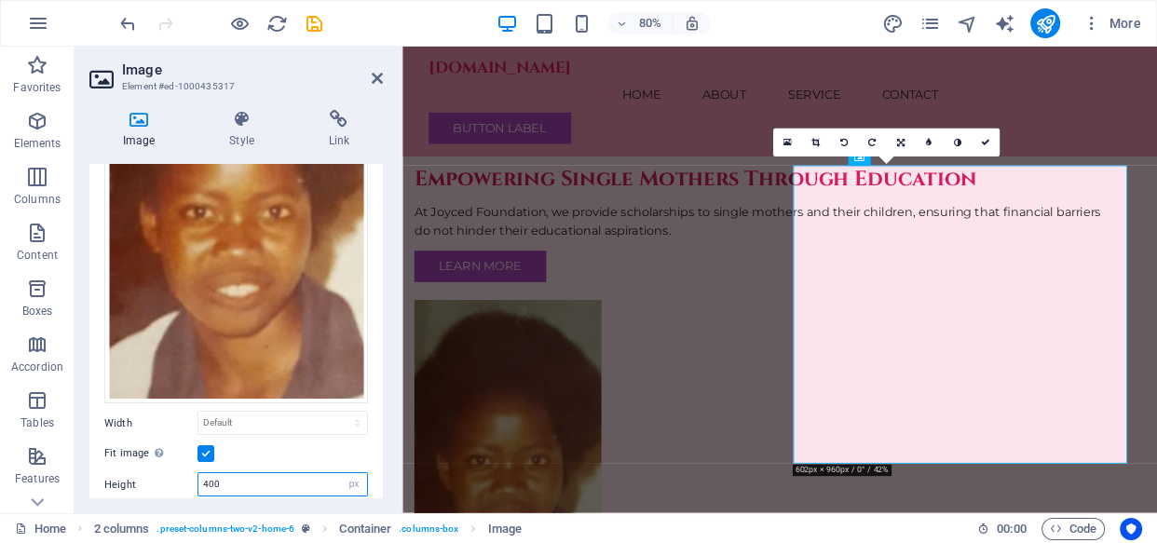
click at [233, 476] on input "400" at bounding box center [282, 484] width 169 height 22
type input "4"
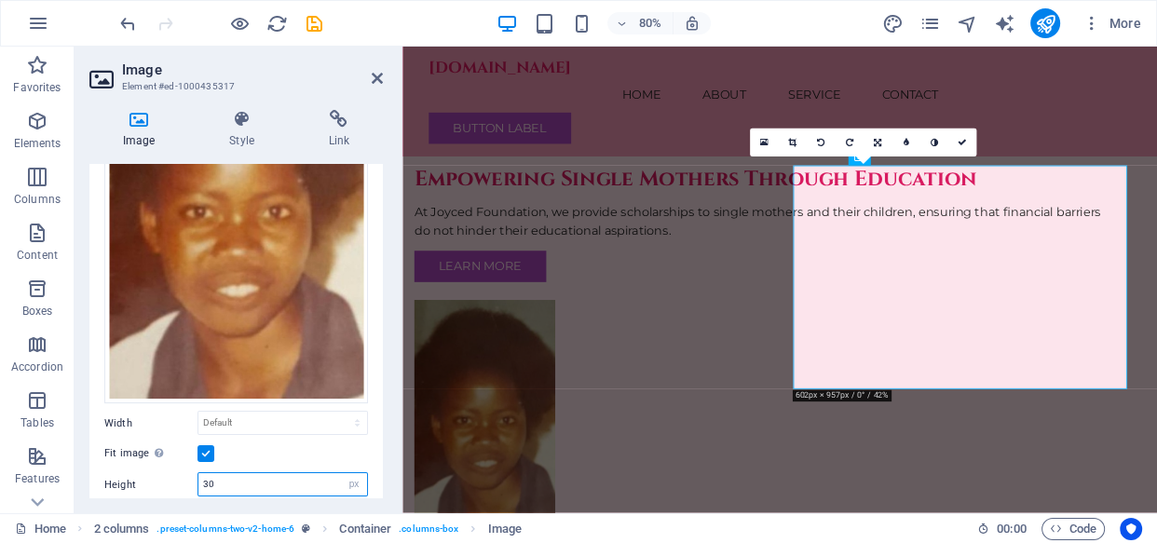
type input "3"
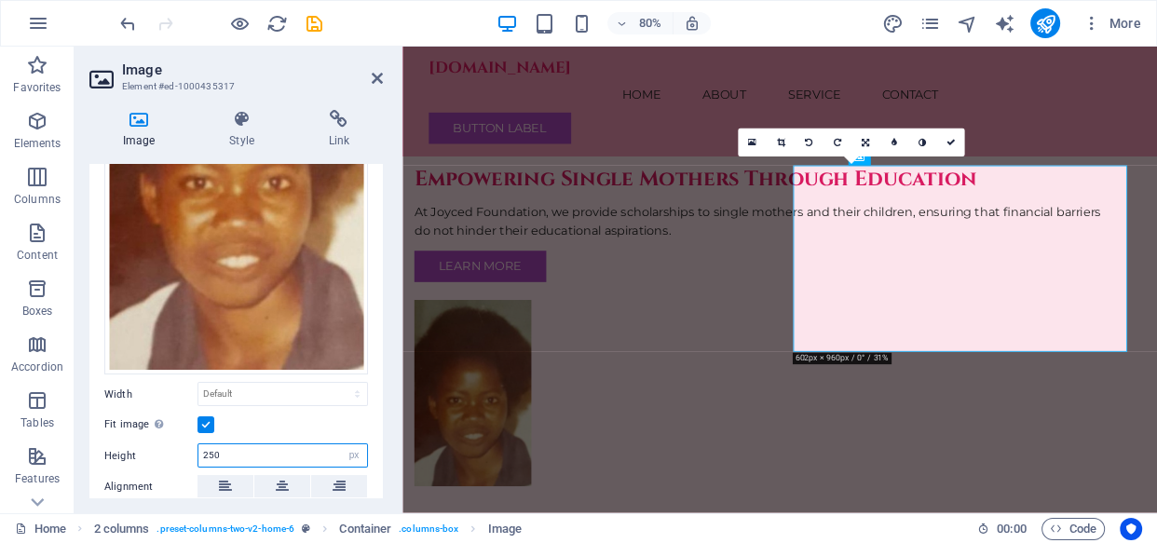
scroll to position [250, 0]
type input "250"
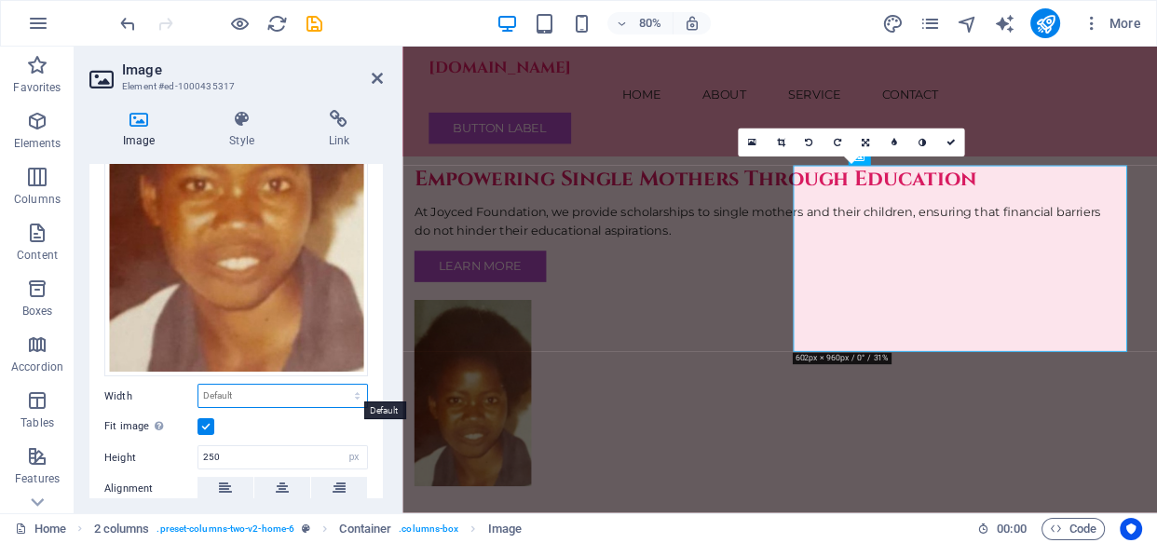
click at [333, 385] on select "Default auto px rem % em vh vw" at bounding box center [282, 396] width 169 height 22
click at [198, 385] on select "Default auto px rem % em vh vw" at bounding box center [282, 396] width 169 height 22
click at [254, 385] on select "Default auto px rem % em vh vw" at bounding box center [282, 396] width 169 height 22
select select "px"
click at [337, 385] on select "Default auto px rem % em vh vw" at bounding box center [282, 396] width 169 height 22
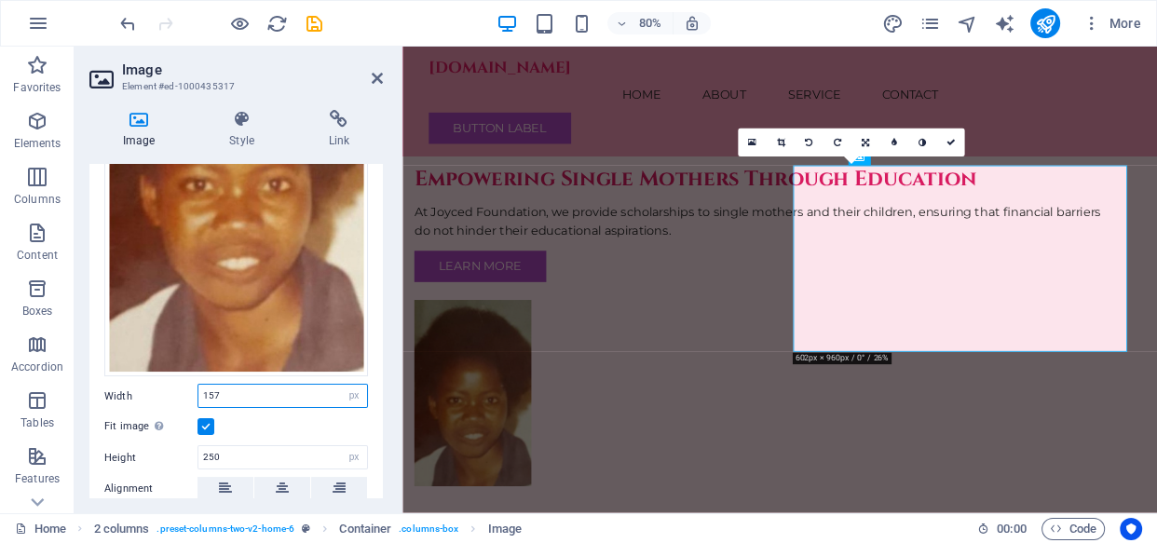
click at [285, 385] on input "157" at bounding box center [282, 396] width 169 height 22
type input "1"
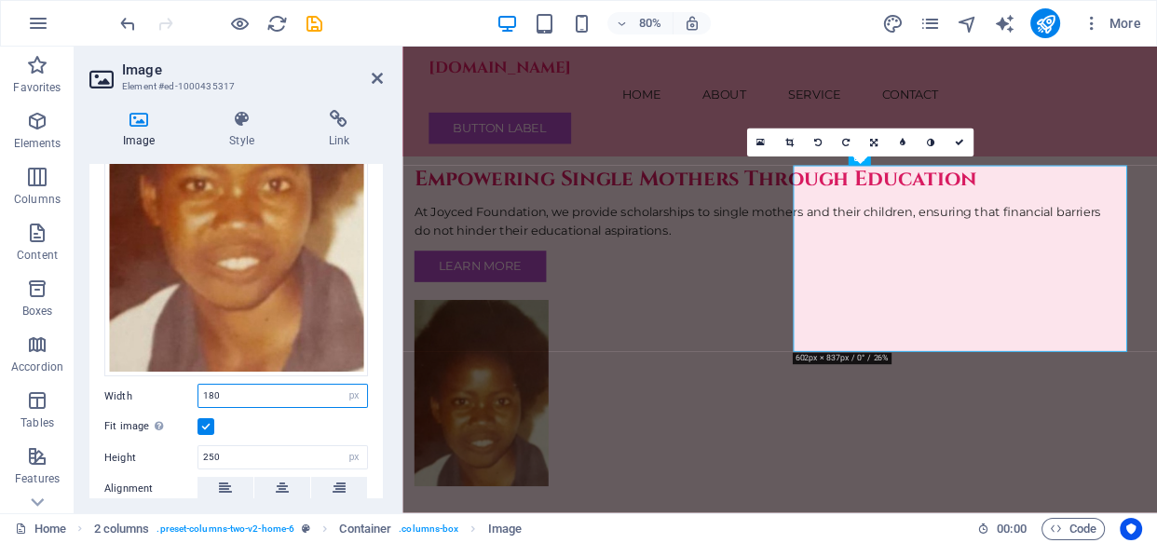
type input "180"
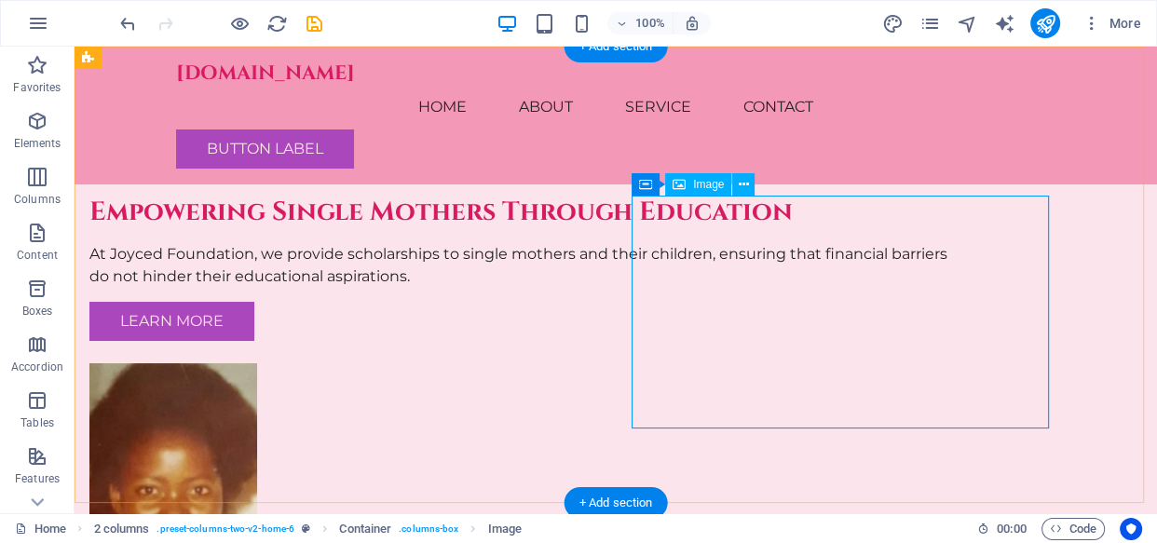
click at [1080, 389] on div "Empowering Single Mothers Through Education At Joyced Foundation, we provide sc…" at bounding box center [616, 359] width 1082 height 624
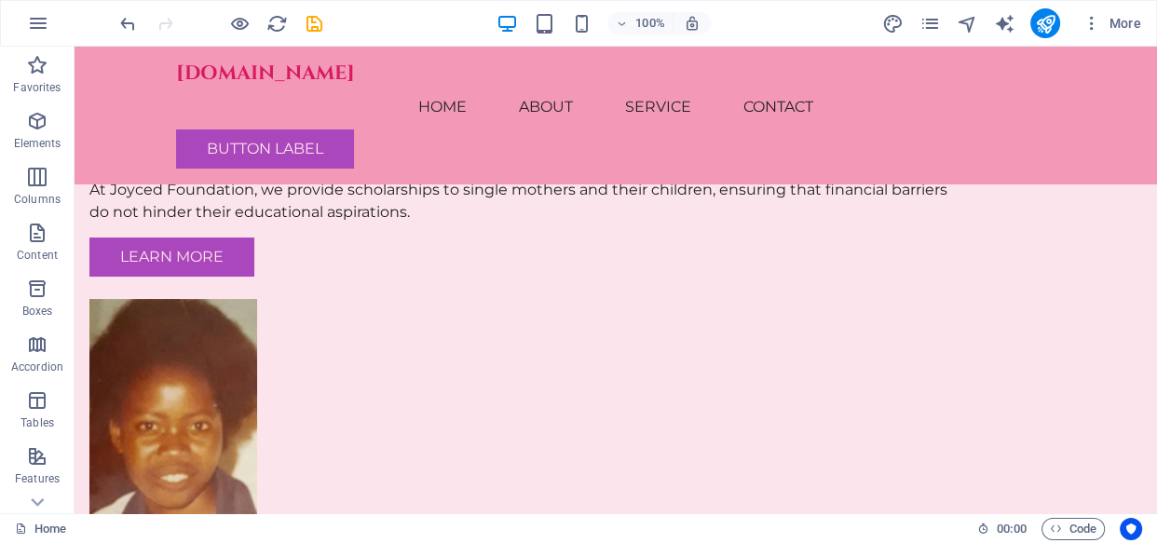
scroll to position [85, 0]
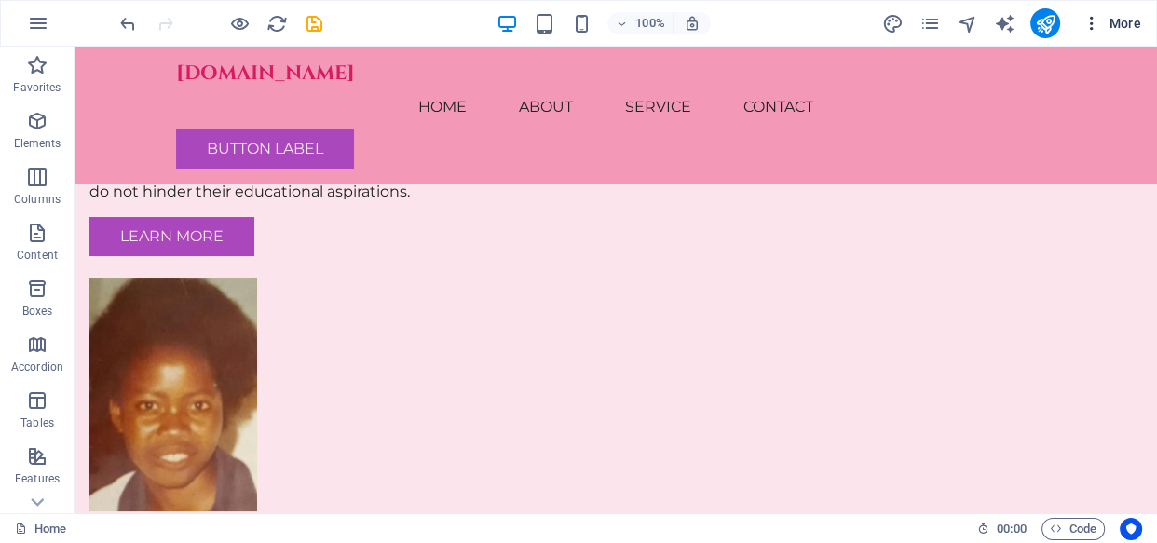
click at [1092, 24] on icon "button" at bounding box center [1091, 23] width 19 height 19
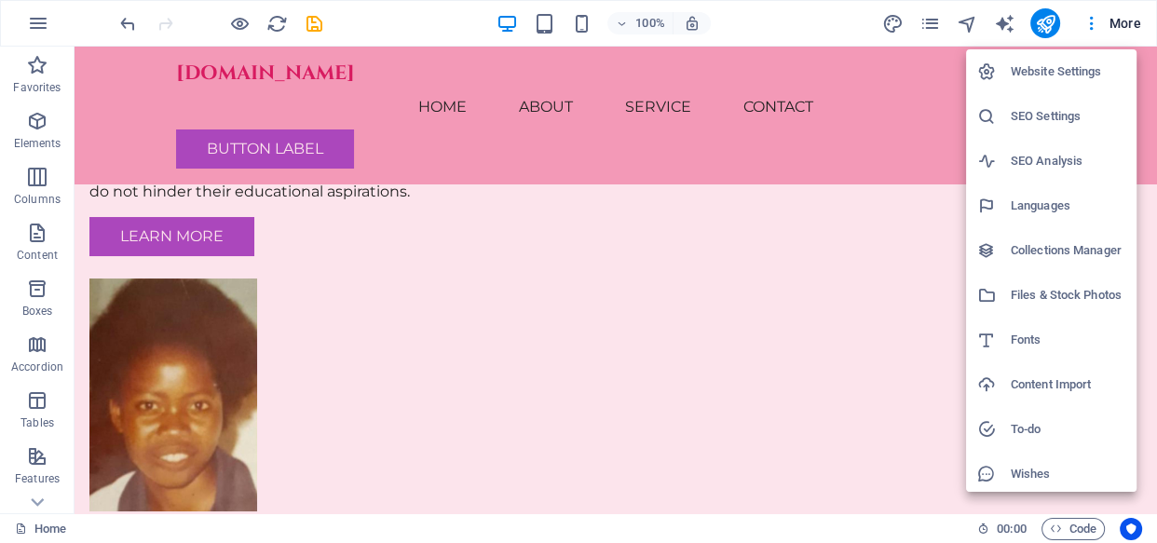
click at [912, 171] on div at bounding box center [578, 271] width 1157 height 543
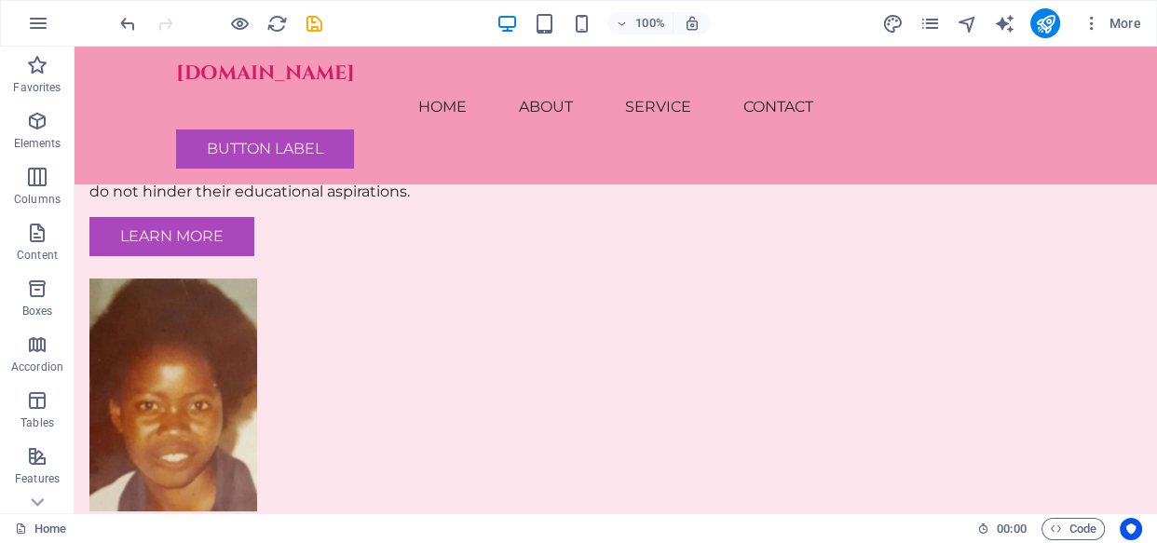
click at [913, 278] on figure at bounding box center [528, 394] width 879 height 233
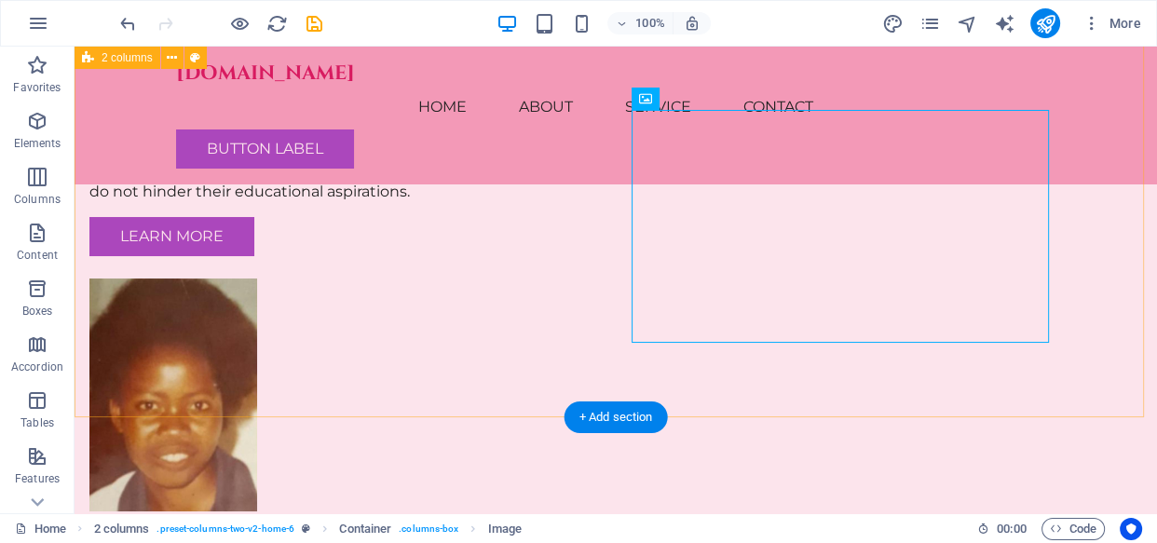
click at [889, 398] on div "Empowering Single Mothers Through Education At Joyced Foundation, we provide sc…" at bounding box center [616, 274] width 1082 height 624
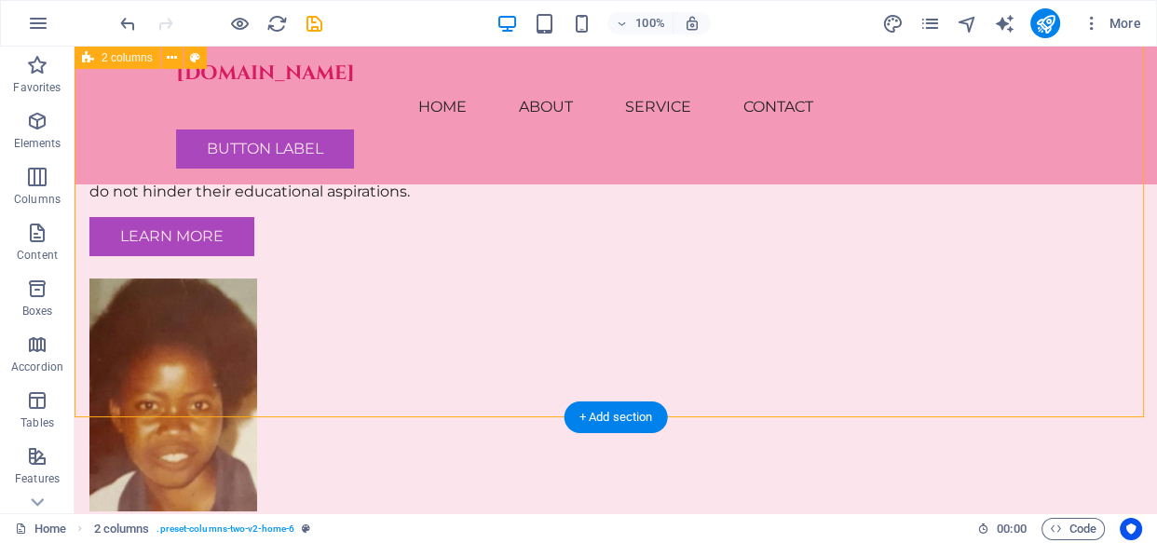
click at [875, 416] on div "Empowering Single Mothers Through Education At Joyced Foundation, we provide sc…" at bounding box center [616, 274] width 1082 height 624
click at [874, 414] on div "Empowering Single Mothers Through Education At Joyced Foundation, we provide sc…" at bounding box center [616, 274] width 1082 height 624
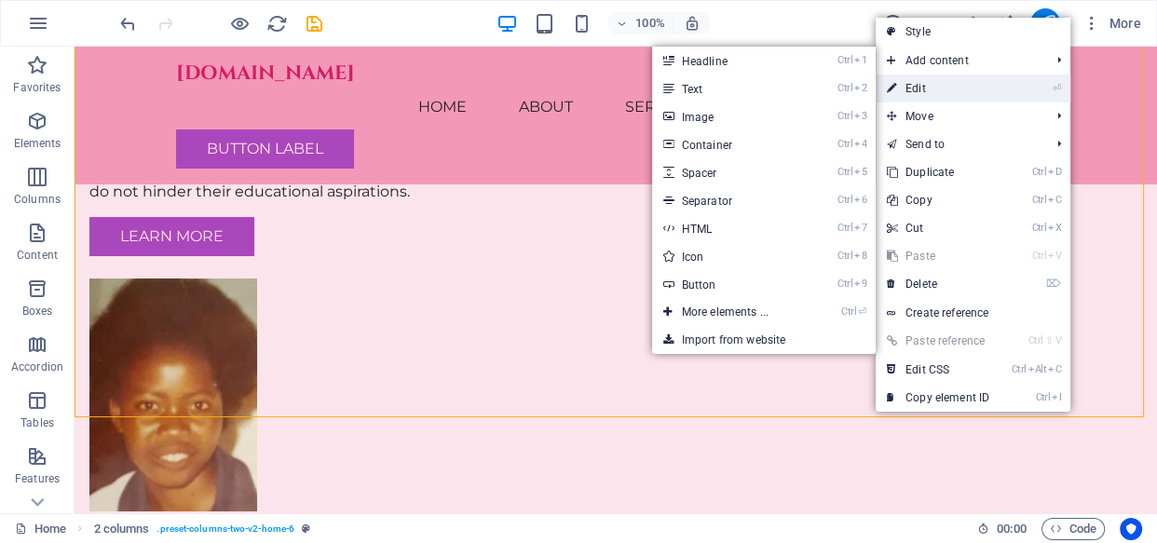
click at [911, 84] on link "⏎ Edit" at bounding box center [937, 89] width 125 height 28
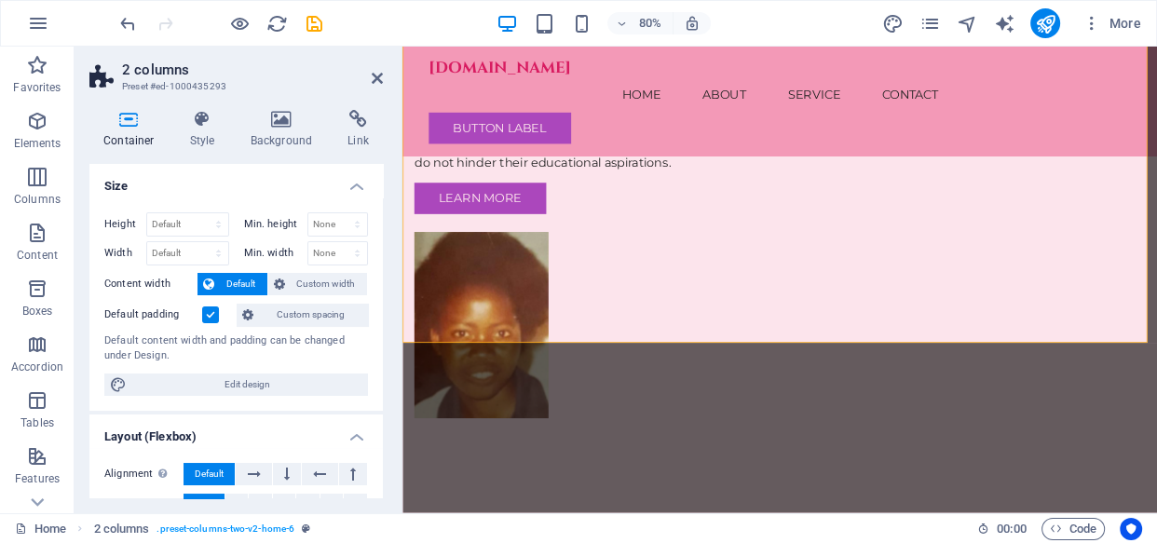
drag, startPoint x: 379, startPoint y: 250, endPoint x: 377, endPoint y: 264, distance: 14.1
click at [377, 264] on div "Height Default px rem % vh vw Min. height None px rem % vh vw Width Default px …" at bounding box center [235, 303] width 293 height 213
click at [280, 387] on span "Edit design" at bounding box center [247, 384] width 230 height 22
select select "rem"
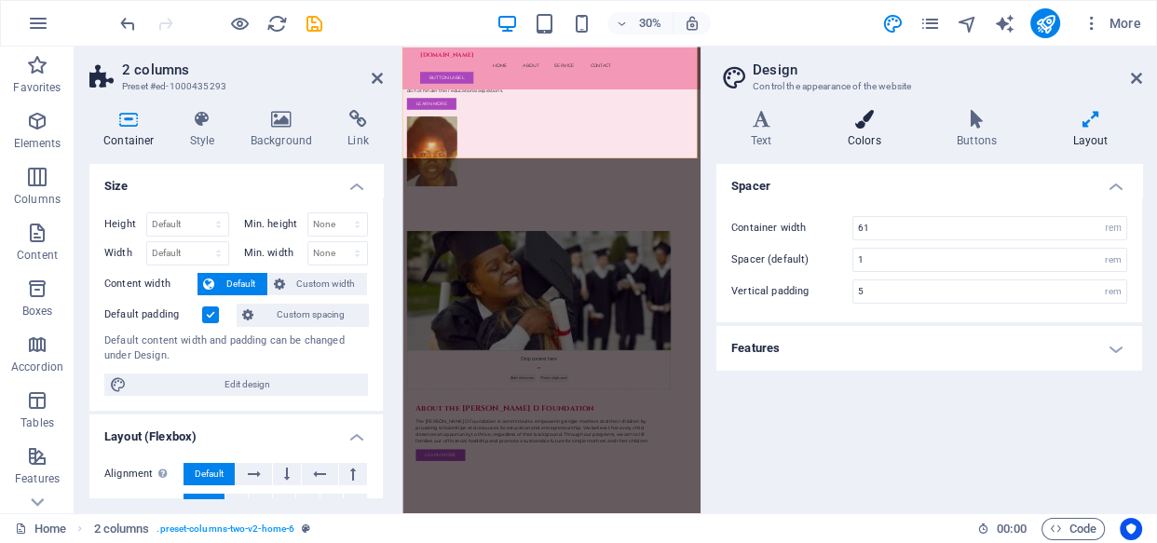
click at [856, 133] on h4 "Colors" at bounding box center [867, 129] width 109 height 39
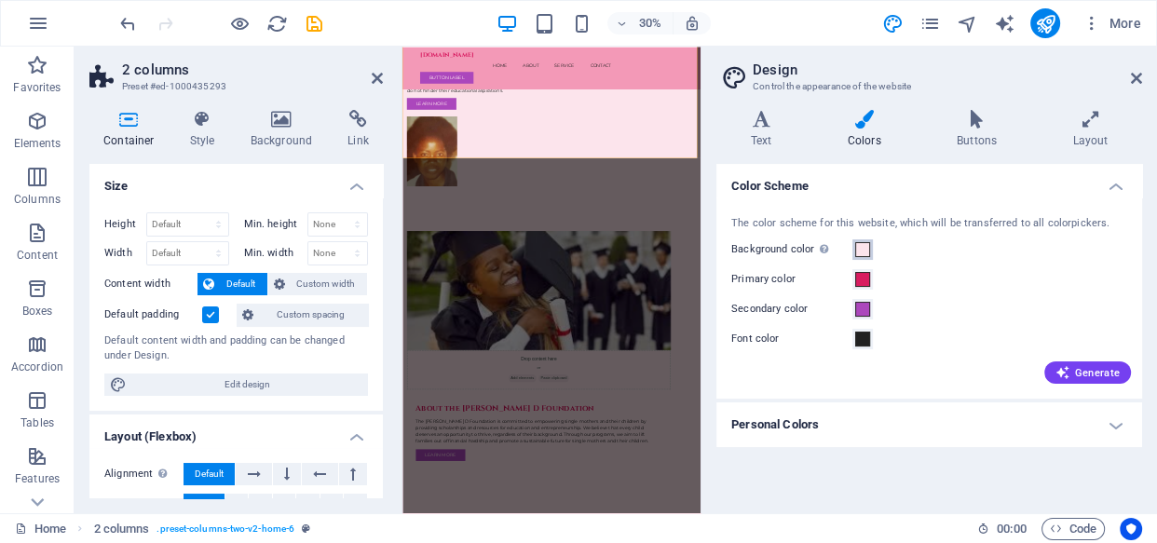
click at [860, 250] on span at bounding box center [862, 249] width 15 height 15
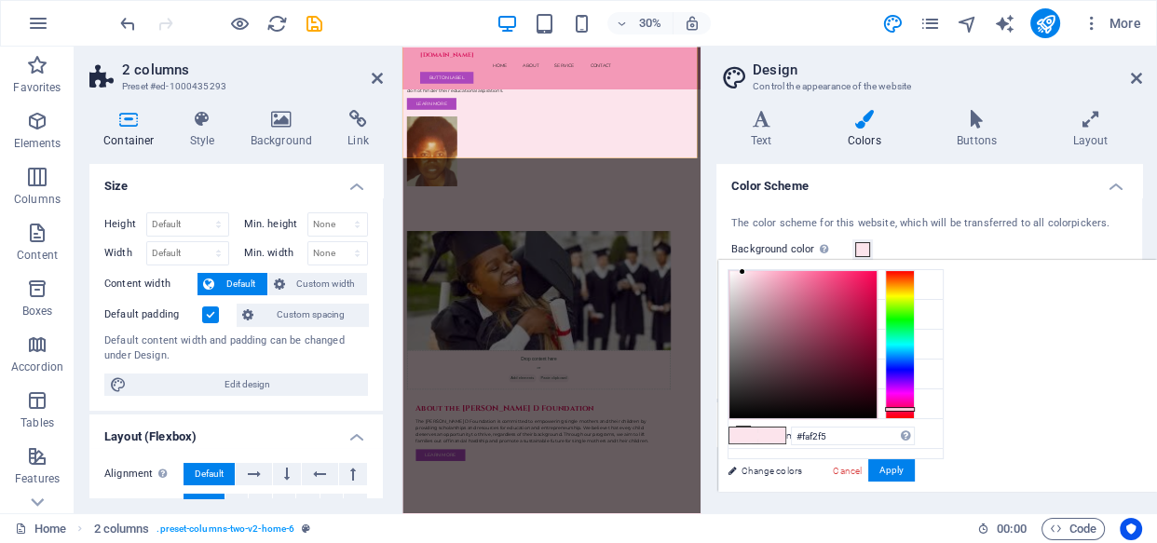
click at [733, 273] on div at bounding box center [802, 344] width 147 height 147
click at [752, 274] on div at bounding box center [802, 344] width 147 height 147
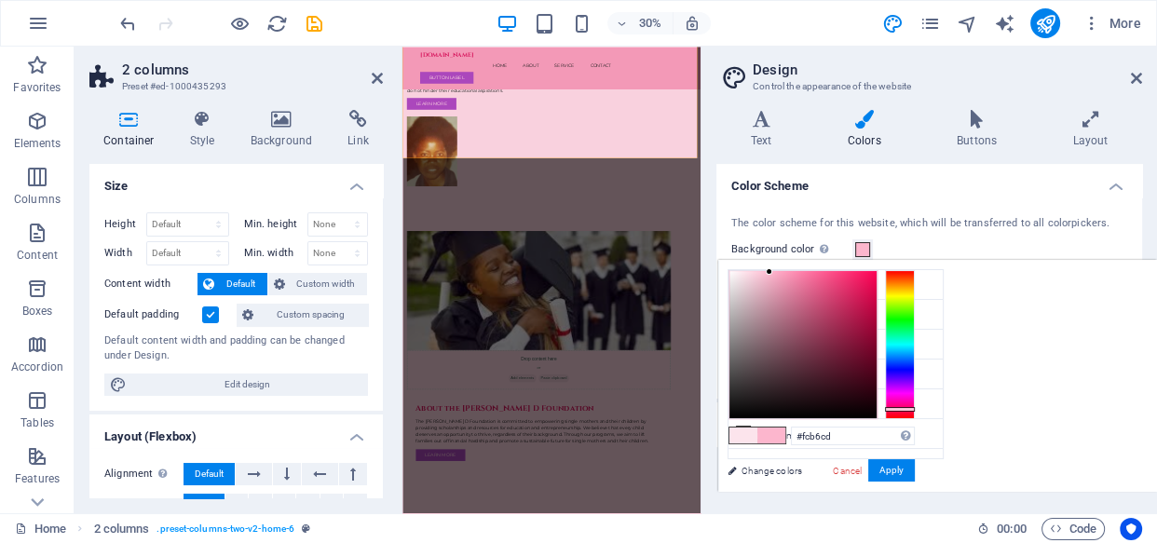
click at [769, 272] on div at bounding box center [802, 344] width 147 height 147
click at [785, 272] on div at bounding box center [802, 344] width 147 height 147
type input "#fd7aa6"
click at [805, 271] on div at bounding box center [802, 344] width 147 height 147
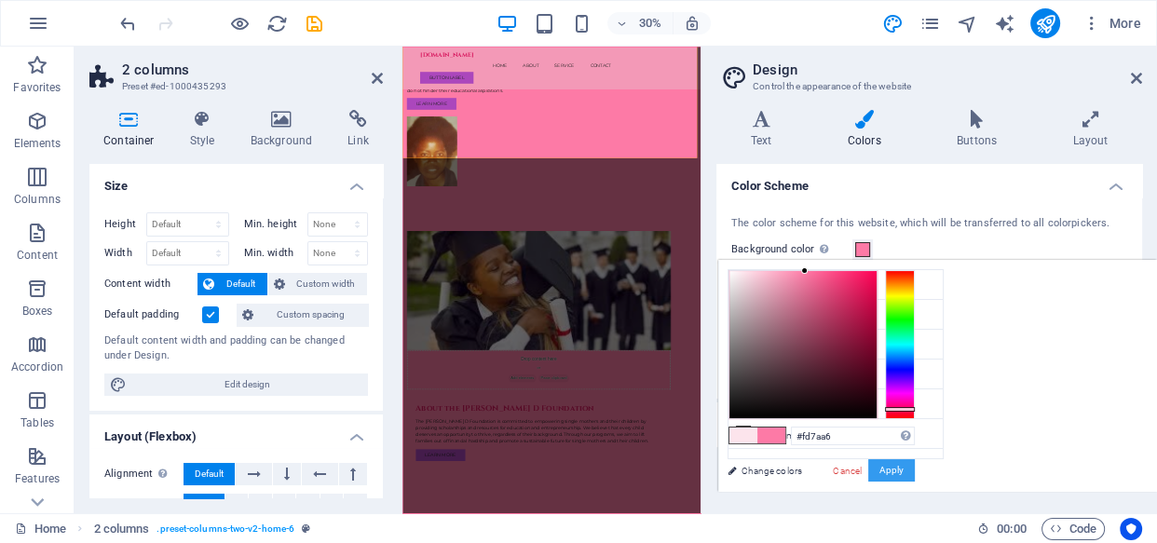
click at [894, 466] on button "Apply" at bounding box center [891, 470] width 47 height 22
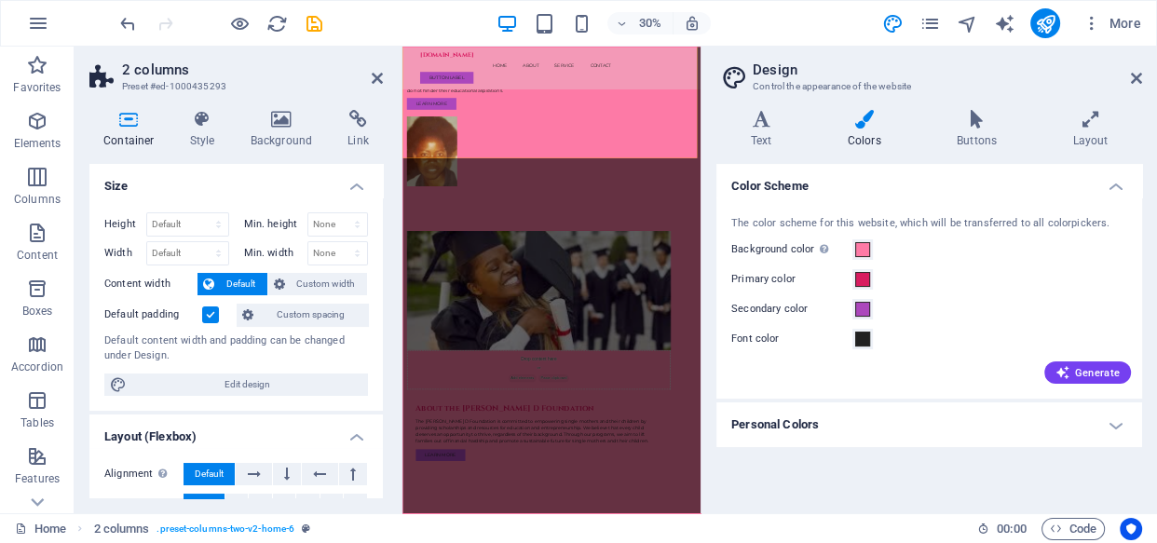
click at [373, 75] on icon at bounding box center [377, 78] width 11 height 15
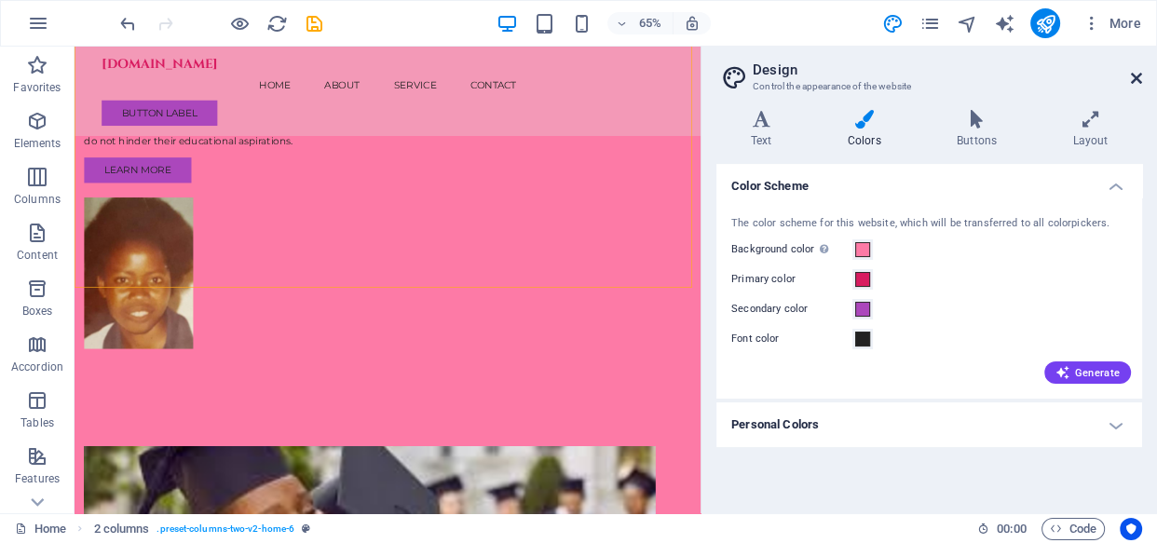
click at [1133, 76] on icon at bounding box center [1136, 78] width 11 height 15
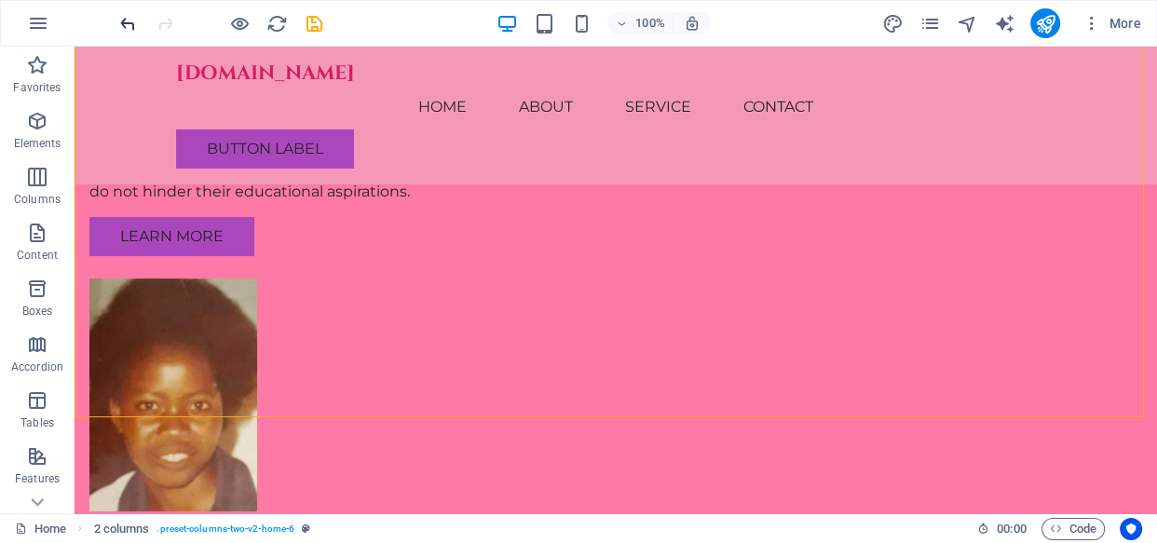
click at [130, 28] on icon "undo" at bounding box center [127, 23] width 21 height 21
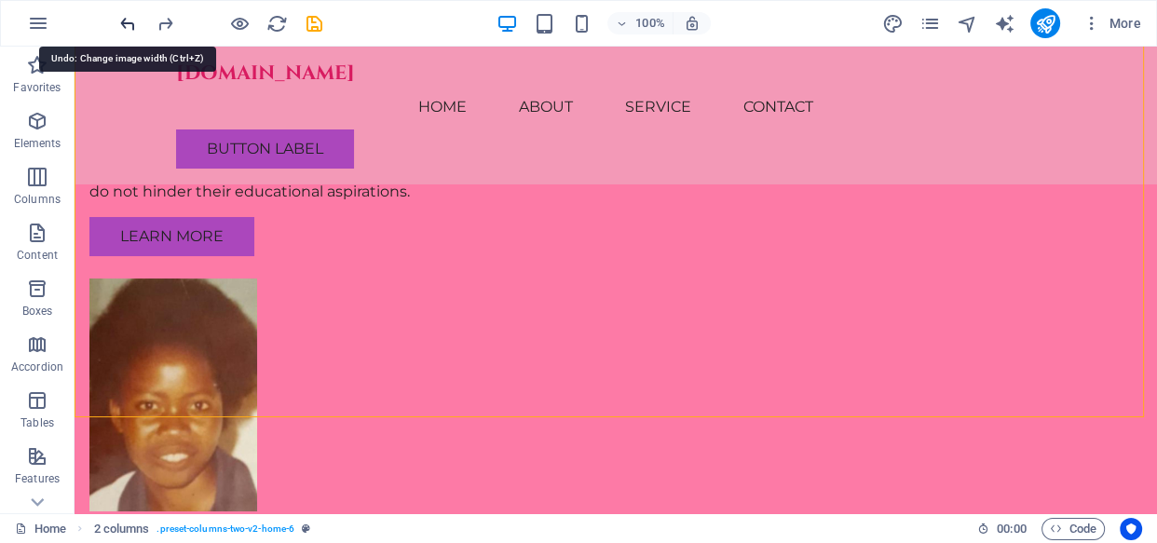
click at [128, 22] on icon "undo" at bounding box center [127, 23] width 21 height 21
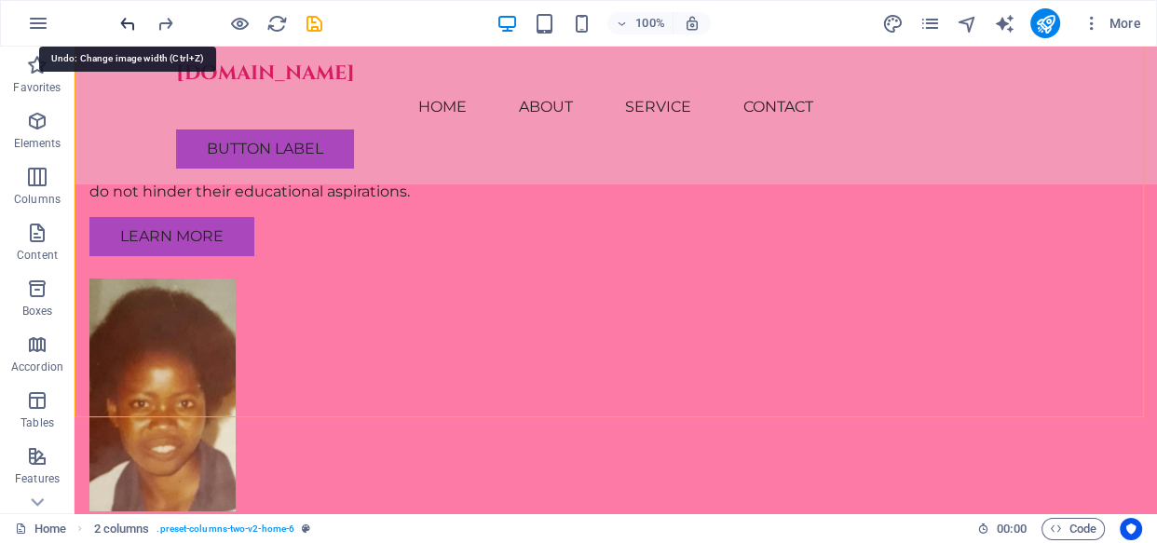
click at [128, 22] on icon "undo" at bounding box center [127, 23] width 21 height 21
click at [160, 30] on icon "redo" at bounding box center [165, 23] width 21 height 21
click at [169, 21] on icon "redo" at bounding box center [165, 23] width 21 height 21
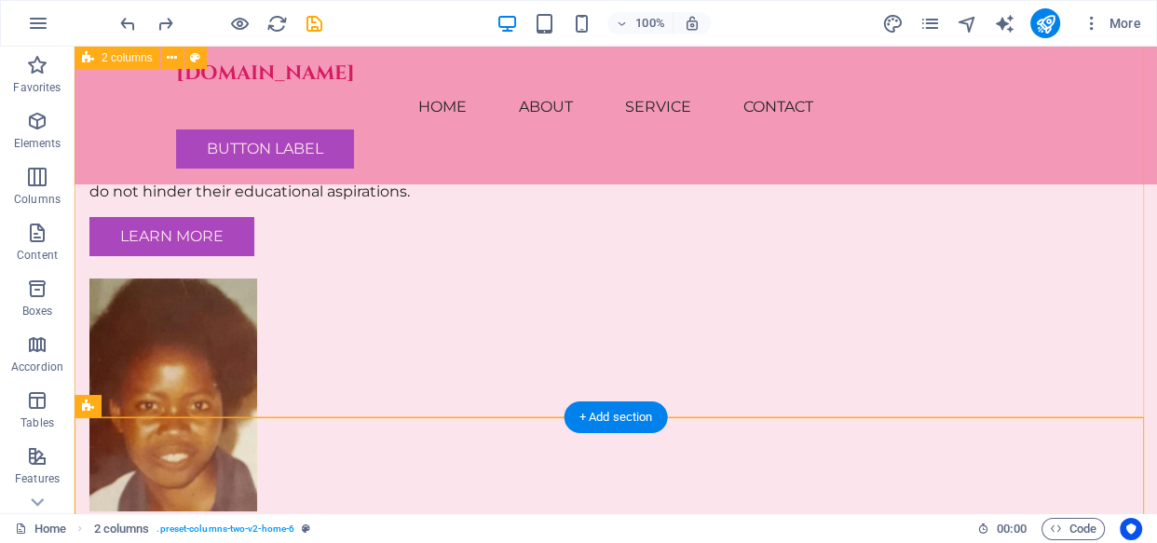
click at [1134, 261] on div "Empowering Single Mothers Through Education At Joyced Foundation, we provide sc…" at bounding box center [616, 274] width 1082 height 624
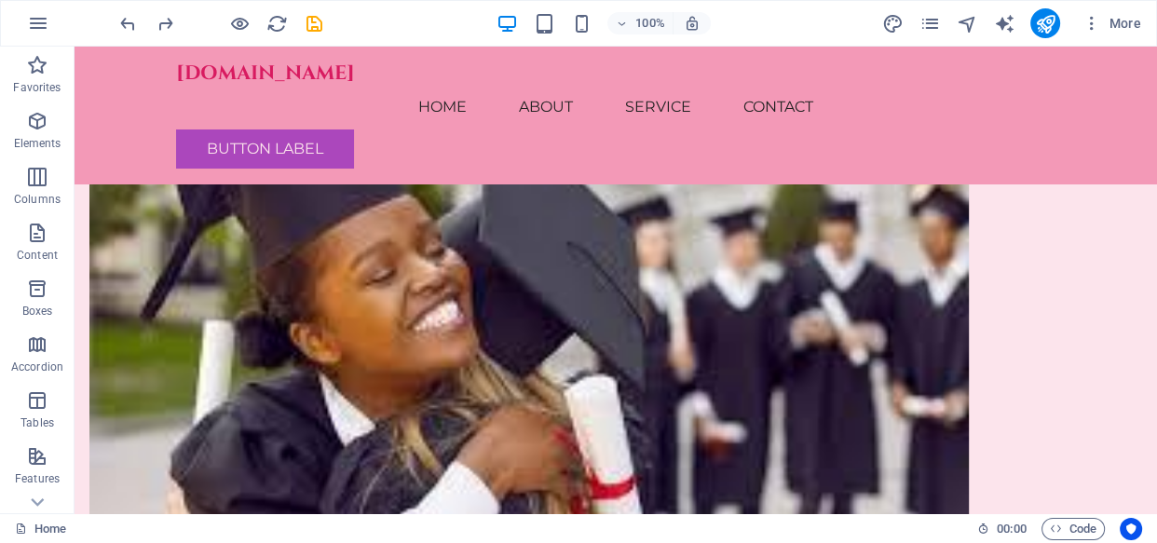
scroll to position [318, 0]
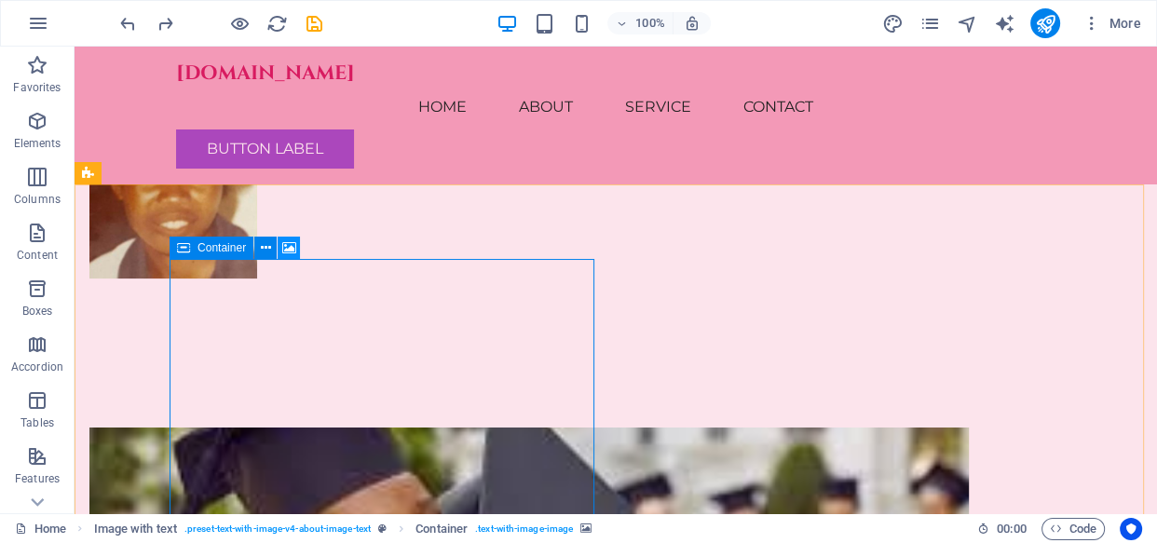
click at [285, 248] on icon at bounding box center [289, 248] width 14 height 20
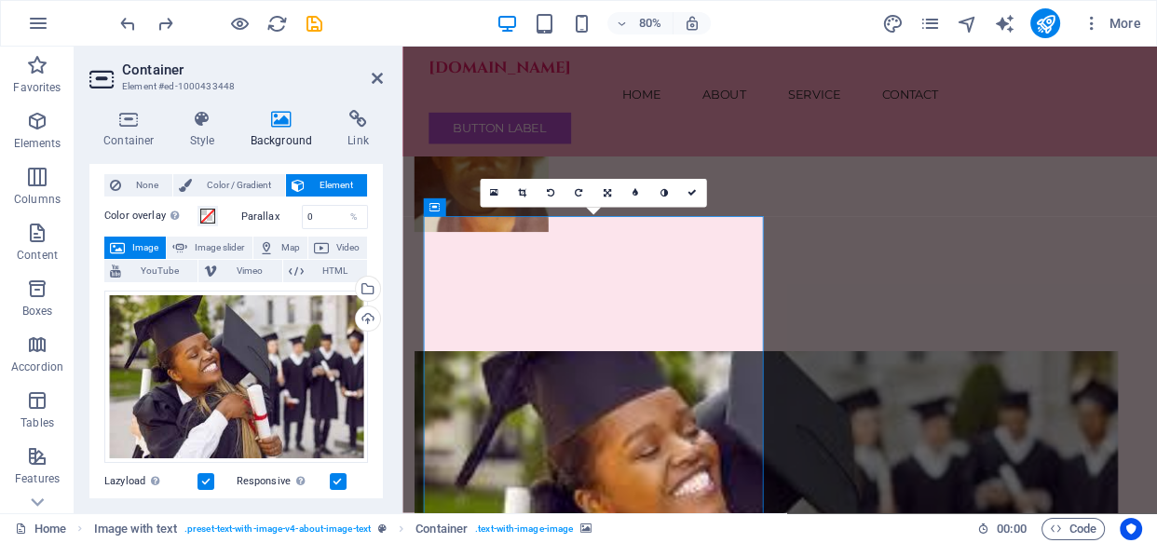
scroll to position [0, 0]
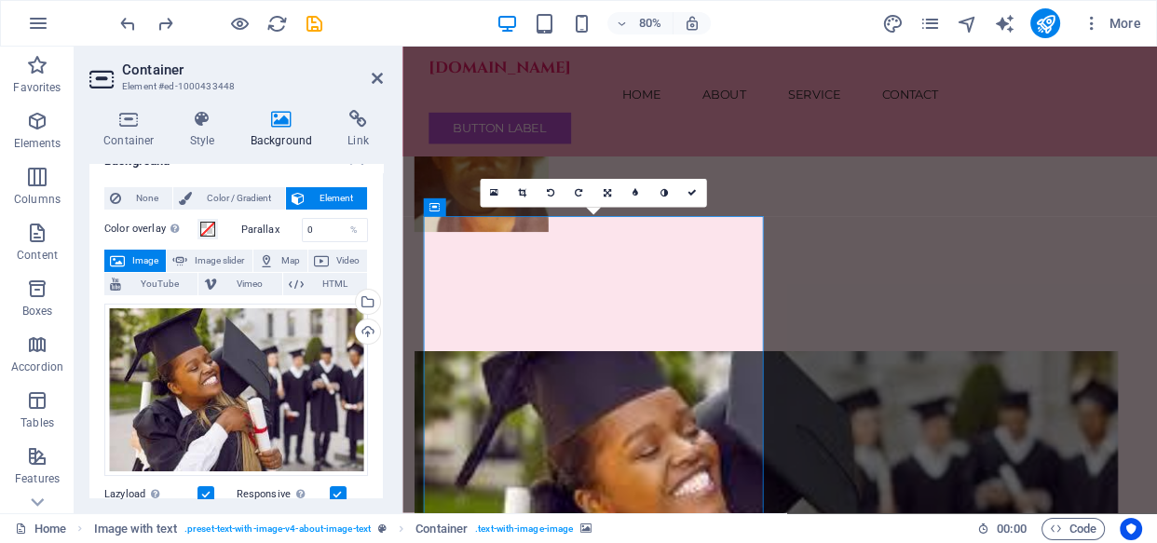
drag, startPoint x: 380, startPoint y: 296, endPoint x: 2, endPoint y: 309, distance: 378.4
drag, startPoint x: 379, startPoint y: 307, endPoint x: 380, endPoint y: 256, distance: 51.2
click at [381, 258] on div "Background None Color / Gradient Element Stretch background to full-width Color…" at bounding box center [235, 331] width 293 height 334
click at [205, 136] on h4 "Style" at bounding box center [206, 129] width 61 height 39
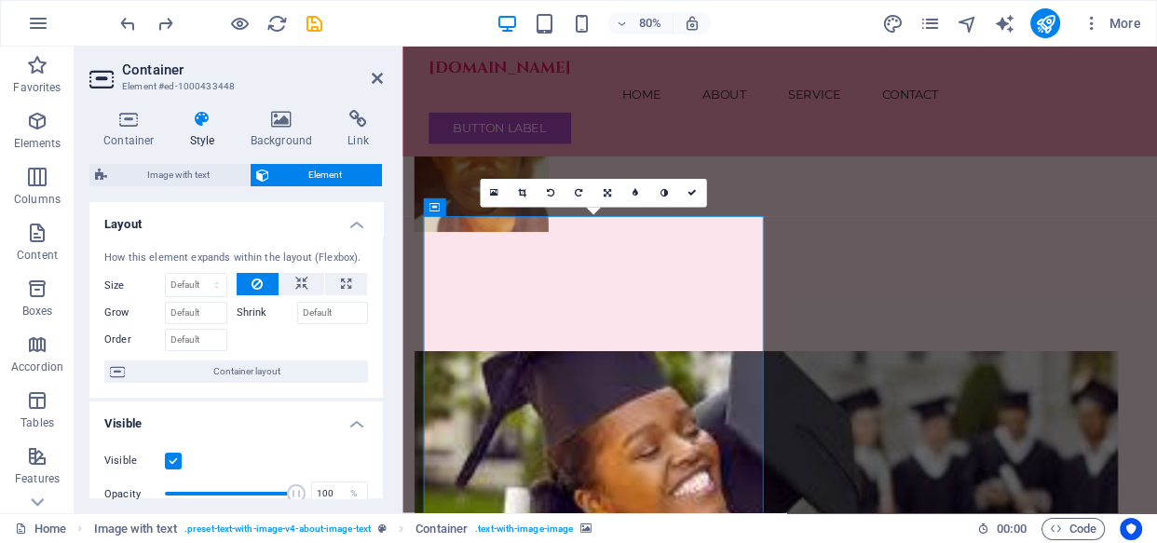
drag, startPoint x: 378, startPoint y: 291, endPoint x: 380, endPoint y: 305, distance: 14.1
click at [380, 305] on div "Layout How this element expands within the layout (Flexbox). Size Default auto …" at bounding box center [235, 350] width 293 height 296
drag, startPoint x: 379, startPoint y: 285, endPoint x: 379, endPoint y: 317, distance: 31.7
click at [379, 317] on div "How this element expands within the layout (Flexbox). Size Default auto px % 1/…" at bounding box center [235, 317] width 293 height 163
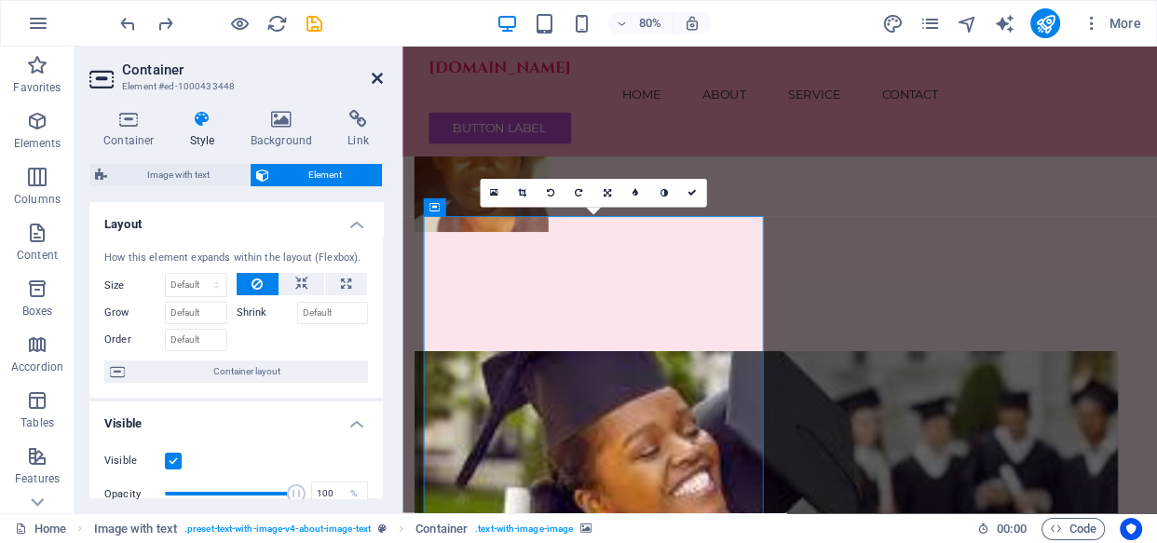
click at [379, 78] on icon at bounding box center [377, 78] width 11 height 15
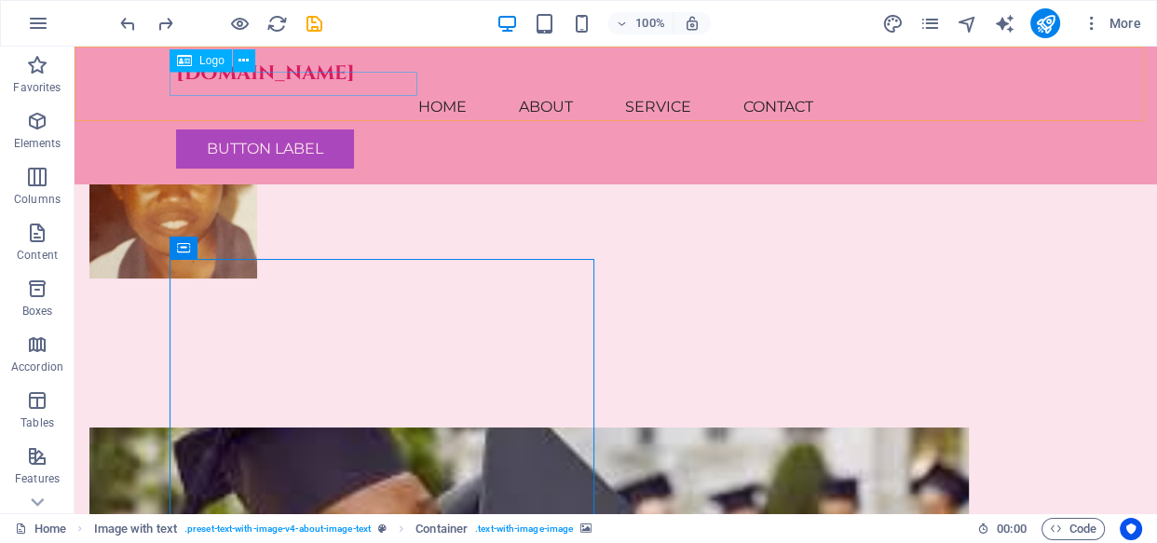
click at [1052, 181] on div "Empowering Single Mothers Through Education At Joyced Foundation, we provide sc…" at bounding box center [616, 41] width 1082 height 624
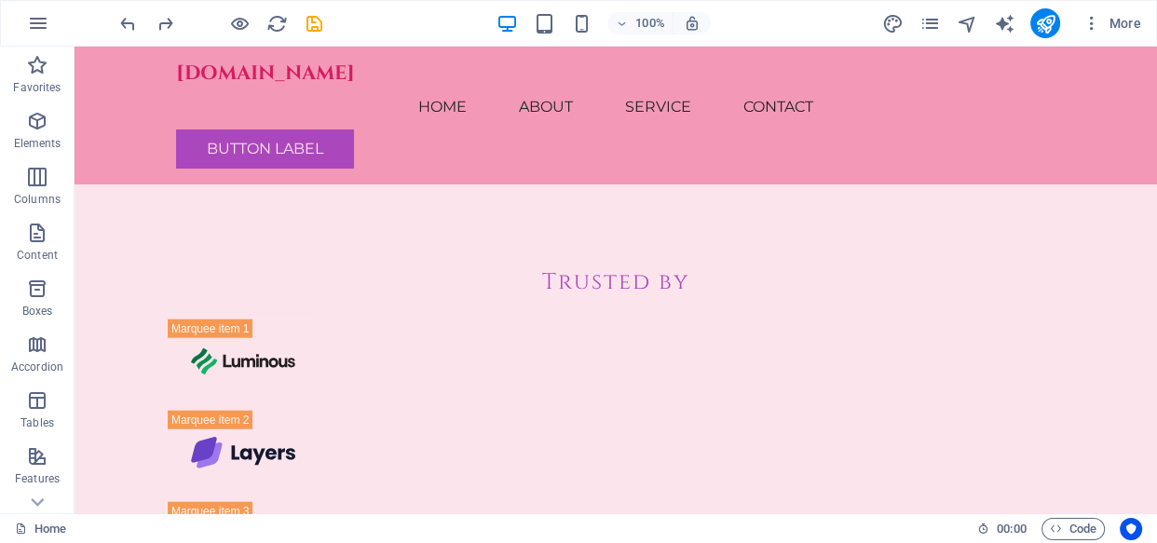
scroll to position [10468, 0]
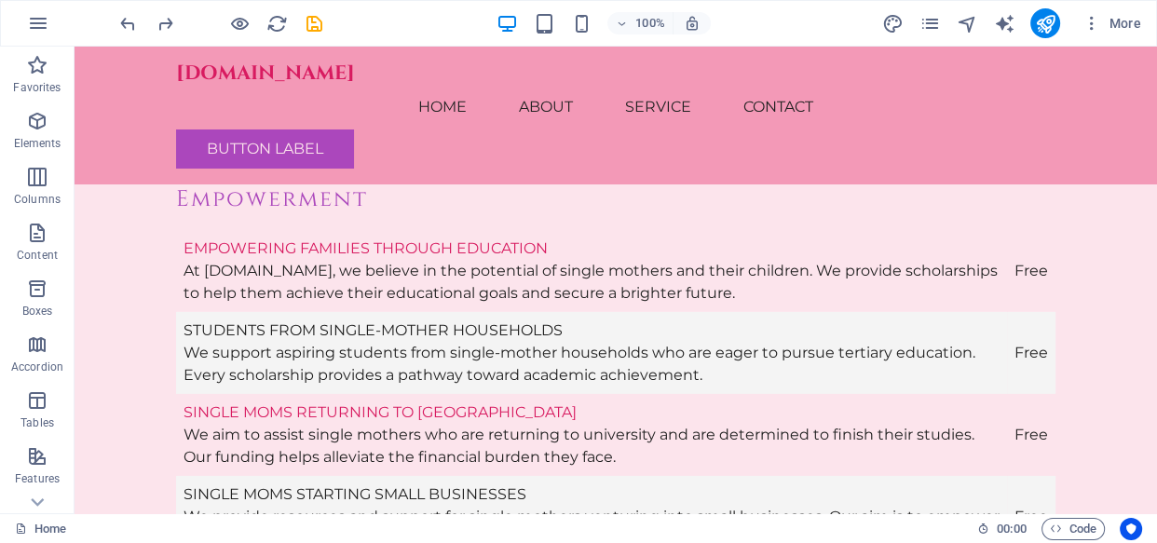
scroll to position [5414, 0]
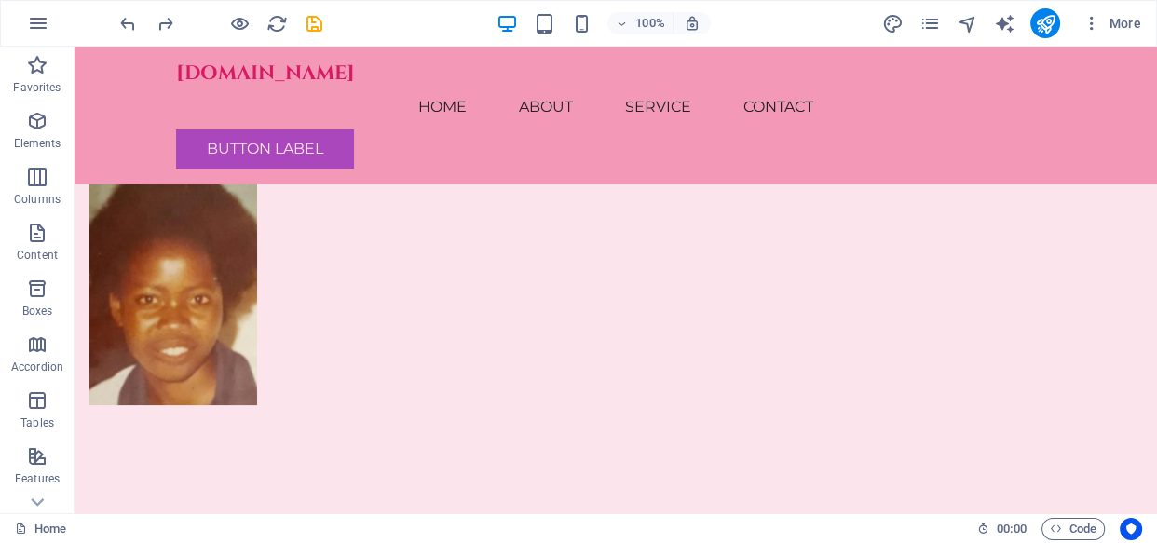
scroll to position [0, 0]
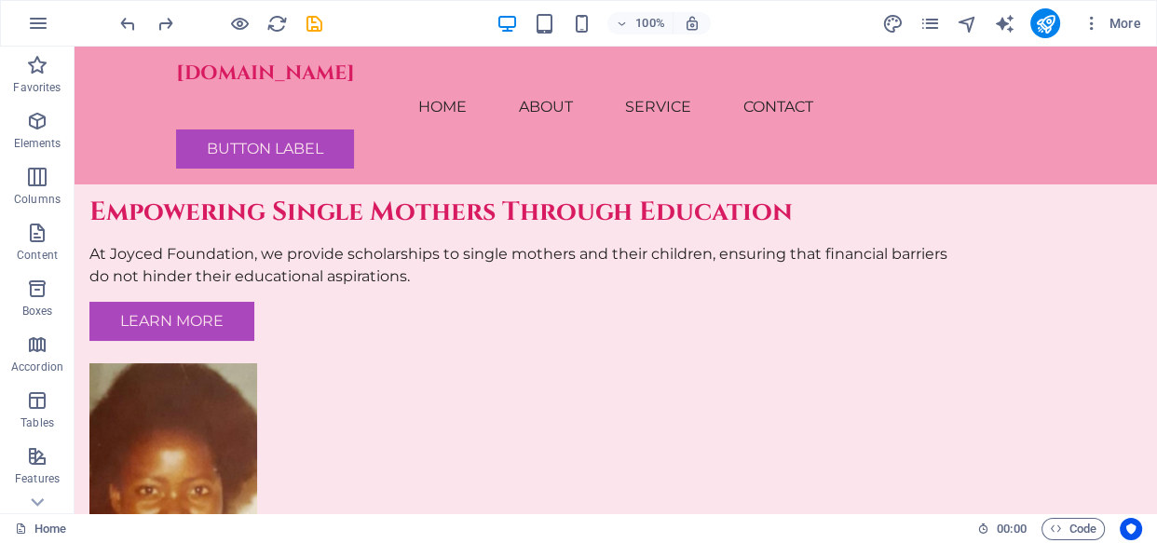
drag, startPoint x: 1150, startPoint y: 82, endPoint x: 1218, endPoint y: 78, distance: 68.1
click at [1043, 19] on icon "publish" at bounding box center [1044, 23] width 21 height 21
checkbox input "false"
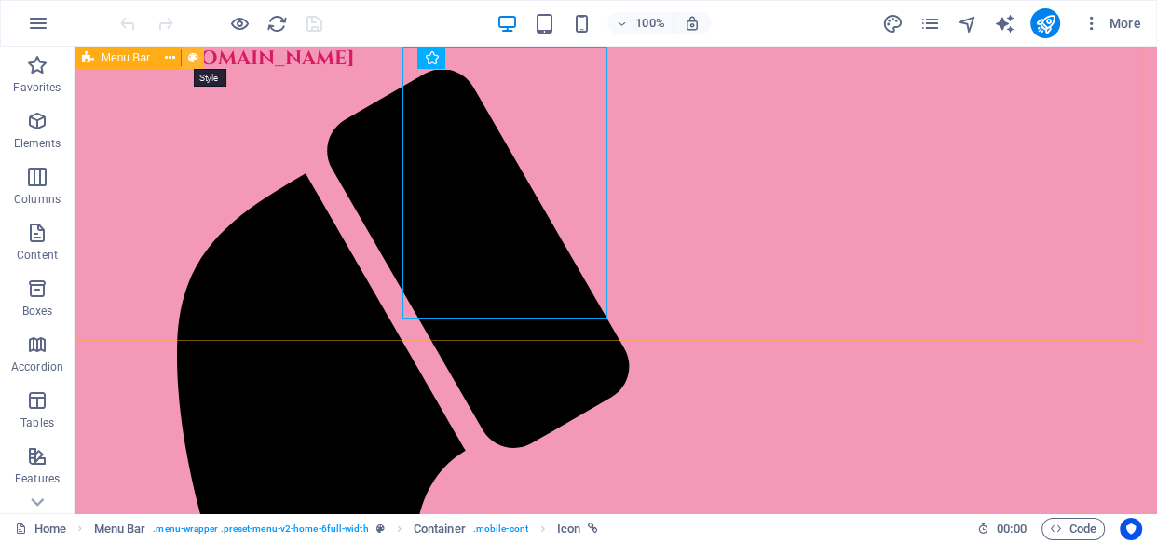
click at [188, 51] on icon at bounding box center [193, 58] width 10 height 20
select select "rem"
select select
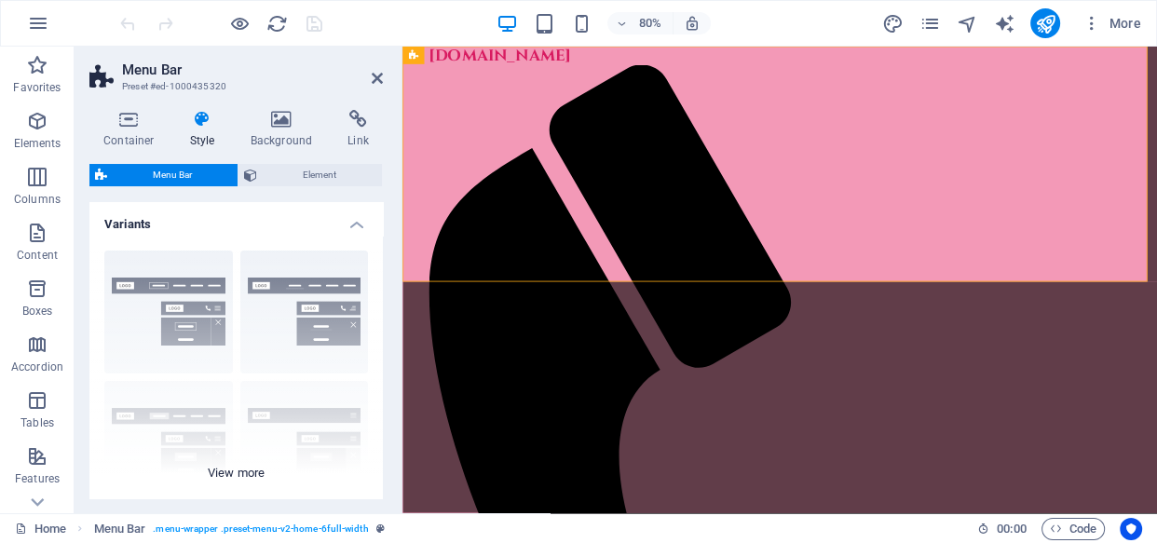
click at [180, 277] on div "Border Centered Default Fixed Loki Trigger Wide XXL" at bounding box center [235, 375] width 293 height 279
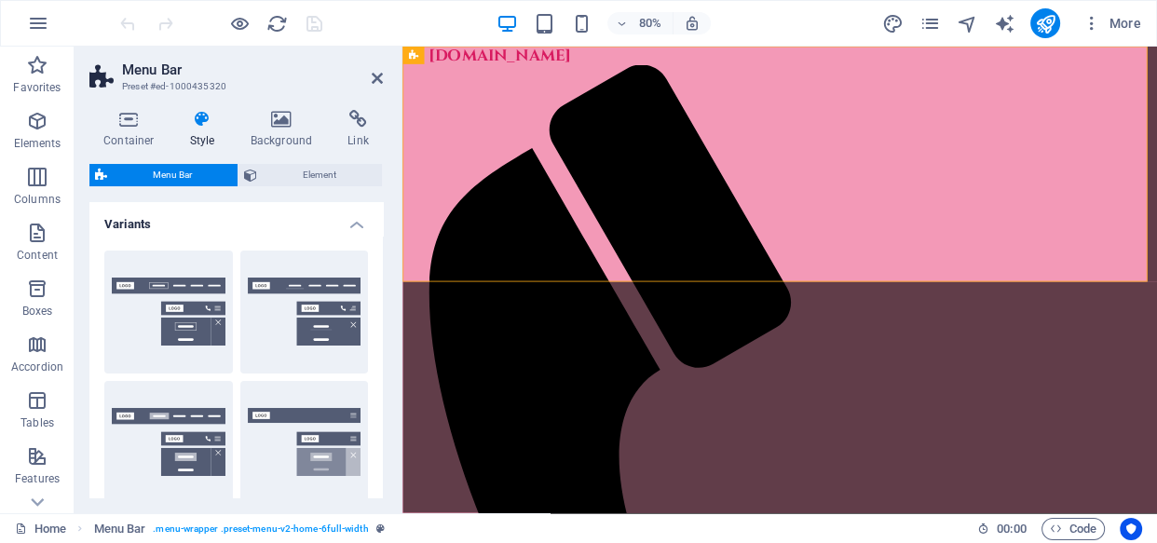
click at [180, 277] on button "Border" at bounding box center [168, 312] width 129 height 123
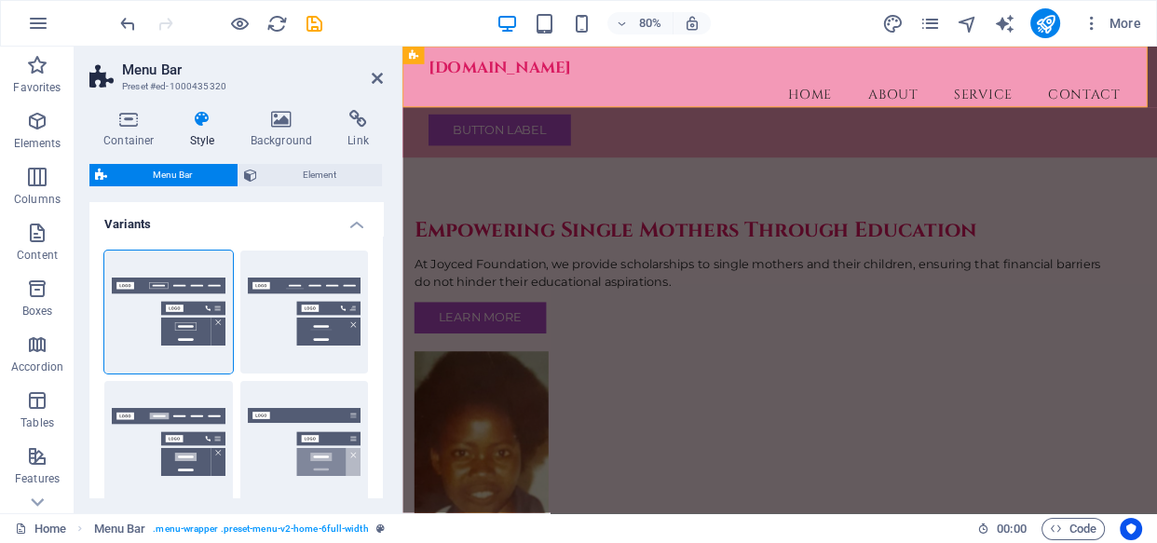
drag, startPoint x: 379, startPoint y: 272, endPoint x: 379, endPoint y: 288, distance: 15.8
click at [379, 288] on div "Border Centered Default Fixed Loki Trigger Wide XXL" at bounding box center [235, 508] width 293 height 544
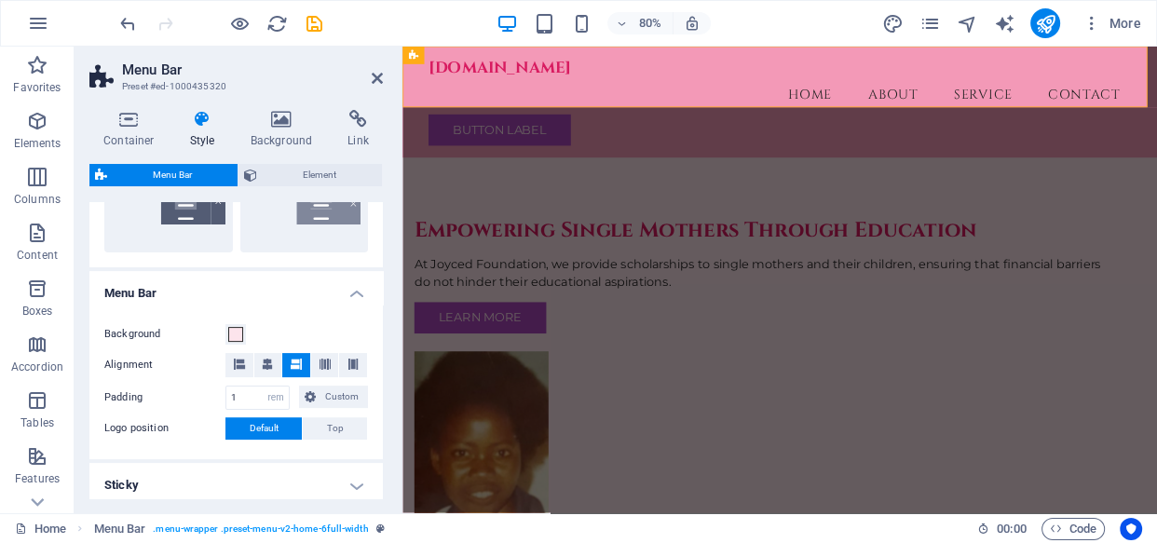
scroll to position [506, 0]
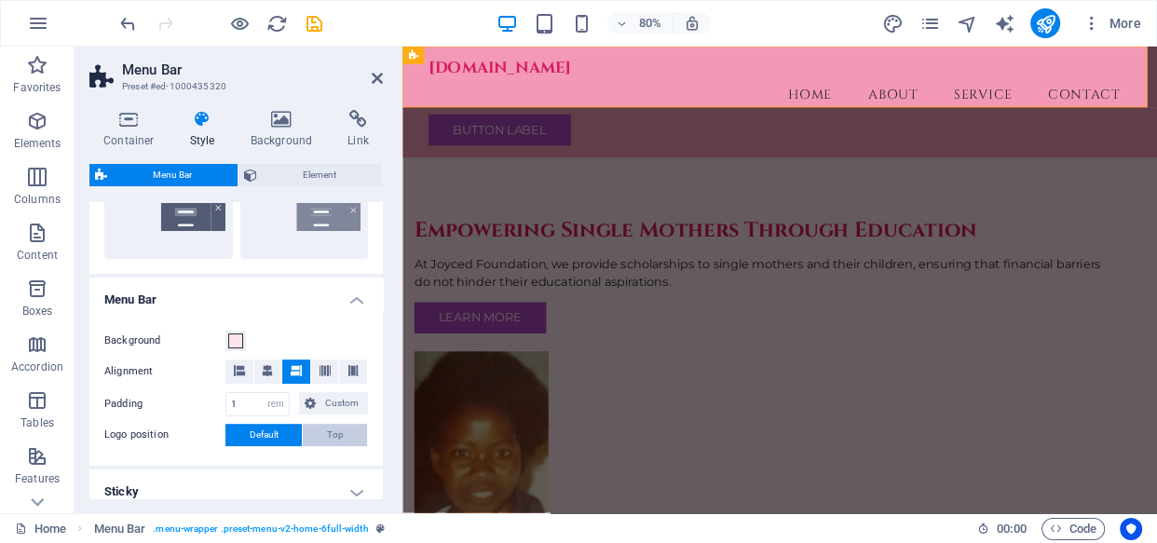
click at [348, 428] on button "Top" at bounding box center [335, 435] width 64 height 22
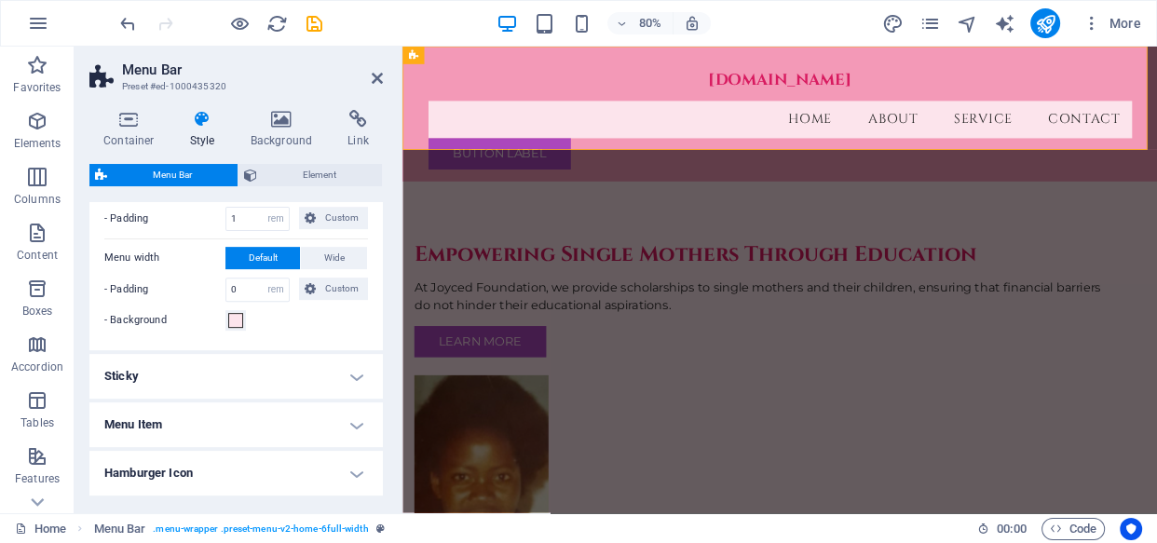
scroll to position [788, 0]
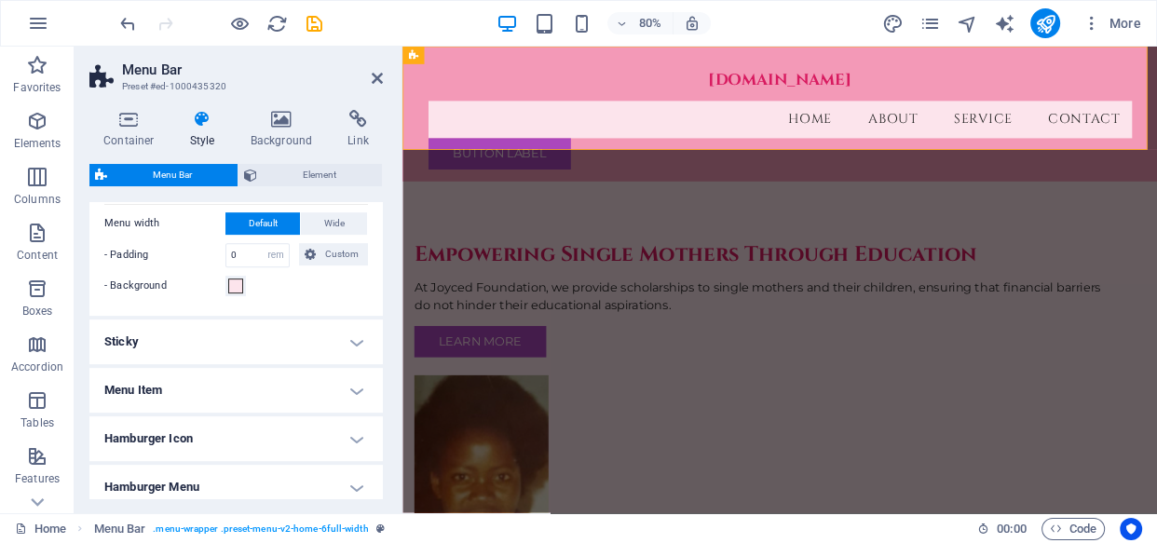
click at [338, 342] on h4 "Sticky" at bounding box center [235, 341] width 293 height 45
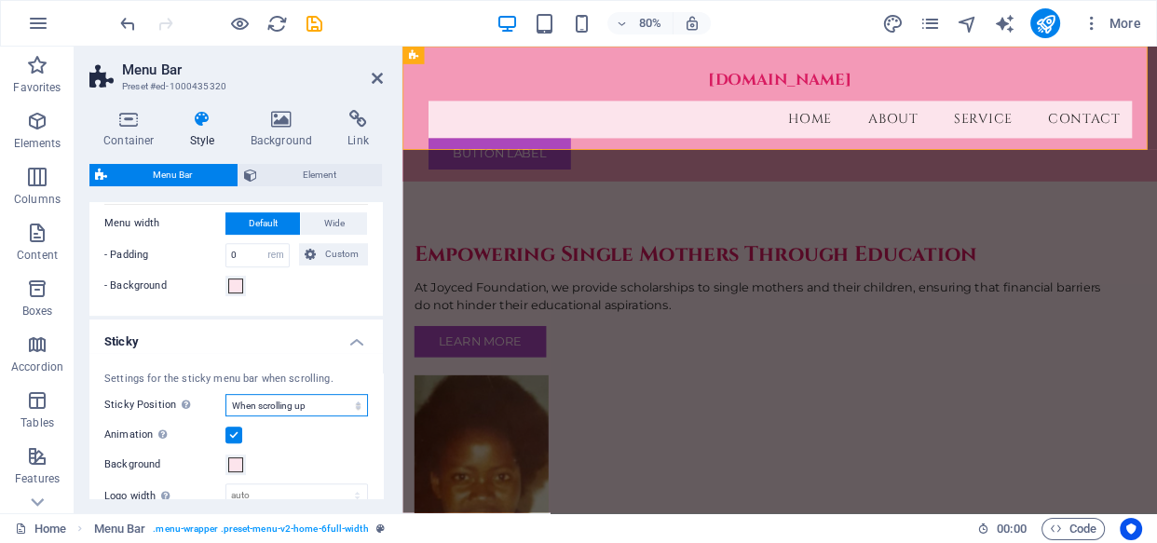
click at [336, 402] on select "Off Instant After menu After banner When scrolling up" at bounding box center [296, 405] width 142 height 22
select select "sticky_none"
click at [225, 394] on select "Off Instant After menu After banner When scrolling up" at bounding box center [296, 405] width 142 height 22
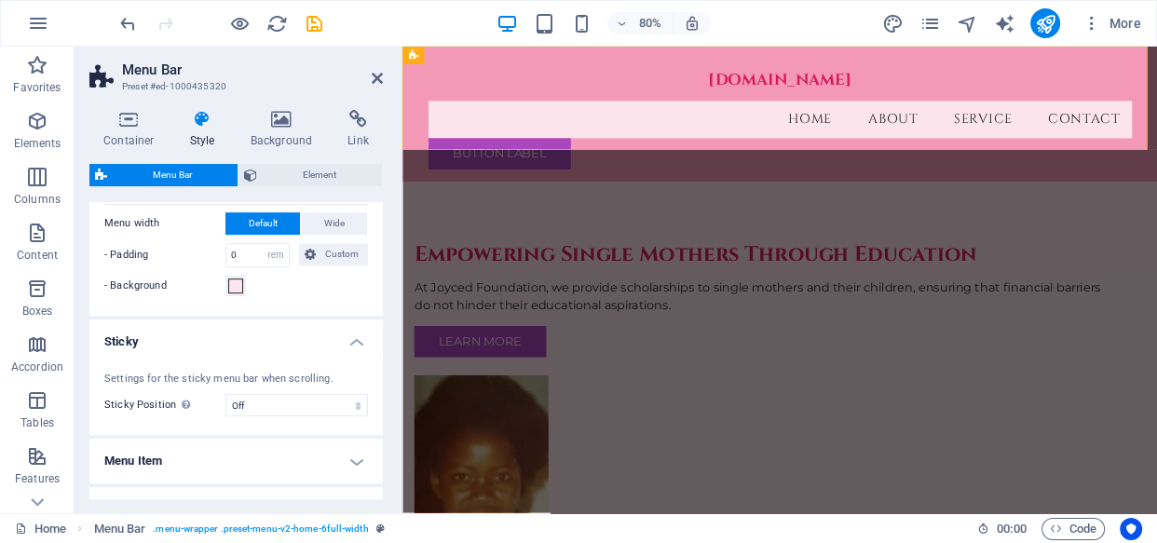
click at [352, 459] on h4 "Menu Item" at bounding box center [235, 461] width 293 height 45
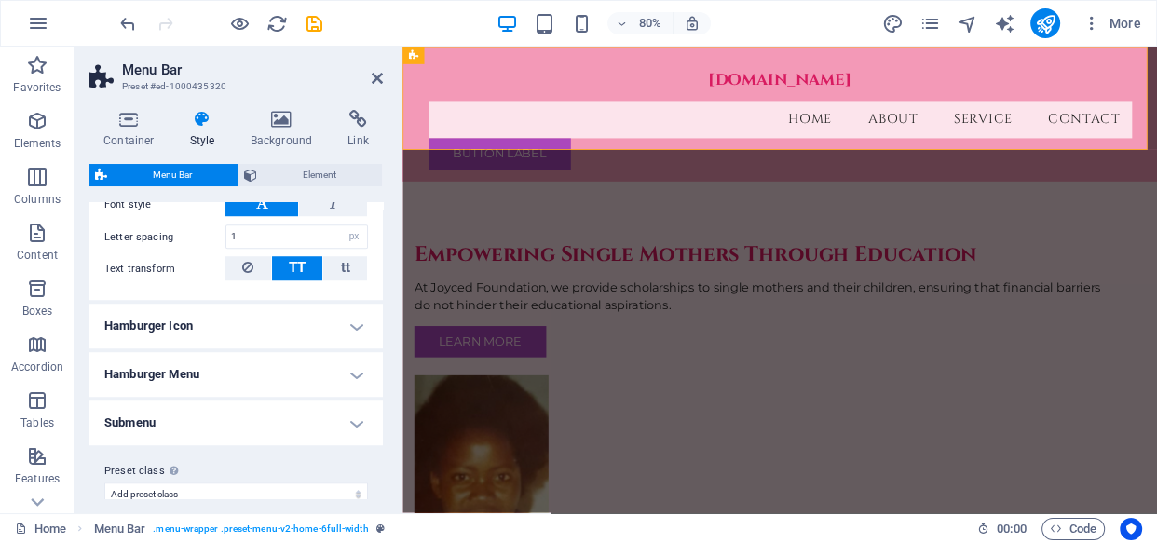
scroll to position [1444, 0]
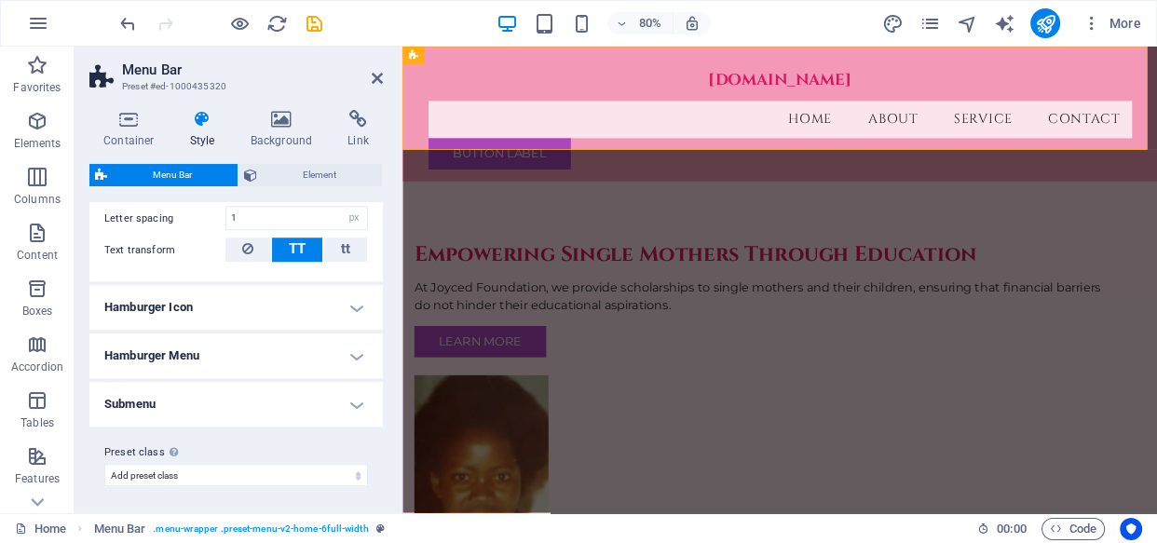
drag, startPoint x: 379, startPoint y: 476, endPoint x: 379, endPoint y: 495, distance: 19.6
click at [379, 495] on div "Preset class Above chosen variant and settings affect all elements which carry …" at bounding box center [235, 464] width 293 height 75
drag, startPoint x: 379, startPoint y: 495, endPoint x: 379, endPoint y: 469, distance: 26.1
click at [379, 469] on div "Preset class Above chosen variant and settings affect all elements which carry …" at bounding box center [235, 464] width 293 height 75
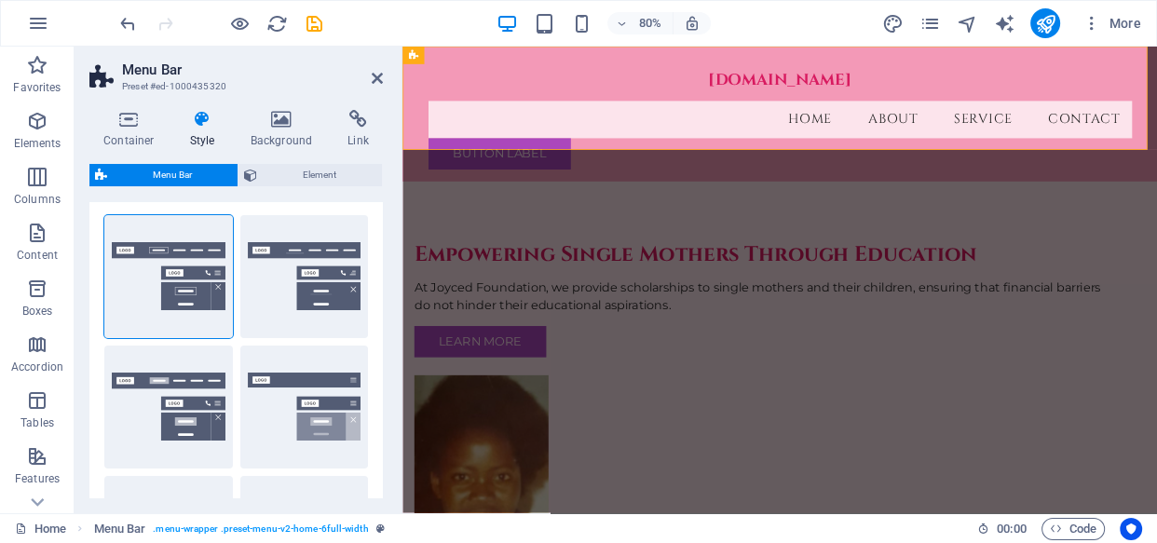
scroll to position [0, 0]
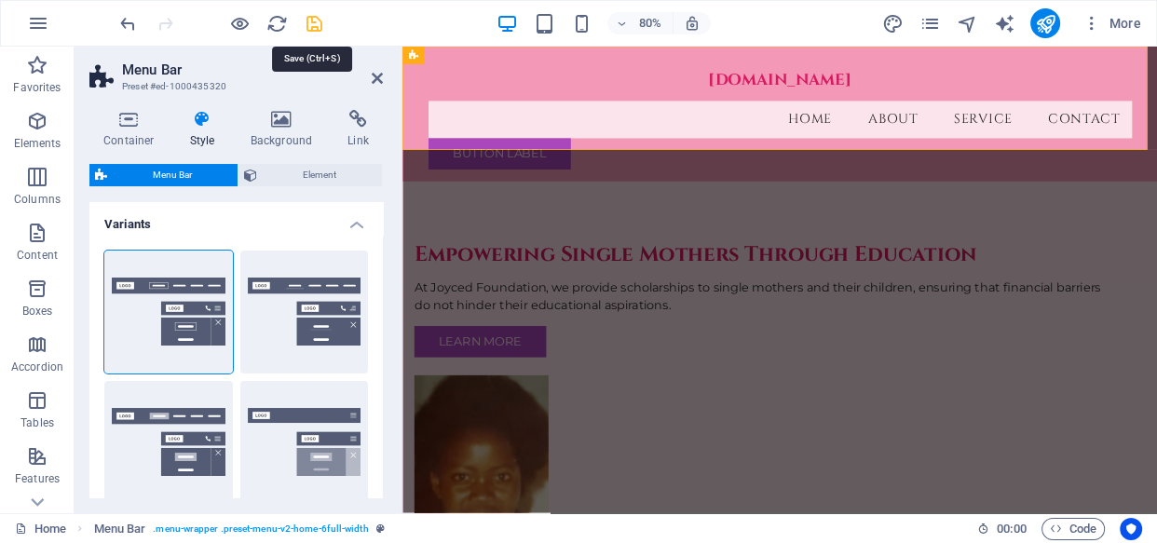
click at [307, 13] on icon "save" at bounding box center [314, 23] width 21 height 21
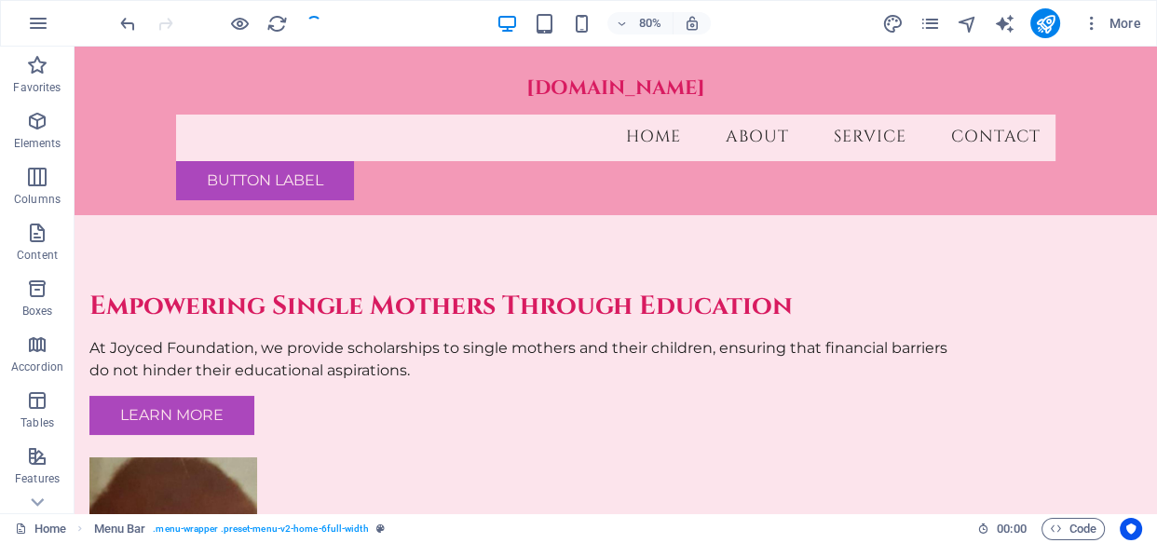
checkbox input "false"
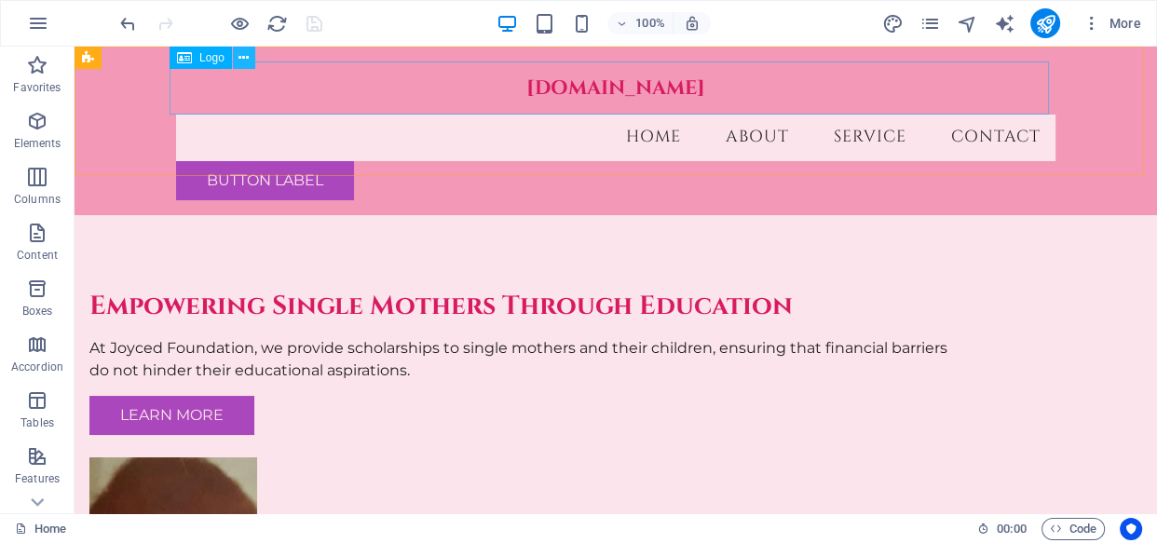
click at [239, 61] on icon at bounding box center [243, 58] width 10 height 20
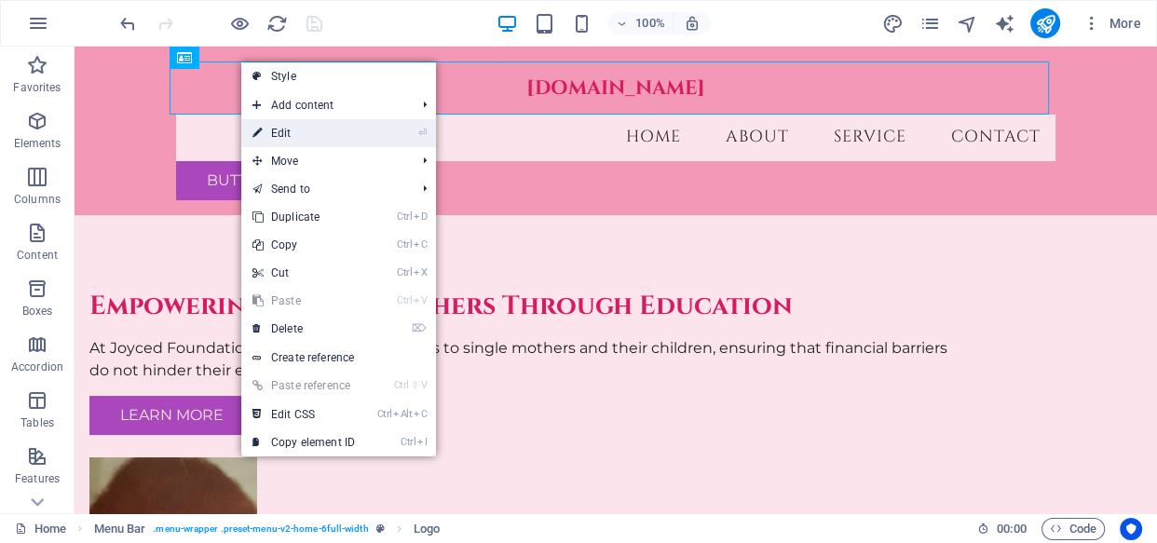
click at [304, 140] on link "⏎ Edit" at bounding box center [303, 133] width 125 height 28
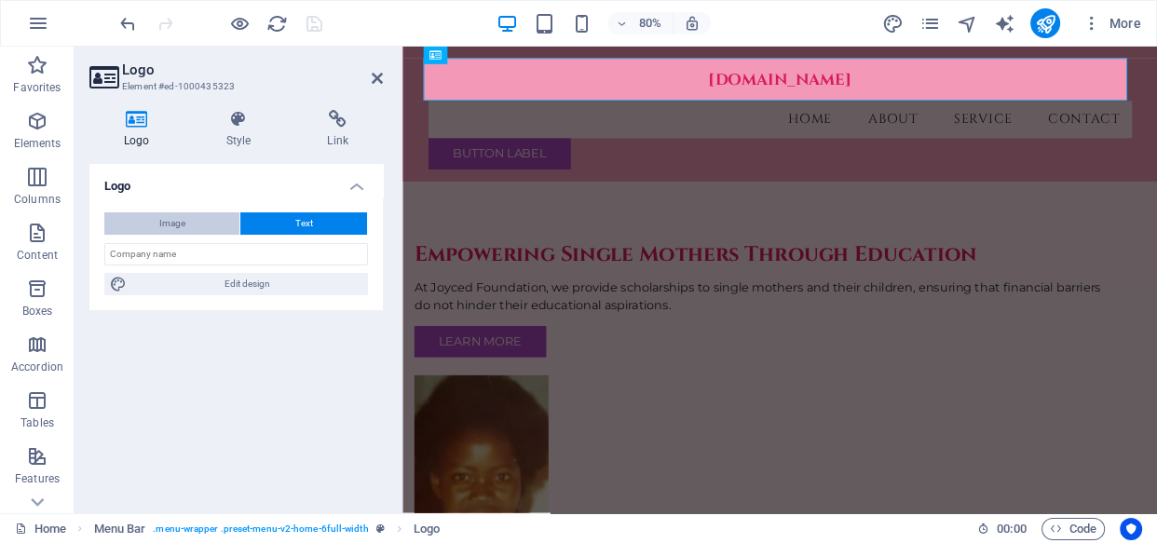
click at [193, 221] on button "Image" at bounding box center [171, 223] width 135 height 22
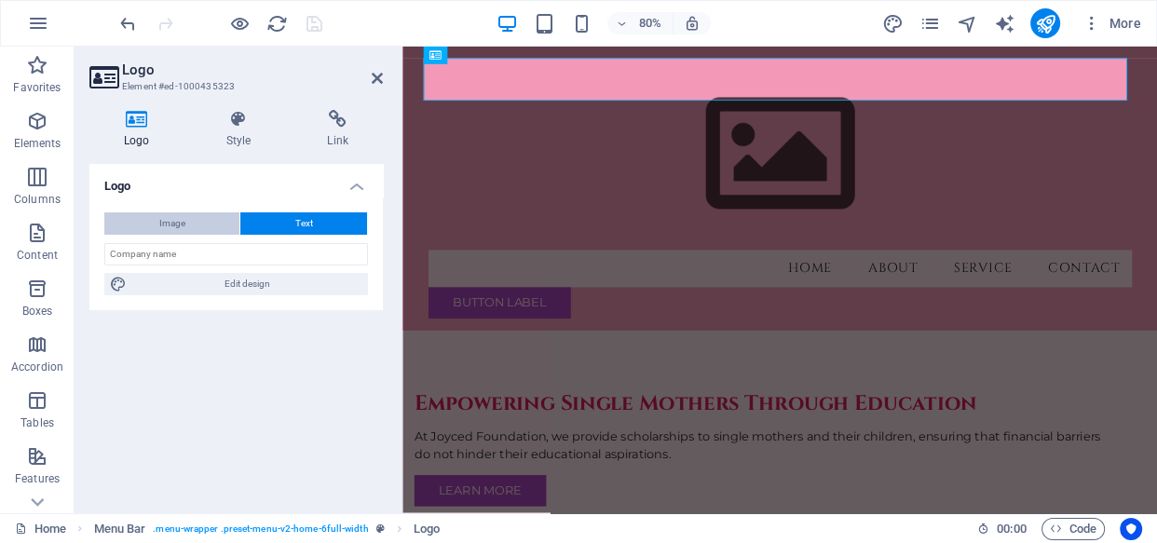
select select "DISABLED_OPTION_VALUE"
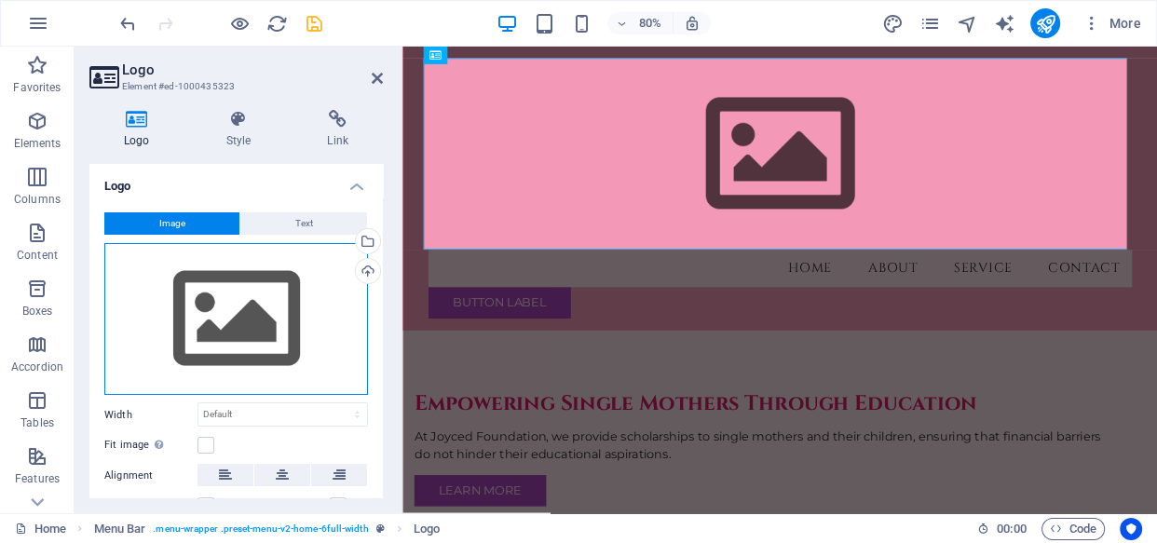
click at [229, 326] on div "Drag files here, click to choose files or select files from Files or our free s…" at bounding box center [236, 319] width 264 height 153
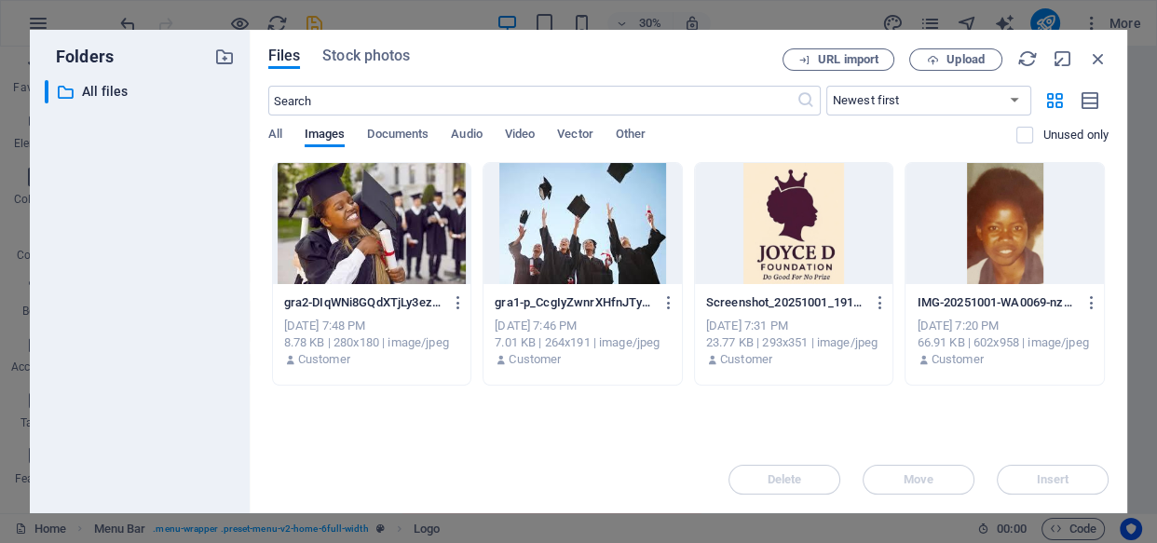
click at [793, 261] on div at bounding box center [794, 223] width 198 height 121
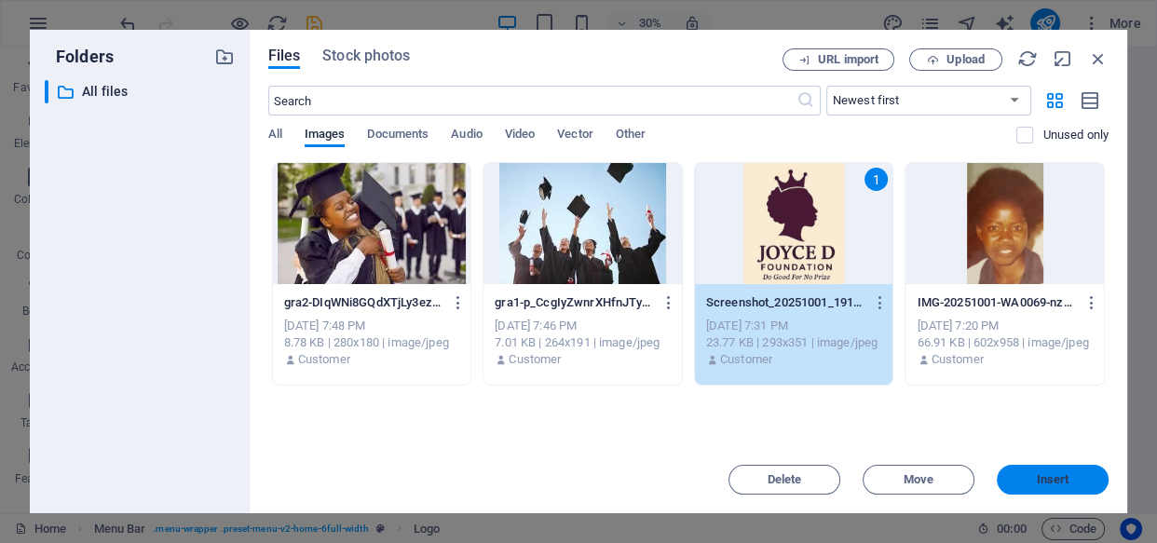
click at [1042, 486] on button "Insert" at bounding box center [1053, 480] width 112 height 30
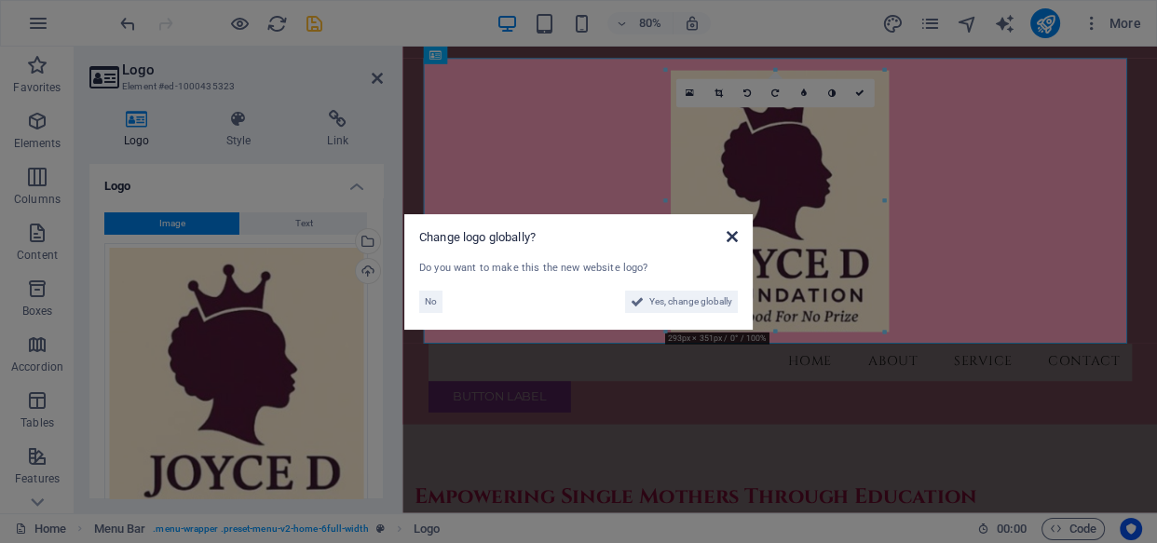
click at [733, 230] on icon at bounding box center [731, 236] width 11 height 15
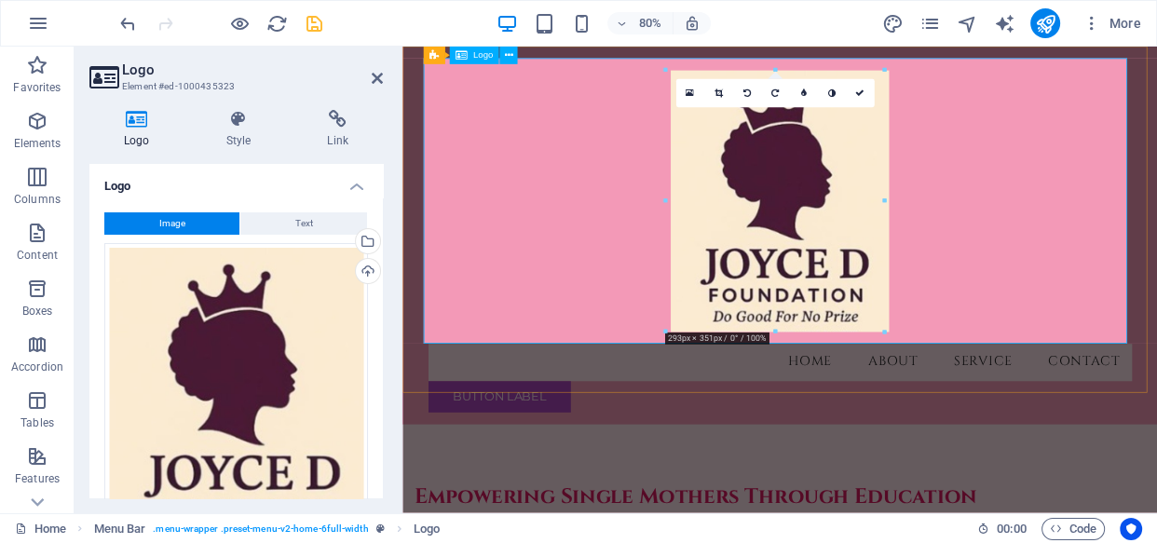
drag, startPoint x: 1175, startPoint y: 376, endPoint x: 860, endPoint y: 319, distance: 320.8
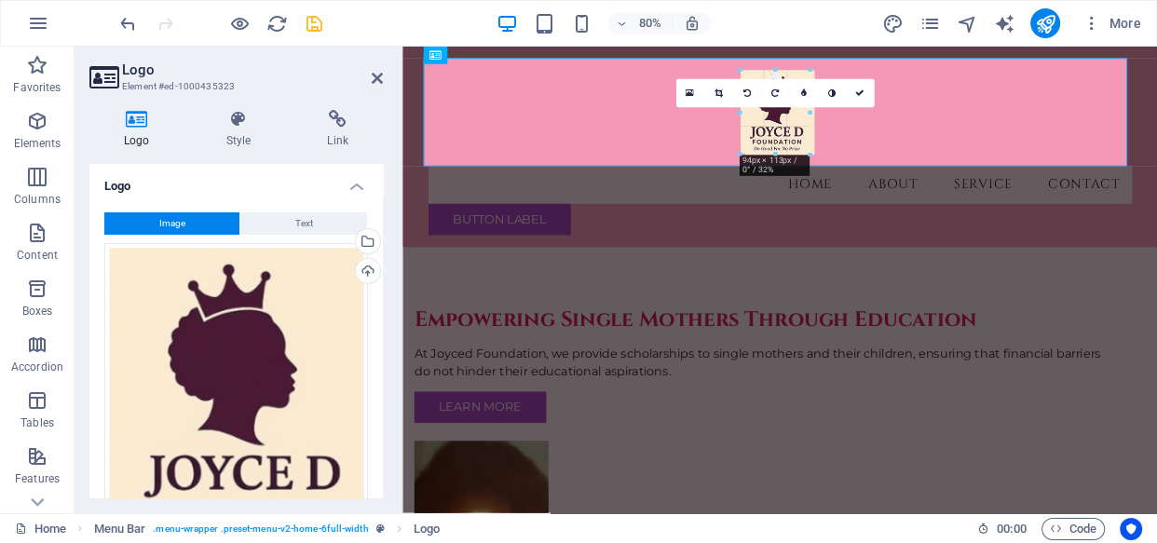
drag, startPoint x: 779, startPoint y: 330, endPoint x: 942, endPoint y: 72, distance: 305.2
type input "93"
select select "px"
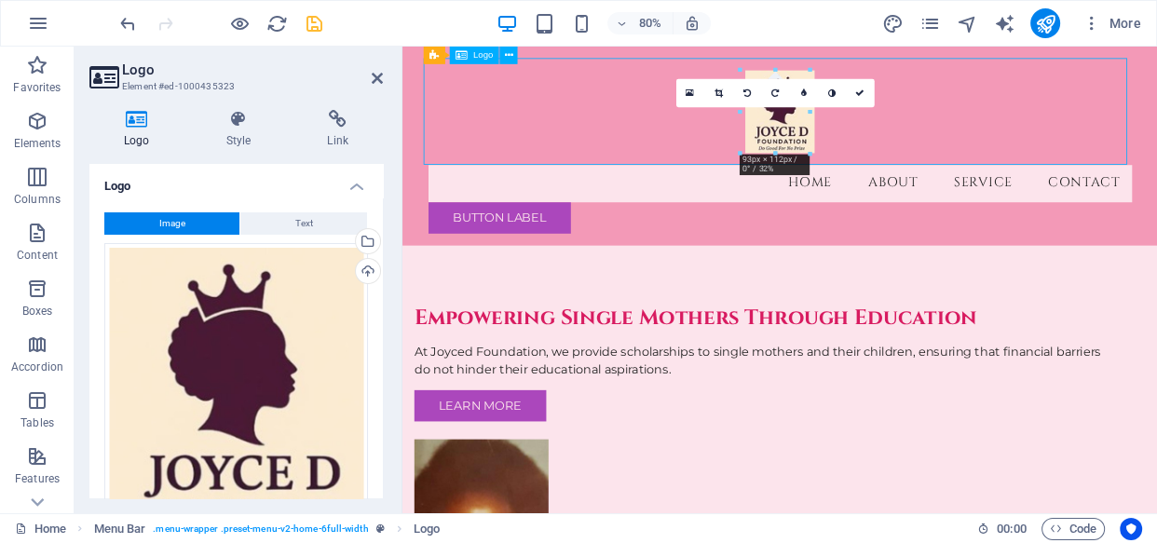
drag, startPoint x: 863, startPoint y: 158, endPoint x: 758, endPoint y: 161, distance: 105.3
click at [758, 161] on div at bounding box center [874, 127] width 879 height 133
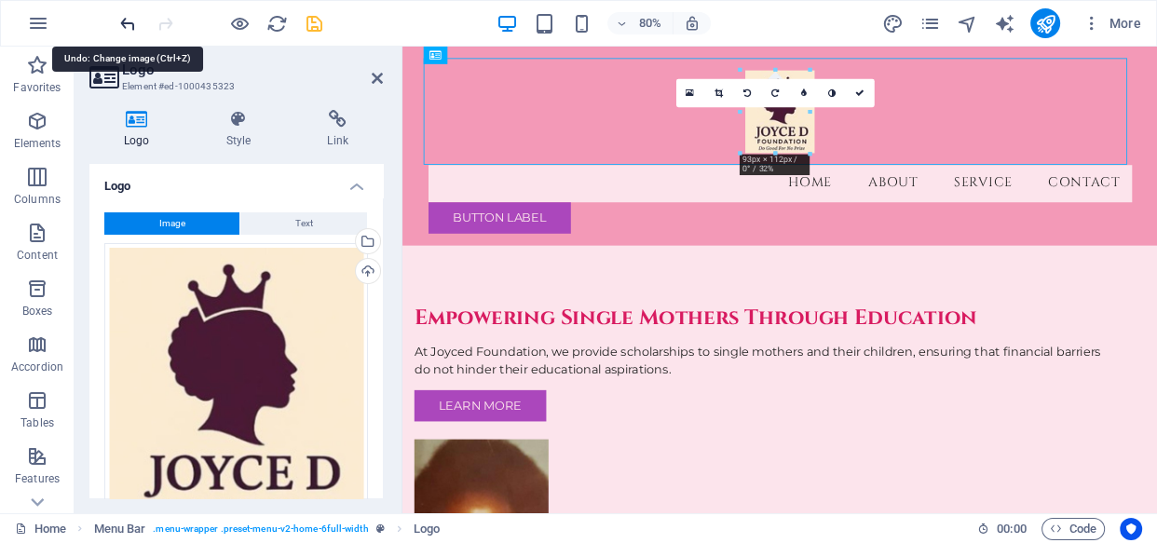
click at [130, 23] on icon "undo" at bounding box center [127, 23] width 21 height 21
select select "DISABLED_OPTION_VALUE"
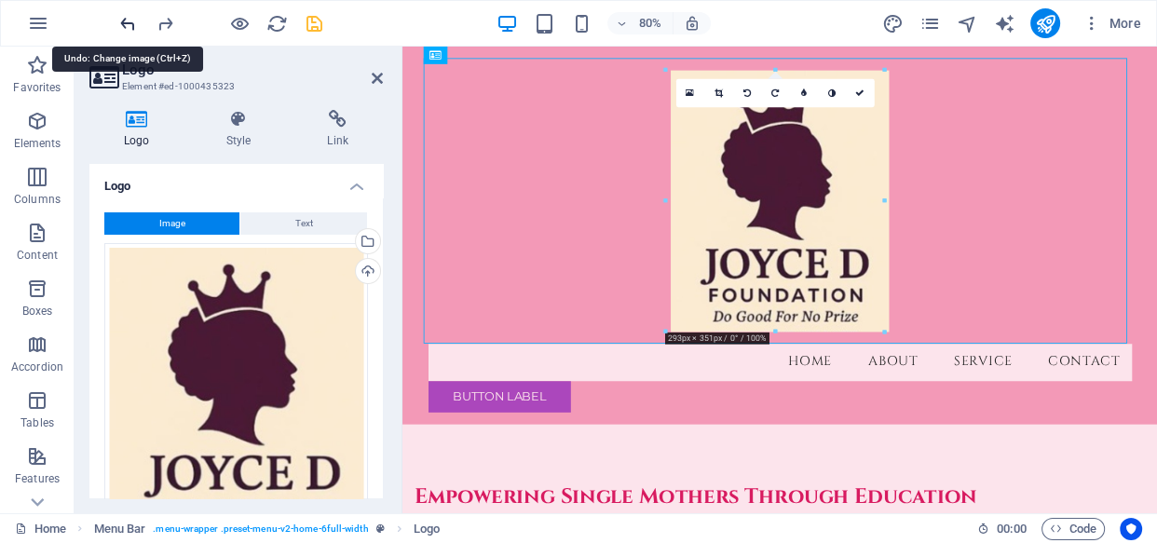
click at [126, 26] on icon "undo" at bounding box center [127, 23] width 21 height 21
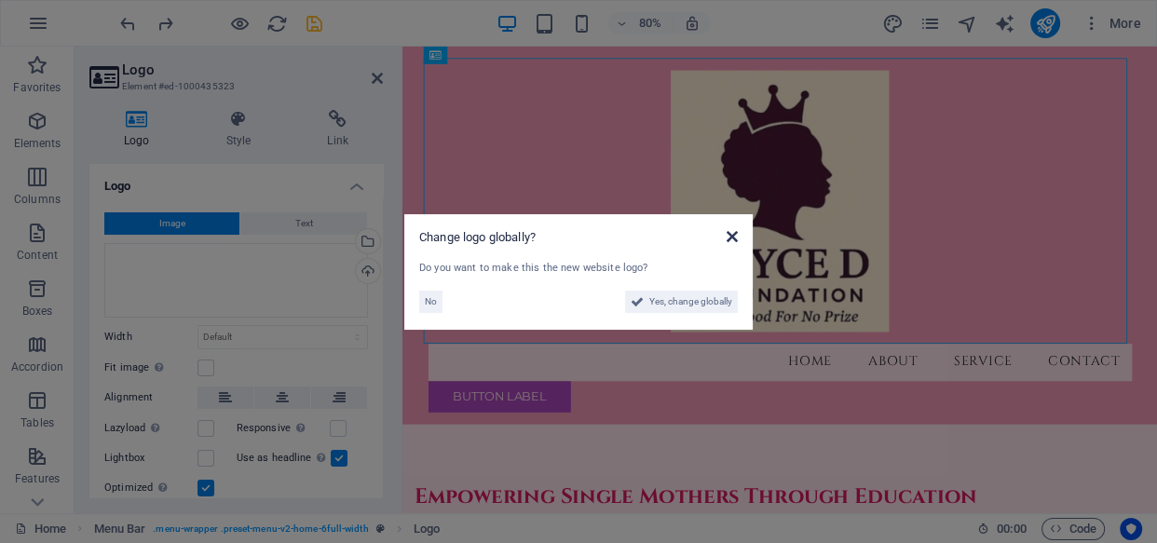
click at [734, 237] on icon at bounding box center [731, 236] width 11 height 15
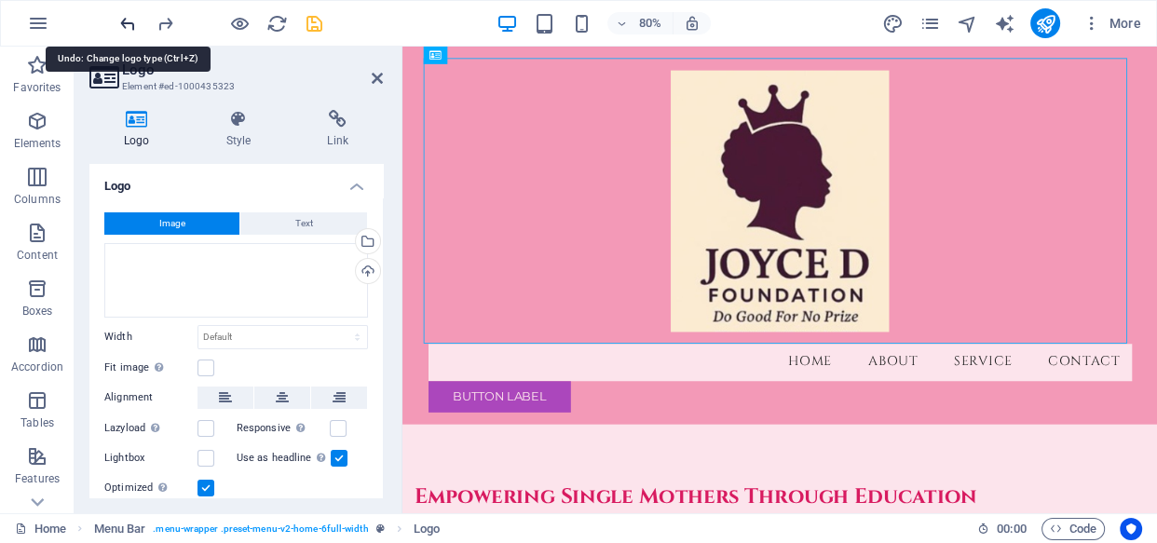
click at [126, 27] on icon "undo" at bounding box center [127, 23] width 21 height 21
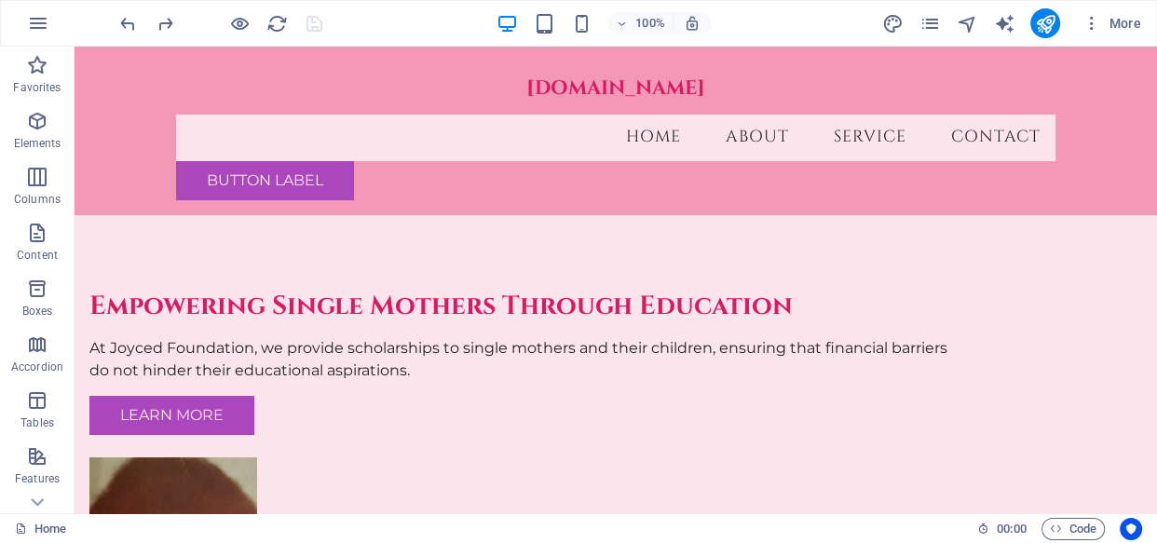
drag, startPoint x: 645, startPoint y: 14, endPoint x: 645, endPoint y: 46, distance: 31.7
click at [645, 46] on header "100% More" at bounding box center [578, 23] width 1157 height 47
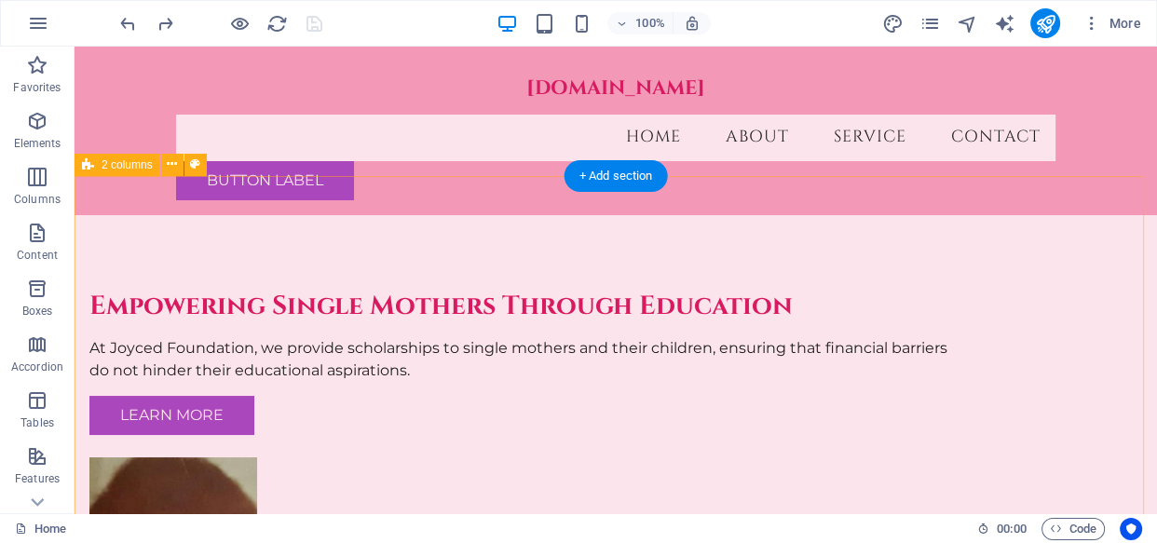
click at [1099, 286] on div "Empowering Single Mothers Through Education At Joyced Foundation, we provide sc…" at bounding box center [616, 490] width 1082 height 550
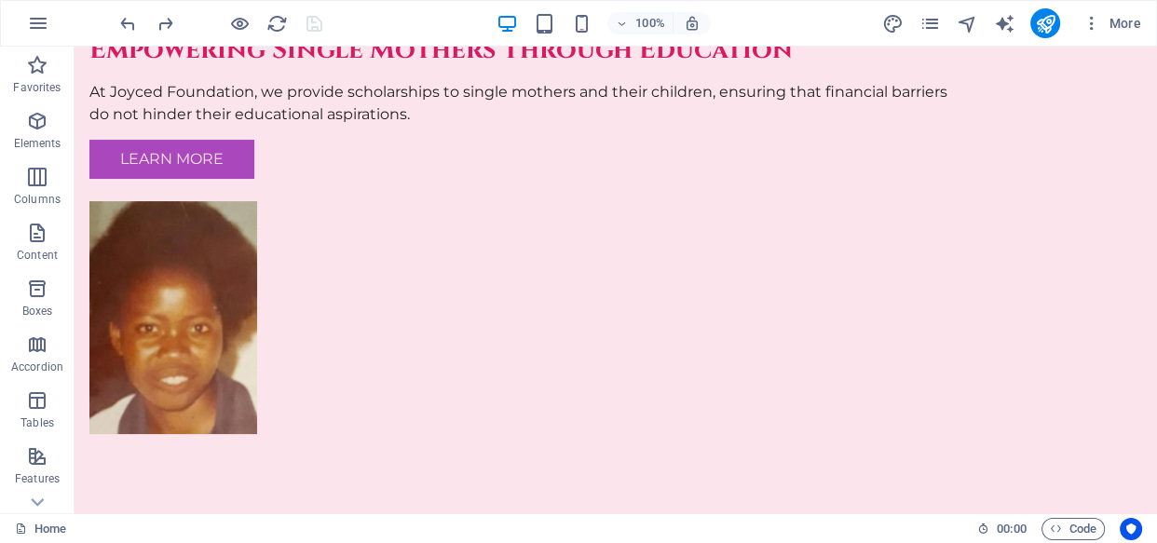
scroll to position [20, 0]
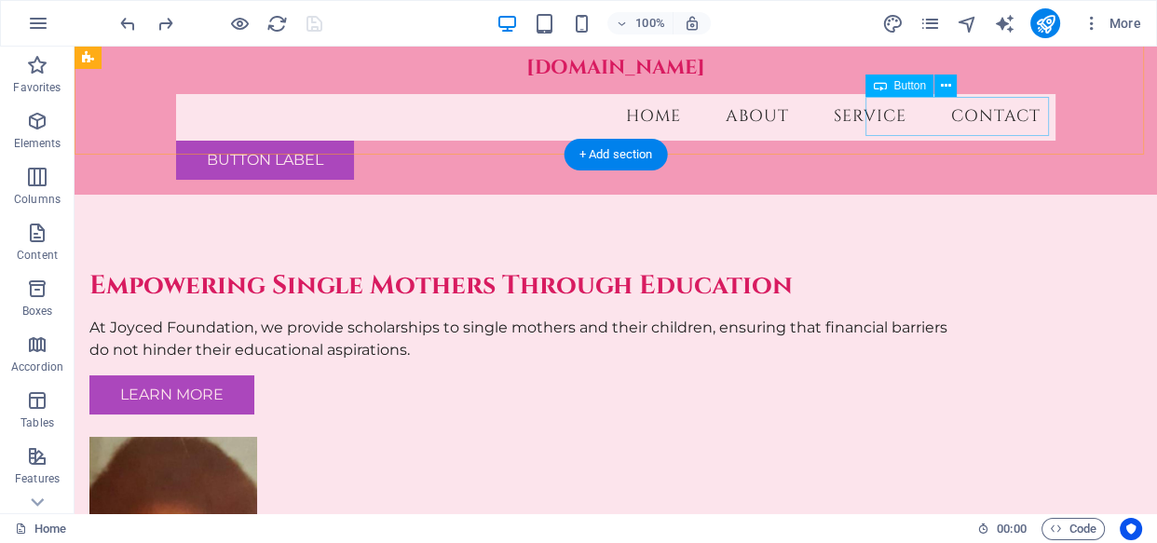
click at [912, 141] on div "Button label" at bounding box center [615, 160] width 879 height 39
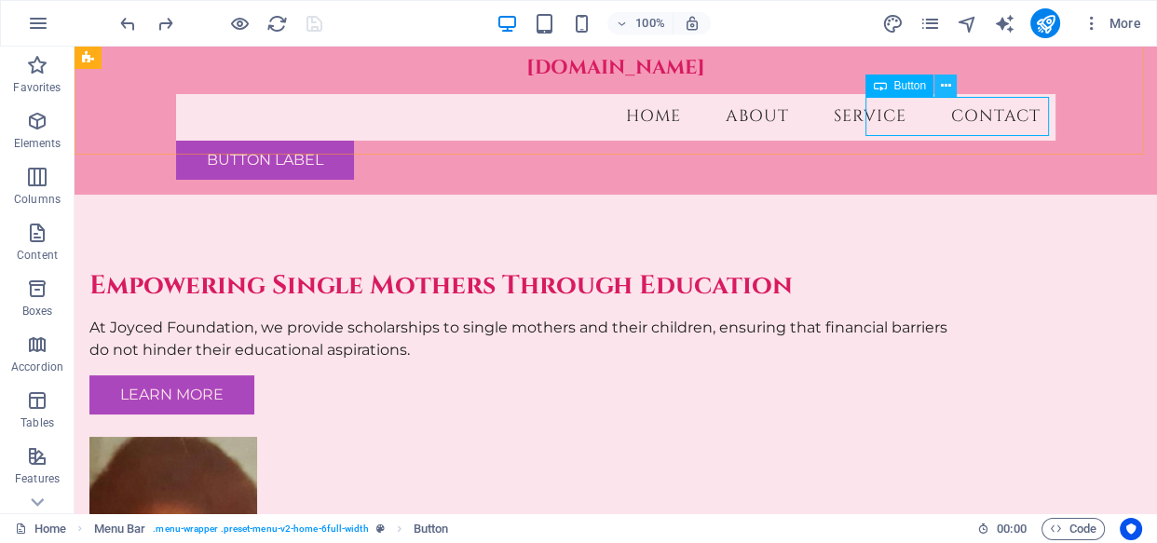
click at [942, 90] on icon at bounding box center [946, 86] width 10 height 20
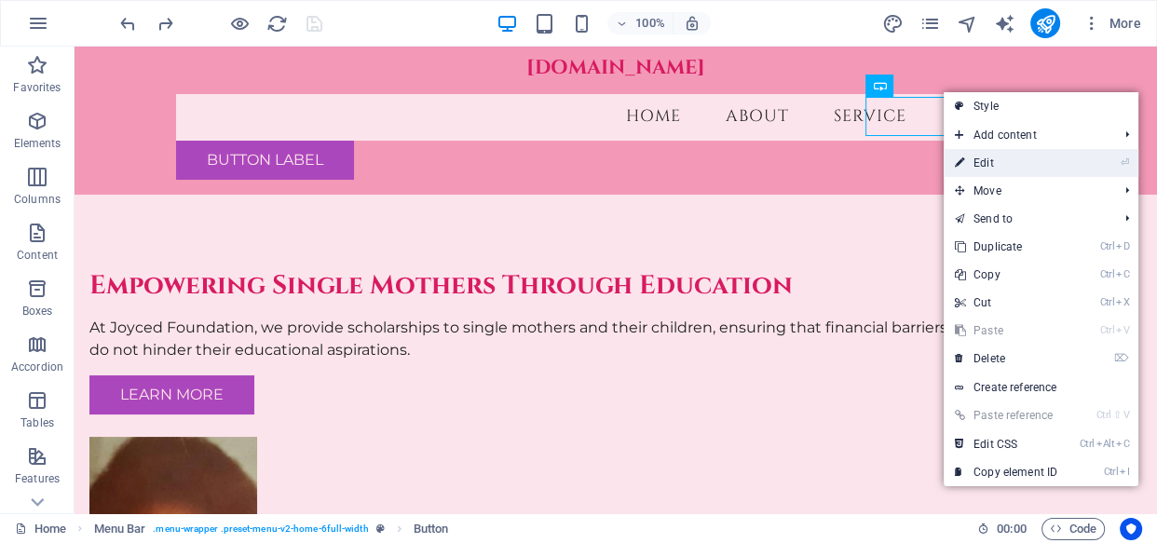
click at [991, 151] on link "⏎ Edit" at bounding box center [1005, 163] width 125 height 28
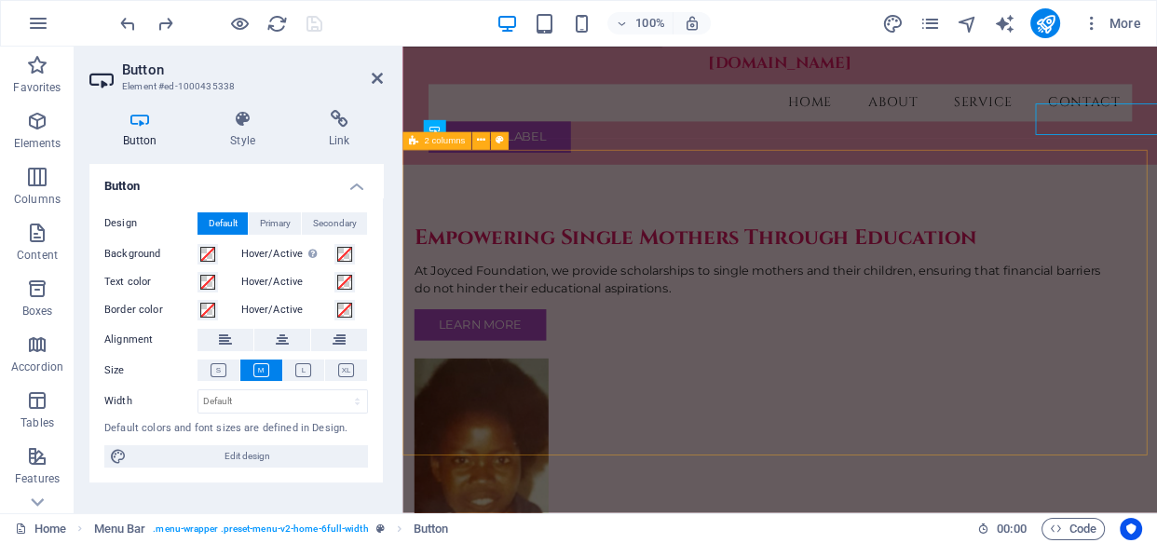
scroll to position [0, 0]
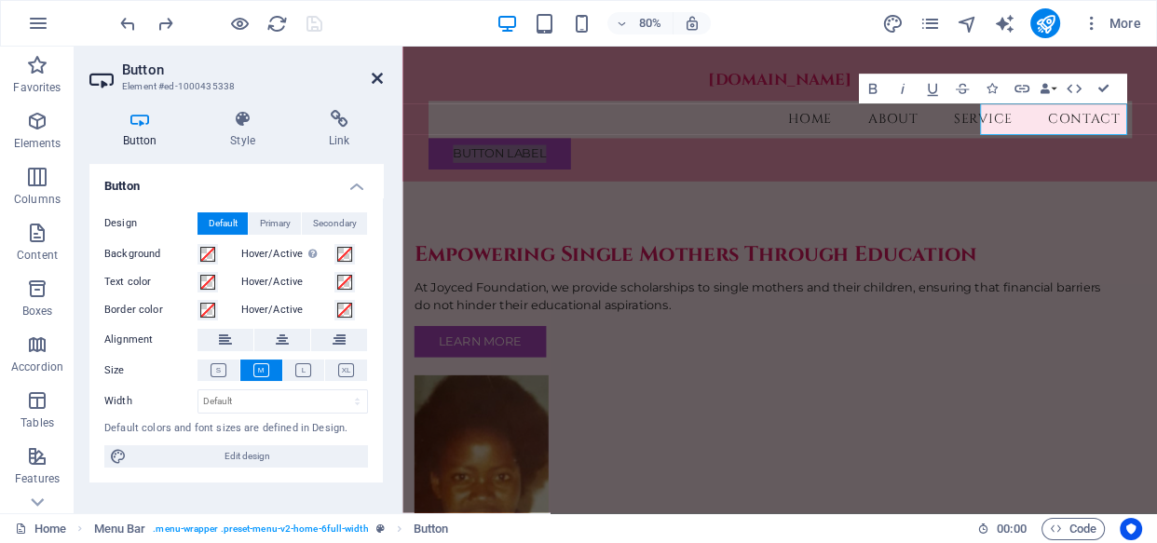
click at [373, 73] on icon at bounding box center [377, 78] width 11 height 15
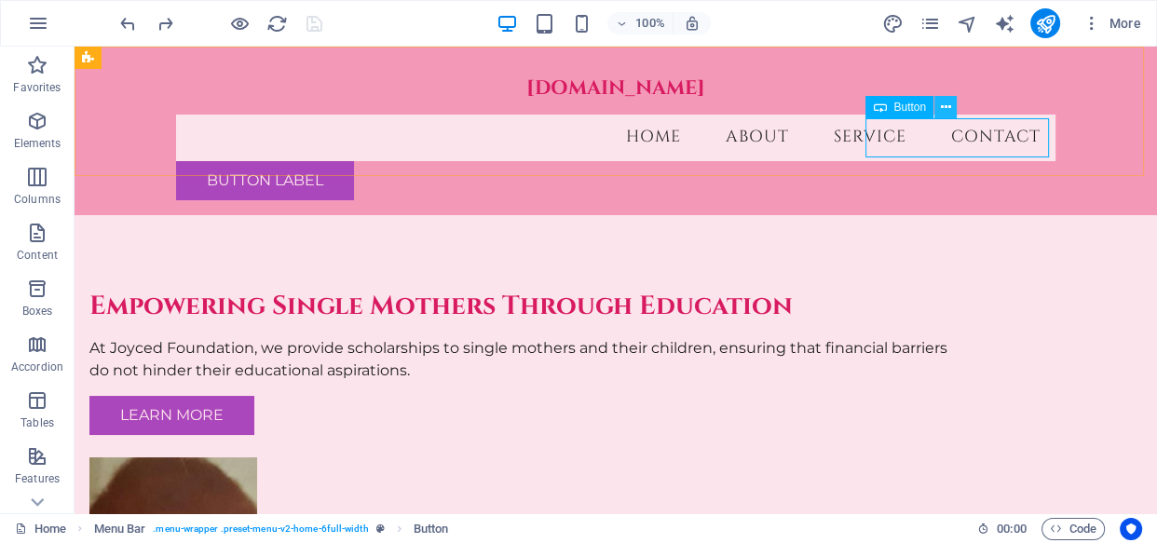
click at [943, 110] on icon at bounding box center [946, 108] width 10 height 20
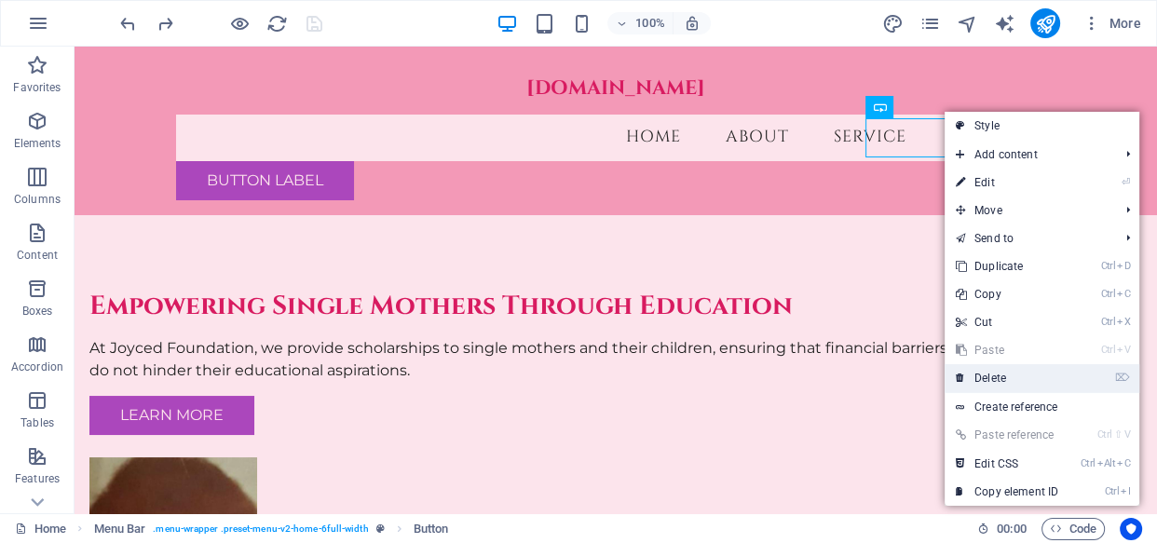
click at [1011, 371] on link "⌦ Delete" at bounding box center [1006, 378] width 125 height 28
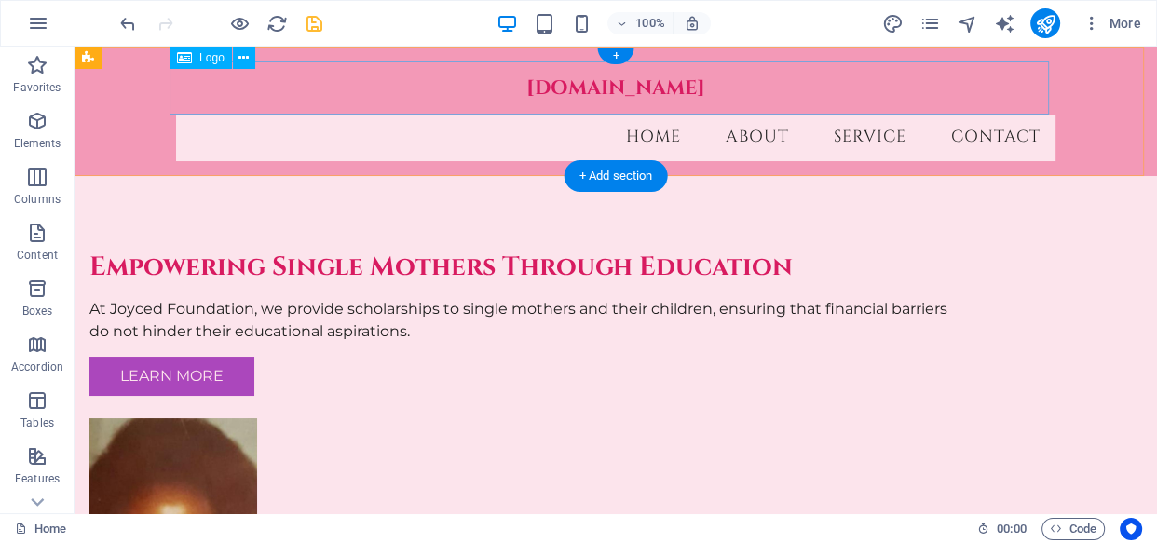
click at [688, 84] on div "[DOMAIN_NAME]" at bounding box center [615, 87] width 879 height 53
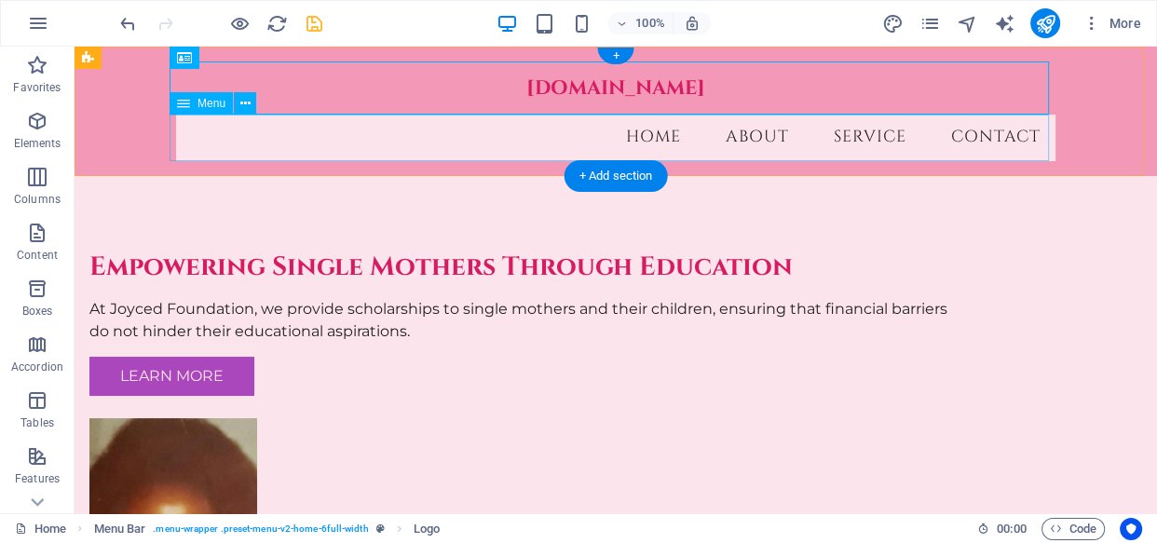
click at [637, 148] on nav "Home About Service Contact" at bounding box center [615, 138] width 879 height 47
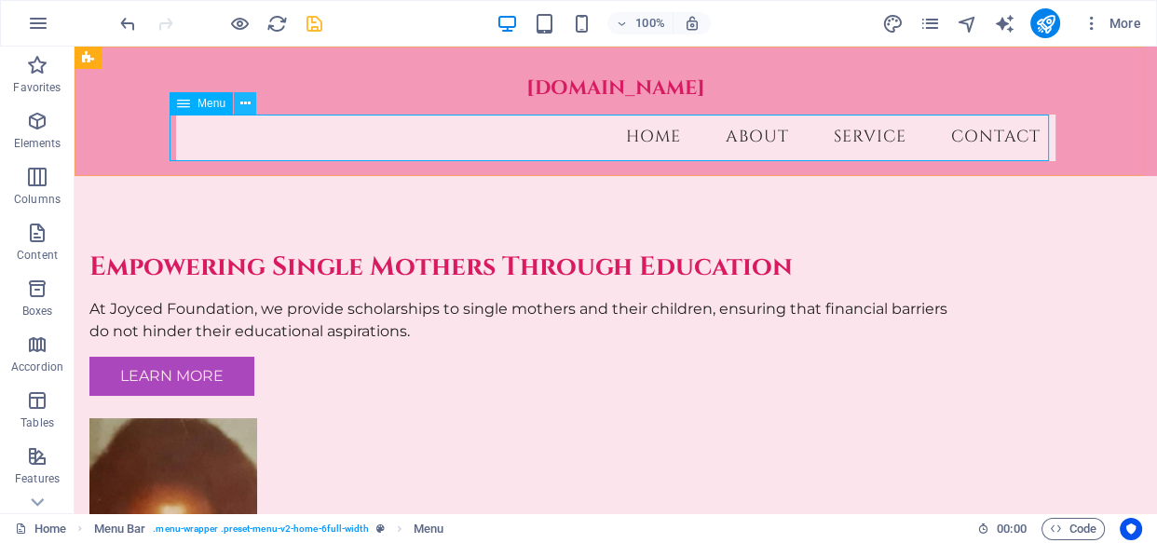
click at [242, 102] on icon at bounding box center [245, 104] width 10 height 20
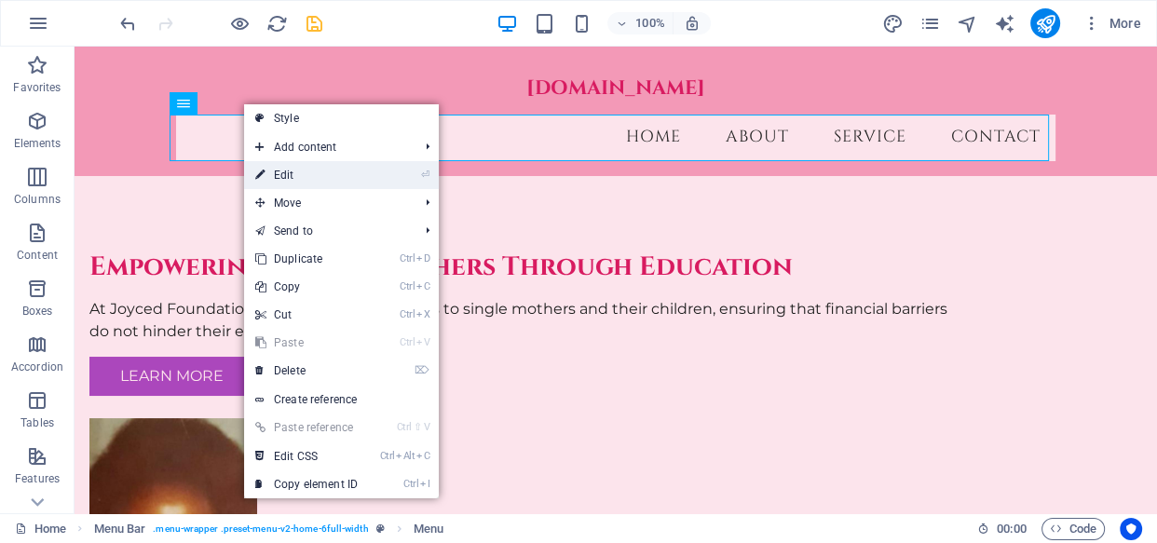
click at [295, 181] on link "⏎ Edit" at bounding box center [306, 175] width 125 height 28
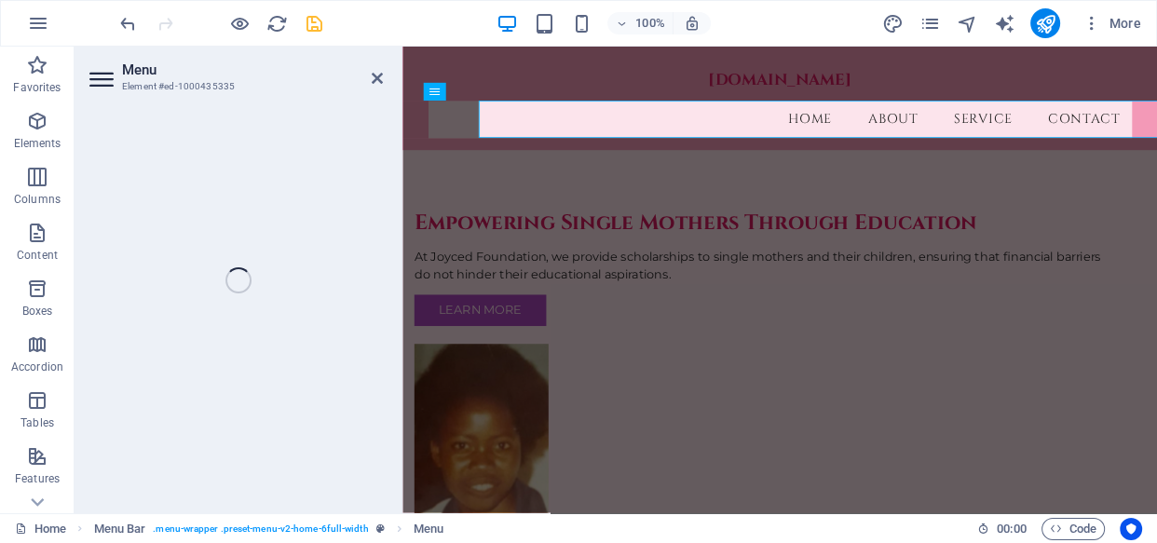
select select
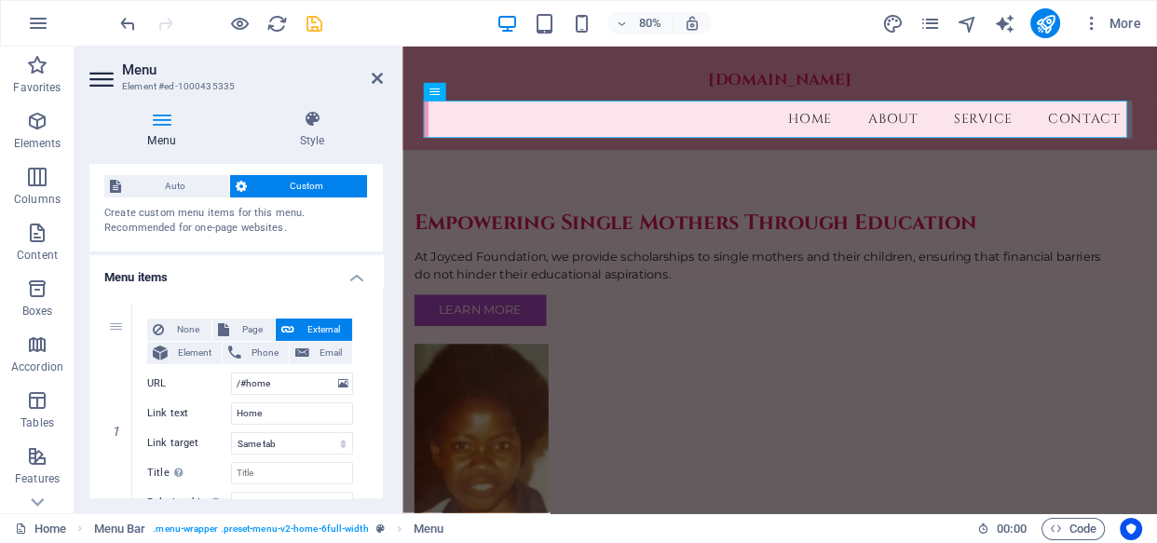
scroll to position [34, 0]
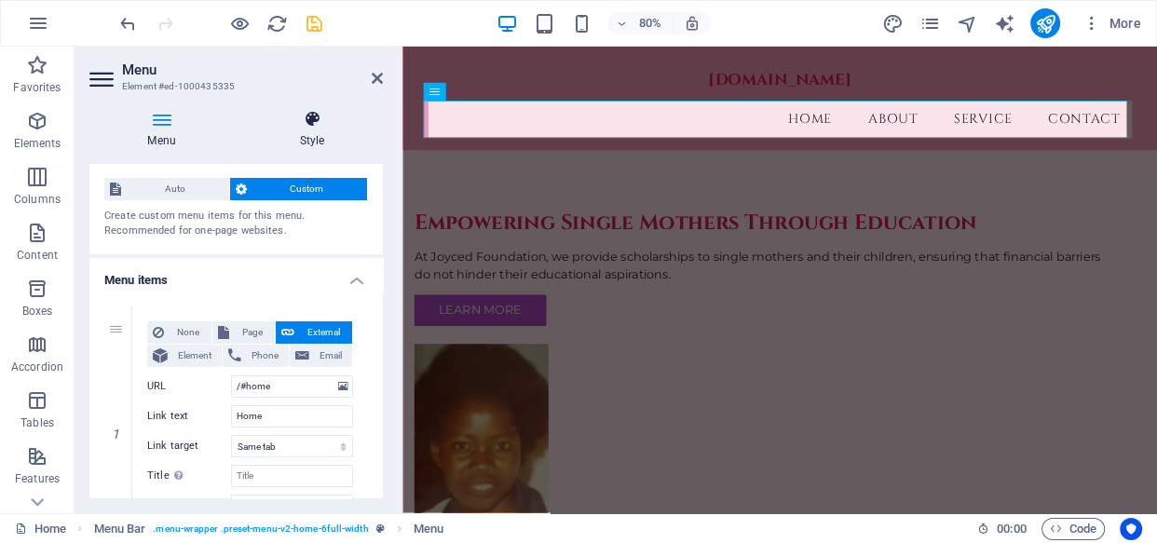
click at [317, 127] on icon at bounding box center [312, 119] width 142 height 19
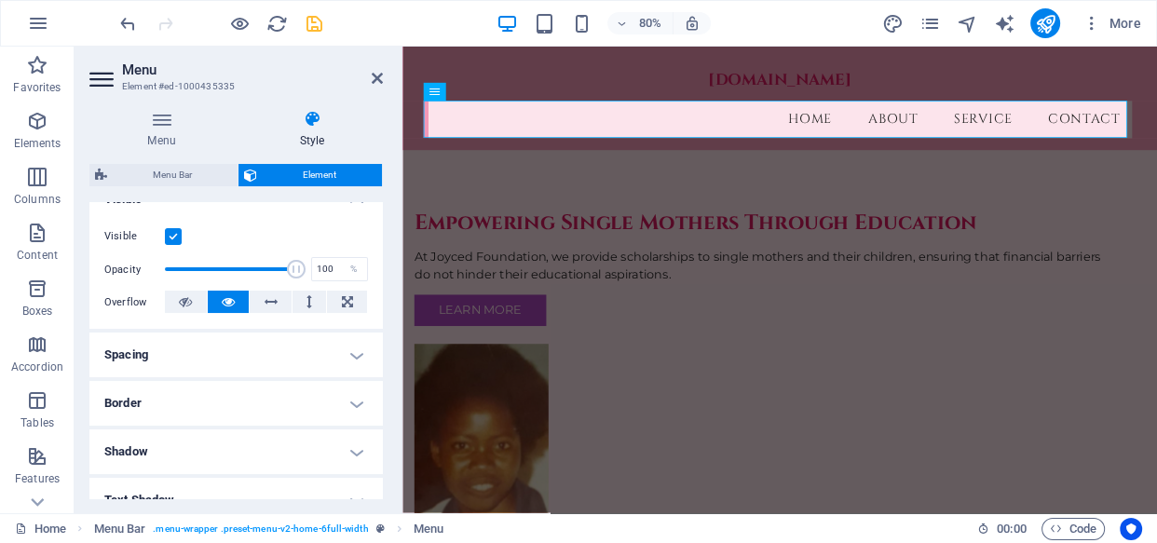
scroll to position [232, 0]
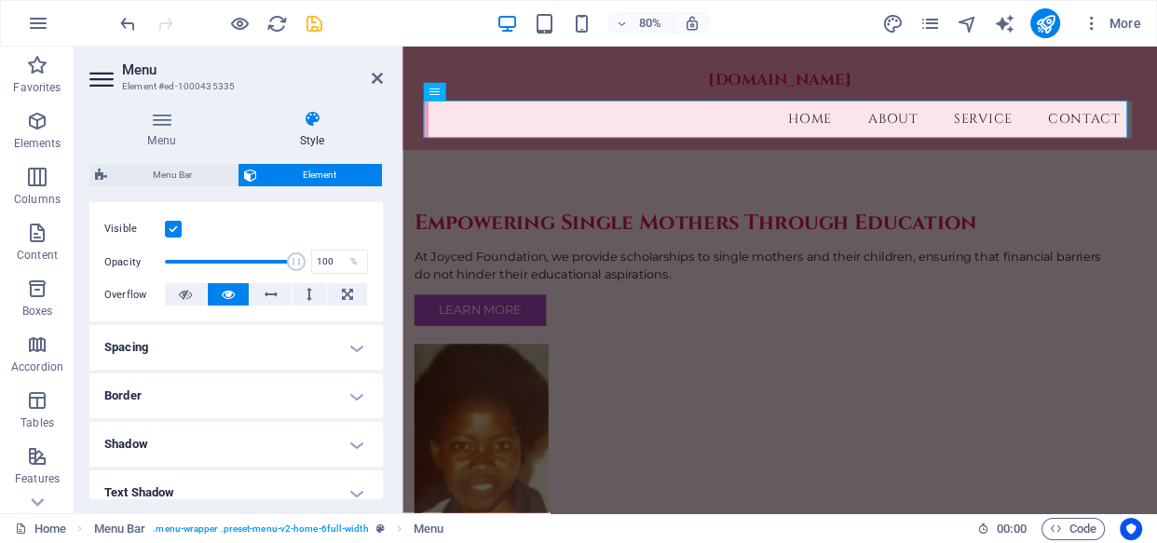
click at [348, 350] on h4 "Spacing" at bounding box center [235, 347] width 293 height 45
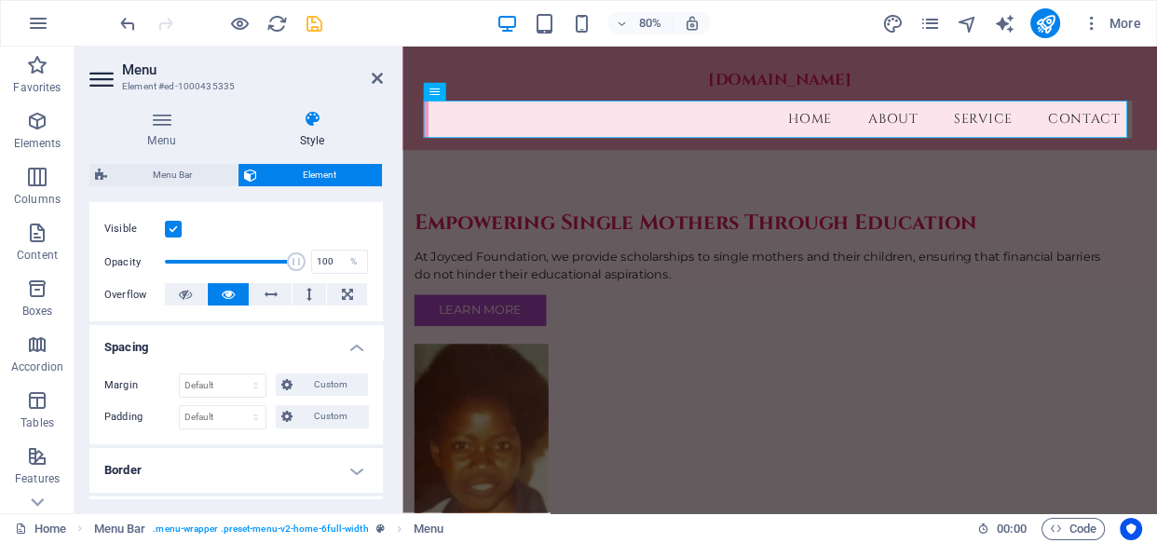
drag, startPoint x: 382, startPoint y: 349, endPoint x: 379, endPoint y: 373, distance: 23.5
click at [379, 373] on div "Layout How this element expands within the layout (Flexbox). Size Default auto …" at bounding box center [235, 350] width 293 height 296
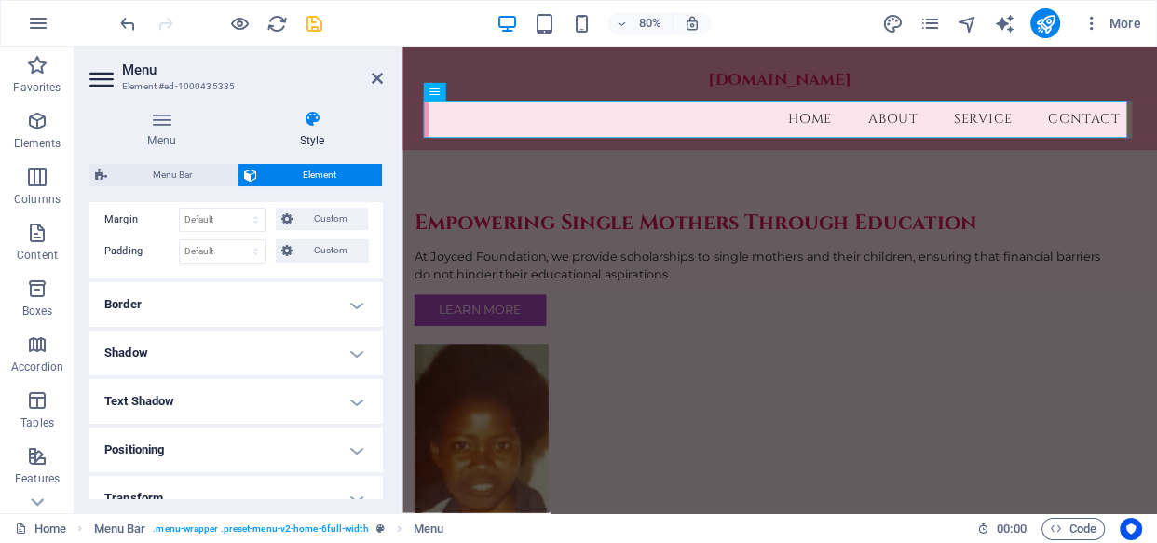
scroll to position [434, 0]
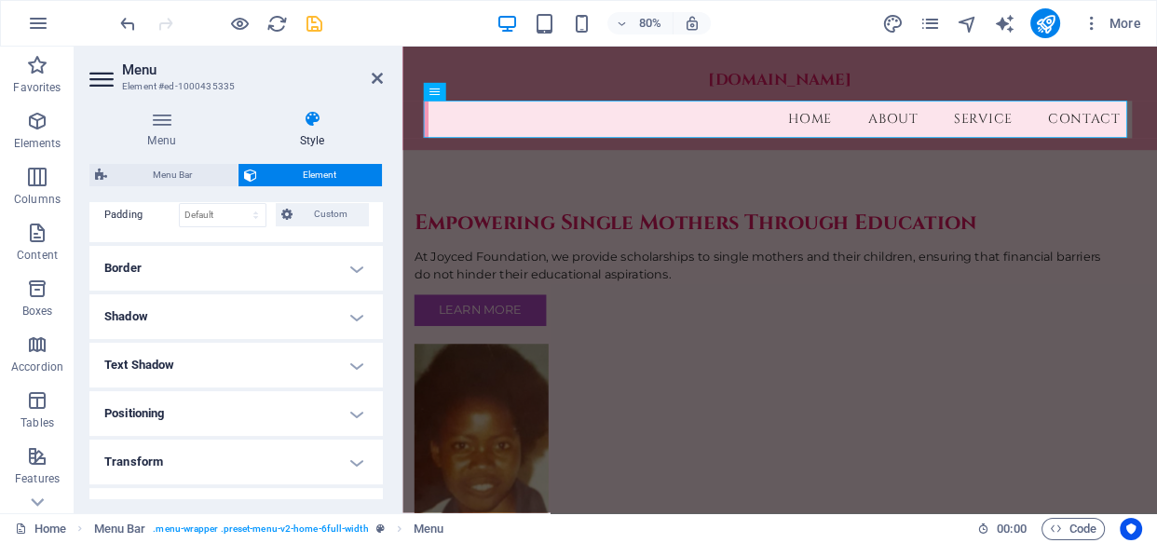
click at [348, 414] on h4 "Positioning" at bounding box center [235, 413] width 293 height 45
click at [306, 444] on span "Fixed" at bounding box center [307, 451] width 22 height 22
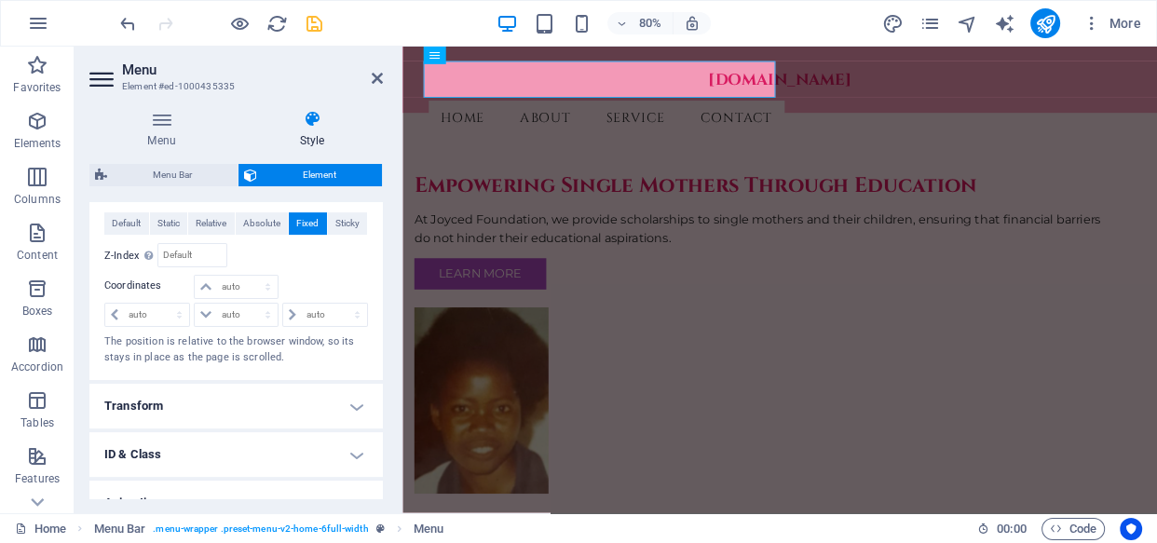
scroll to position [514, 0]
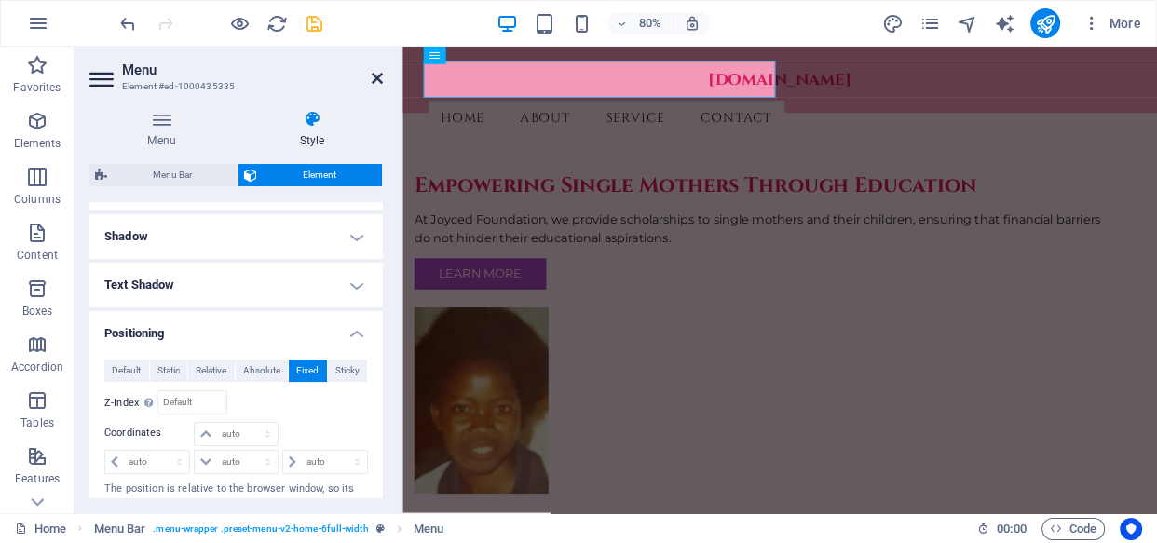
click at [373, 73] on icon at bounding box center [377, 78] width 11 height 15
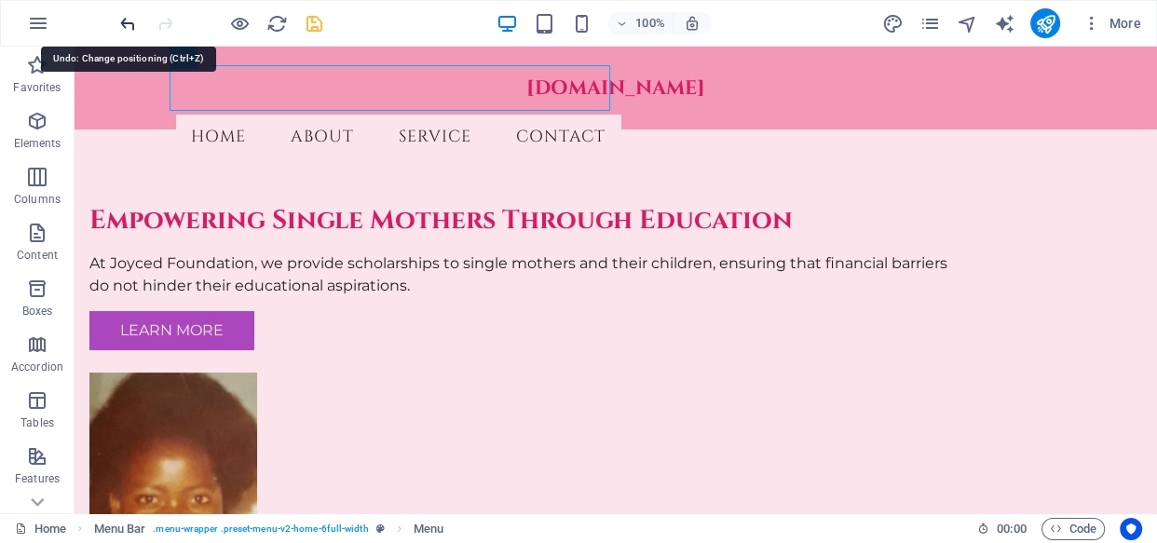
click at [130, 25] on icon "undo" at bounding box center [127, 23] width 21 height 21
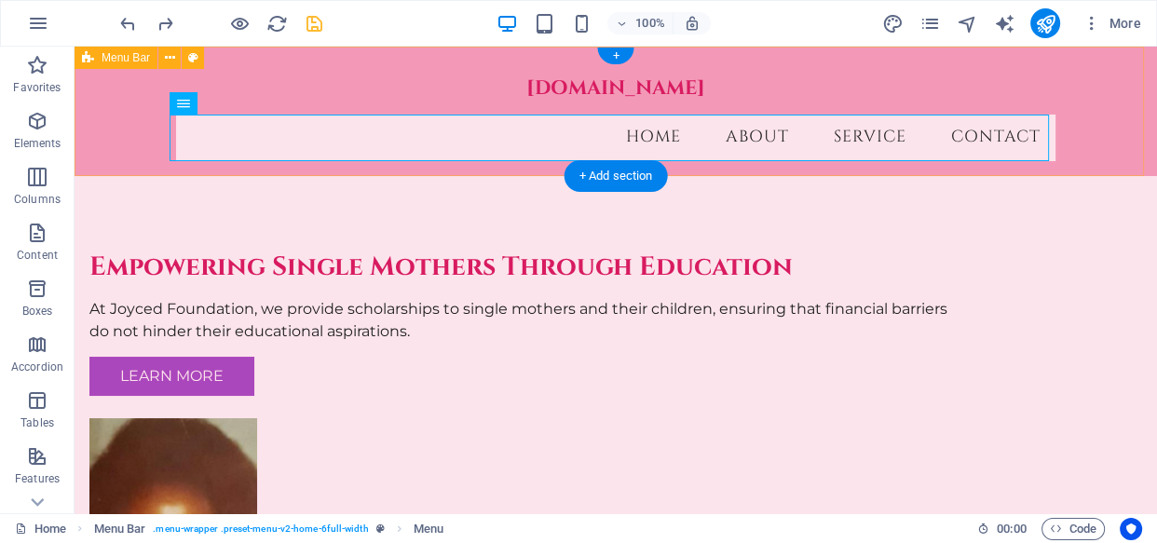
click at [1124, 121] on div "joycedfoundation.org Menu Home About Service Contact" at bounding box center [616, 111] width 1082 height 129
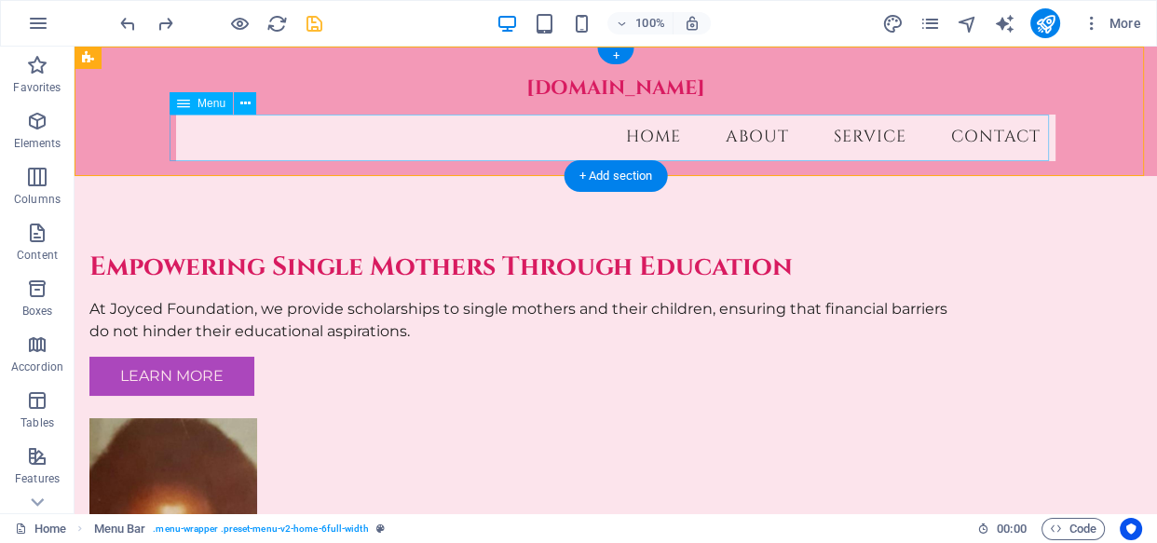
click at [414, 145] on nav "Home About Service Contact" at bounding box center [615, 138] width 879 height 47
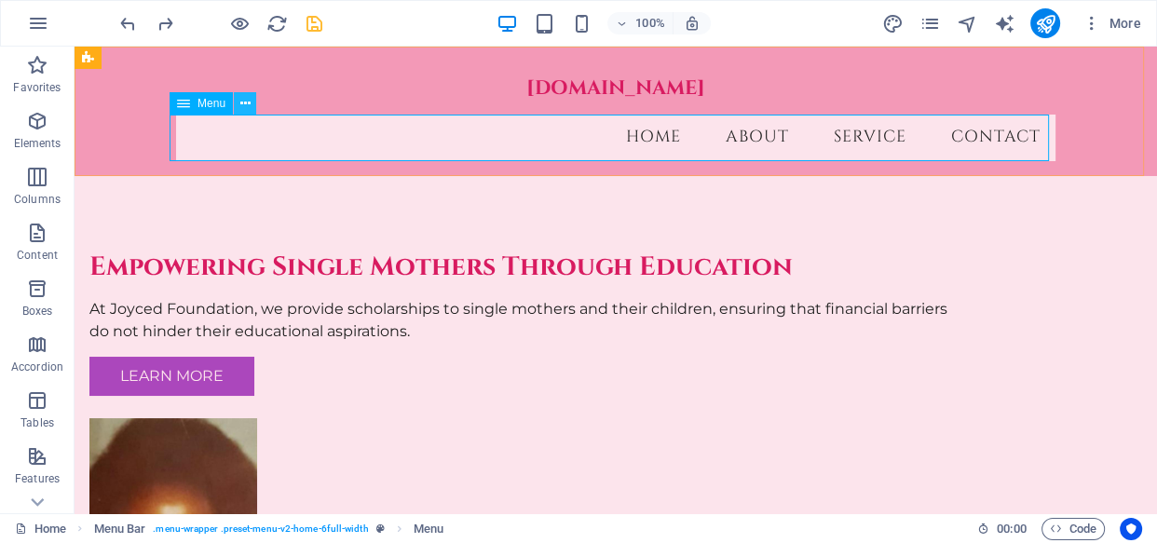
click at [241, 106] on icon at bounding box center [245, 104] width 10 height 20
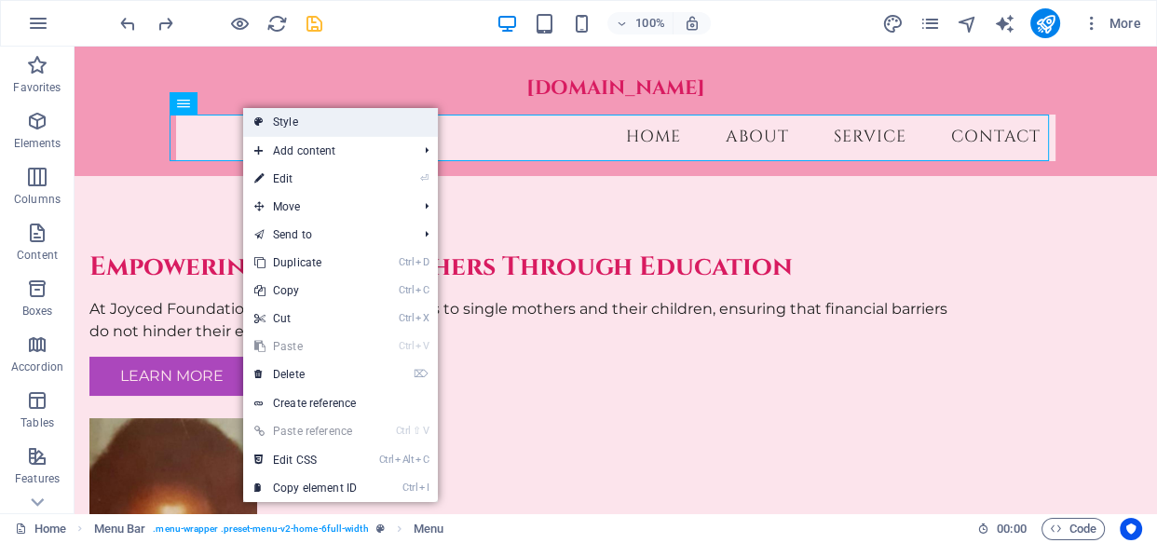
click at [328, 117] on link "Style" at bounding box center [340, 122] width 195 height 28
select select "rem"
select select "hover_border"
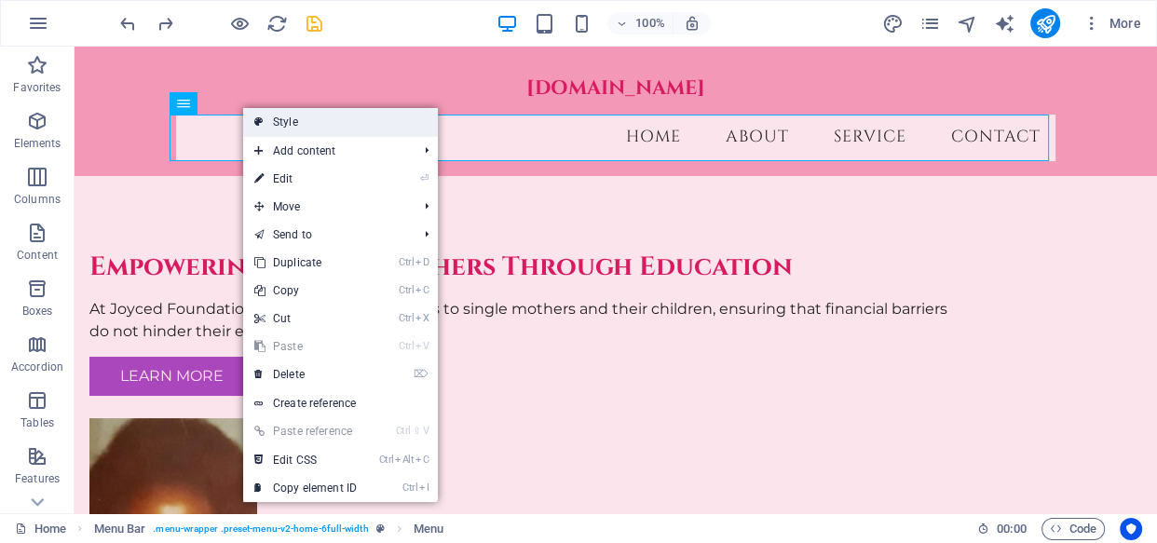
select select "px"
select select "rem"
select select "link-special-font"
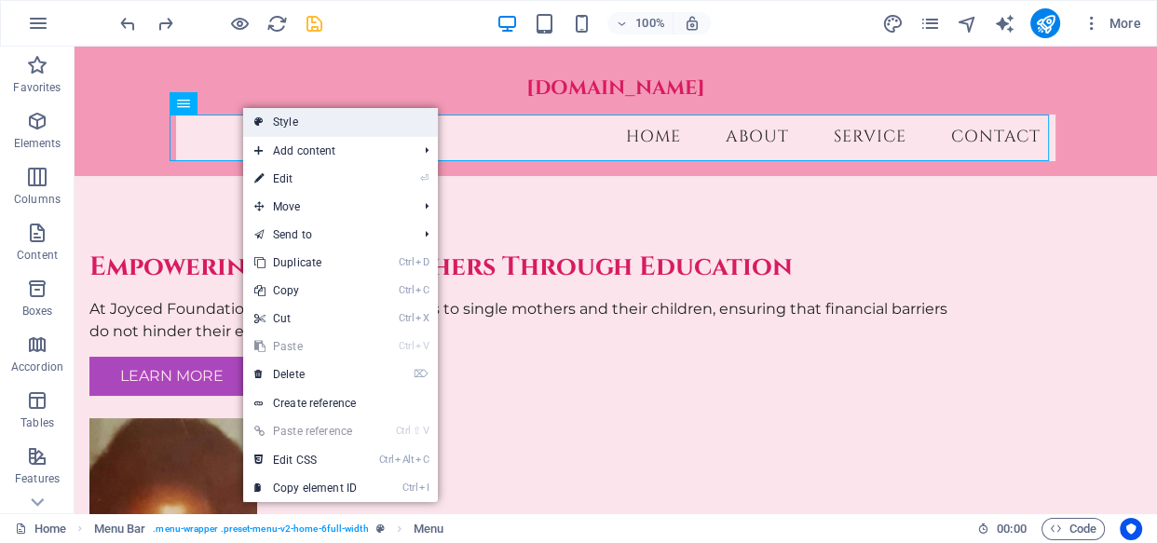
select select "rem"
select select "200"
select select "px"
select select
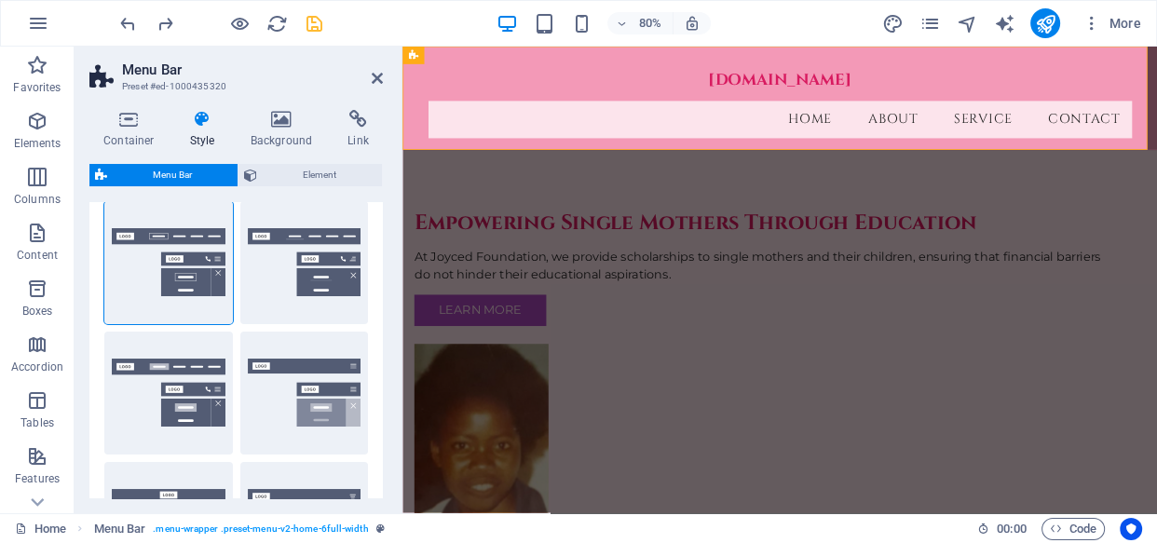
scroll to position [94, 0]
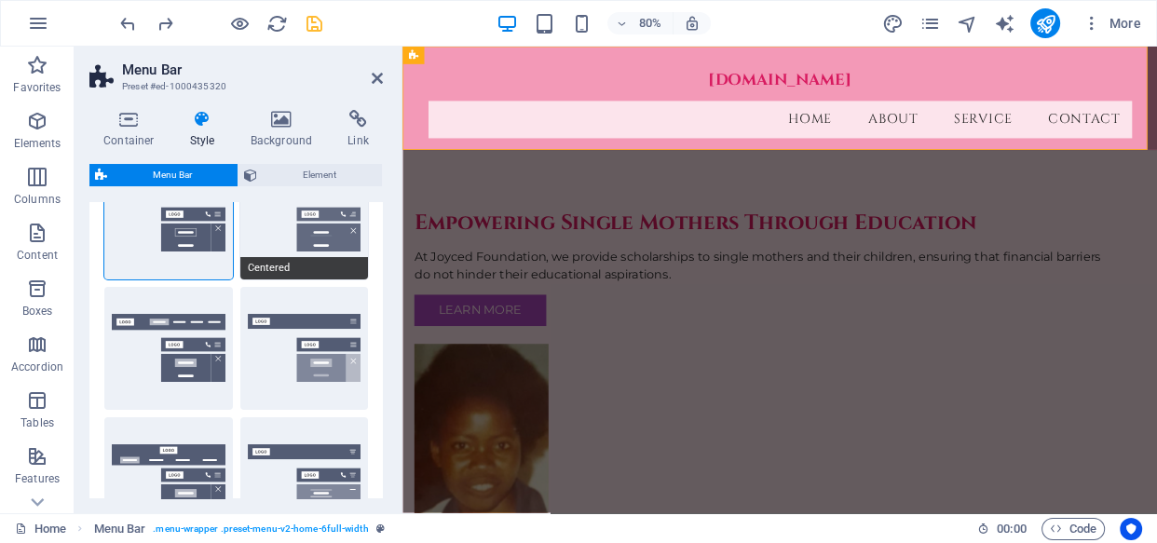
click at [270, 264] on span "Centered" at bounding box center [304, 268] width 129 height 22
select select "sticky_menu"
select select "hover_border_bottom"
type input "1"
type input "0"
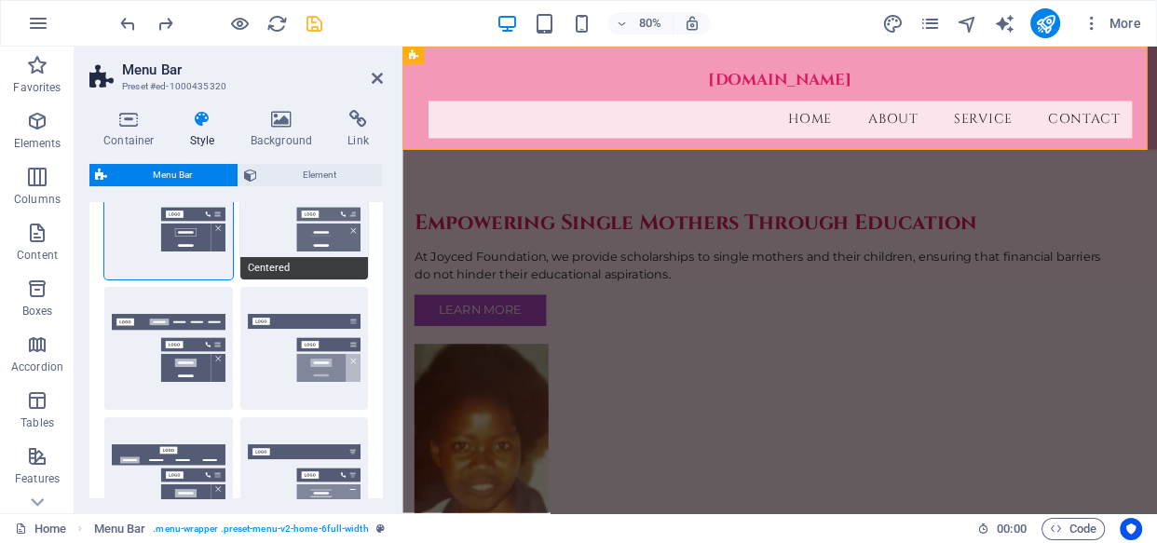
type input "2"
select select "DISABLED_OPTION_VALUE"
type input "0"
select select "link-special-font"
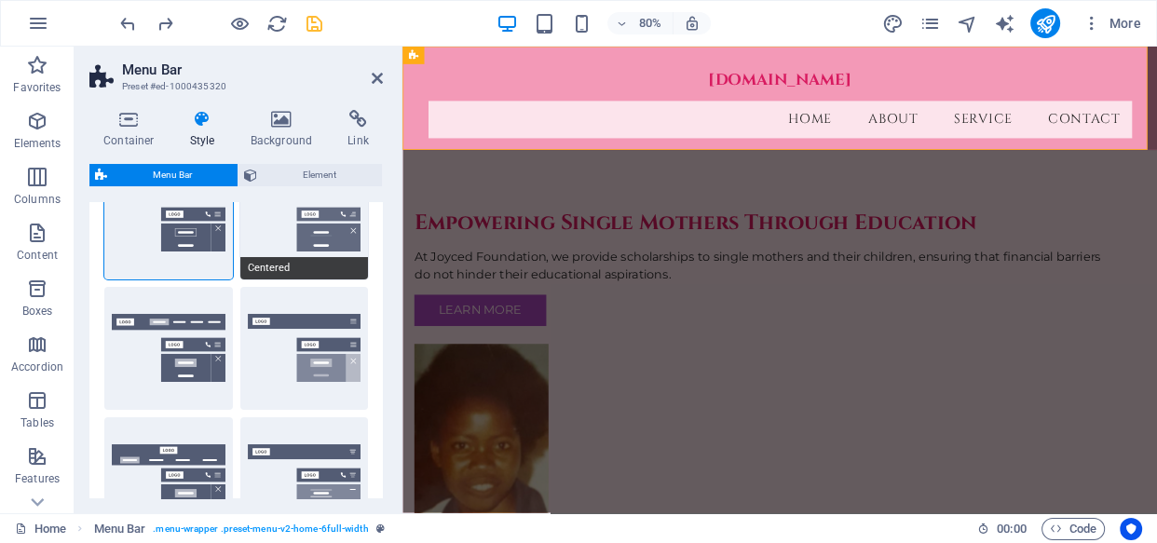
type input "1.5"
select select "rem"
select select
type input "2"
select select "200"
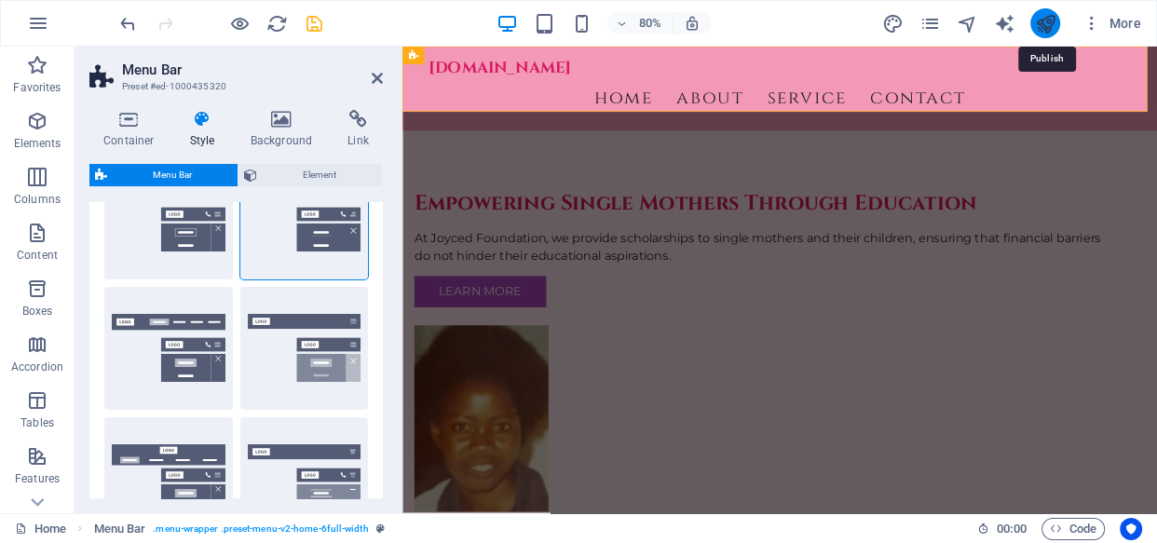
click at [1041, 20] on icon "publish" at bounding box center [1044, 23] width 21 height 21
checkbox input "false"
